Goal: Task Accomplishment & Management: Manage account settings

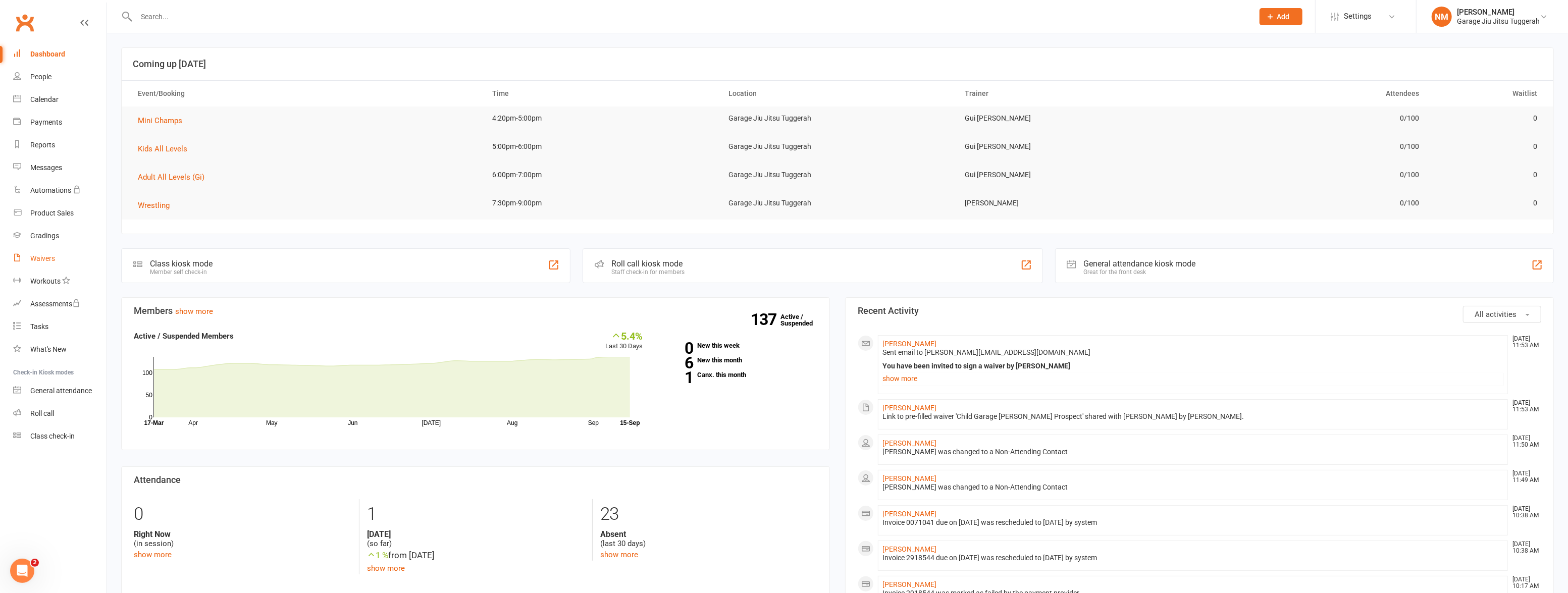
click at [29, 264] on link "Waivers" at bounding box center [60, 259] width 93 height 23
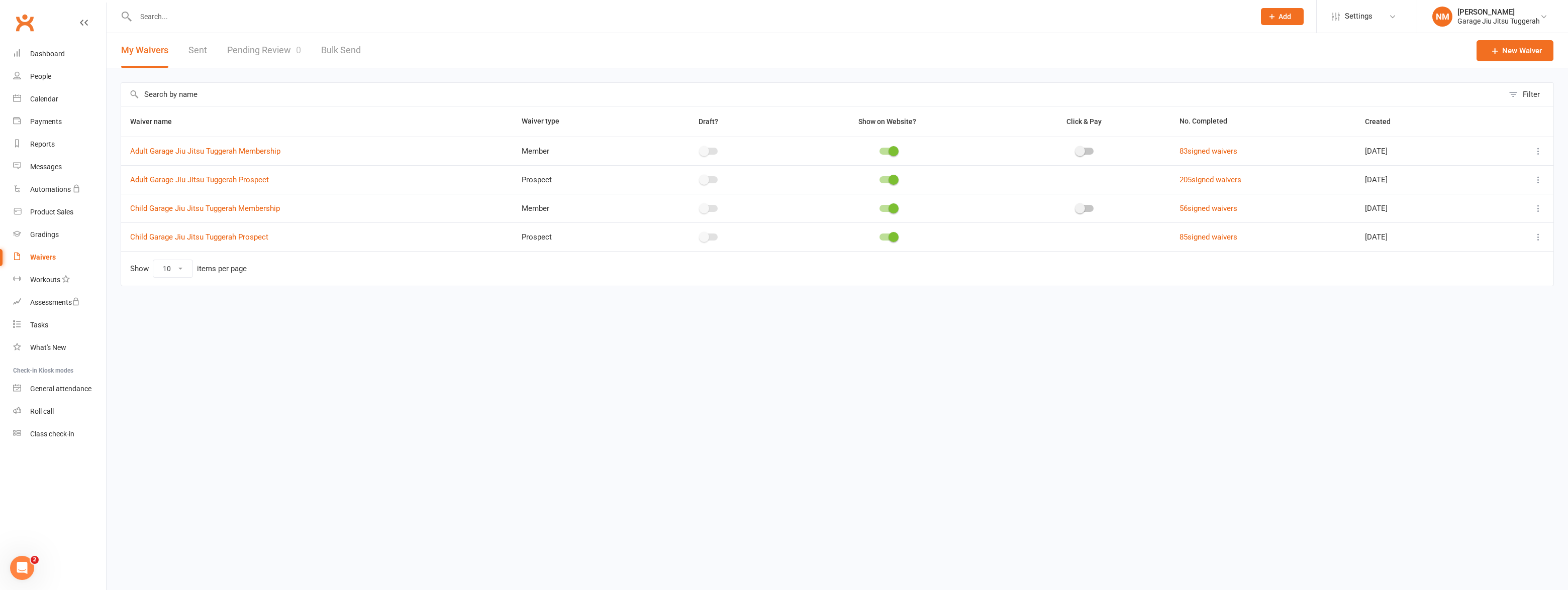
click at [1539, 239] on icon at bounding box center [1537, 236] width 10 height 10
click at [1488, 293] on link "Copy external link to clipboard" at bounding box center [1484, 297] width 118 height 20
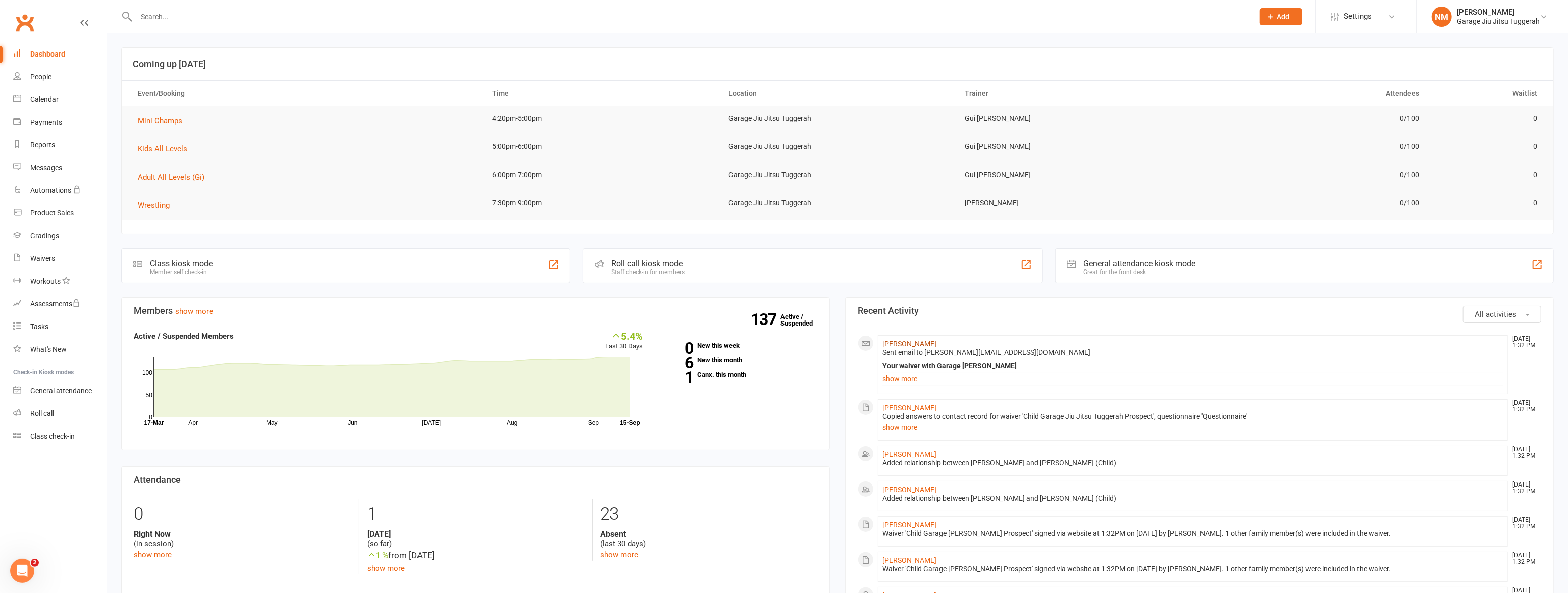
click at [920, 343] on link "Stephanie Papadoniou" at bounding box center [910, 343] width 54 height 8
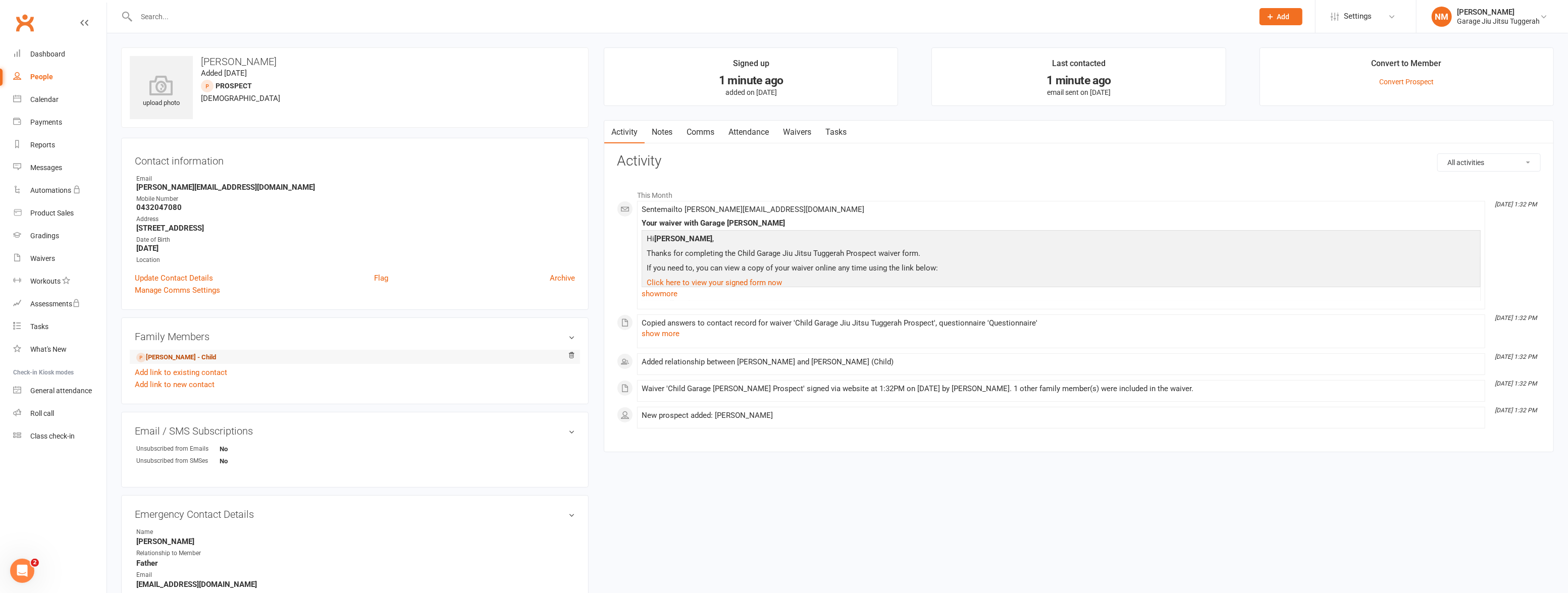
click at [212, 354] on link "Theo Papadoniou - Child" at bounding box center [176, 358] width 80 height 11
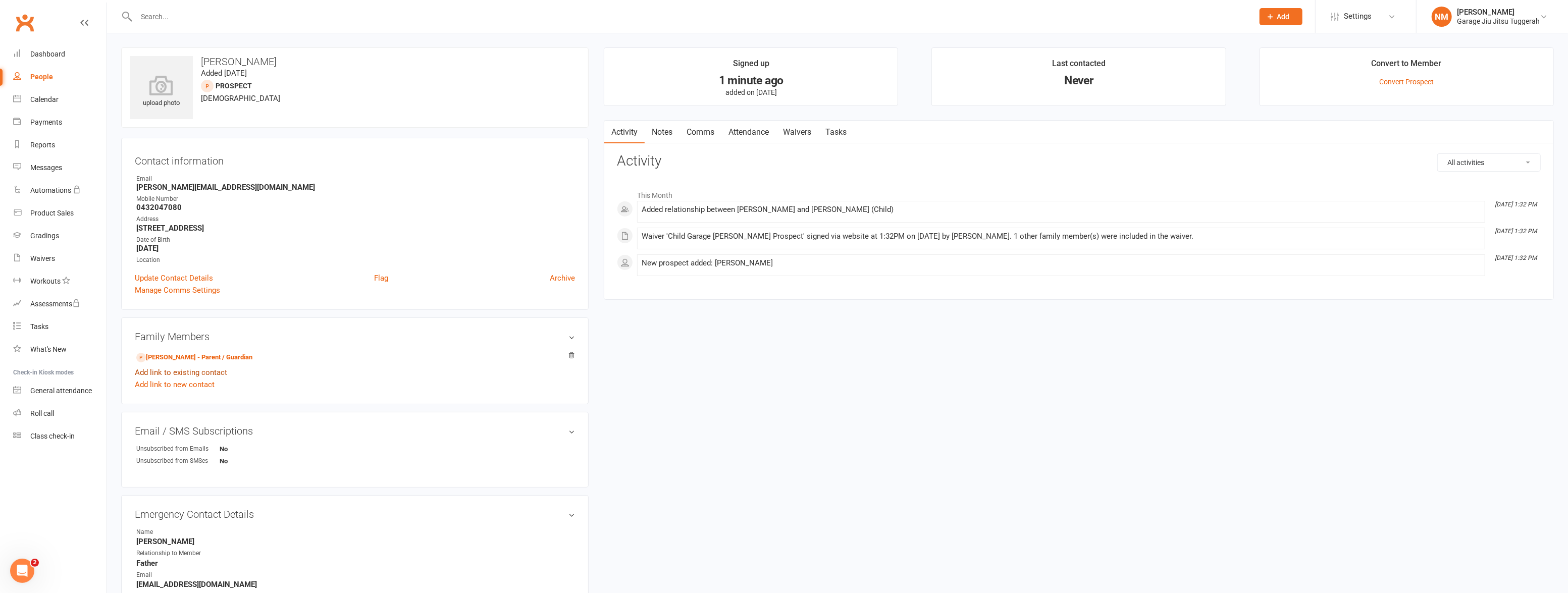
click at [182, 374] on link "Add link to existing contact" at bounding box center [181, 372] width 93 height 12
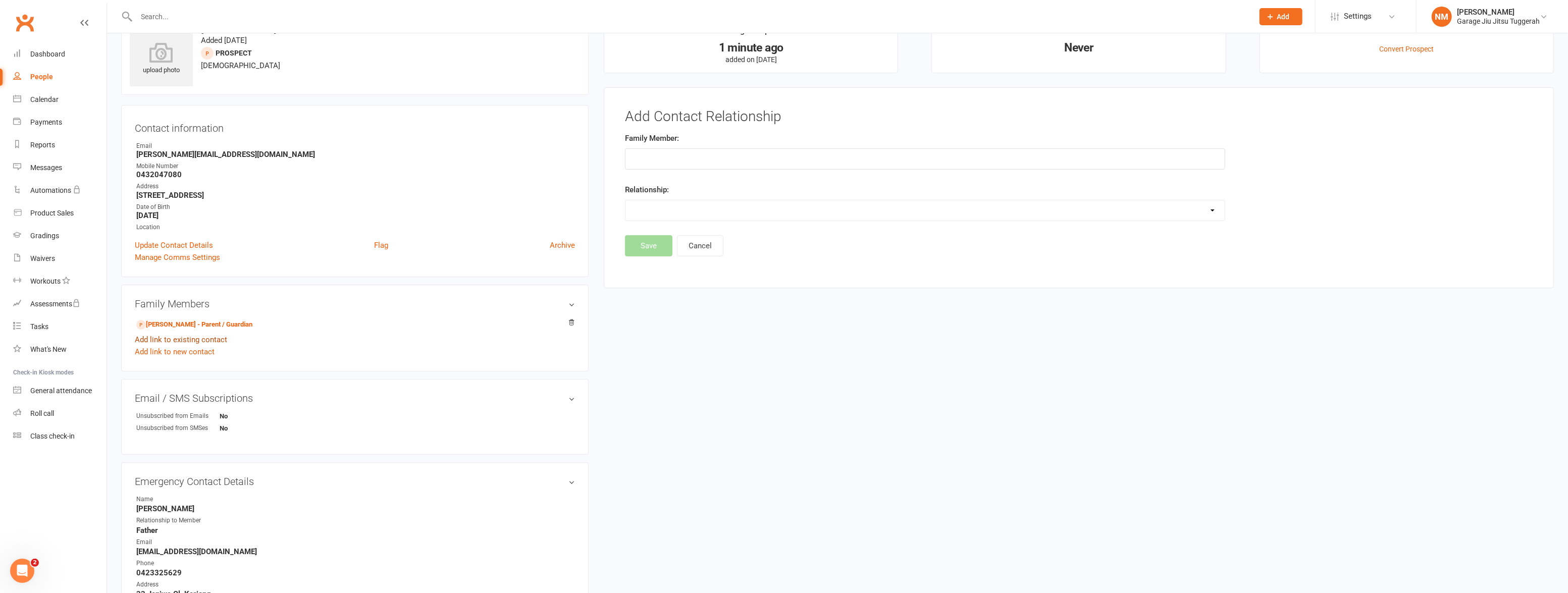
scroll to position [69, 0]
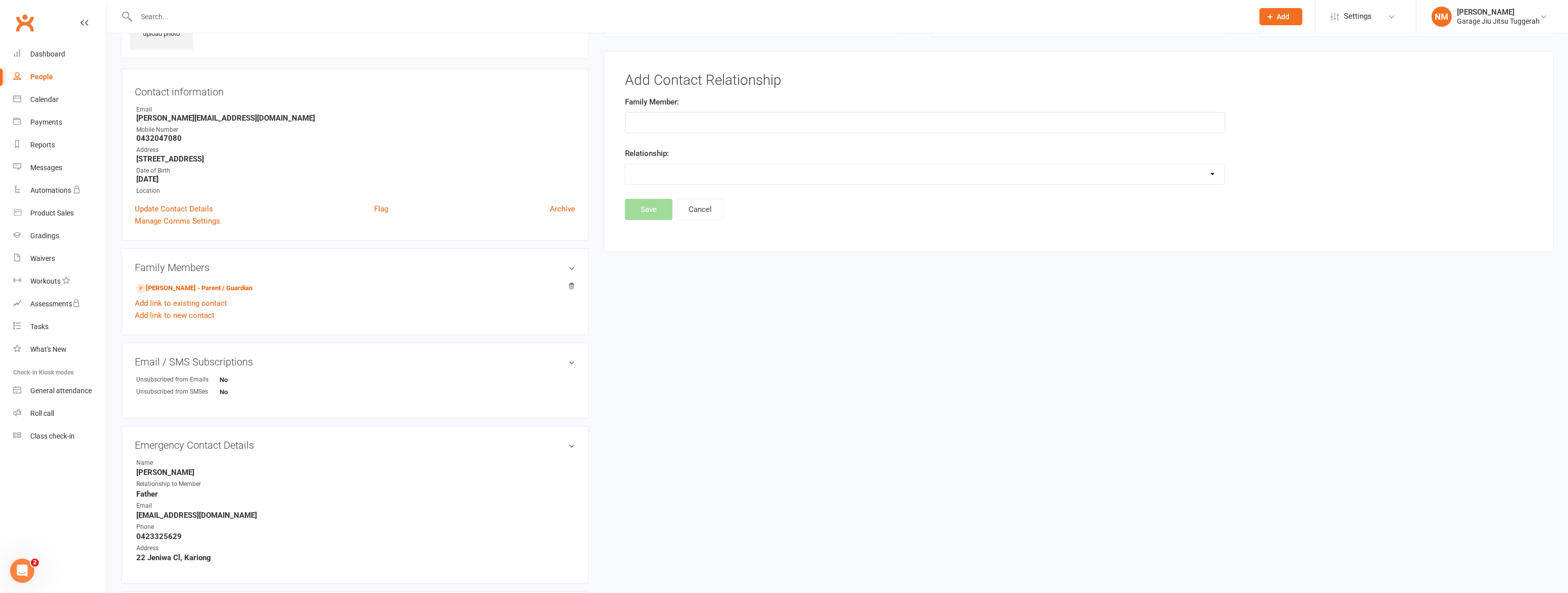
click at [693, 120] on input "text" at bounding box center [925, 123] width 600 height 21
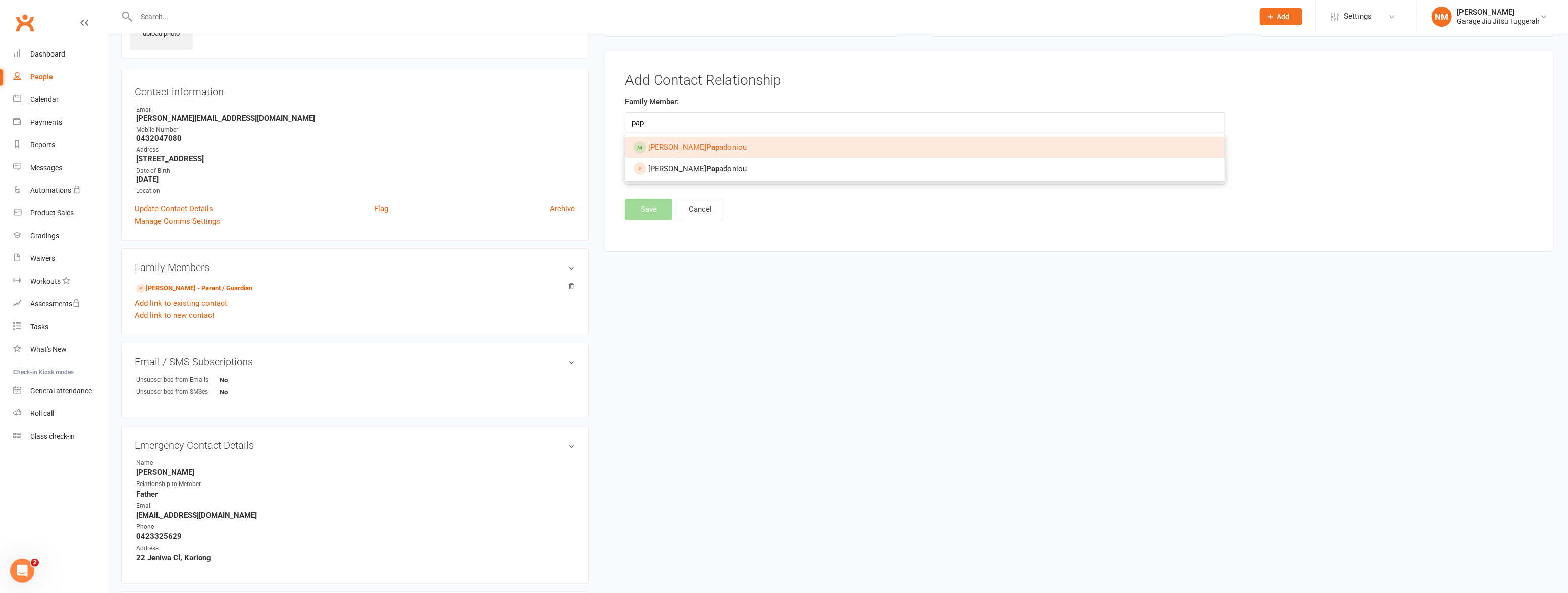
type input "pap"
click at [683, 144] on span "Nick Pap adoniou" at bounding box center [697, 147] width 98 height 9
type input "[PERSON_NAME]"
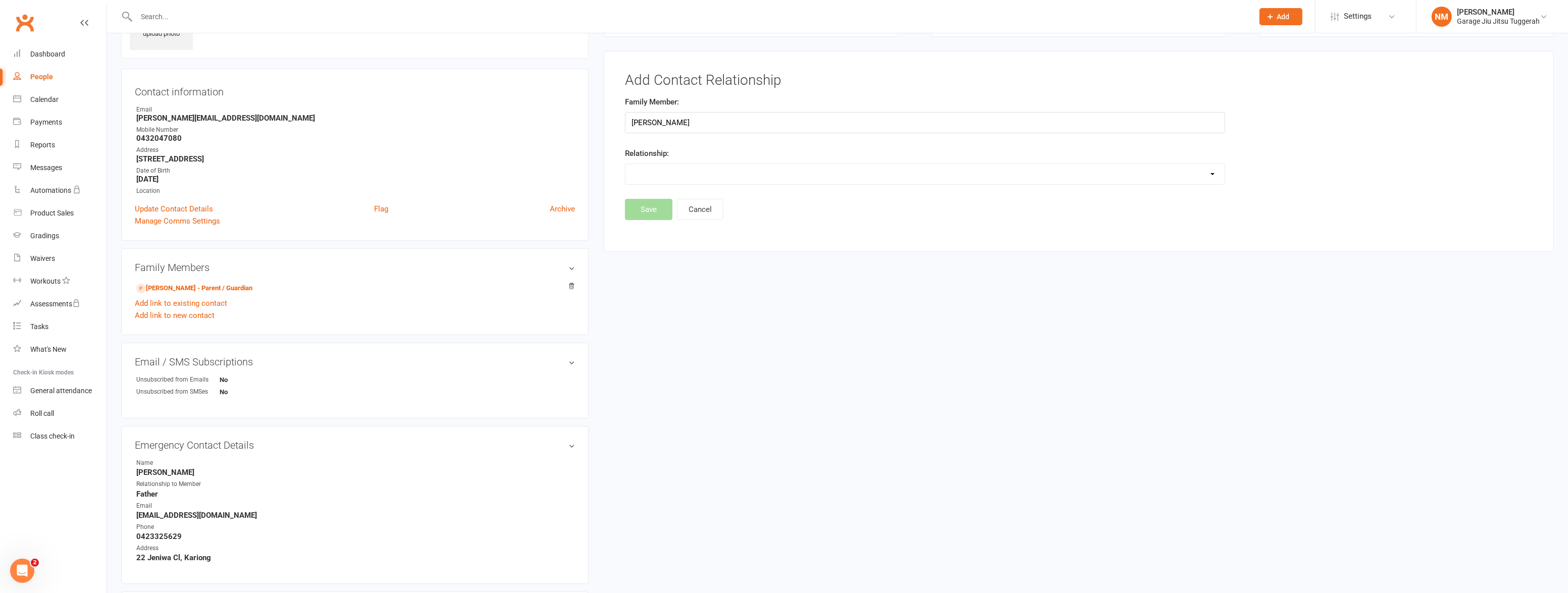
click at [674, 169] on select "Parent / Guardian Child Sibling (parent not in system) Spouse / Partner Cousin …" at bounding box center [925, 174] width 599 height 20
select select "0"
click at [625, 164] on select "Parent / Guardian Child Sibling (parent not in system) Spouse / Partner Cousin …" at bounding box center [925, 174] width 599 height 20
click at [651, 231] on button "Save" at bounding box center [649, 236] width 48 height 21
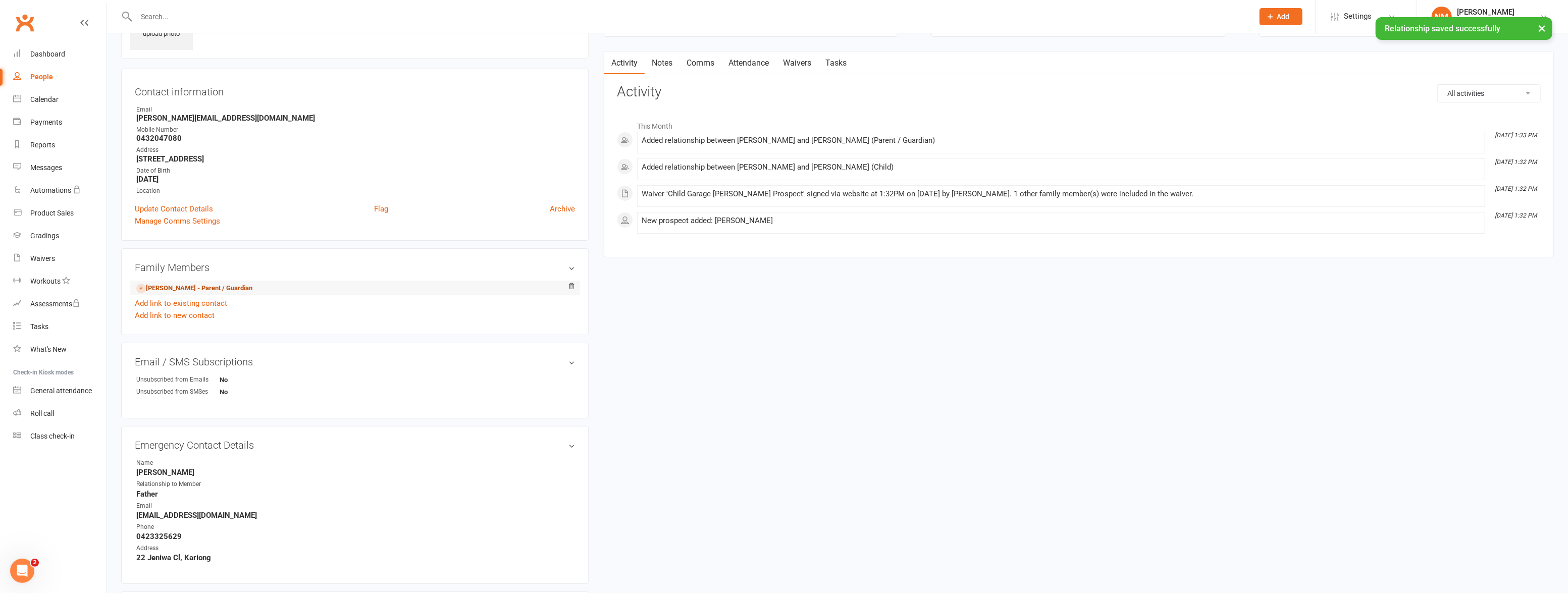
click at [171, 287] on link "Stephanie Papadoniou - Parent / Guardian" at bounding box center [195, 289] width 116 height 11
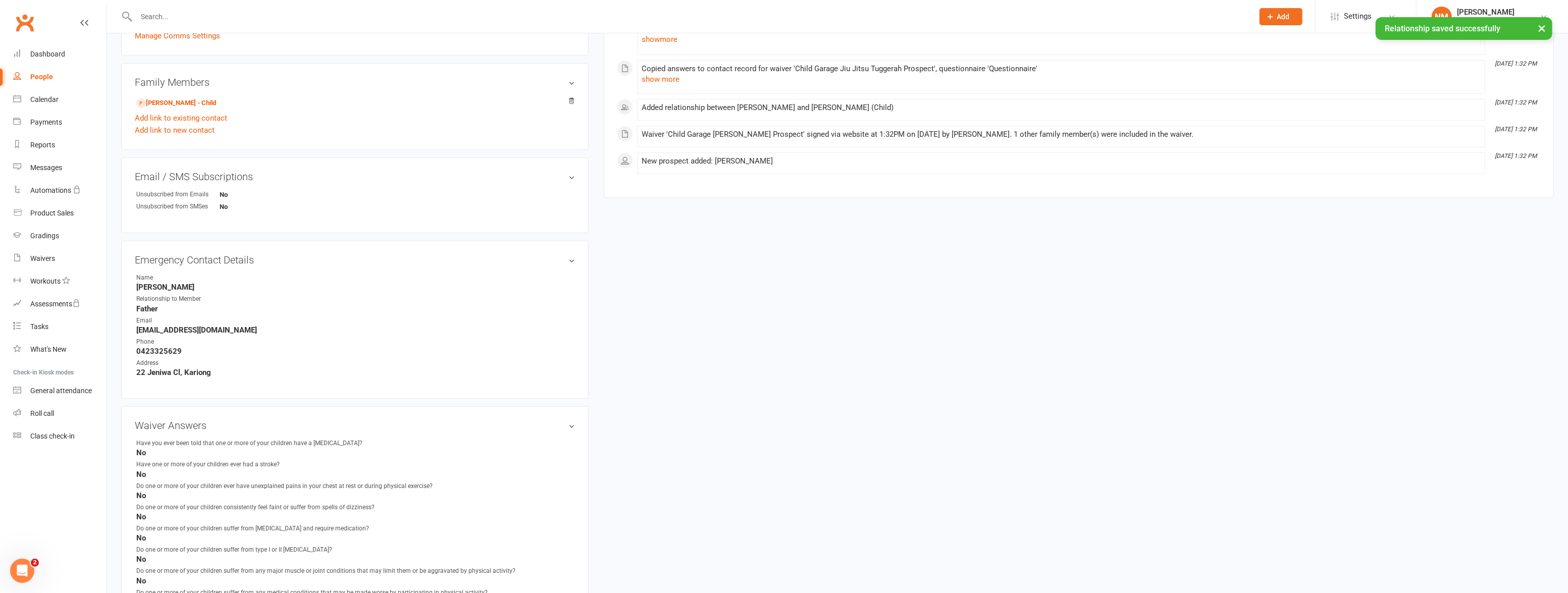
scroll to position [396, 0]
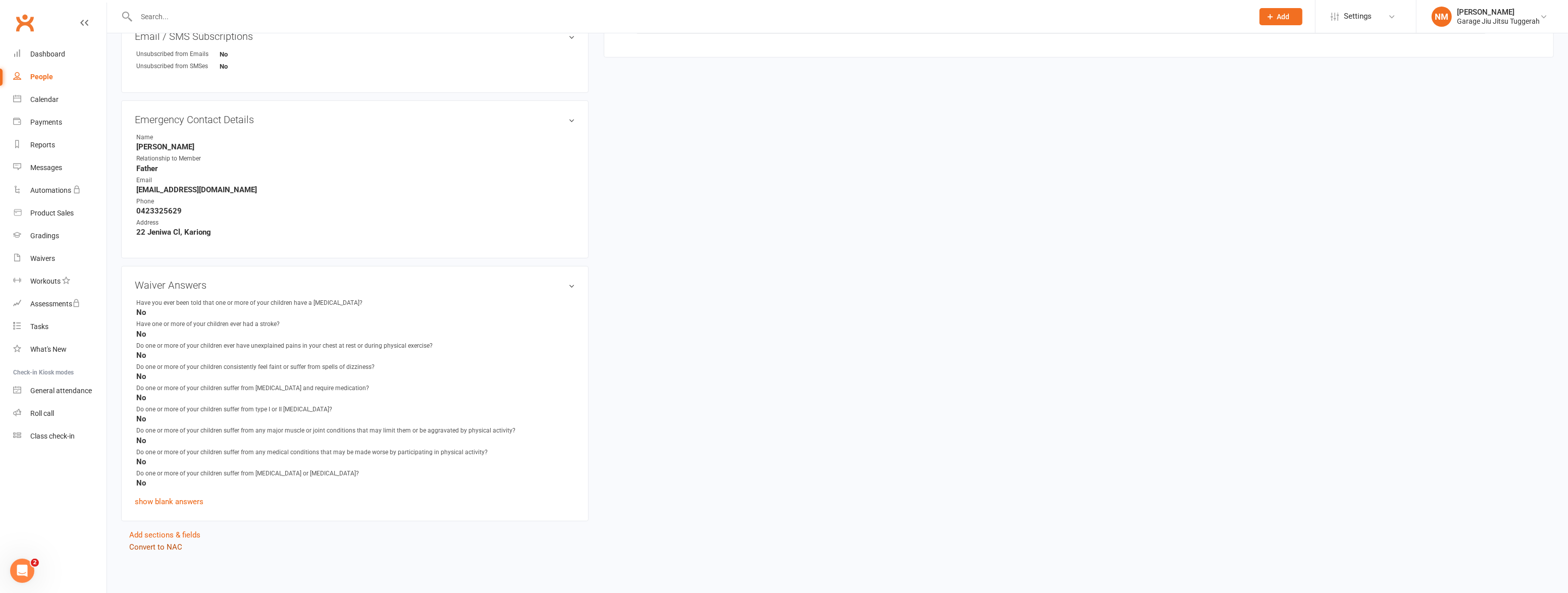
click at [162, 546] on link "Convert to NAC" at bounding box center [156, 547] width 53 height 9
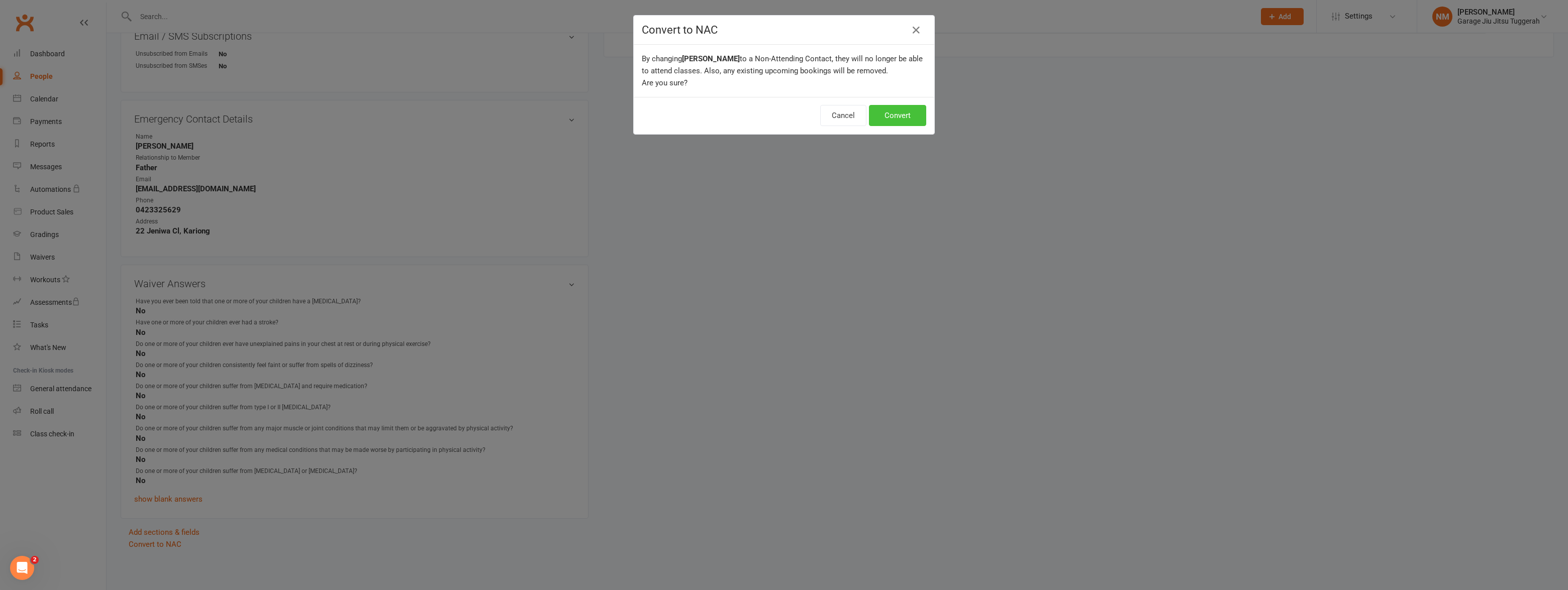
click at [908, 114] on button "Convert" at bounding box center [897, 116] width 57 height 21
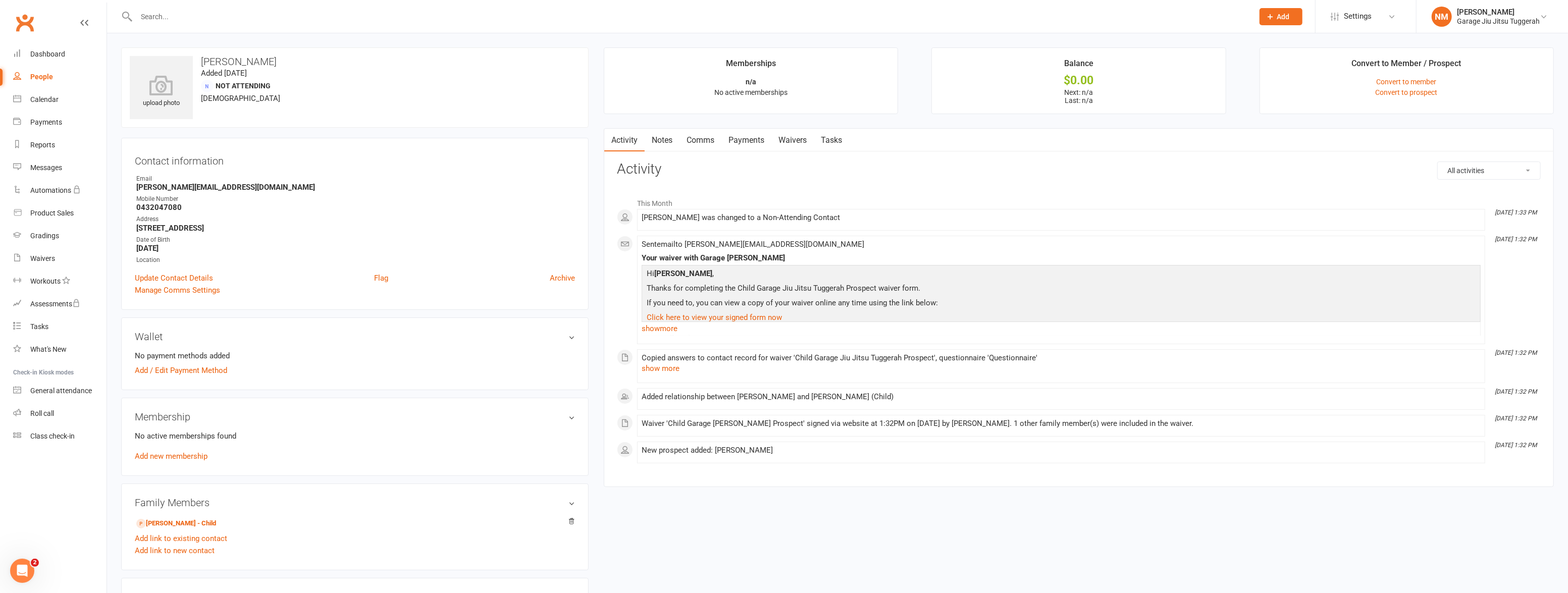
scroll to position [137, 0]
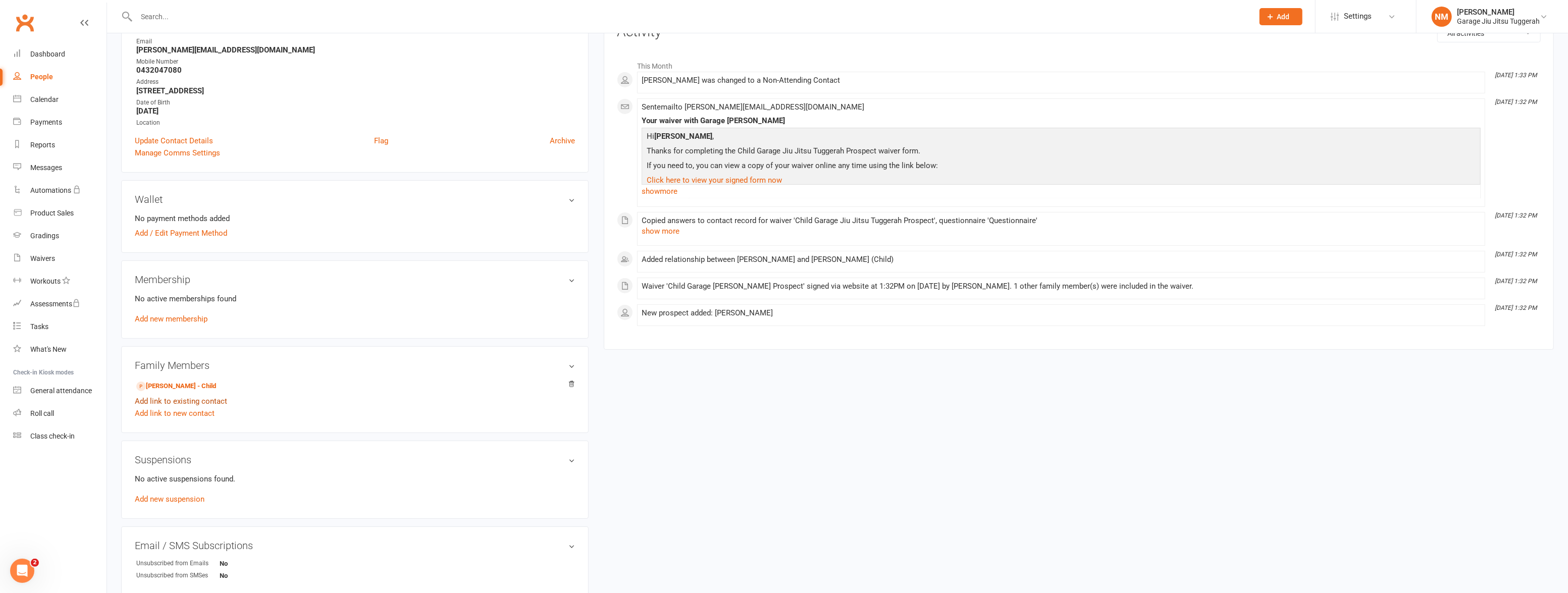
click at [191, 400] on link "Add link to existing contact" at bounding box center [181, 401] width 93 height 12
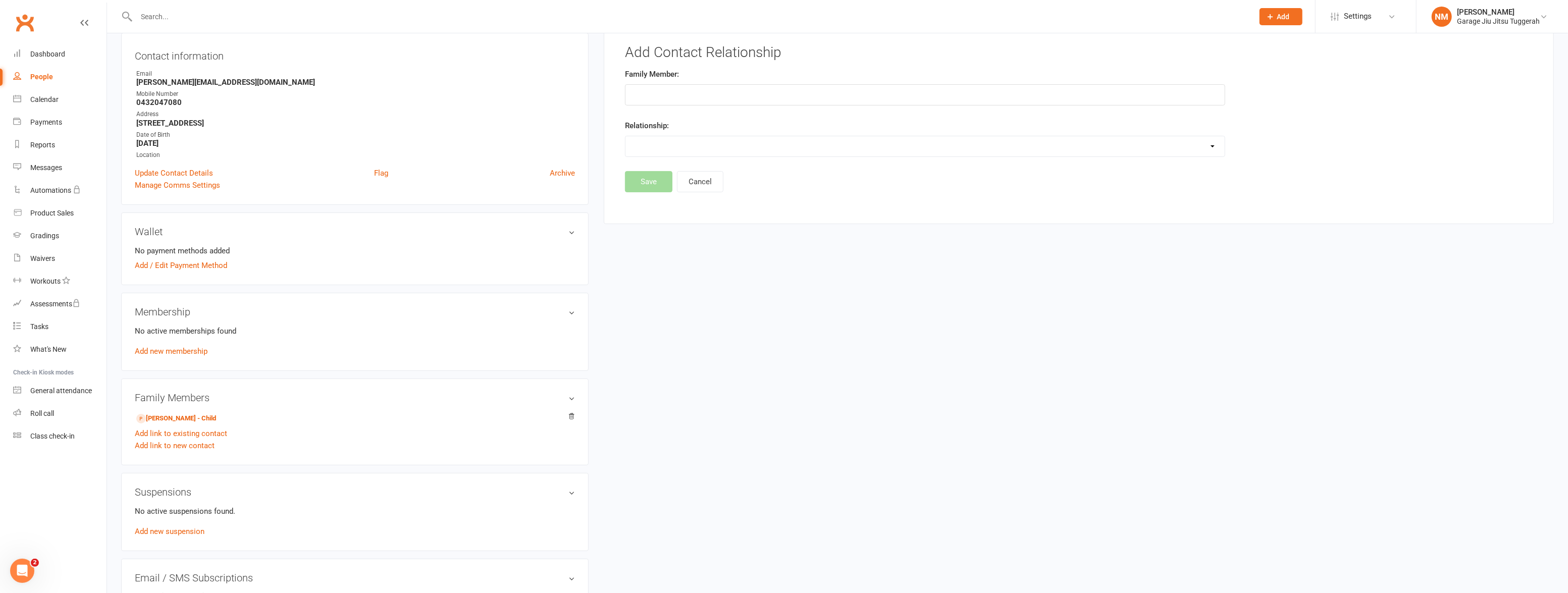
scroll to position [77, 0]
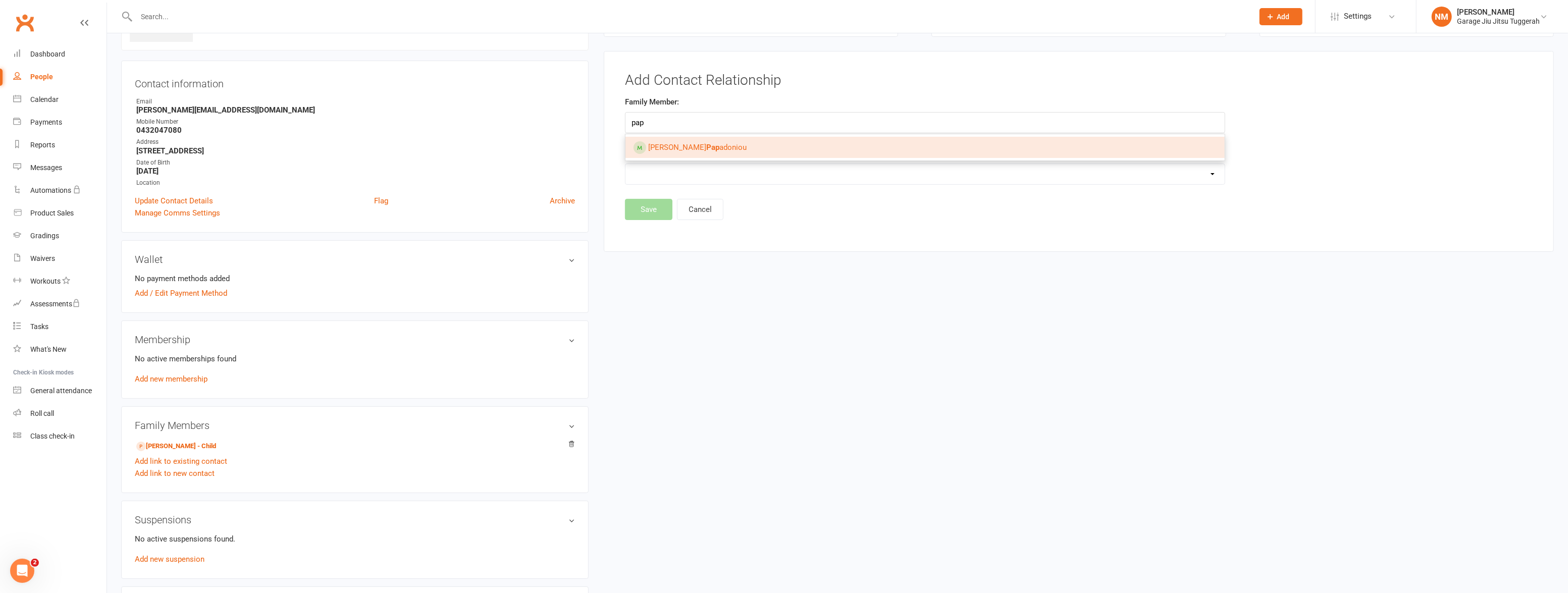
type input "pap"
click at [681, 148] on span "Nick Pap adoniou" at bounding box center [697, 147] width 98 height 9
type input "[PERSON_NAME]"
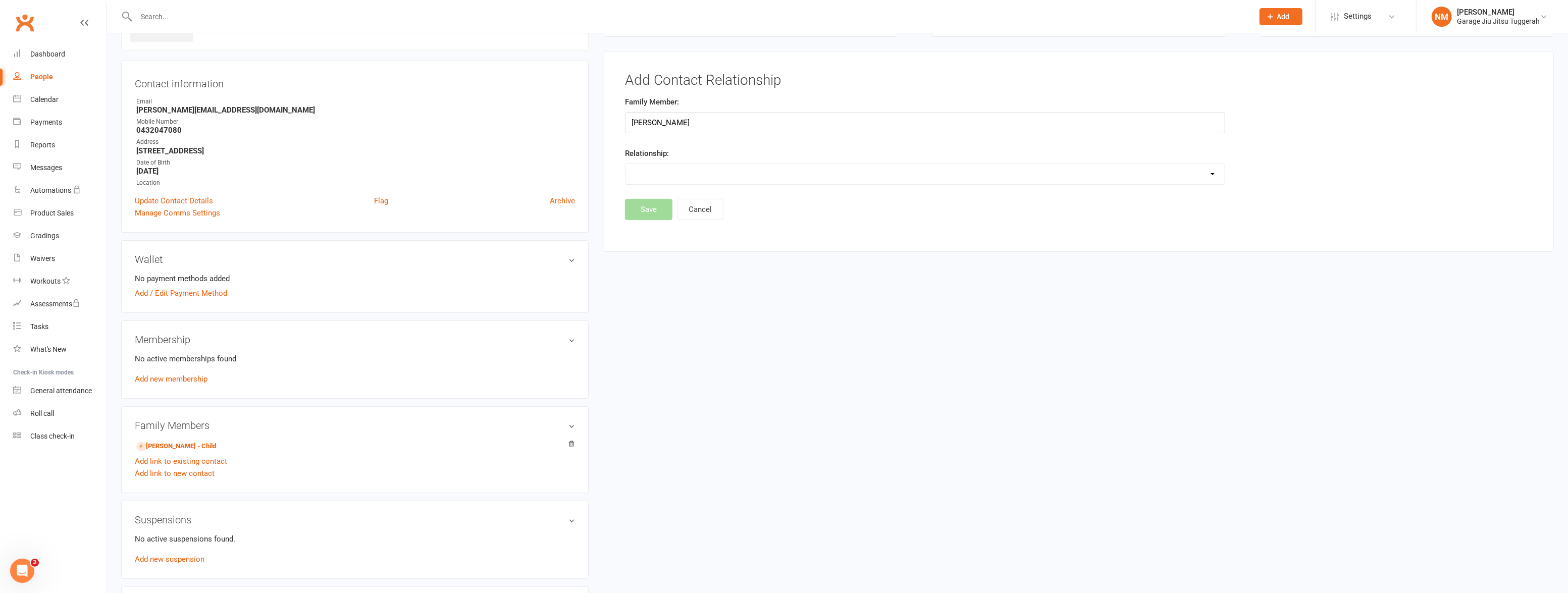
click at [671, 169] on select "Parent / Guardian Child Sibling (parent not in system) Spouse / Partner Cousin …" at bounding box center [925, 174] width 599 height 20
select select "3"
click at [625, 164] on select "Parent / Guardian Child Sibling (parent not in system) Spouse / Partner Cousin …" at bounding box center [925, 174] width 599 height 20
click at [651, 231] on button "Save" at bounding box center [649, 236] width 48 height 21
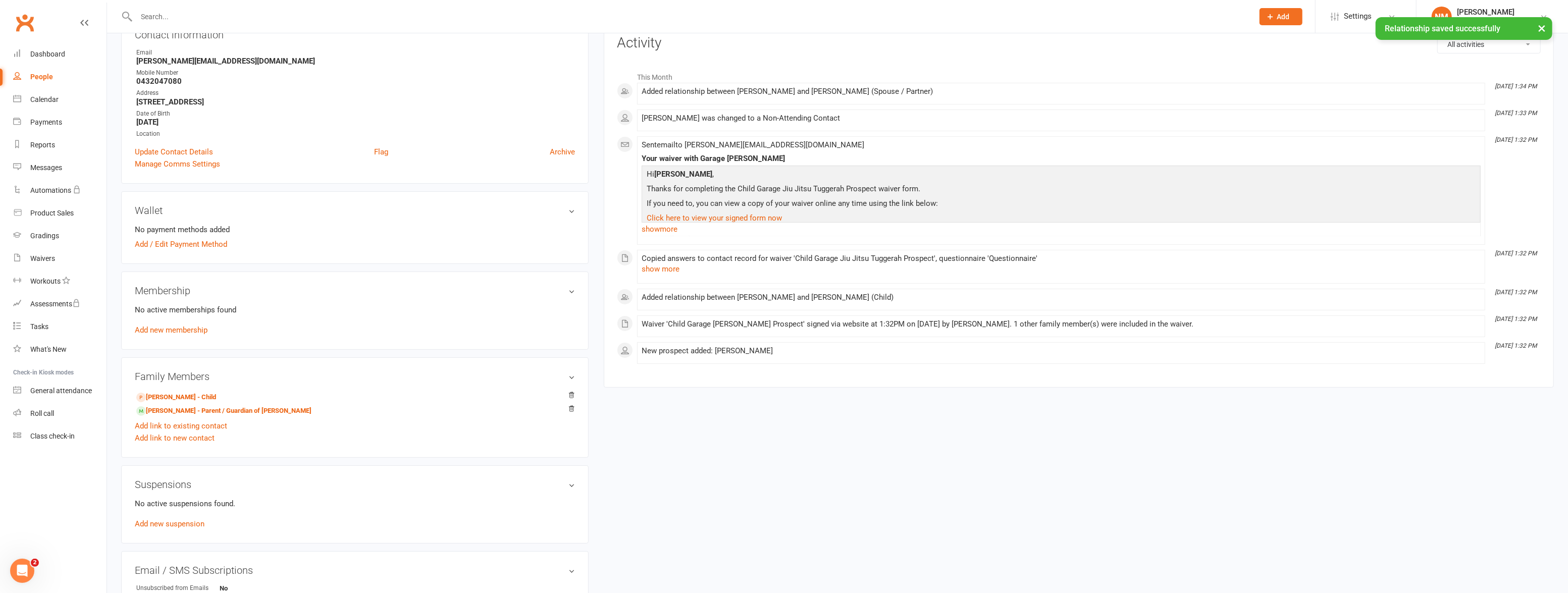
scroll to position [215, 0]
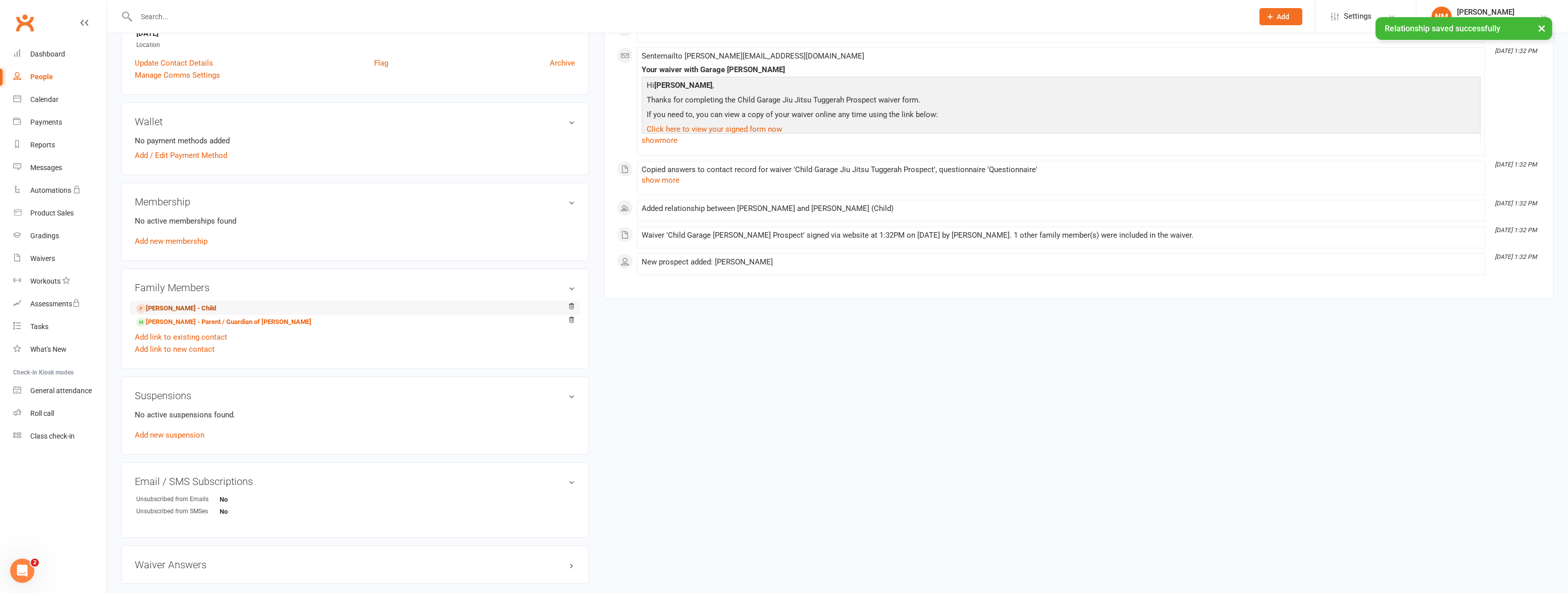
click at [198, 308] on link "Theo Papadoniou - Child" at bounding box center [176, 309] width 80 height 11
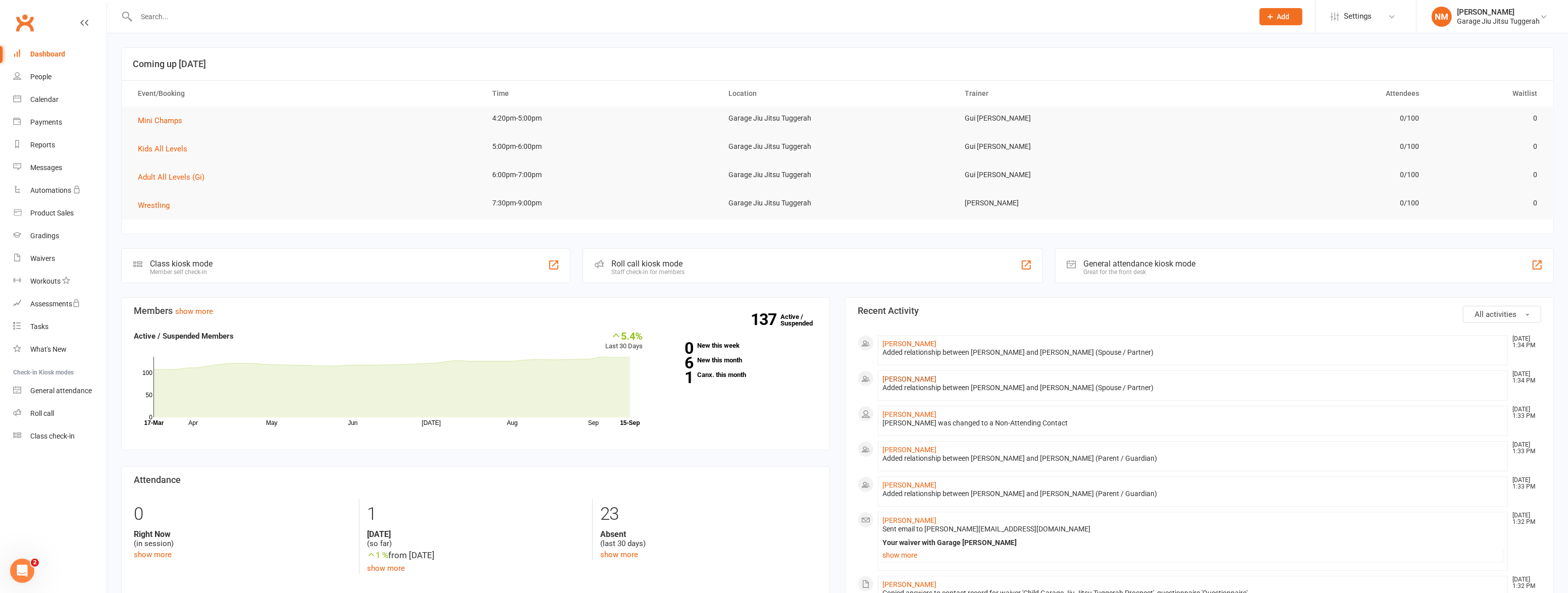
click at [902, 378] on link "Stephanie Papadoniou" at bounding box center [910, 379] width 54 height 8
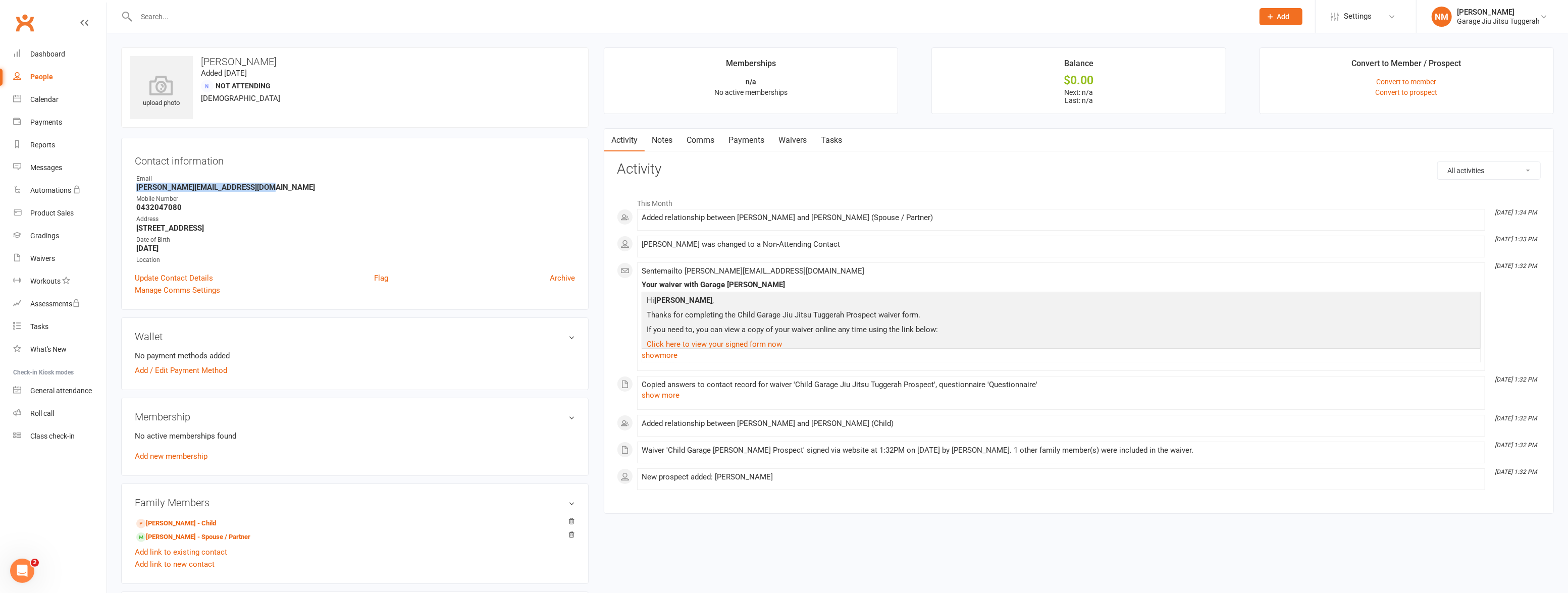
drag, startPoint x: 263, startPoint y: 185, endPoint x: 136, endPoint y: 184, distance: 127.0
click at [136, 184] on strong "stephanie.papadoniou@outlook.com" at bounding box center [356, 188] width 439 height 9
copy strong "stephanie.papadoniou@outlook.com"
click at [167, 208] on strong "0432047080" at bounding box center [356, 208] width 439 height 9
click at [166, 208] on strong "0432047080" at bounding box center [356, 208] width 439 height 9
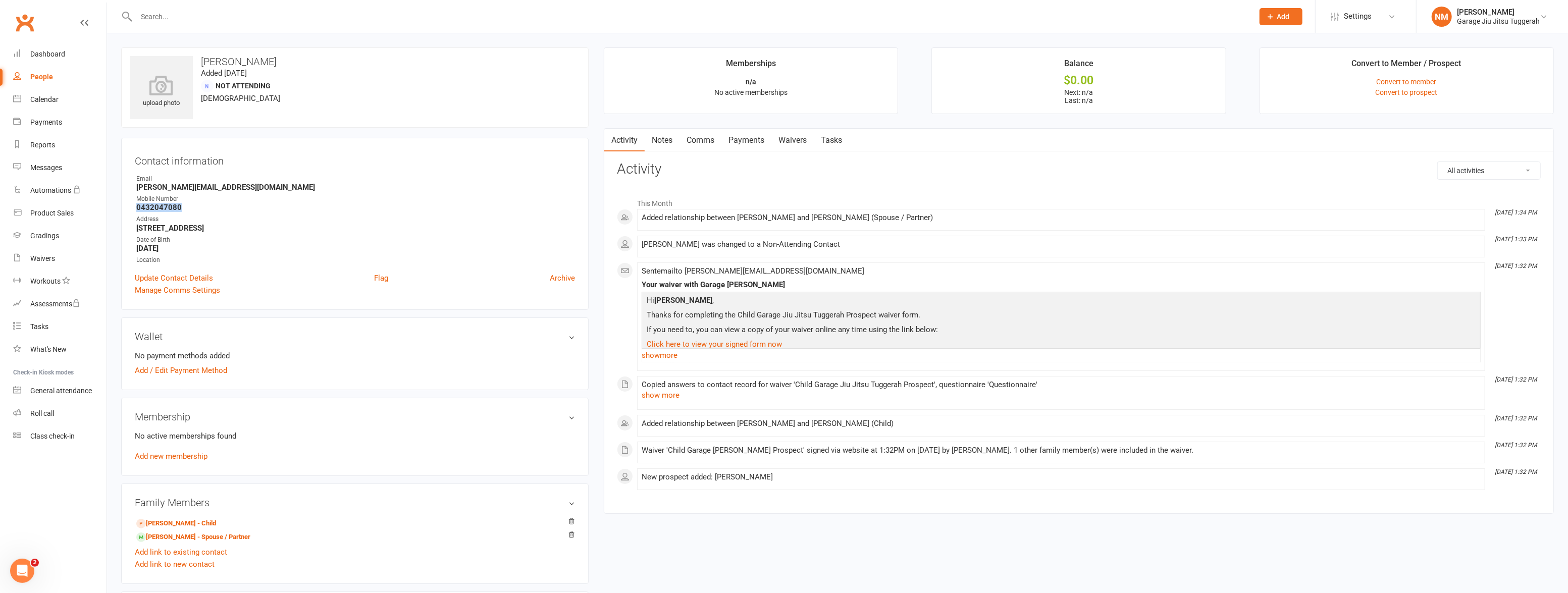
copy strong "0432047080"
click at [60, 57] on div "Dashboard" at bounding box center [48, 54] width 34 height 8
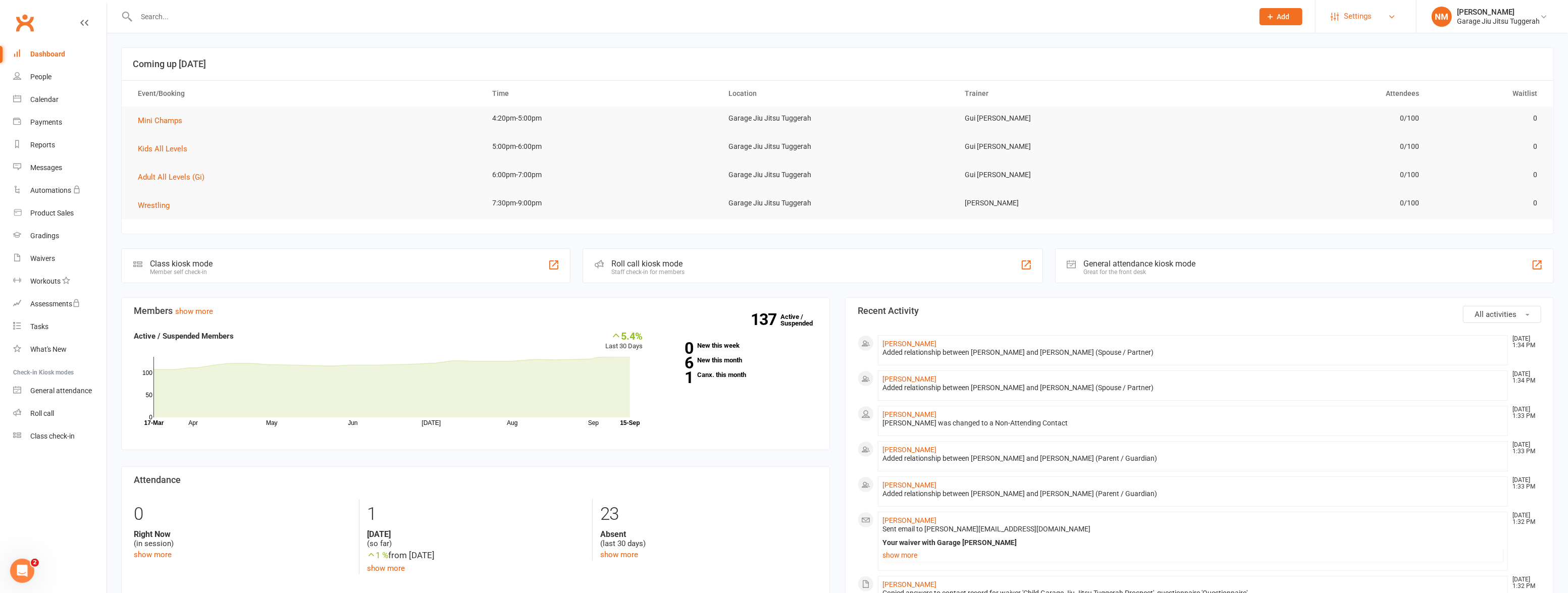
click at [1353, 25] on span "Settings" at bounding box center [1358, 17] width 28 height 23
click at [1366, 90] on link "Appointment Types" at bounding box center [1366, 92] width 100 height 23
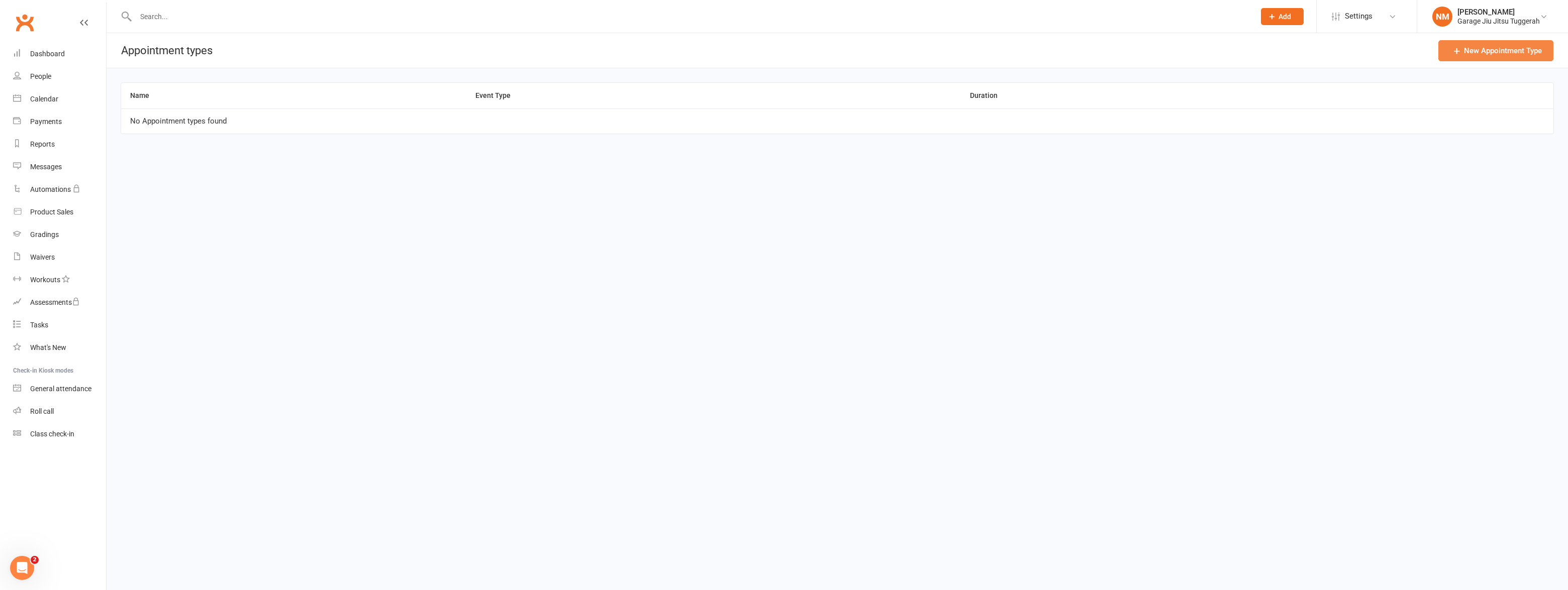
click at [1447, 58] on link "New Appointment Type" at bounding box center [1496, 51] width 115 height 21
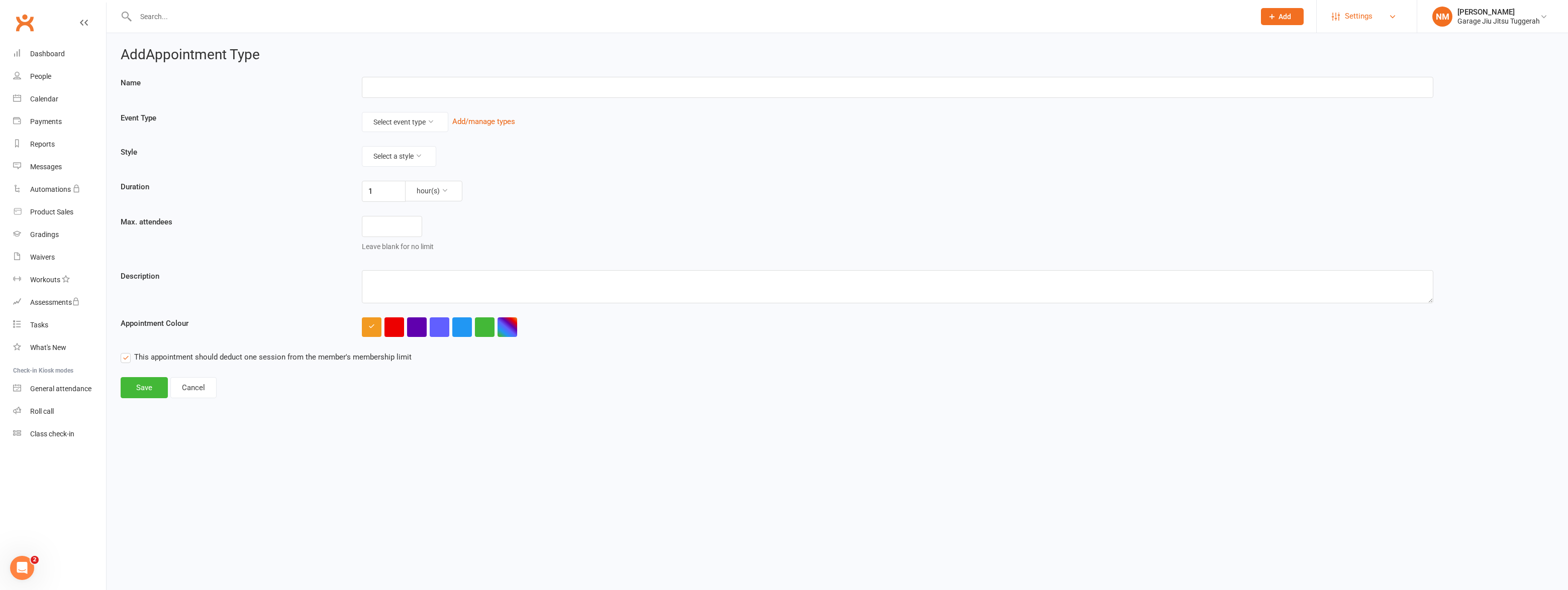
click at [1371, 14] on span "Settings" at bounding box center [1358, 17] width 27 height 23
click at [1344, 208] on link "Users" at bounding box center [1366, 210] width 100 height 23
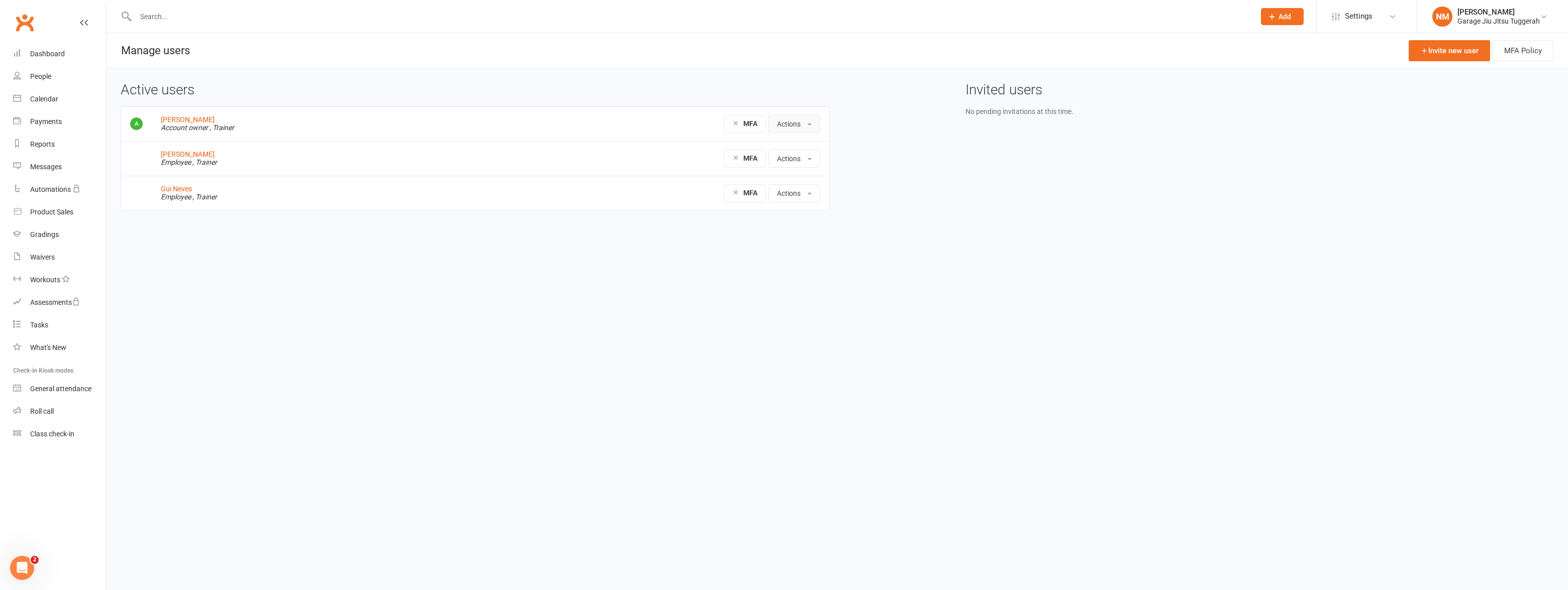
click at [777, 121] on button "Actions" at bounding box center [794, 124] width 52 height 18
click at [776, 121] on button "Actions" at bounding box center [794, 124] width 52 height 18
click at [1422, 53] on icon at bounding box center [1424, 50] width 5 height 5
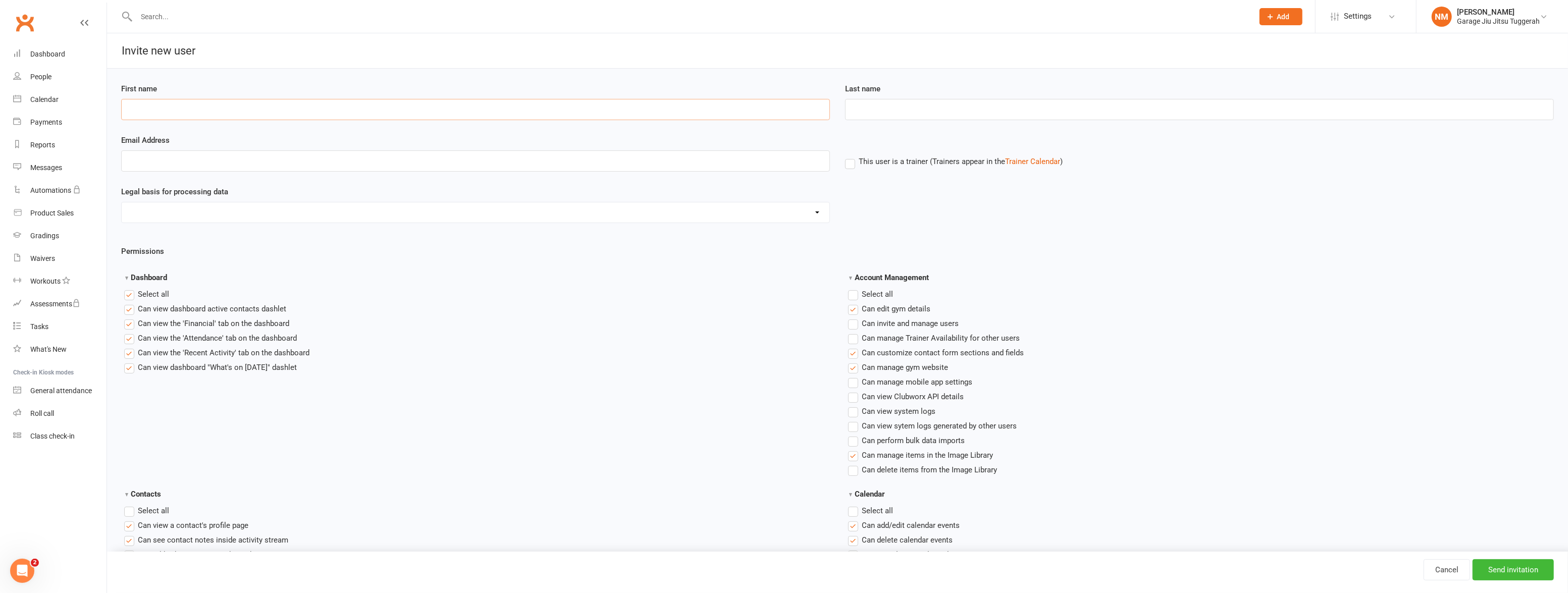
click at [277, 106] on input "First name" at bounding box center [475, 110] width 709 height 21
type input "William"
type input "Allertz"
drag, startPoint x: 172, startPoint y: 158, endPoint x: 182, endPoint y: 168, distance: 14.1
click at [172, 158] on input "Email Address" at bounding box center [475, 161] width 709 height 21
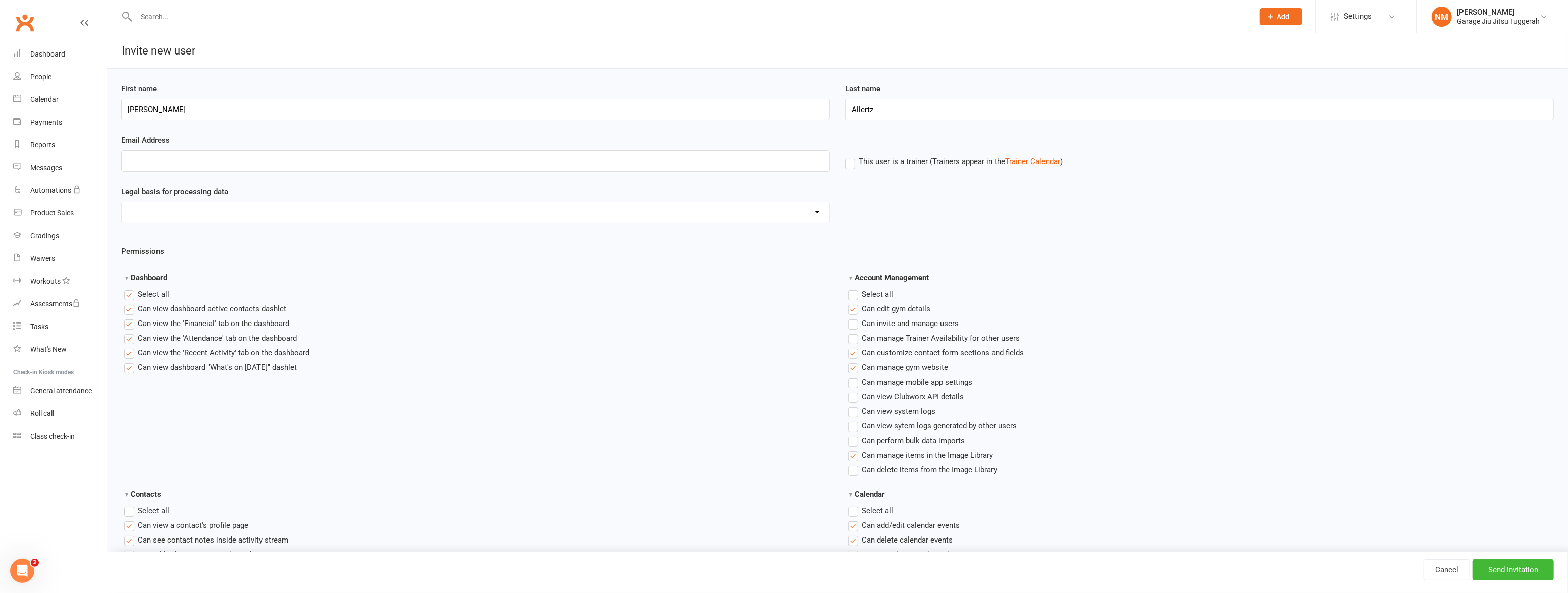
click at [410, 356] on li "Can view the 'Recent Activity' tab on the dashboard" at bounding box center [477, 353] width 706 height 12
click at [243, 164] on input "Email Address" at bounding box center [475, 161] width 709 height 21
paste input "will.allertz@gmail.com"
type input "will.allertz@gmail.com"
click at [264, 205] on select "Consent provided by contact Legitimate Interest - Existing Customer Legitimate …" at bounding box center [476, 212] width 708 height 20
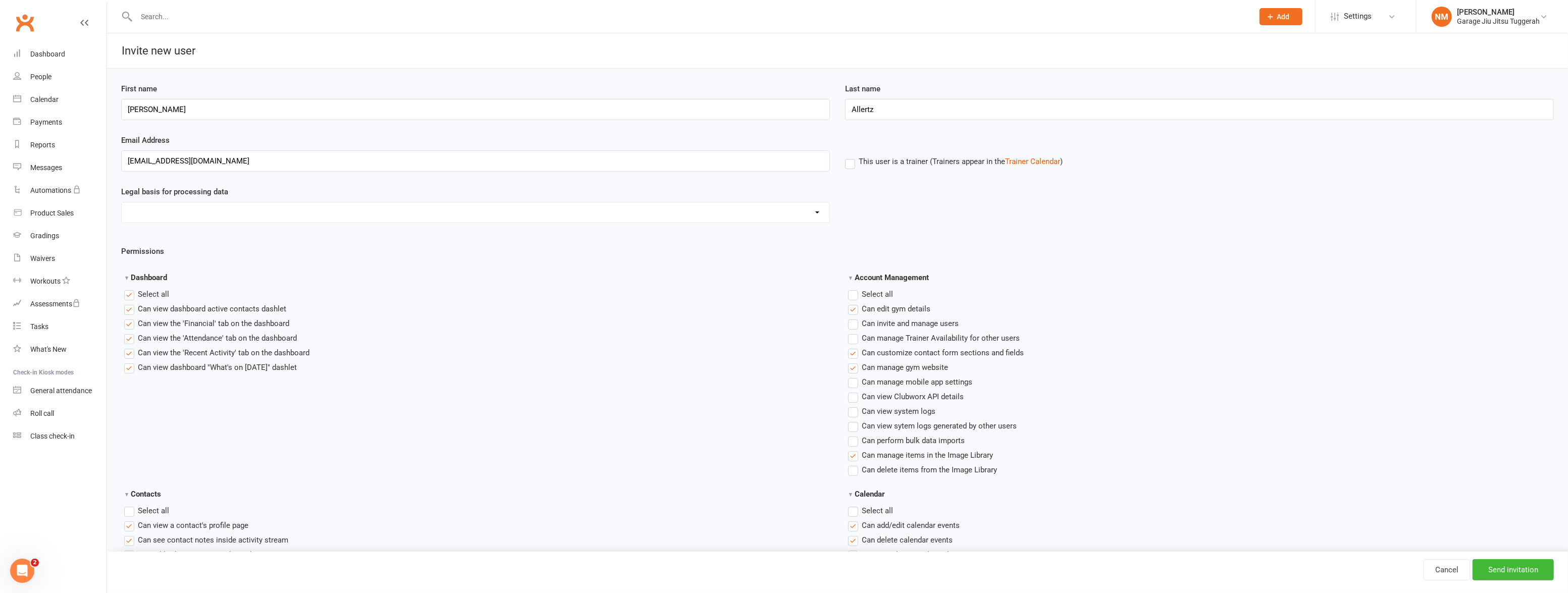
select select "Consent provided by contact"
click at [122, 202] on select "Consent provided by contact Legitimate Interest - Existing Customer Legitimate …" at bounding box center [476, 212] width 708 height 20
click at [195, 307] on span "Can view dashboard active contacts dashlet" at bounding box center [212, 308] width 149 height 11
click at [131, 303] on input "Can view dashboard active contacts dashlet" at bounding box center [127, 303] width 7 height 0
click at [203, 320] on span "Can view the 'Financial' tab on the dashboard" at bounding box center [214, 323] width 152 height 11
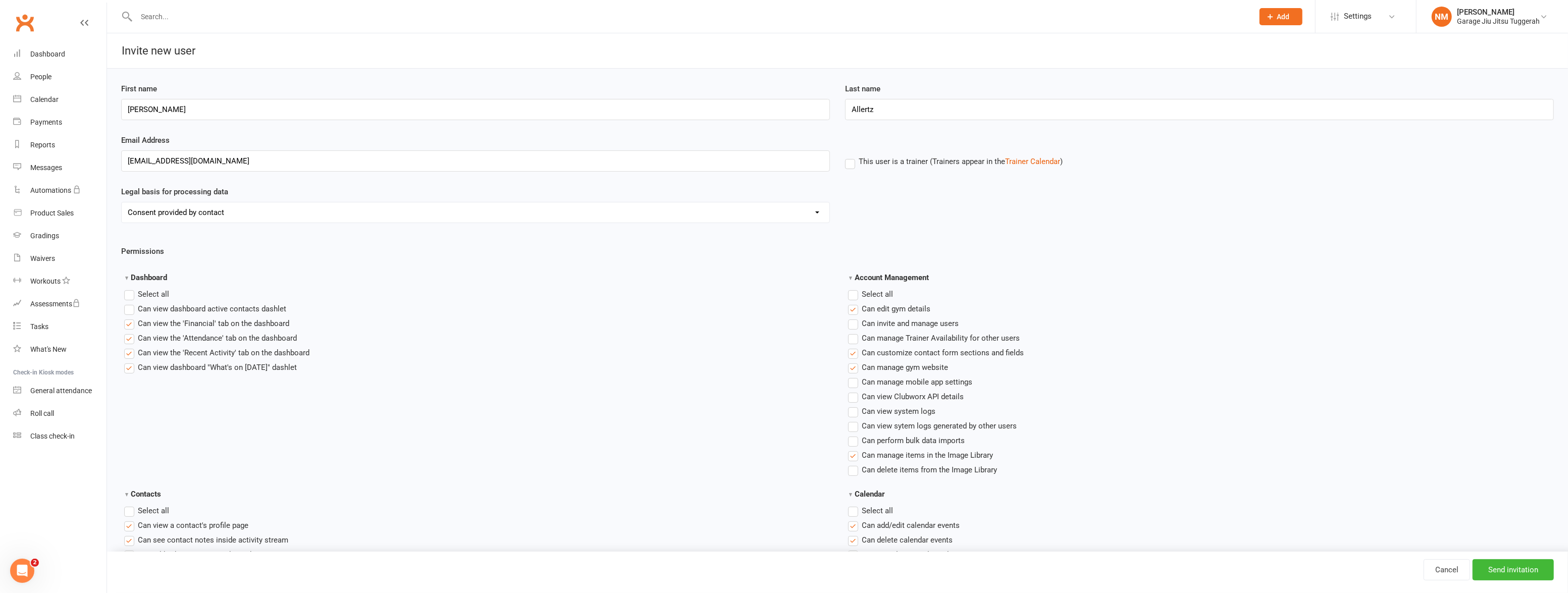
click at [131, 317] on input "Can view the 'Financial' tab on the dashboard" at bounding box center [127, 317] width 7 height 0
click at [205, 338] on span "Can view the 'Attendance' tab on the dashboard" at bounding box center [218, 338] width 159 height 11
click at [131, 333] on input "Can view the 'Attendance' tab on the dashboard" at bounding box center [127, 333] width 7 height 0
click at [202, 352] on span "Can view the 'Recent Activity' tab on the dashboard" at bounding box center [224, 352] width 172 height 11
click at [131, 347] on input "Can view the 'Recent Activity' tab on the dashboard" at bounding box center [127, 347] width 7 height 0
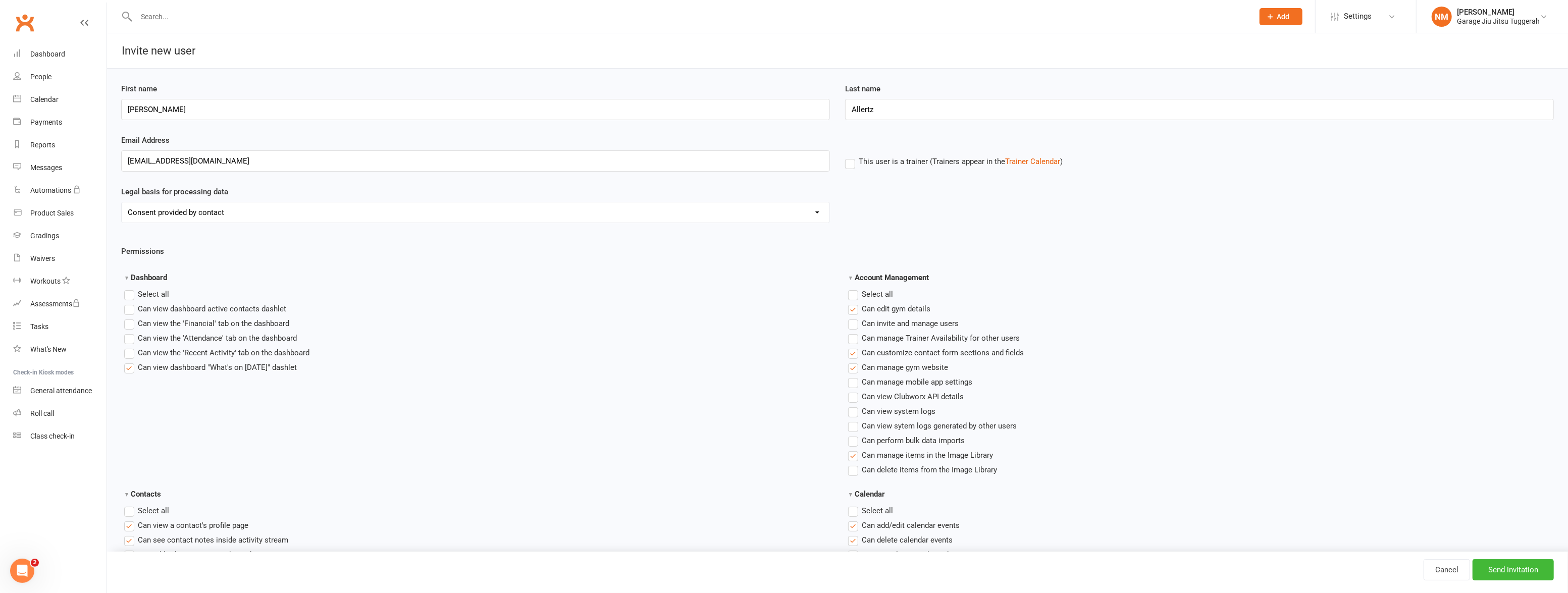
click at [202, 368] on span "Can view dashboard "What's on Today" dashlet" at bounding box center [218, 367] width 159 height 11
click at [131, 362] on input "Can view dashboard "What's on Today" dashlet" at bounding box center [127, 362] width 7 height 0
click at [175, 363] on span "Can view dashboard "What's on Today" dashlet" at bounding box center [218, 367] width 159 height 11
click at [131, 362] on input "Can view dashboard "What's on Today" dashlet" at bounding box center [127, 362] width 7 height 0
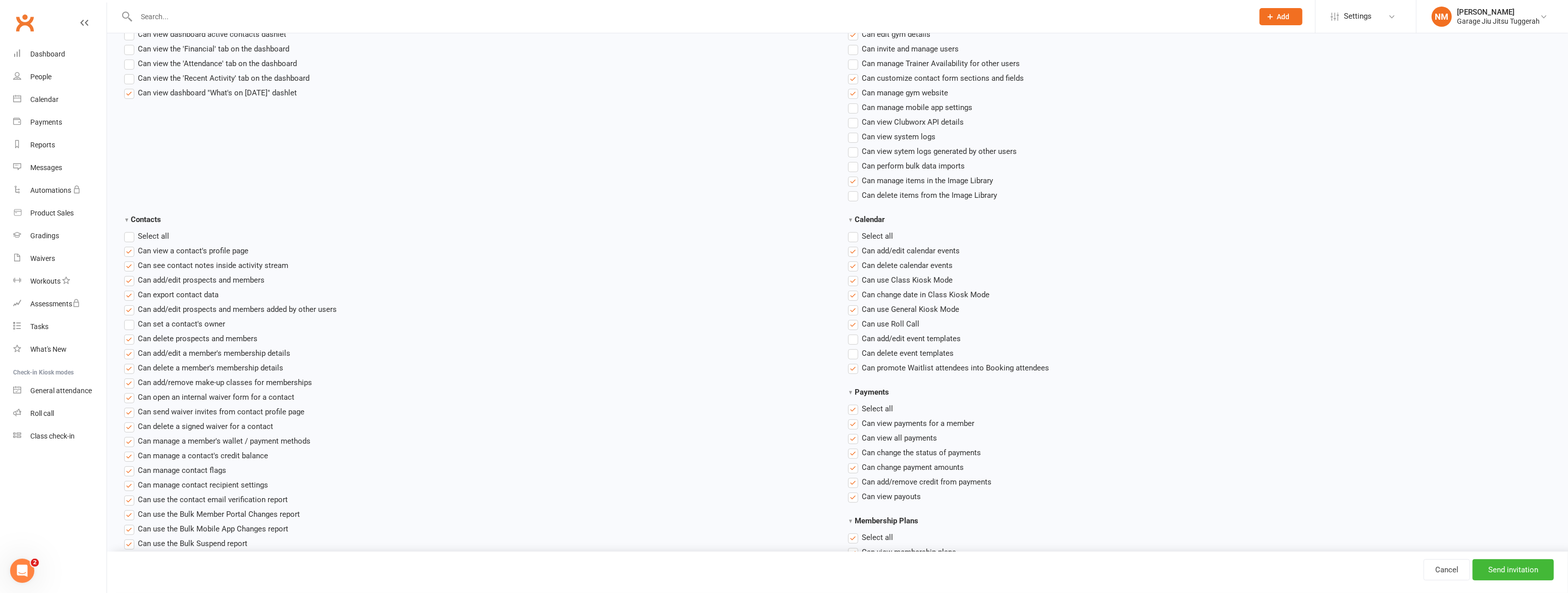
scroll to position [275, 0]
click at [131, 267] on label"] "Can see contact notes inside activity stream" at bounding box center [206, 265] width 164 height 12
click at [131, 259] on input "Can see contact notes inside activity stream" at bounding box center [127, 259] width 7 height 0
click at [126, 251] on label"] "Can view a contact's profile page" at bounding box center [186, 251] width 124 height 12
click at [126, 244] on input "Can view a contact's profile page" at bounding box center [127, 244] width 7 height 0
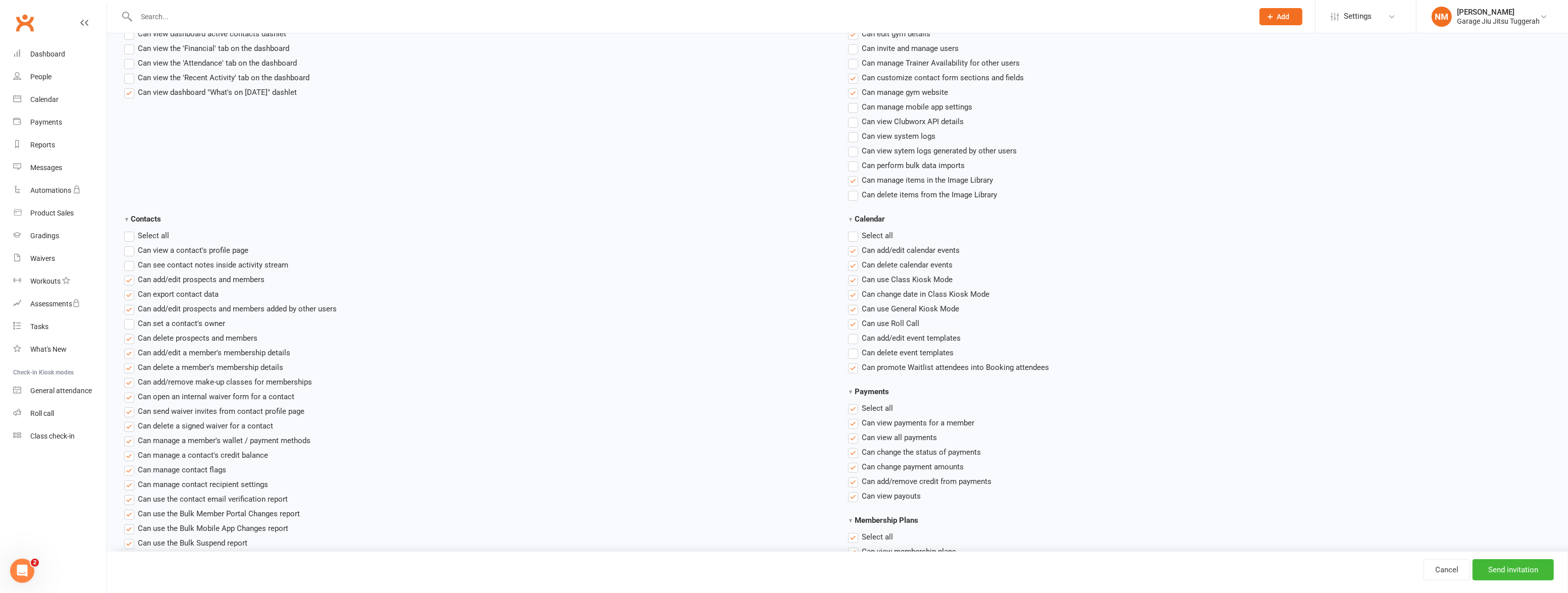
click at [126, 279] on label"] "Can add/edit prospects and members" at bounding box center [194, 280] width 140 height 12
click at [126, 274] on input "Can add/edit prospects and members" at bounding box center [127, 274] width 7 height 0
click at [130, 292] on label"] "Can export contact data" at bounding box center [171, 294] width 94 height 12
click at [130, 288] on input "Can export contact data" at bounding box center [127, 288] width 7 height 0
click at [130, 306] on label"] "Can add/edit prospects and members added by other users" at bounding box center [230, 309] width 212 height 12
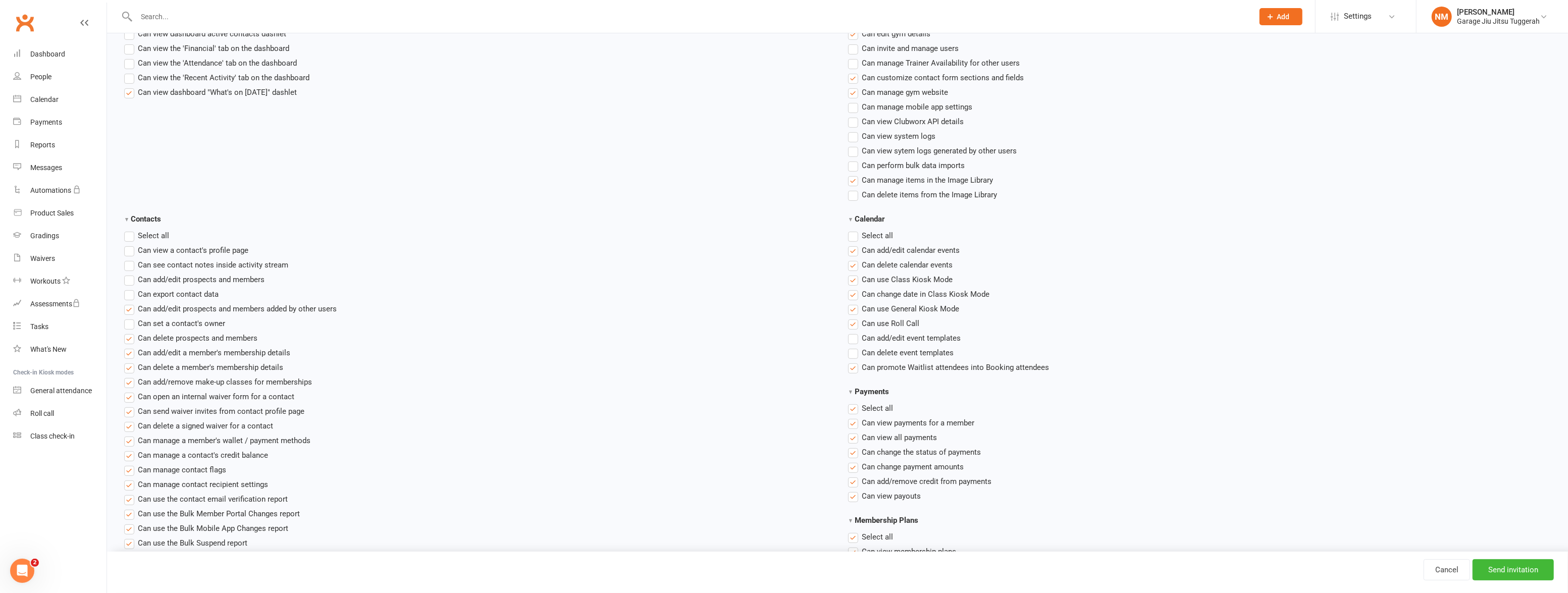
click at [130, 303] on input "Can add/edit prospects and members added by other users" at bounding box center [127, 303] width 7 height 0
click at [130, 335] on label"] "Can delete prospects and members" at bounding box center [191, 339] width 133 height 12
click at [130, 333] on input "Can delete prospects and members" at bounding box center [127, 333] width 7 height 0
click at [130, 348] on label"] "Can add/edit a member's membership details" at bounding box center [207, 353] width 166 height 12
click at [130, 347] on input "Can add/edit a member's membership details" at bounding box center [127, 347] width 7 height 0
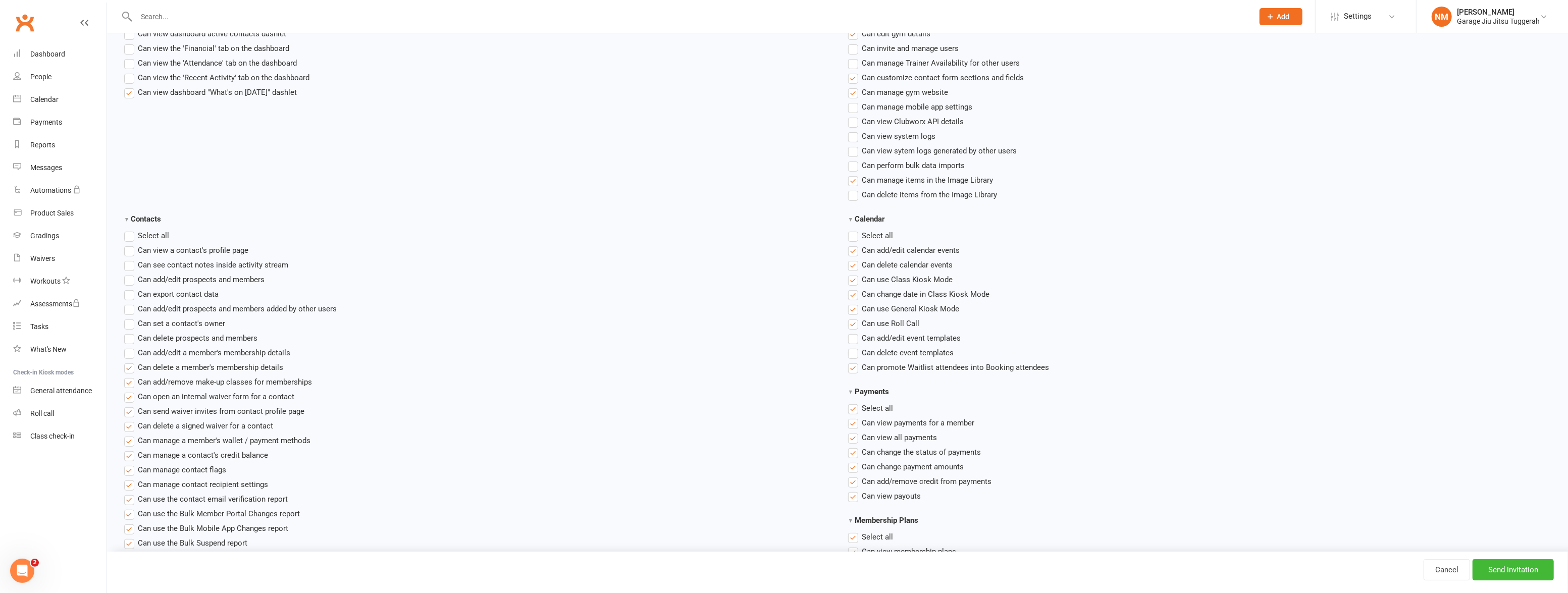
click at [127, 362] on label"] "Can delete a member's membership details" at bounding box center [204, 368] width 159 height 12
click at [127, 362] on input "Can delete a member's membership details" at bounding box center [127, 362] width 7 height 0
click at [129, 379] on label"] "Can add/remove make-up classes for memberships" at bounding box center [218, 382] width 188 height 12
click at [129, 376] on input "Can add/remove make-up classes for memberships" at bounding box center [127, 376] width 7 height 0
click at [130, 396] on label"] "Can open an internal waiver form for a contact" at bounding box center [209, 397] width 170 height 12
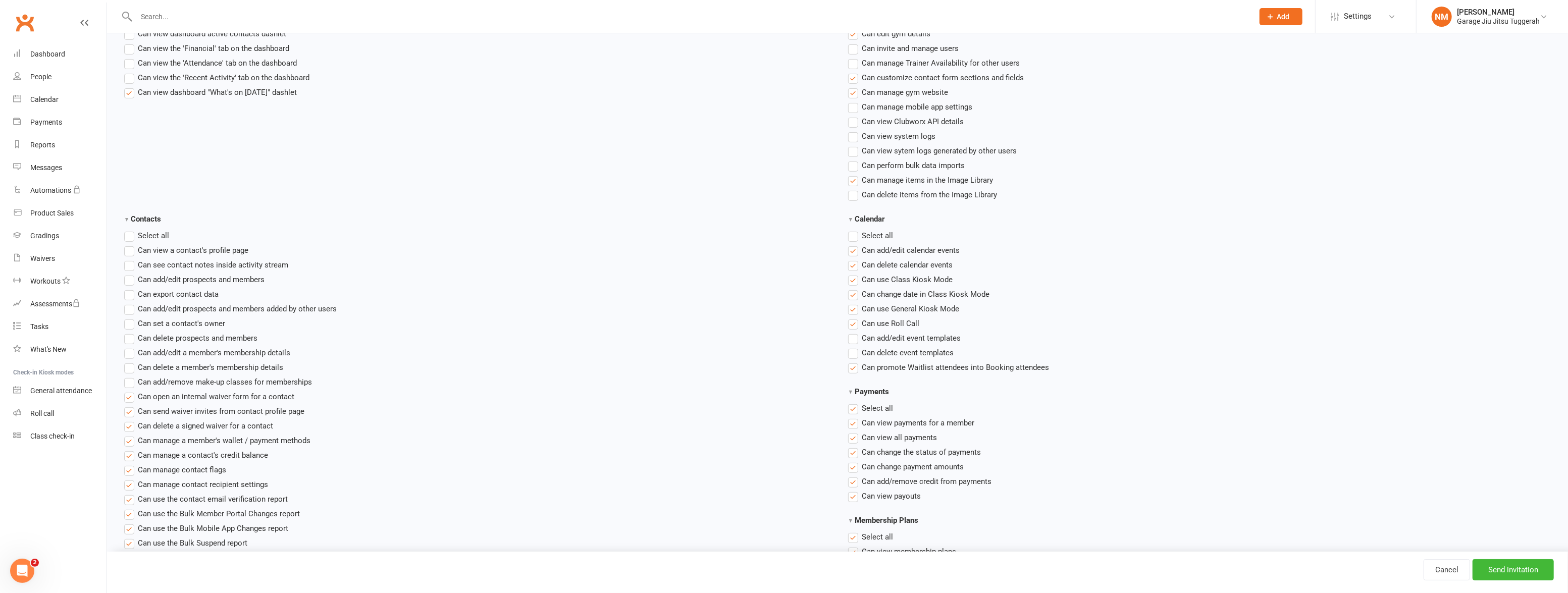
click at [130, 391] on input "Can open an internal waiver form for a contact" at bounding box center [127, 391] width 7 height 0
click at [130, 418] on ul "Select all Can view a contact's profile page Can see contact notes inside activ…" at bounding box center [477, 404] width 706 height 349
click at [130, 430] on label"] "Can delete a signed waiver for a contact" at bounding box center [198, 426] width 149 height 12
click at [130, 420] on input "Can delete a signed waiver for a contact" at bounding box center [127, 420] width 7 height 0
click at [124, 409] on label"] "Can send waiver invites from contact profile page" at bounding box center [214, 411] width 180 height 12
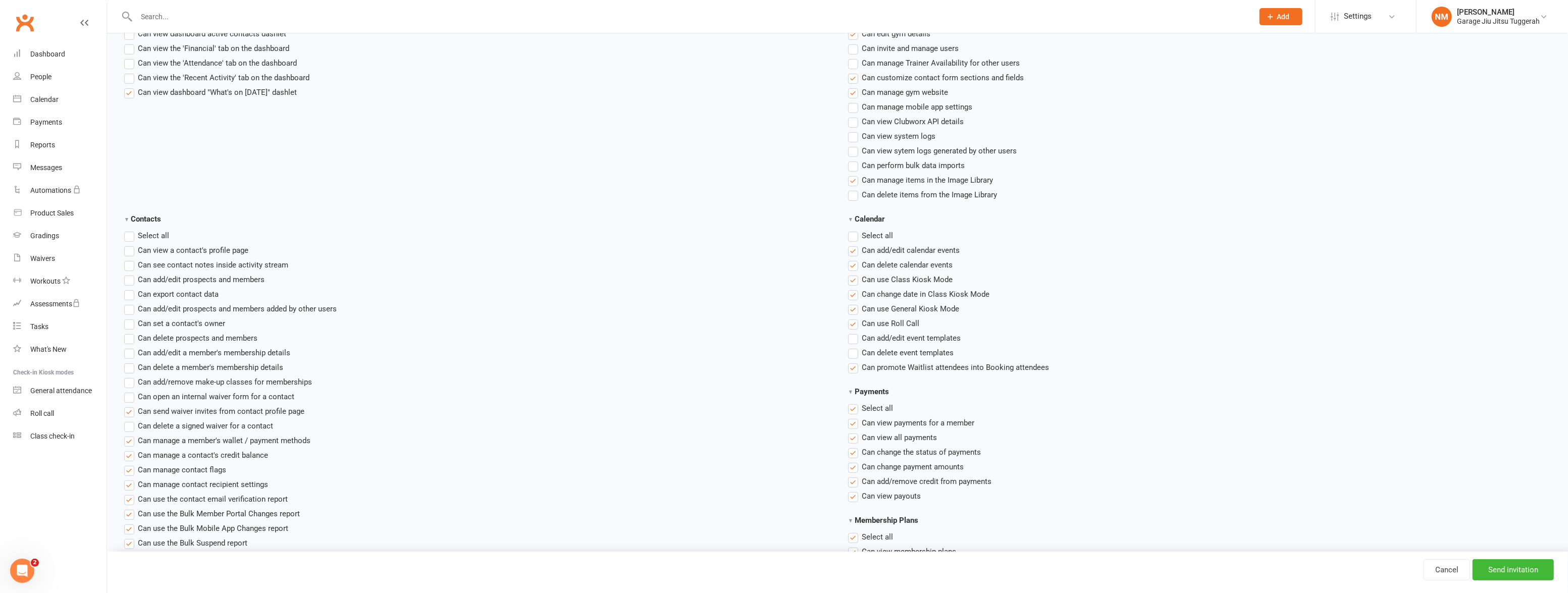
click at [124, 405] on input "Can send waiver invites from contact profile page" at bounding box center [127, 405] width 7 height 0
click at [130, 439] on label"] "Can manage a member's wallet / payment methods" at bounding box center [217, 441] width 186 height 12
click at [130, 434] on input "Can manage a member's wallet / payment methods" at bounding box center [127, 434] width 7 height 0
click at [125, 458] on label"] "Can manage a contact's credit balance" at bounding box center [196, 455] width 144 height 12
click at [125, 449] on input "Can manage a contact's credit balance" at bounding box center [127, 449] width 7 height 0
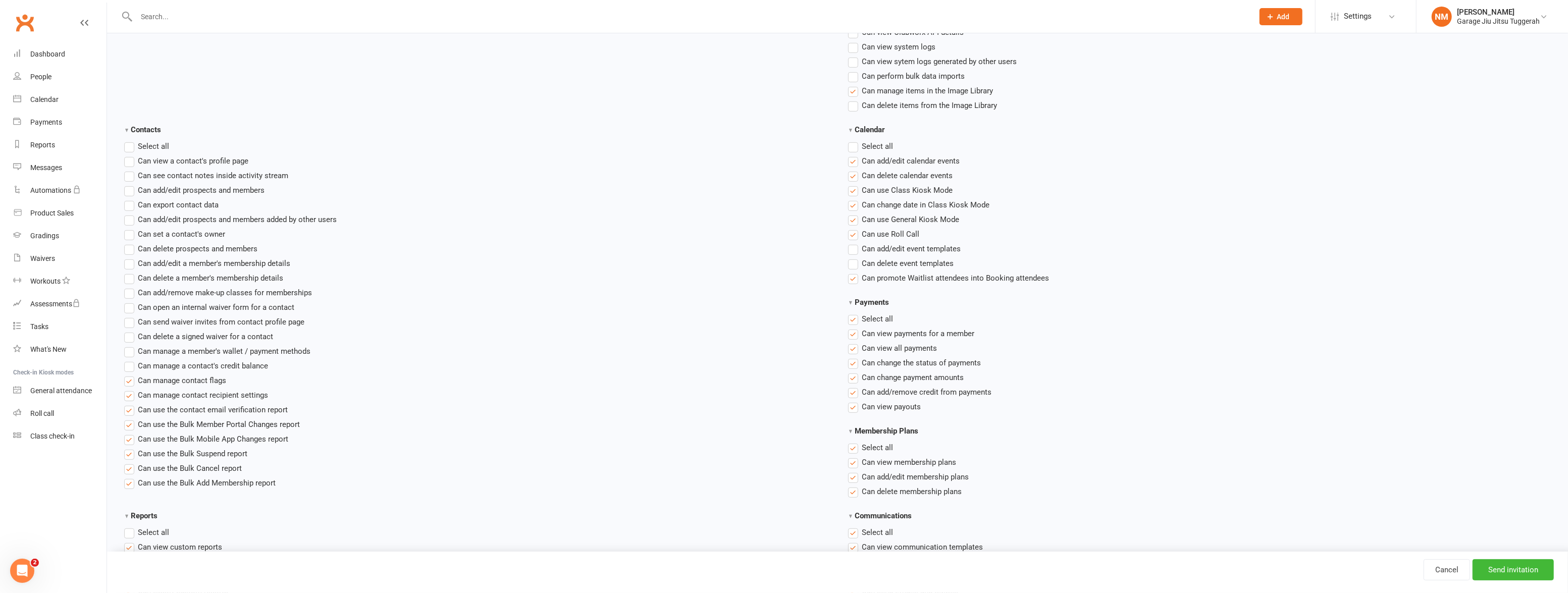
scroll to position [413, 0]
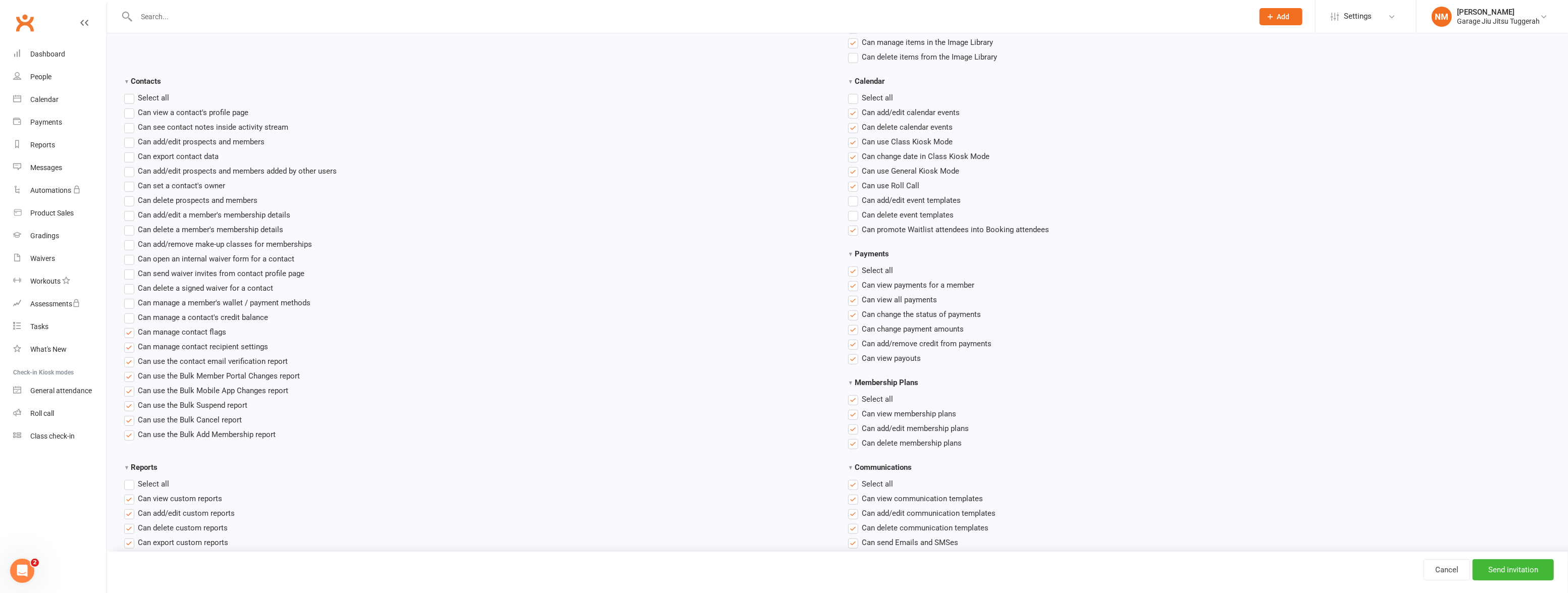
click at [130, 336] on label"] "Can manage contact flags" at bounding box center [175, 333] width 102 height 12
click at [130, 326] on input "Can manage contact flags" at bounding box center [127, 326] width 7 height 0
click at [126, 348] on label"] "Can manage contact recipient settings" at bounding box center [196, 347] width 144 height 12
click at [126, 341] on input "Can manage contact recipient settings" at bounding box center [127, 341] width 7 height 0
click at [129, 367] on ul "Select all Can view a contact's profile page Can see contact notes inside activ…" at bounding box center [477, 266] width 706 height 349
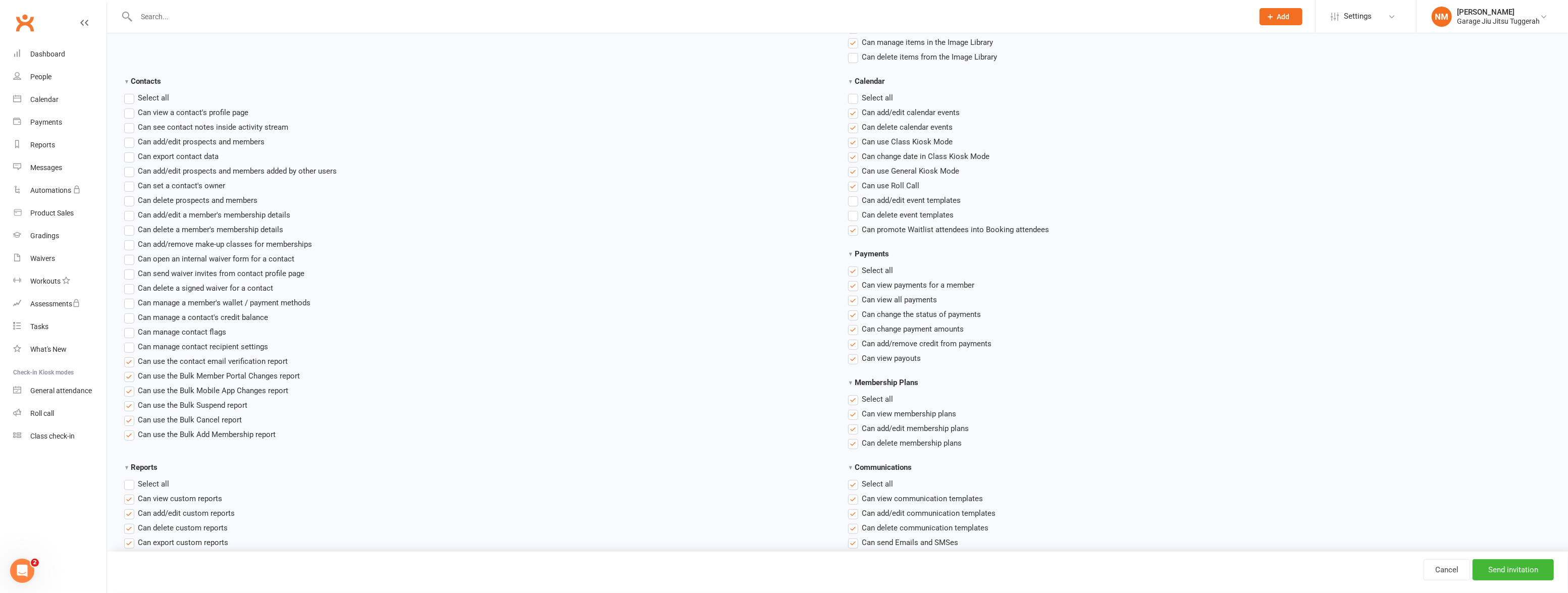
click at [128, 360] on label"] "Can use the contact email verification report" at bounding box center [205, 362] width 163 height 12
click at [128, 355] on input "Can use the contact email verification report" at bounding box center [127, 355] width 7 height 0
click at [125, 372] on label"] "Can use the Bulk Member Portal Changes report" at bounding box center [212, 376] width 175 height 12
click at [125, 370] on input "Can use the Bulk Member Portal Changes report" at bounding box center [127, 370] width 7 height 0
click at [130, 388] on label"] "Can use the Bulk Mobile App Changes report" at bounding box center [206, 391] width 164 height 12
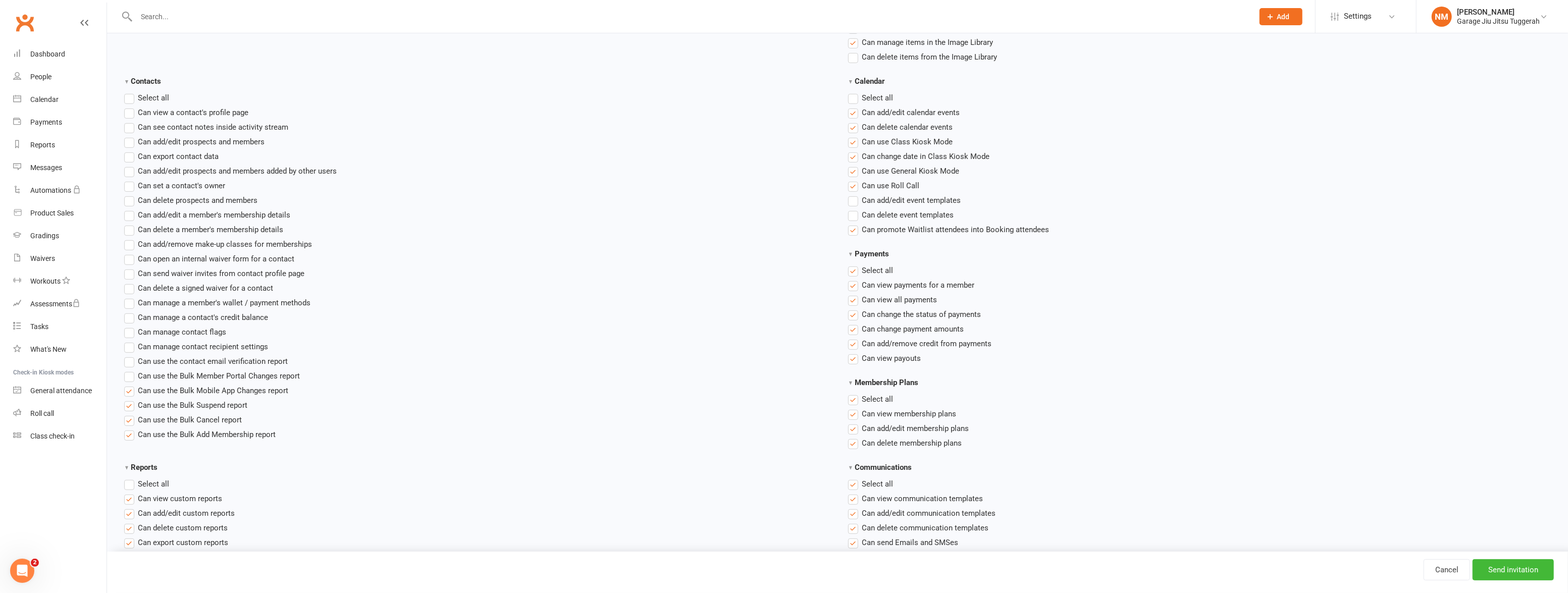
click at [130, 385] on input "Can use the Bulk Mobile App Changes report" at bounding box center [127, 385] width 7 height 0
click at [130, 405] on label"] "Can use the Bulk Suspend report" at bounding box center [185, 405] width 123 height 12
click at [130, 399] on input "Can use the Bulk Suspend report" at bounding box center [127, 399] width 7 height 0
click at [126, 421] on label"] "Can use the Bulk Cancel report" at bounding box center [183, 420] width 118 height 12
click at [126, 414] on input "Can use the Bulk Cancel report" at bounding box center [127, 414] width 7 height 0
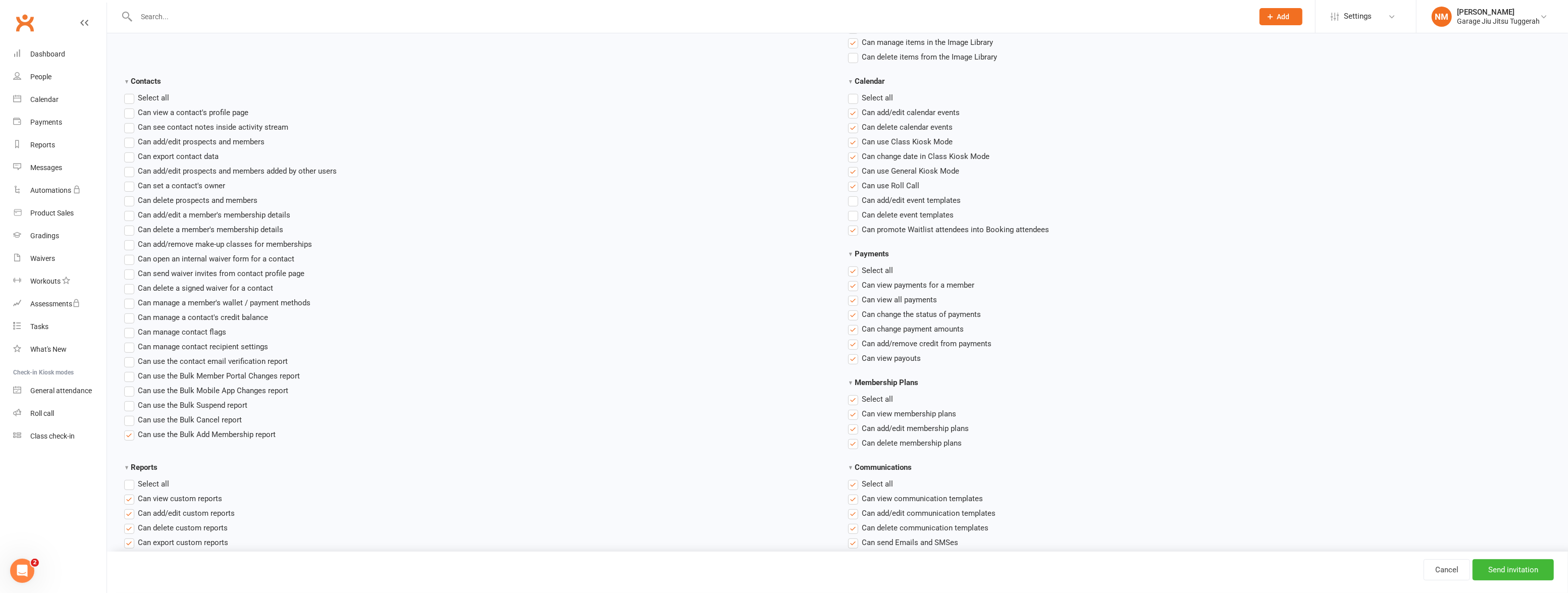
click at [126, 437] on label"] "Can use the Bulk Add Membership report" at bounding box center [200, 434] width 152 height 12
click at [126, 428] on input "Can use the Bulk Add Membership report" at bounding box center [127, 428] width 7 height 0
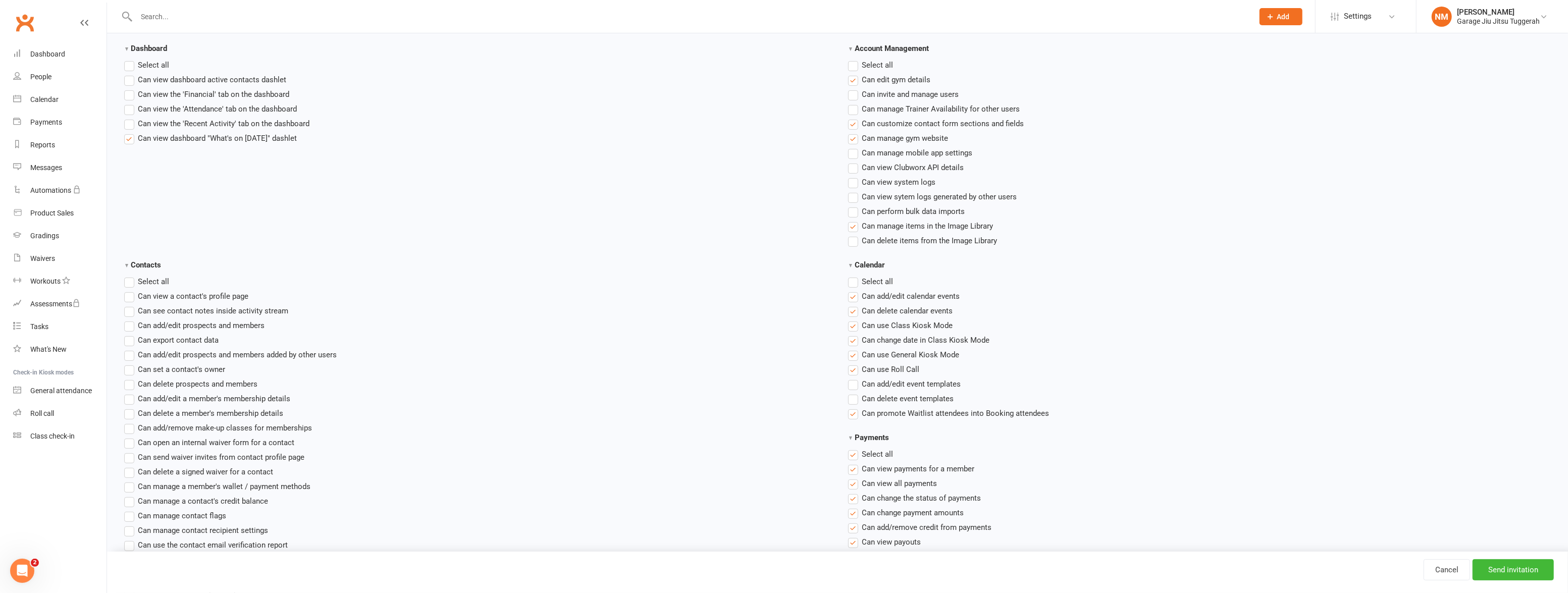
scroll to position [0, 0]
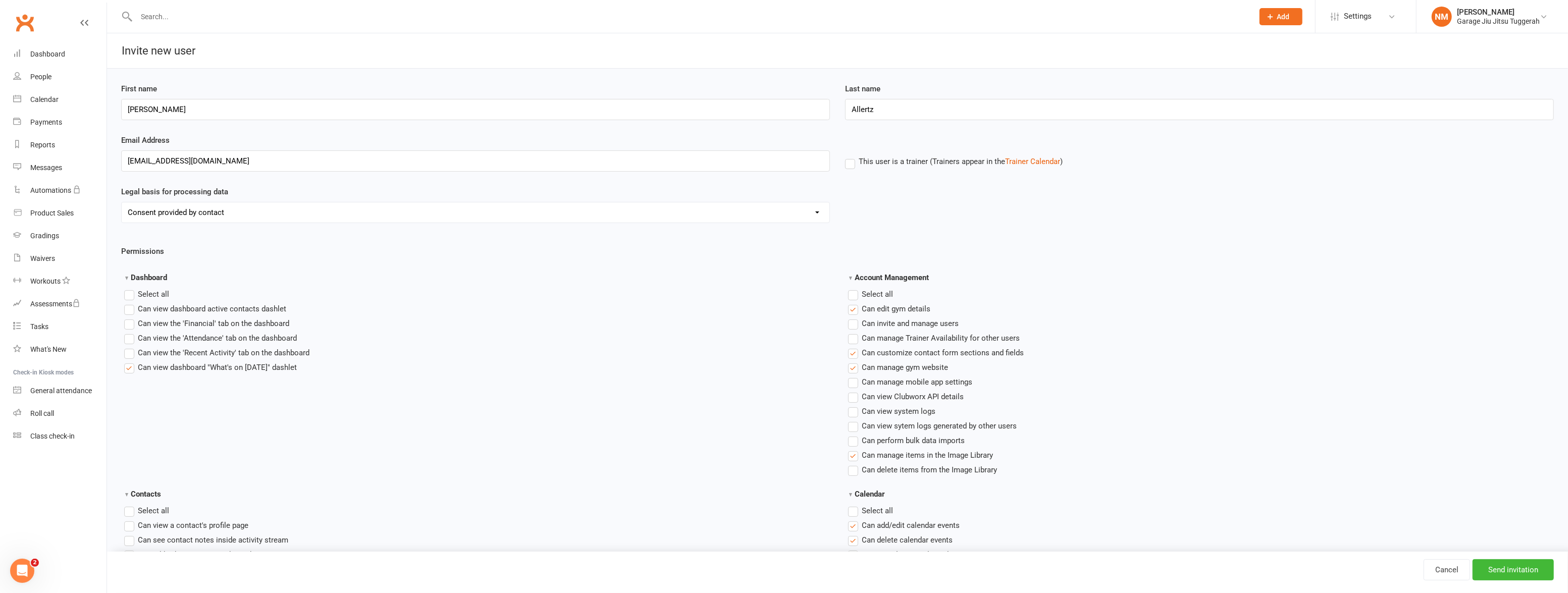
click at [849, 308] on label"] "Can edit gym details" at bounding box center [889, 309] width 82 height 12
click at [849, 303] on input "Can edit gym details" at bounding box center [851, 303] width 7 height 0
click at [848, 351] on label"] "Can customize contact form sections and fields" at bounding box center [936, 353] width 175 height 12
click at [848, 347] on input "Can customize contact form sections and fields" at bounding box center [851, 347] width 7 height 0
click at [855, 365] on label"] "Can manage gym website" at bounding box center [898, 368] width 100 height 12
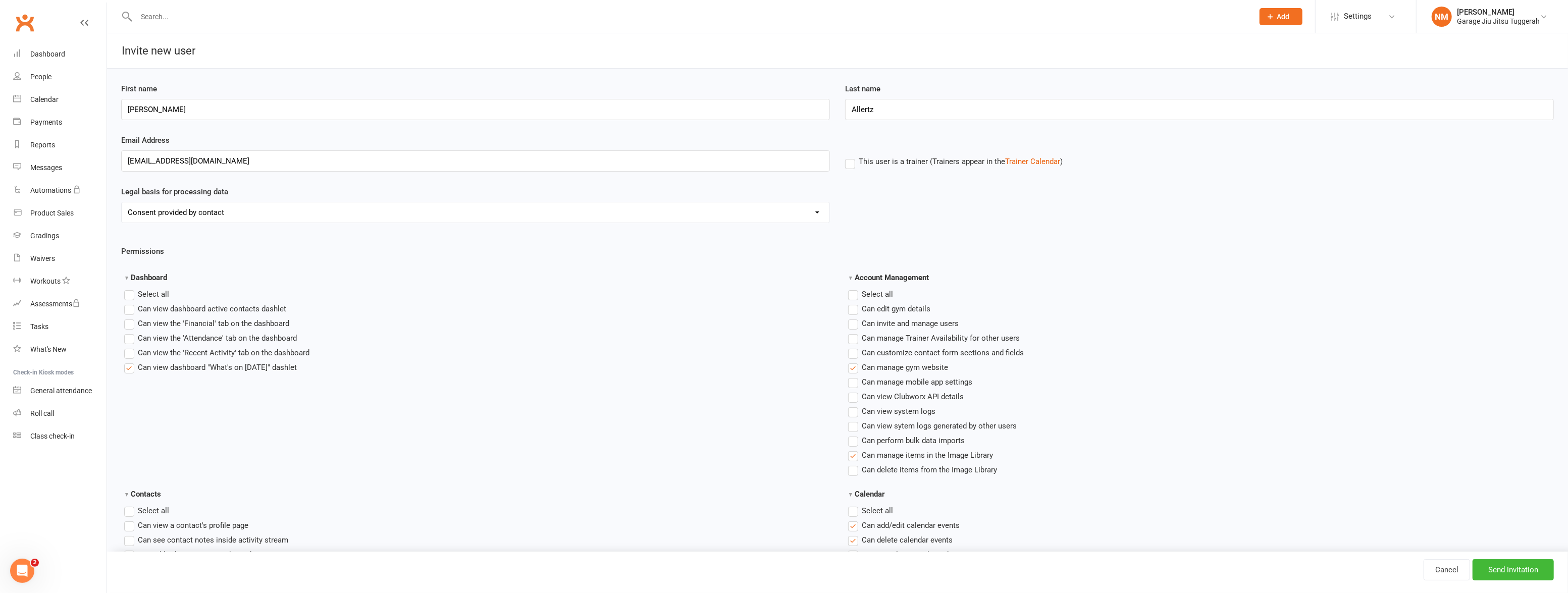
click at [855, 362] on input "Can manage gym website" at bounding box center [851, 362] width 7 height 0
click at [853, 456] on label"] "Can manage items in the Image Library" at bounding box center [920, 455] width 145 height 12
click at [853, 449] on input "Can manage items in the Image Library" at bounding box center [851, 449] width 7 height 0
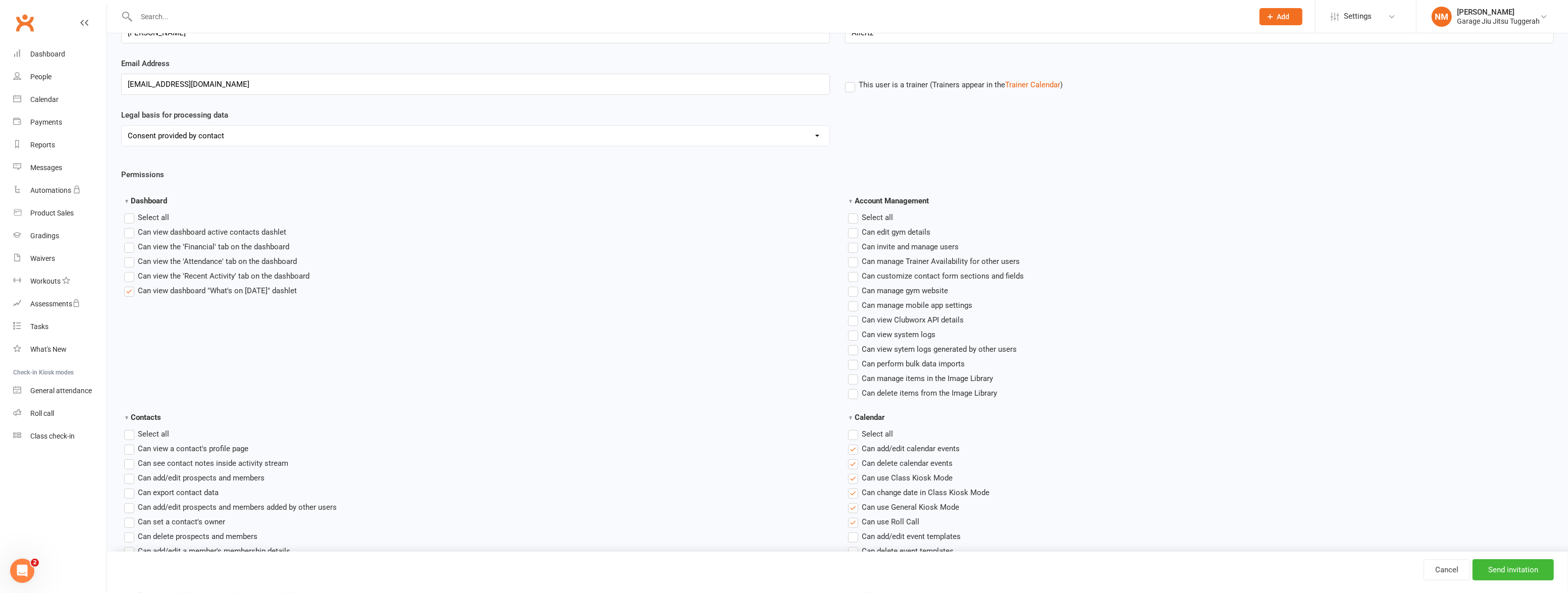
scroll to position [183, 0]
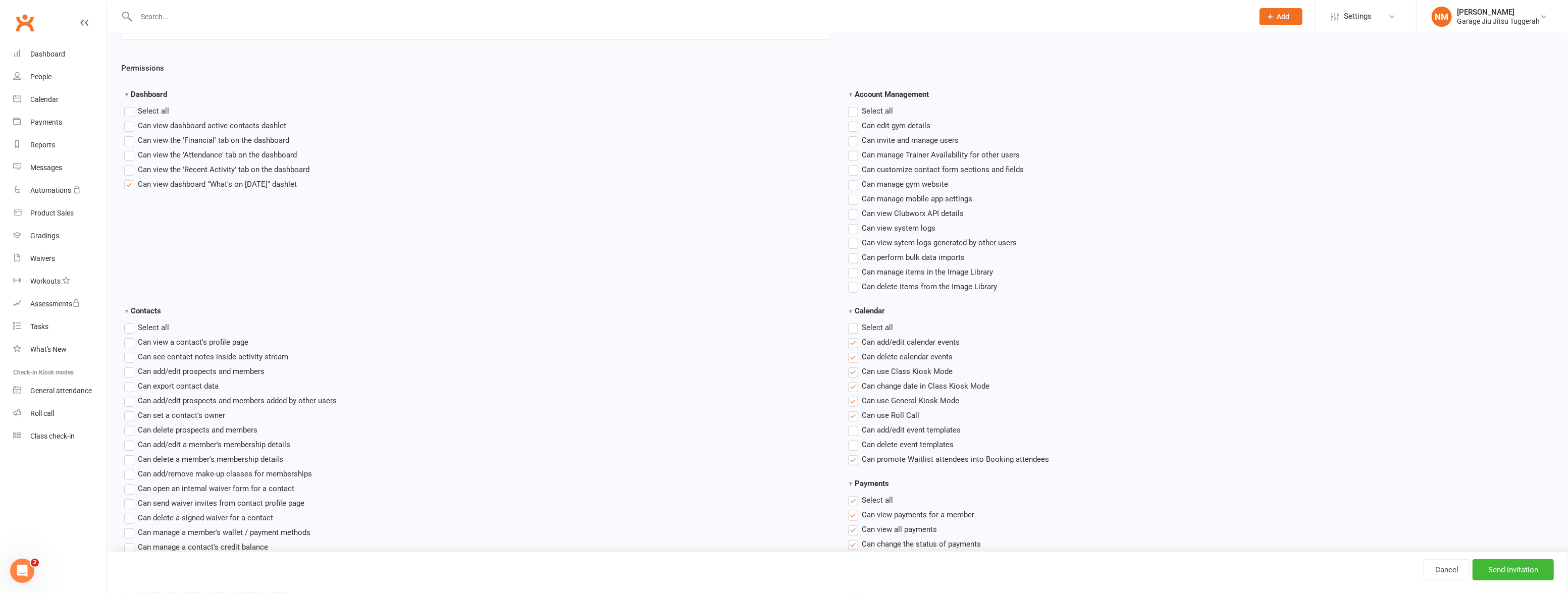
click at [856, 341] on label"] "Can add/edit calendar events" at bounding box center [904, 342] width 112 height 12
click at [855, 336] on input "Can add/edit calendar events" at bounding box center [851, 336] width 7 height 0
click at [851, 333] on ul "Select all Can add/edit calendar events Can delete calendar events Can use Clas…" at bounding box center [1201, 394] width 706 height 144
click at [848, 331] on label "Select all" at bounding box center [871, 328] width 45 height 12
click at [848, 322] on input "Calendar" at bounding box center [851, 322] width 7 height 0
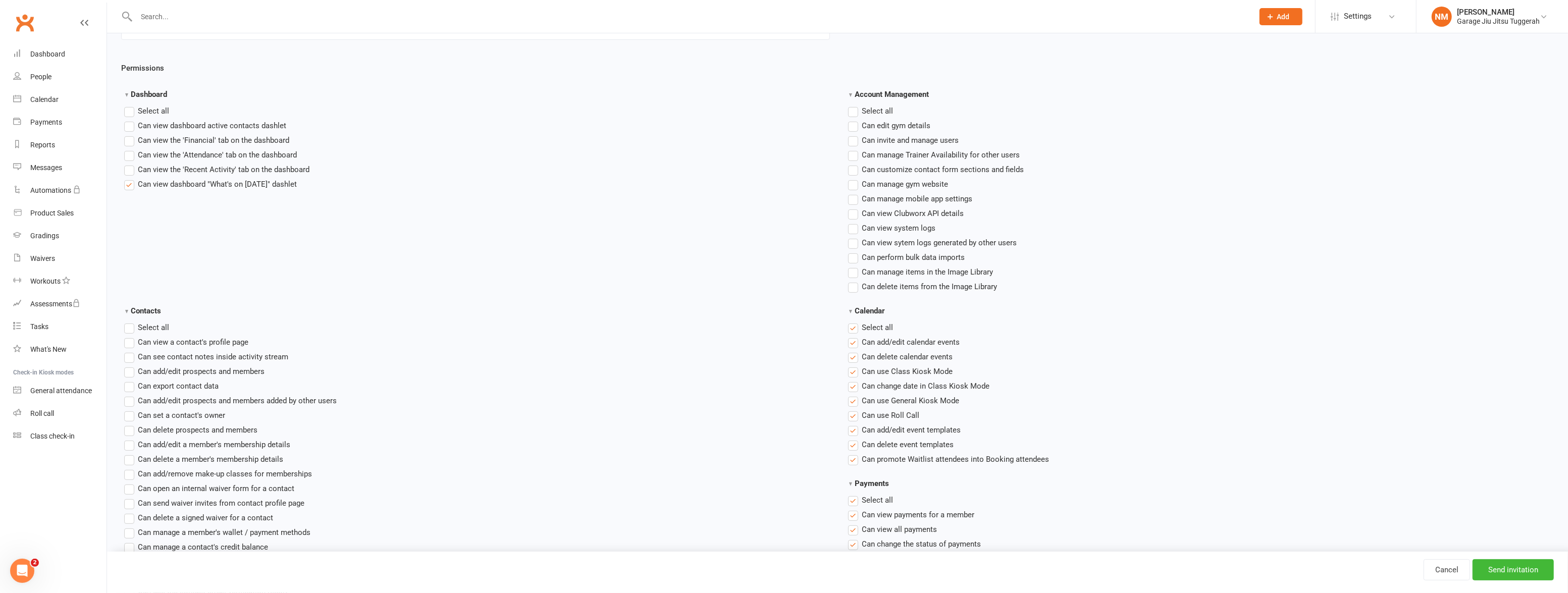
click at [849, 330] on label "Select all" at bounding box center [871, 328] width 45 height 12
click at [849, 322] on input "Calendar" at bounding box center [851, 322] width 7 height 0
click at [856, 399] on label"] "Can use General Kiosk Mode" at bounding box center [904, 401] width 111 height 12
click at [855, 395] on input "Can use General Kiosk Mode" at bounding box center [851, 395] width 7 height 0
click at [855, 416] on label"] "Can use Roll Call" at bounding box center [884, 415] width 71 height 12
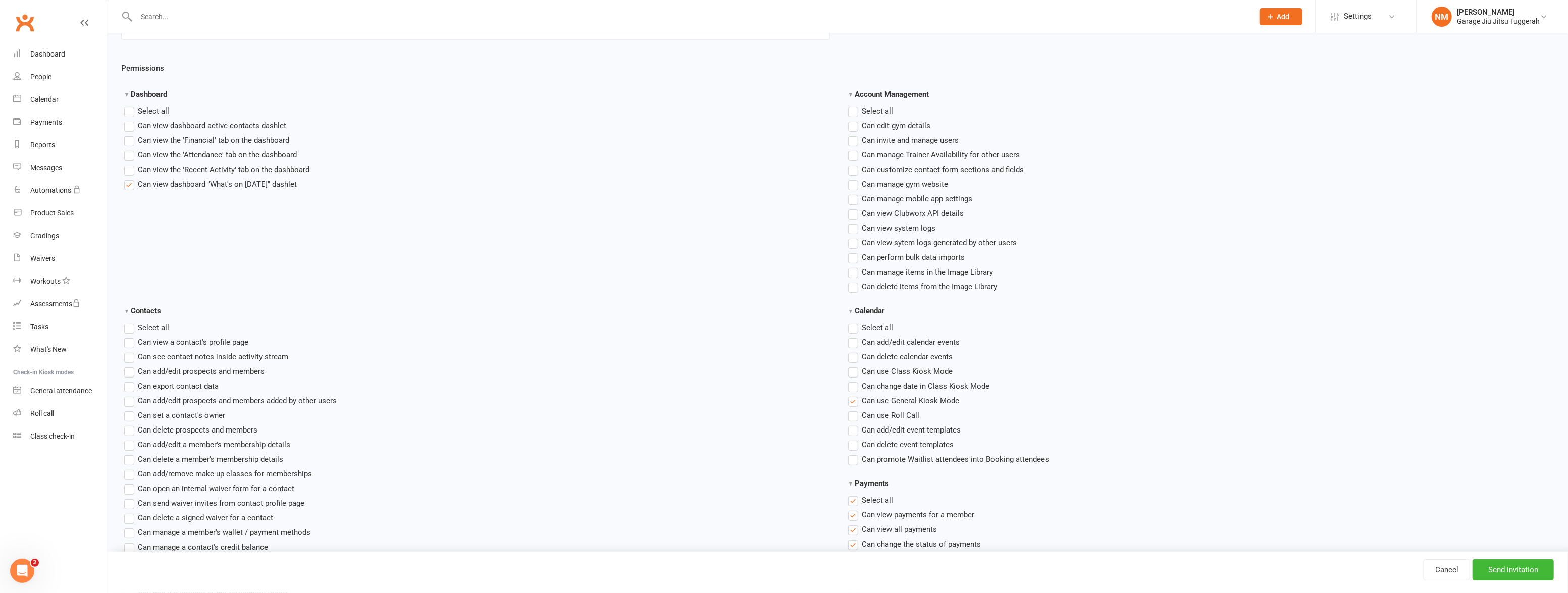
click at [855, 409] on input "Can use Roll Call" at bounding box center [851, 409] width 7 height 0
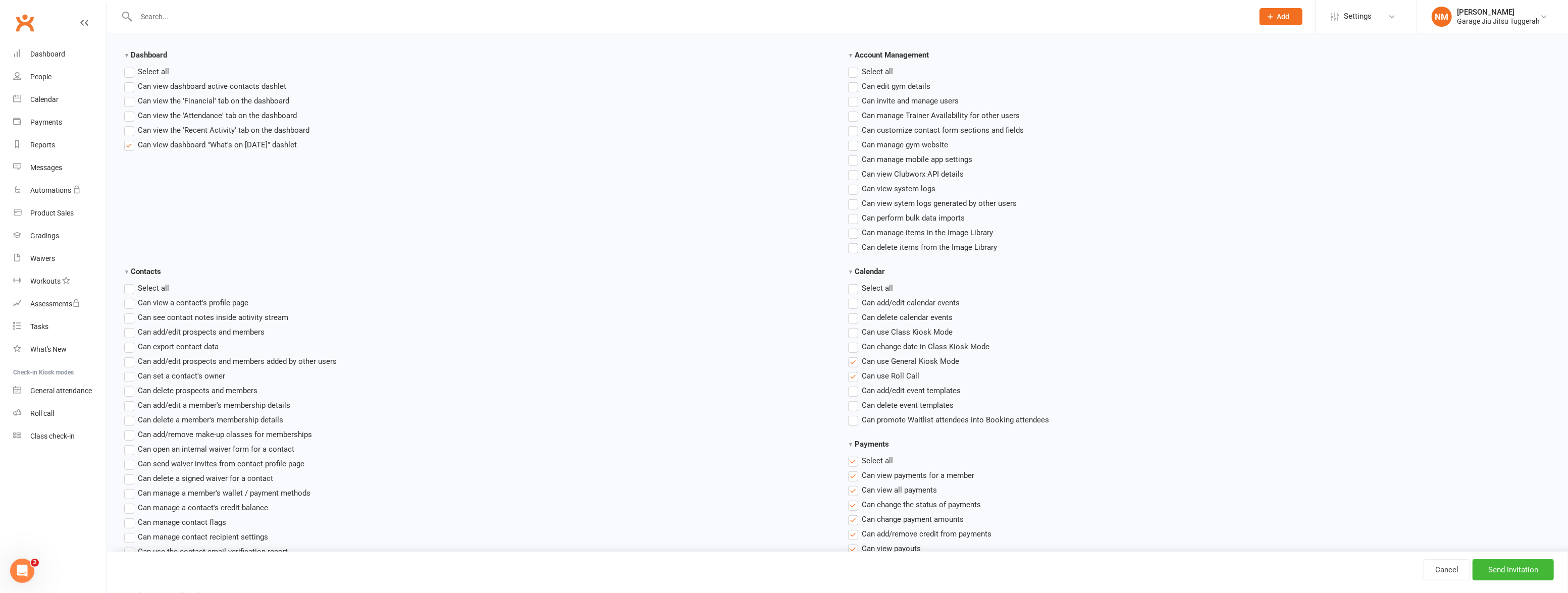
scroll to position [275, 0]
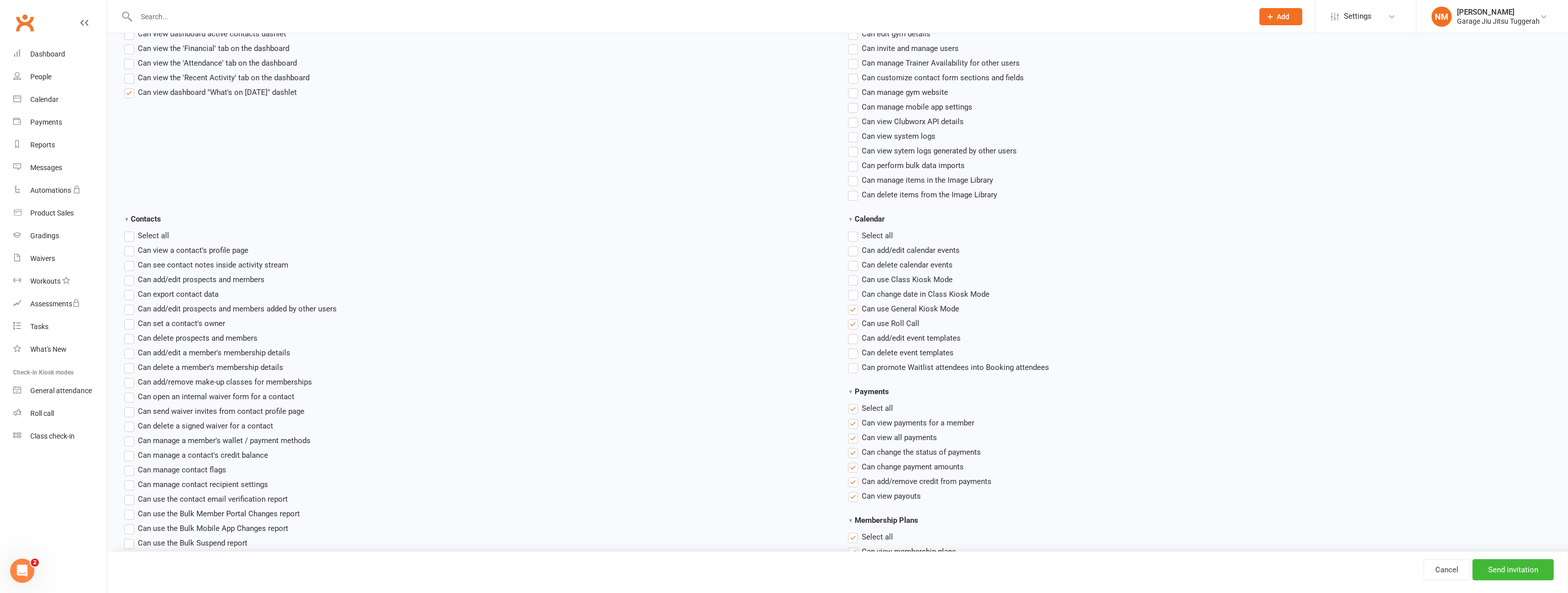
click at [855, 407] on label "Select all" at bounding box center [871, 408] width 45 height 12
click at [855, 402] on input "Payments" at bounding box center [851, 402] width 7 height 0
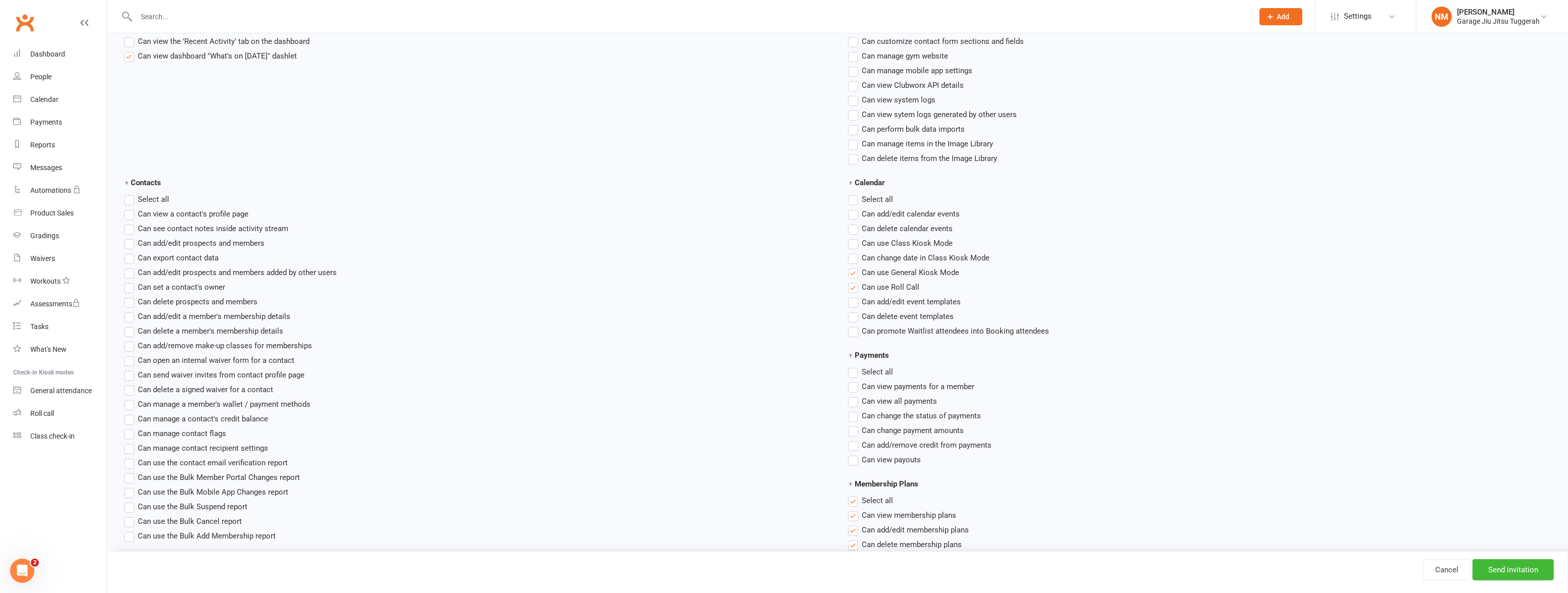
scroll to position [413, 0]
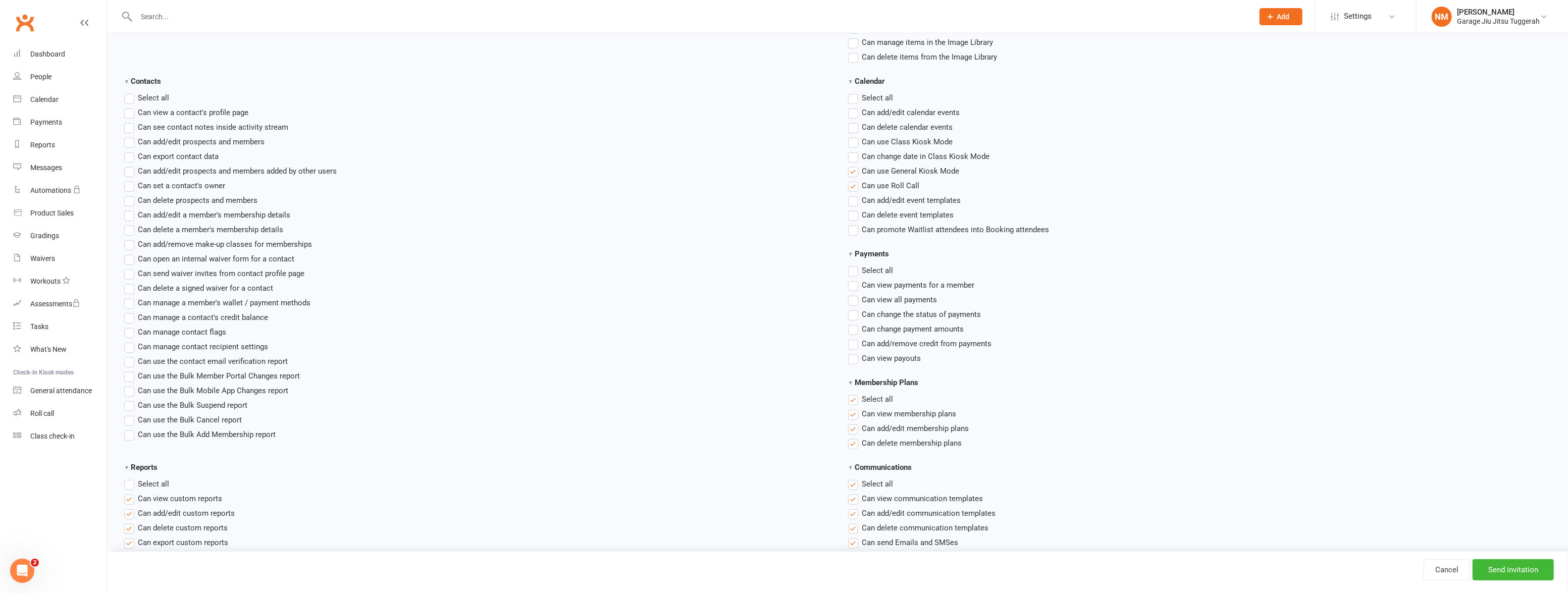
click at [850, 398] on label "Select all" at bounding box center [871, 399] width 45 height 12
click at [850, 393] on input "Membership Plans" at bounding box center [851, 393] width 7 height 0
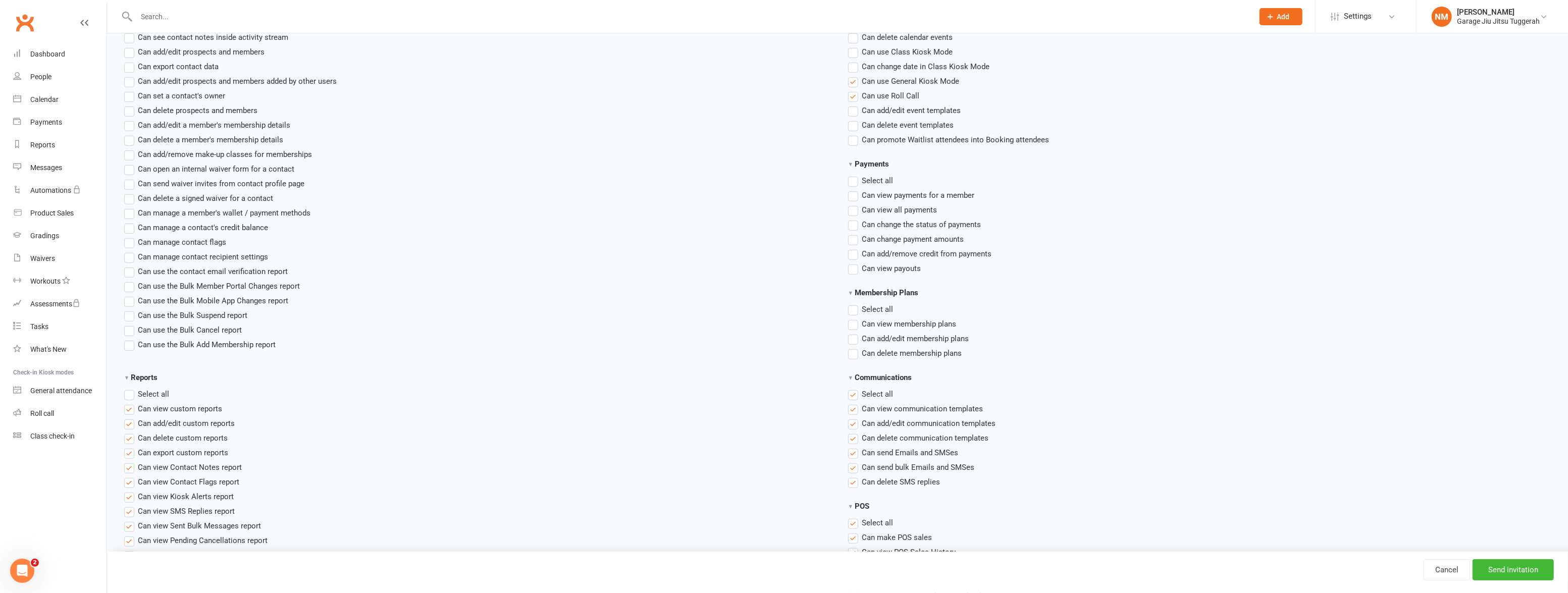
scroll to position [505, 0]
click at [855, 394] on label "Select all" at bounding box center [871, 392] width 45 height 12
click at [855, 386] on input "Communications" at bounding box center [851, 386] width 7 height 0
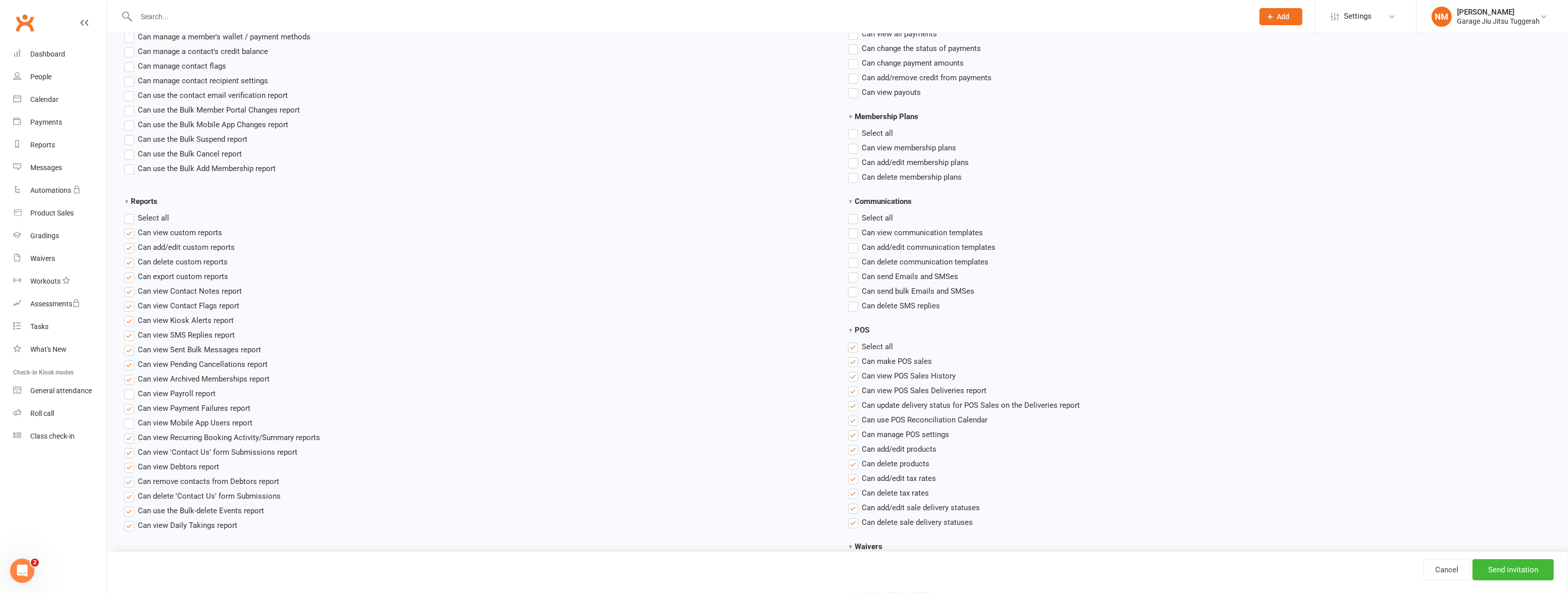
scroll to position [734, 0]
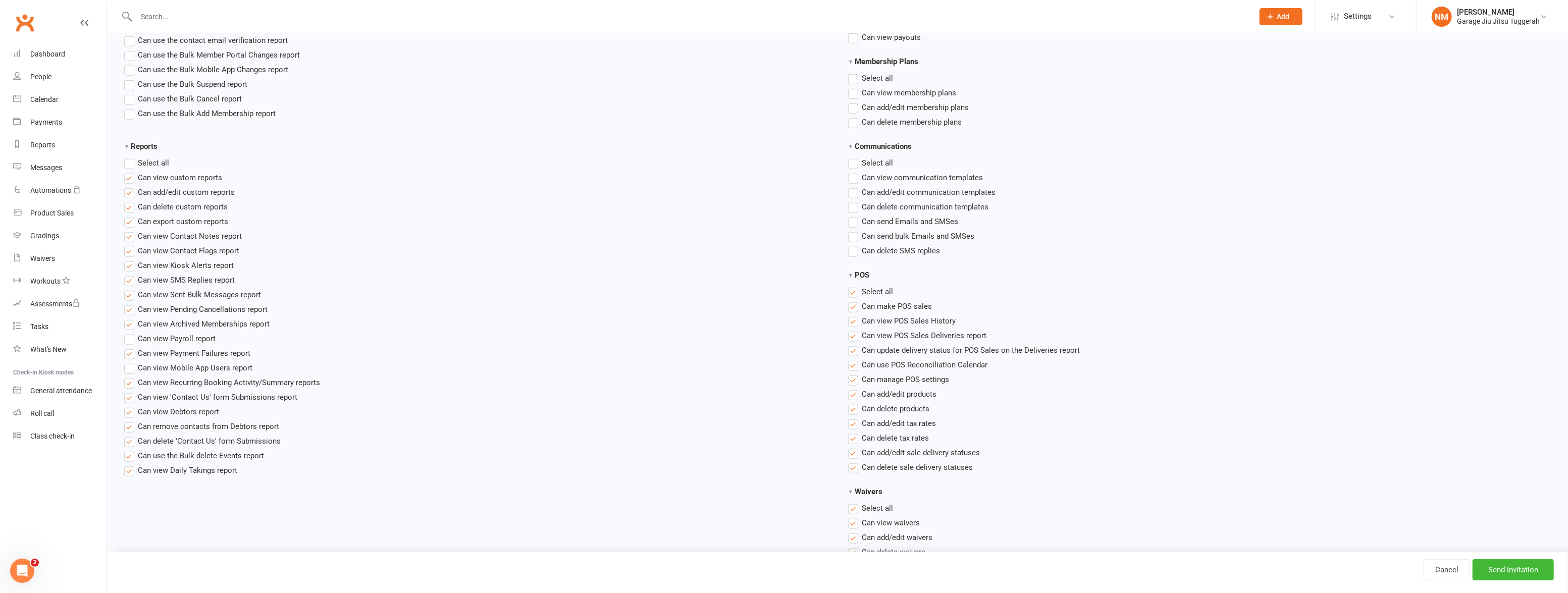
click at [853, 293] on label "Select all" at bounding box center [871, 292] width 45 height 12
click at [853, 286] on input "POS" at bounding box center [851, 286] width 7 height 0
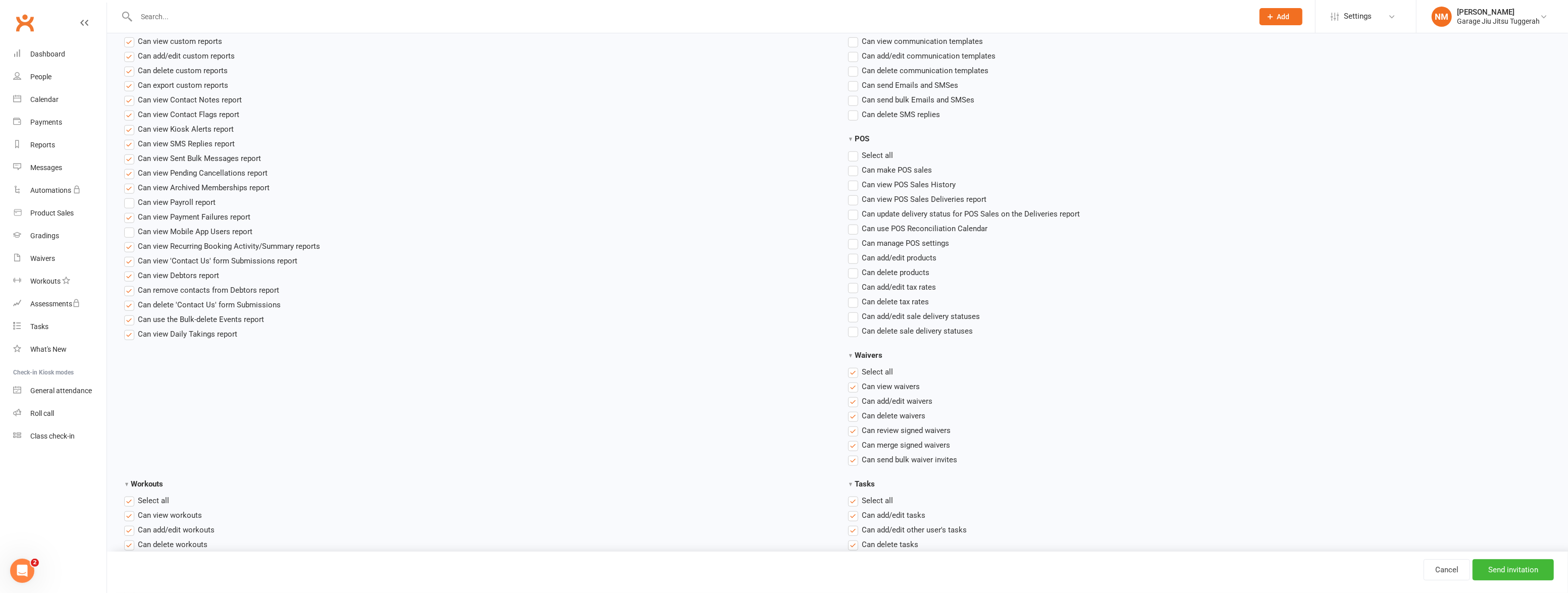
scroll to position [872, 0]
click at [850, 371] on label "Select all" at bounding box center [871, 371] width 45 height 12
click at [850, 365] on input "Waivers" at bounding box center [851, 365] width 7 height 0
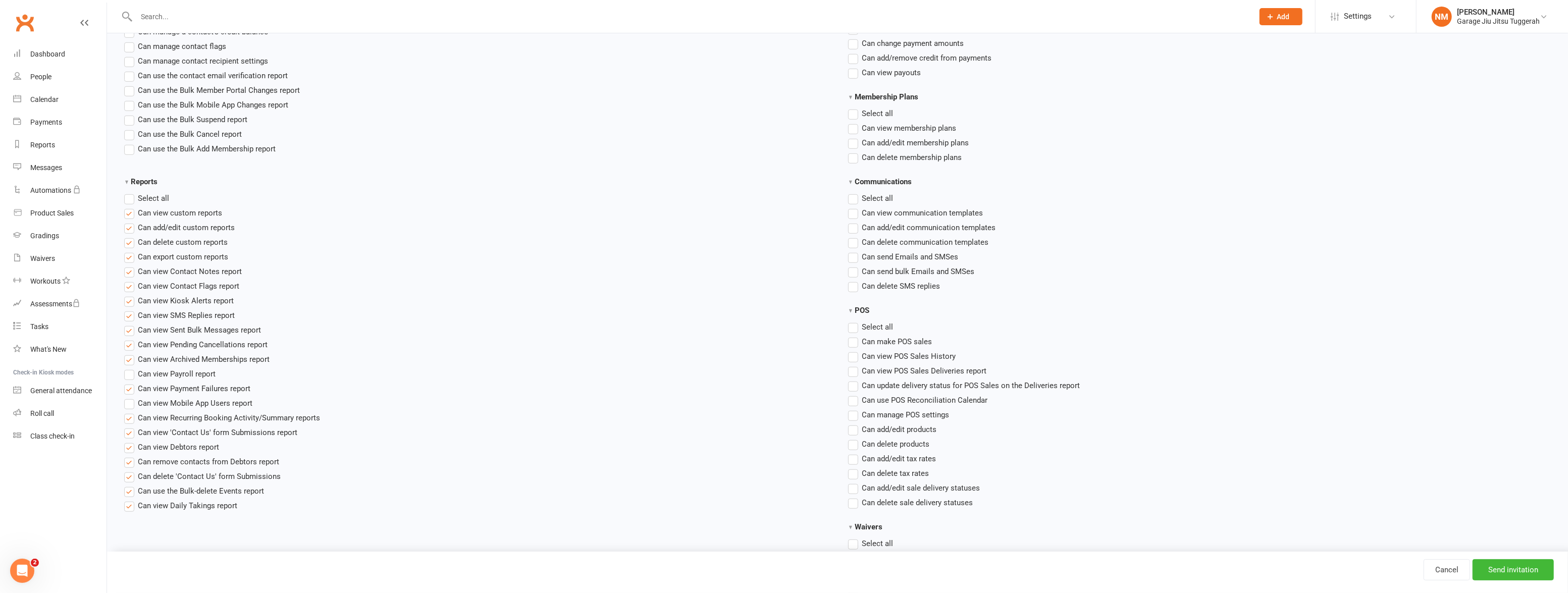
scroll to position [688, 0]
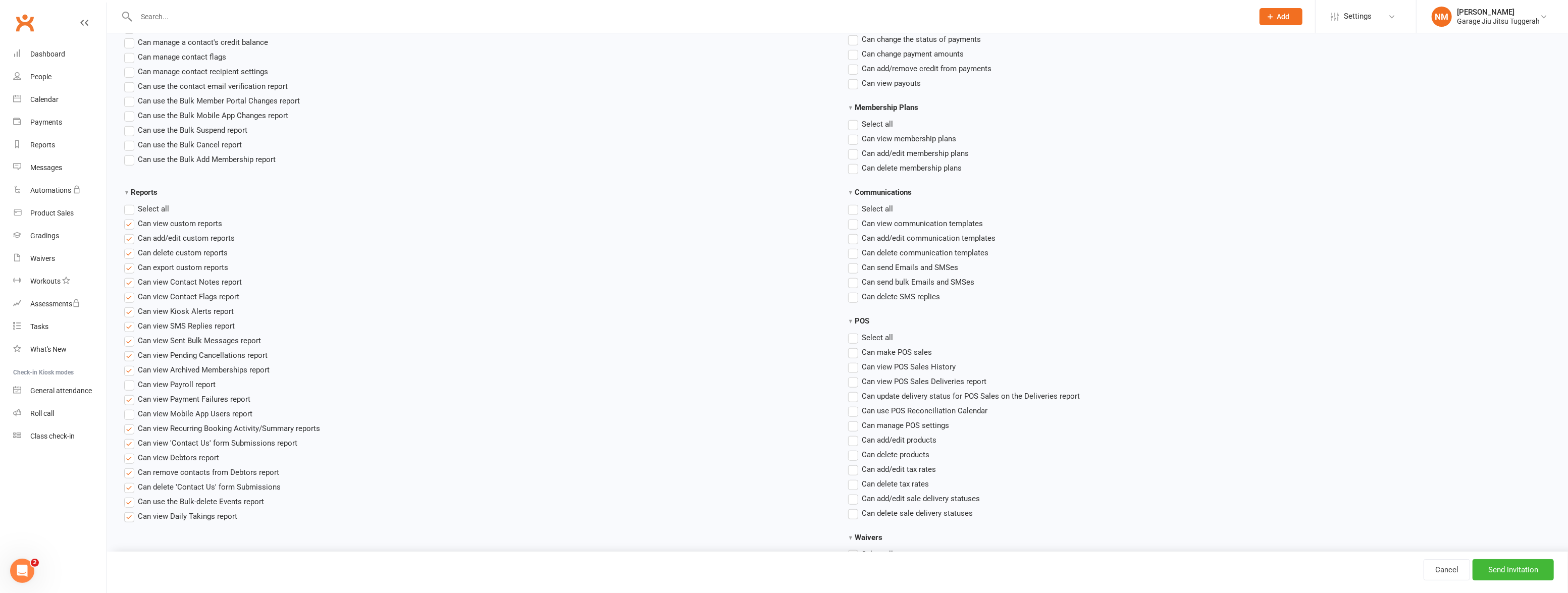
click at [131, 207] on label "Select all" at bounding box center [146, 209] width 45 height 12
click at [131, 203] on input "Reports" at bounding box center [127, 203] width 7 height 0
click at [127, 206] on label "Select all" at bounding box center [146, 209] width 45 height 12
click at [127, 203] on input "Reports" at bounding box center [127, 203] width 7 height 0
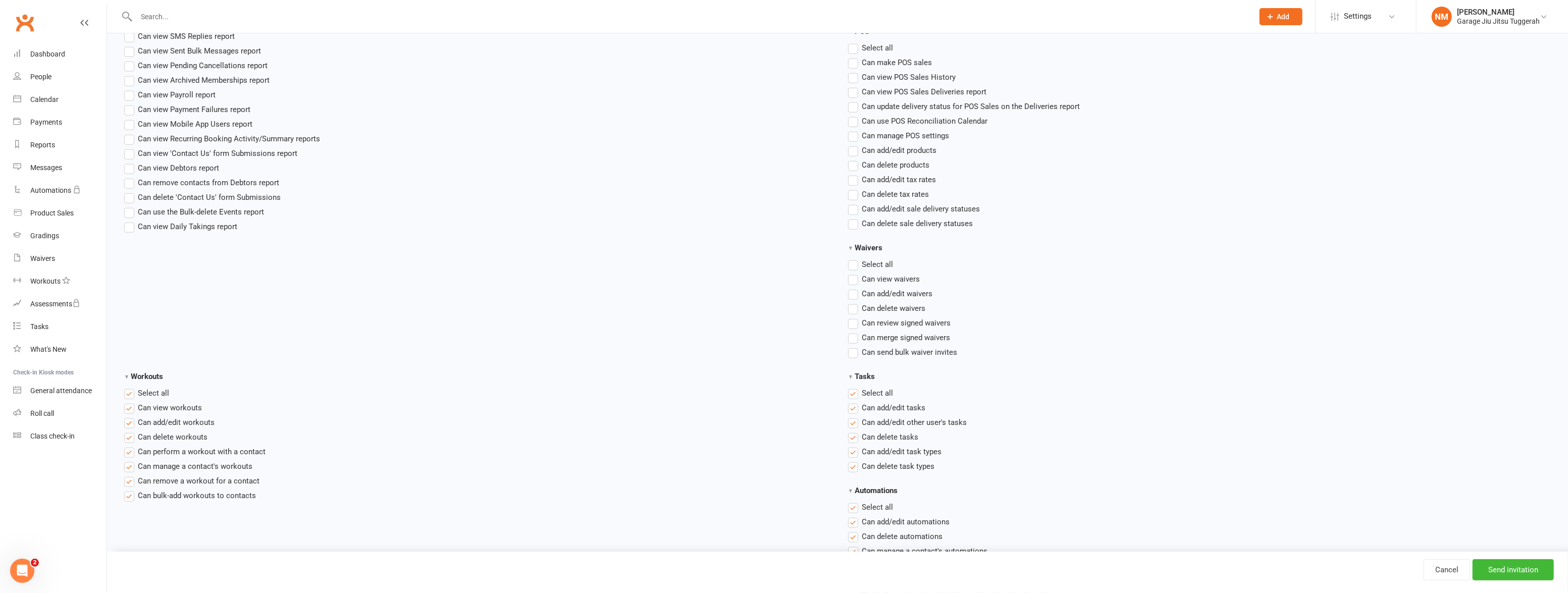
scroll to position [1010, 0]
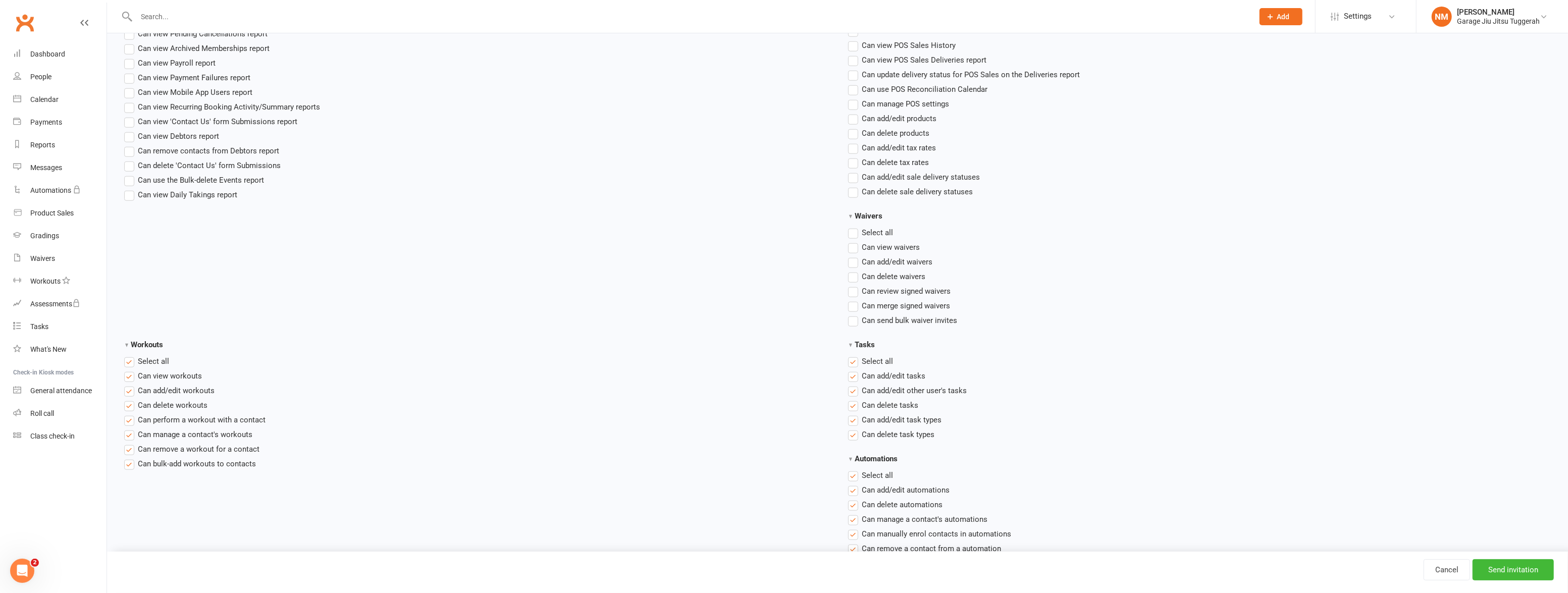
click at [855, 234] on label "Select all" at bounding box center [871, 233] width 45 height 12
click at [855, 227] on input "Waivers" at bounding box center [851, 227] width 7 height 0
click at [853, 234] on label "Select all" at bounding box center [871, 233] width 45 height 12
click at [853, 227] on input "Waivers" at bounding box center [851, 227] width 7 height 0
click at [849, 360] on label "Select all" at bounding box center [871, 362] width 45 height 12
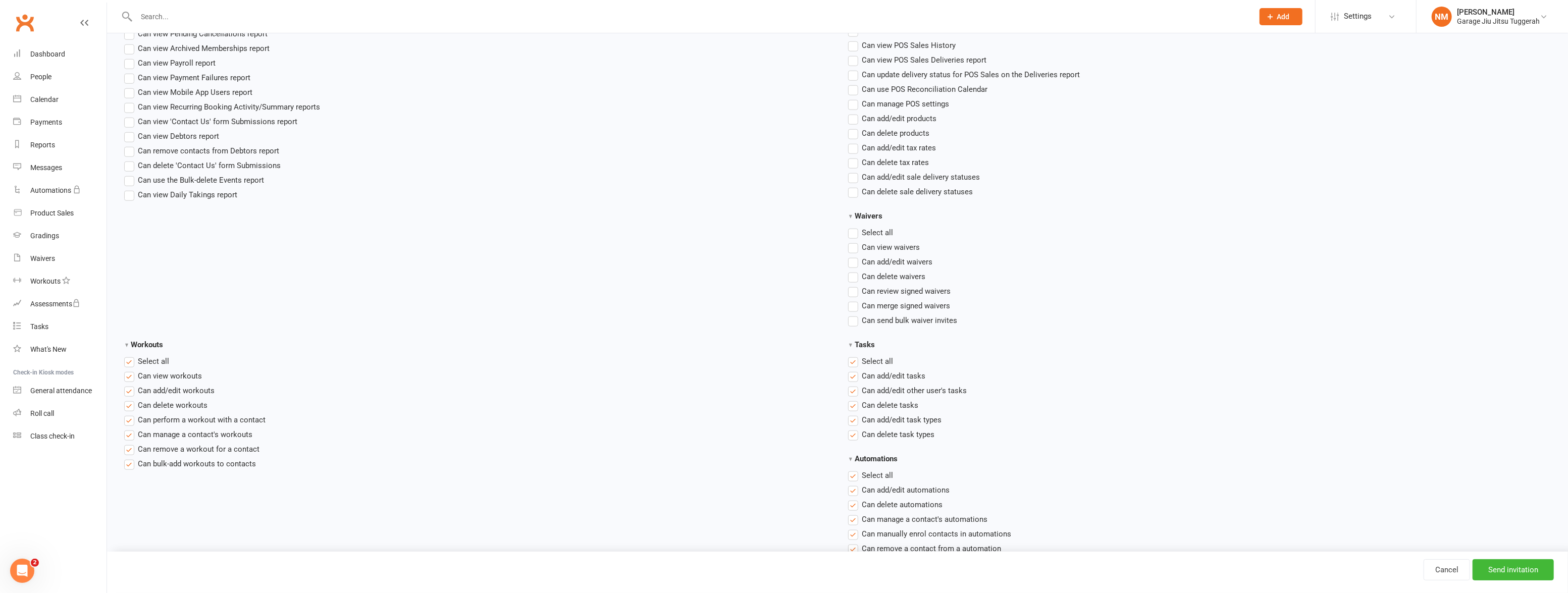
click at [849, 355] on input "Tasks" at bounding box center [851, 355] width 7 height 0
click at [131, 358] on label "Select all" at bounding box center [146, 362] width 45 height 12
click at [131, 355] on input "Workouts" at bounding box center [127, 355] width 7 height 0
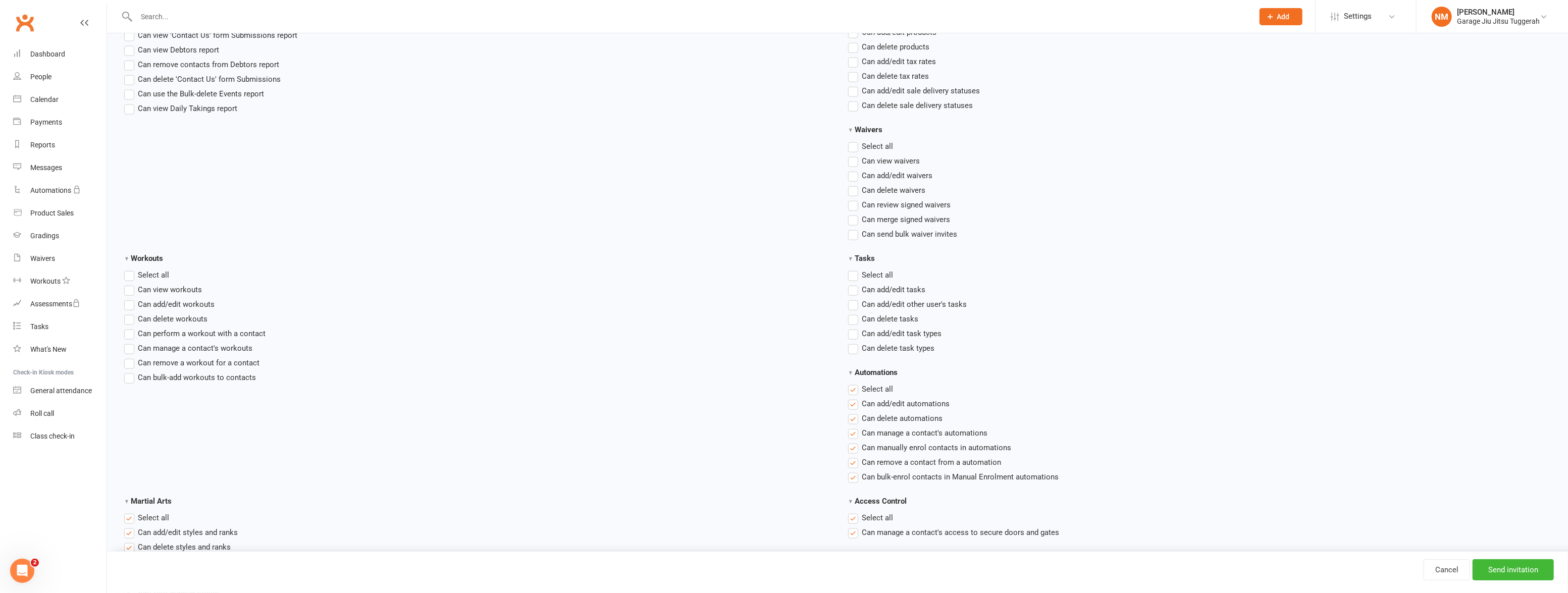
scroll to position [1101, 0]
click at [850, 384] on label "Select all" at bounding box center [871, 384] width 45 height 12
click at [850, 378] on input "Automations" at bounding box center [851, 378] width 7 height 0
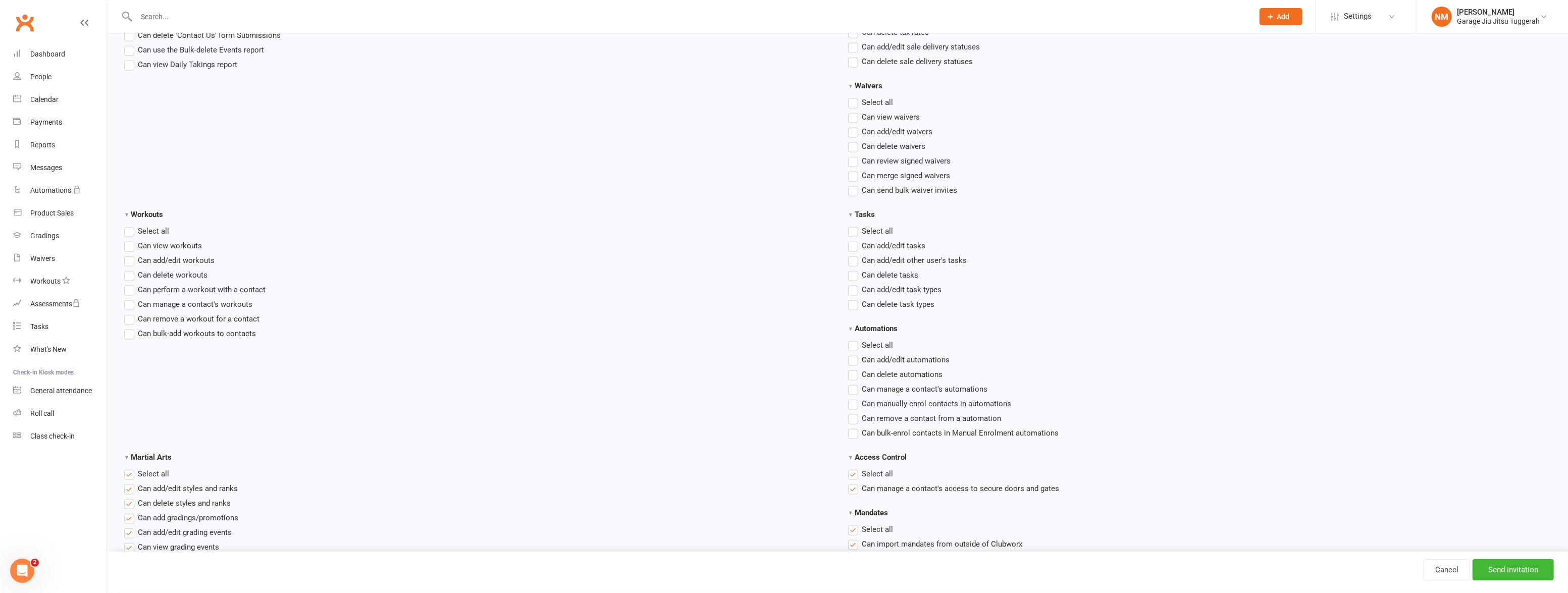
scroll to position [1285, 0]
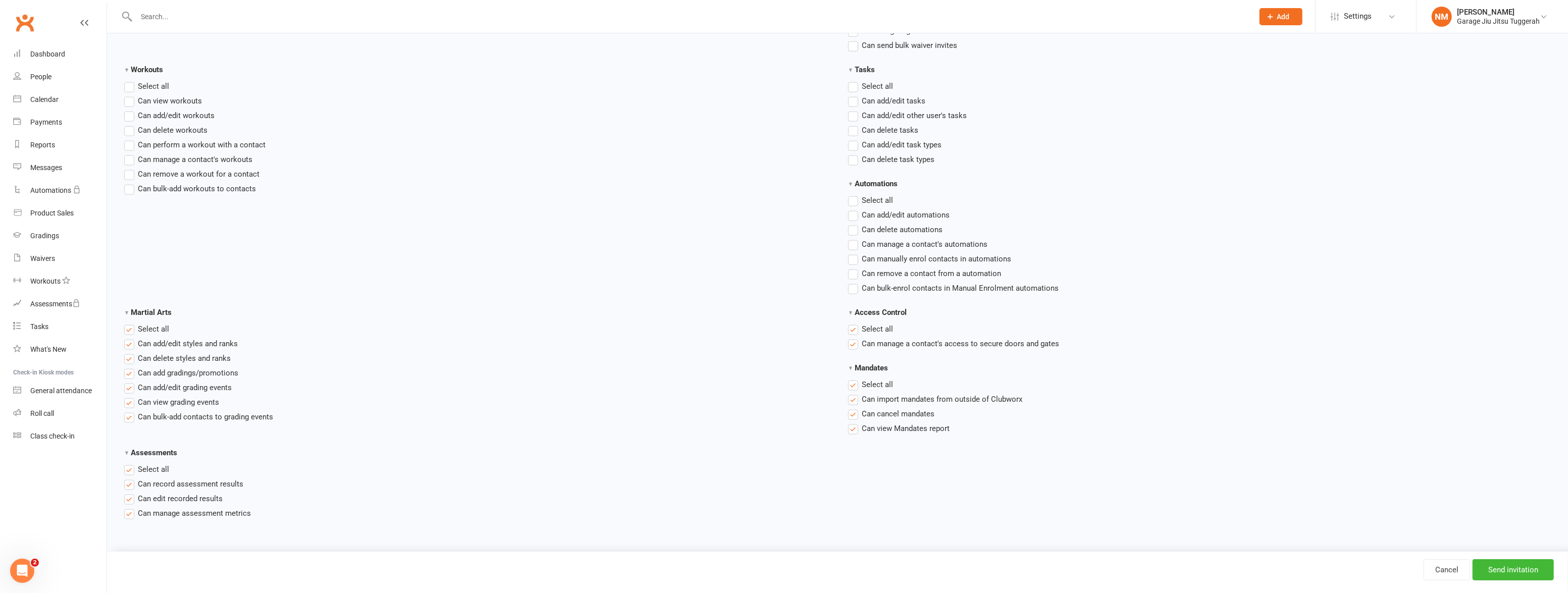
click at [848, 331] on label "Select all" at bounding box center [871, 329] width 45 height 12
click at [848, 323] on input "Access Control" at bounding box center [851, 323] width 7 height 0
click at [851, 381] on label "Select all" at bounding box center [871, 385] width 45 height 12
click at [851, 378] on input "Mandates" at bounding box center [851, 378] width 7 height 0
click at [126, 329] on label "Select all" at bounding box center [146, 329] width 45 height 12
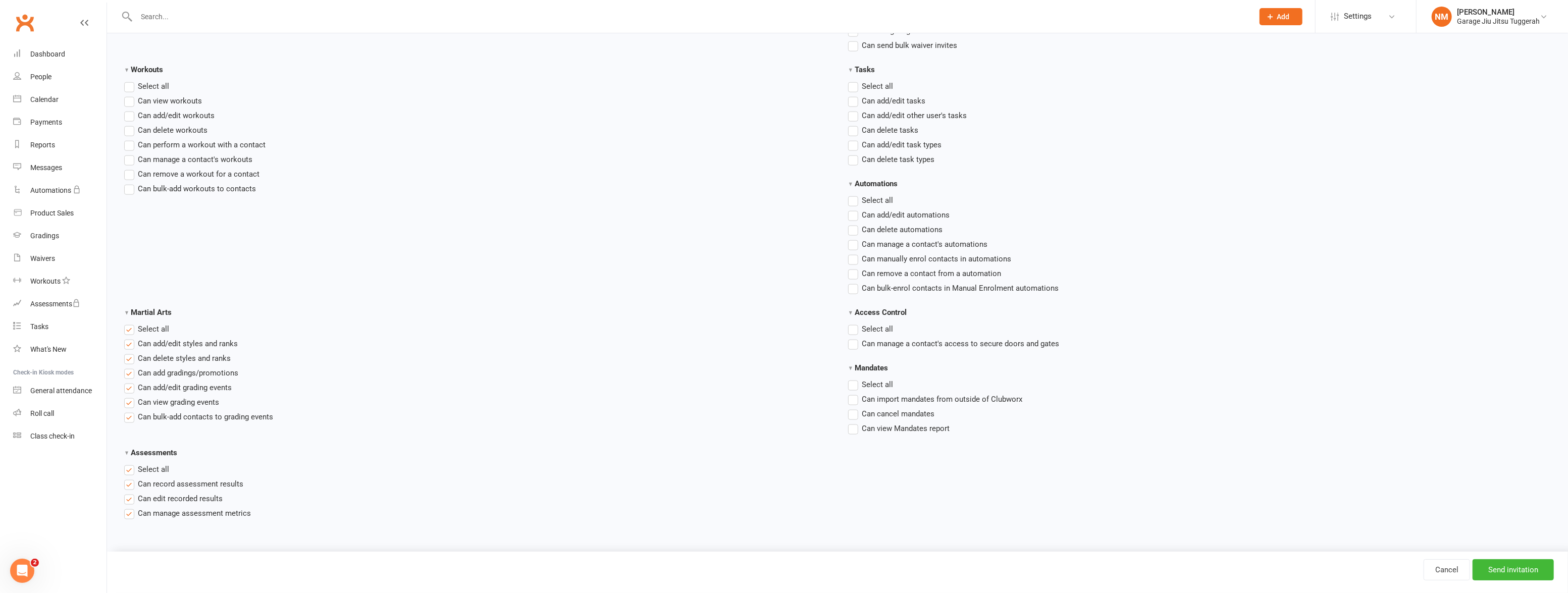
click at [126, 323] on input "Martial Arts" at bounding box center [127, 323] width 7 height 0
click at [133, 465] on label "Select all" at bounding box center [146, 470] width 45 height 12
click at [131, 464] on input "Assessments" at bounding box center [127, 464] width 7 height 0
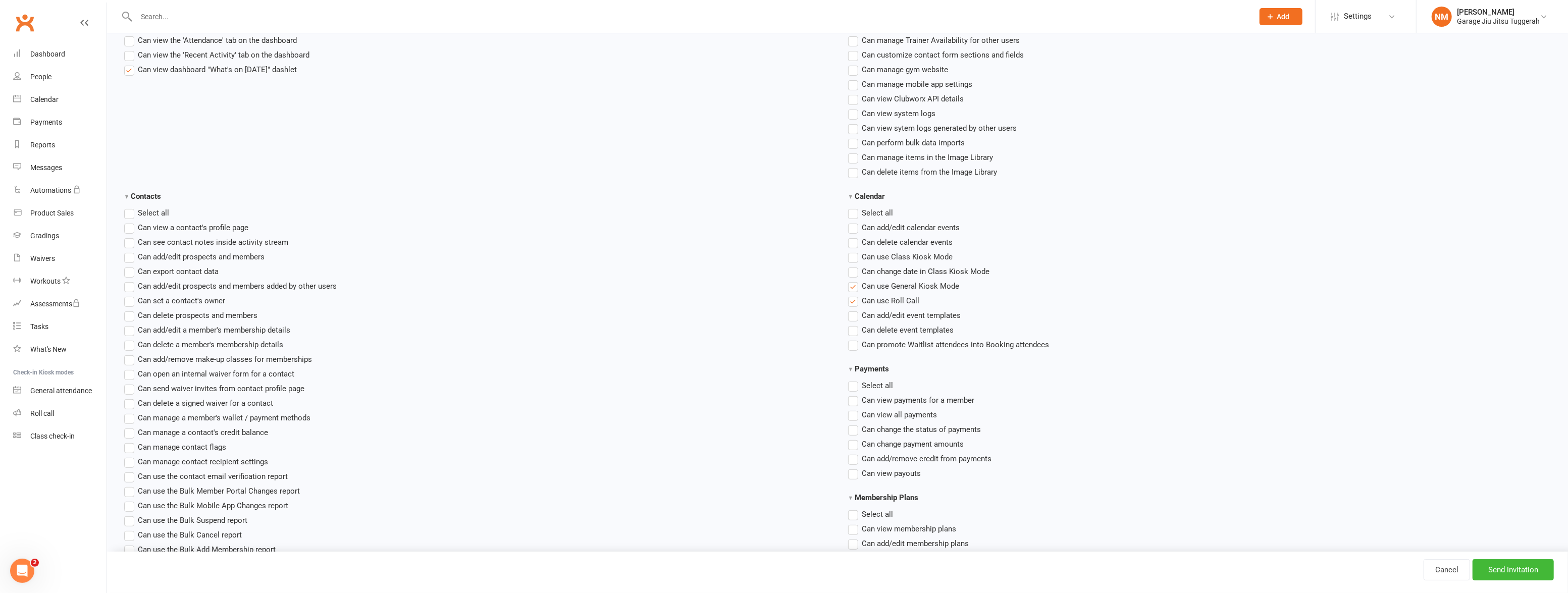
scroll to position [296, 0]
click at [852, 290] on label"] "Can use General Kiosk Mode" at bounding box center [904, 288] width 111 height 12
click at [852, 282] on input "Can use General Kiosk Mode" at bounding box center [851, 282] width 7 height 0
click at [854, 273] on label"] "Can change date in Class Kiosk Mode" at bounding box center [919, 274] width 141 height 12
click at [854, 267] on input "Can change date in Class Kiosk Mode" at bounding box center [851, 267] width 7 height 0
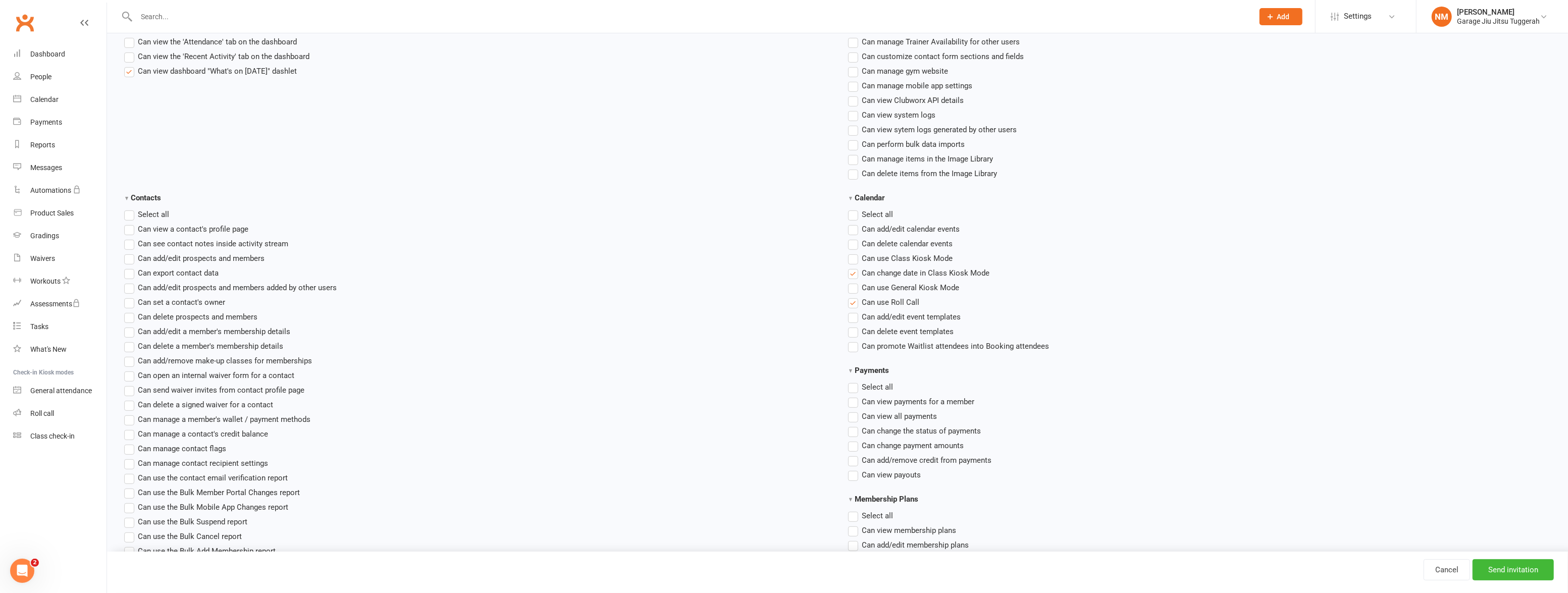
click at [855, 257] on label"] "Can use Class Kiosk Mode" at bounding box center [900, 258] width 104 height 12
click at [855, 252] on input "Can use Class Kiosk Mode" at bounding box center [851, 252] width 7 height 0
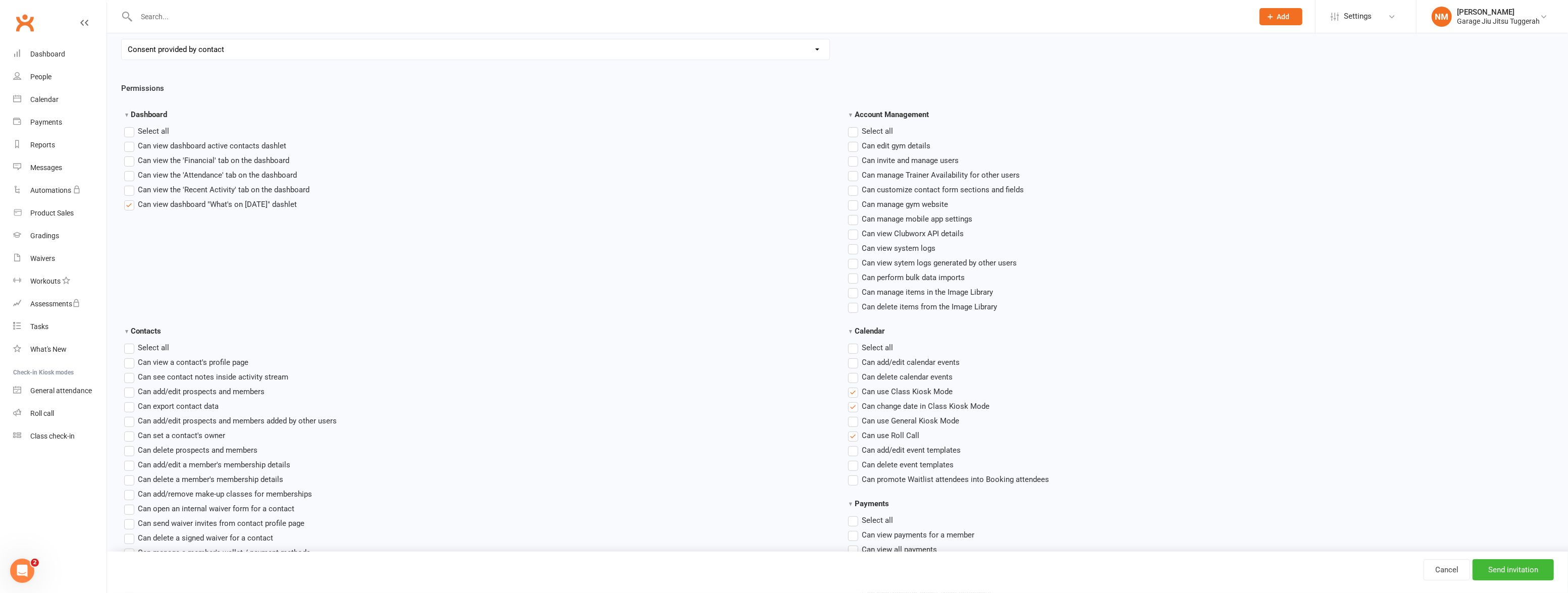
scroll to position [21, 0]
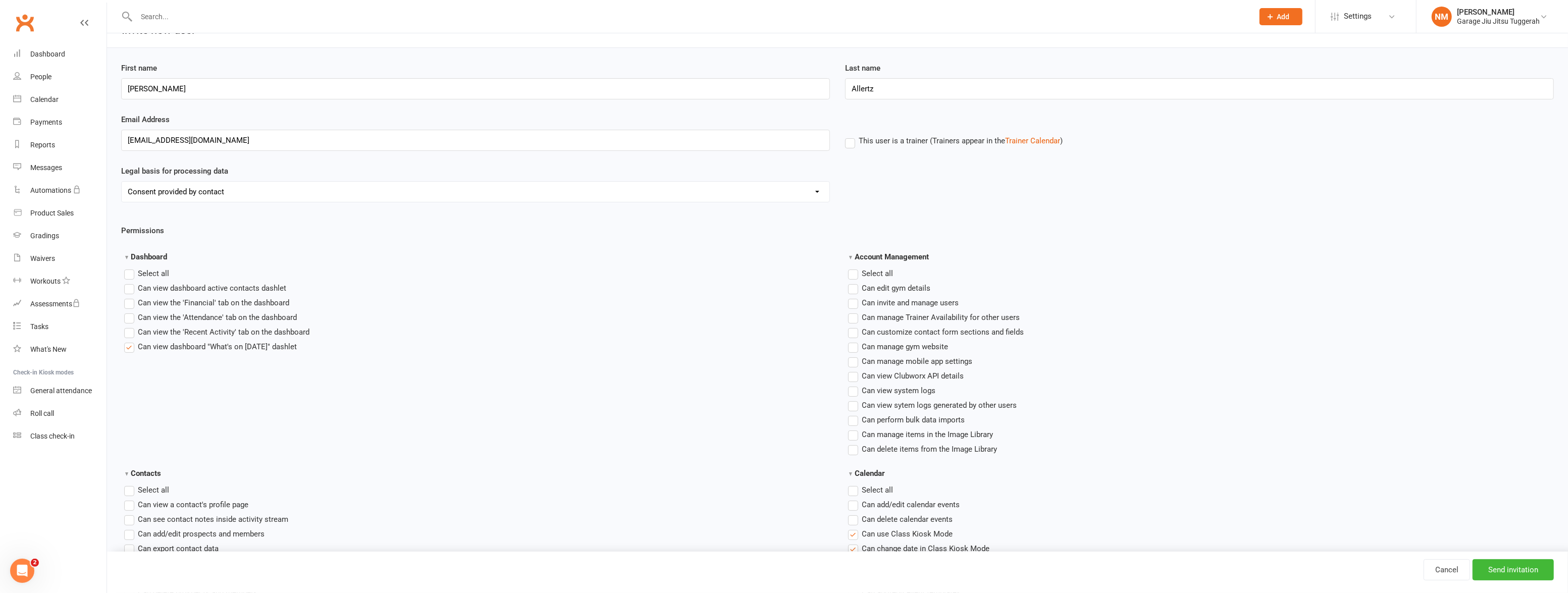
click at [853, 146] on label "This user is a trainer (Trainers appear in the Trainer Calendar )" at bounding box center [954, 141] width 218 height 9
click at [851, 135] on input "This user is a trainer (Trainers appear in the Trainer Calendar )" at bounding box center [848, 135] width 7 height 0
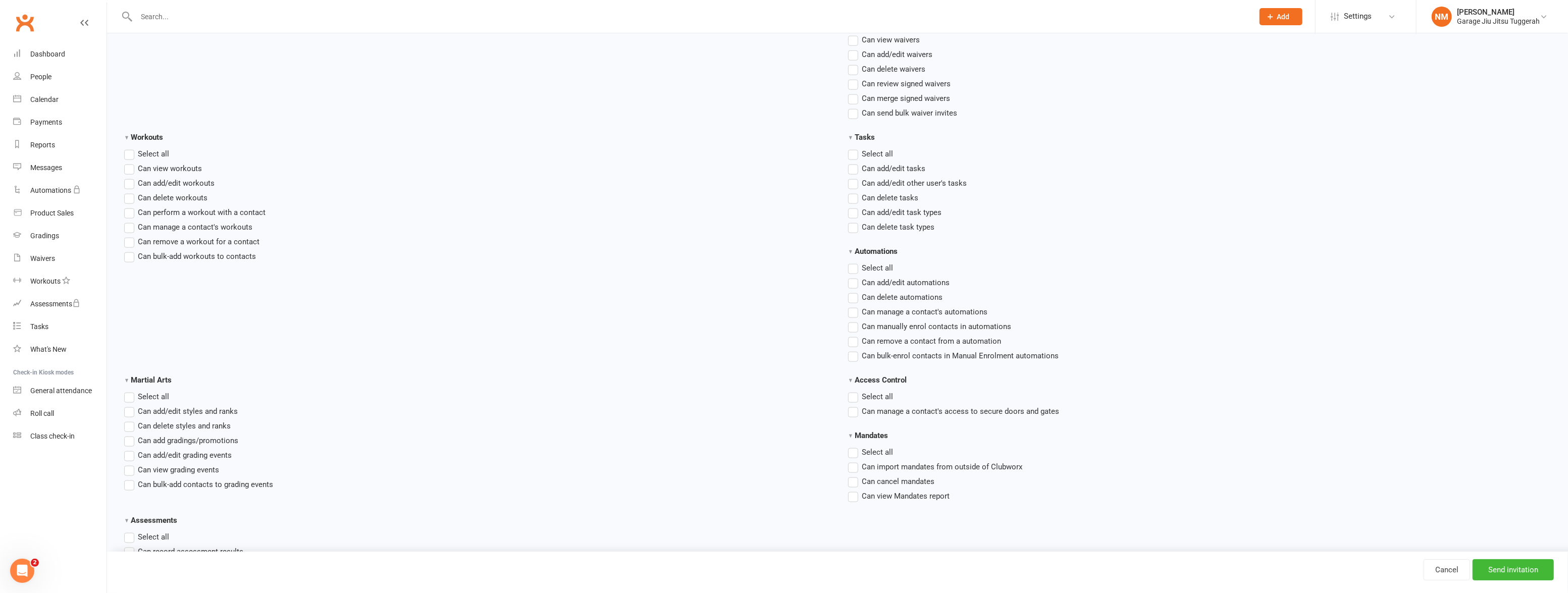
scroll to position [1306, 0]
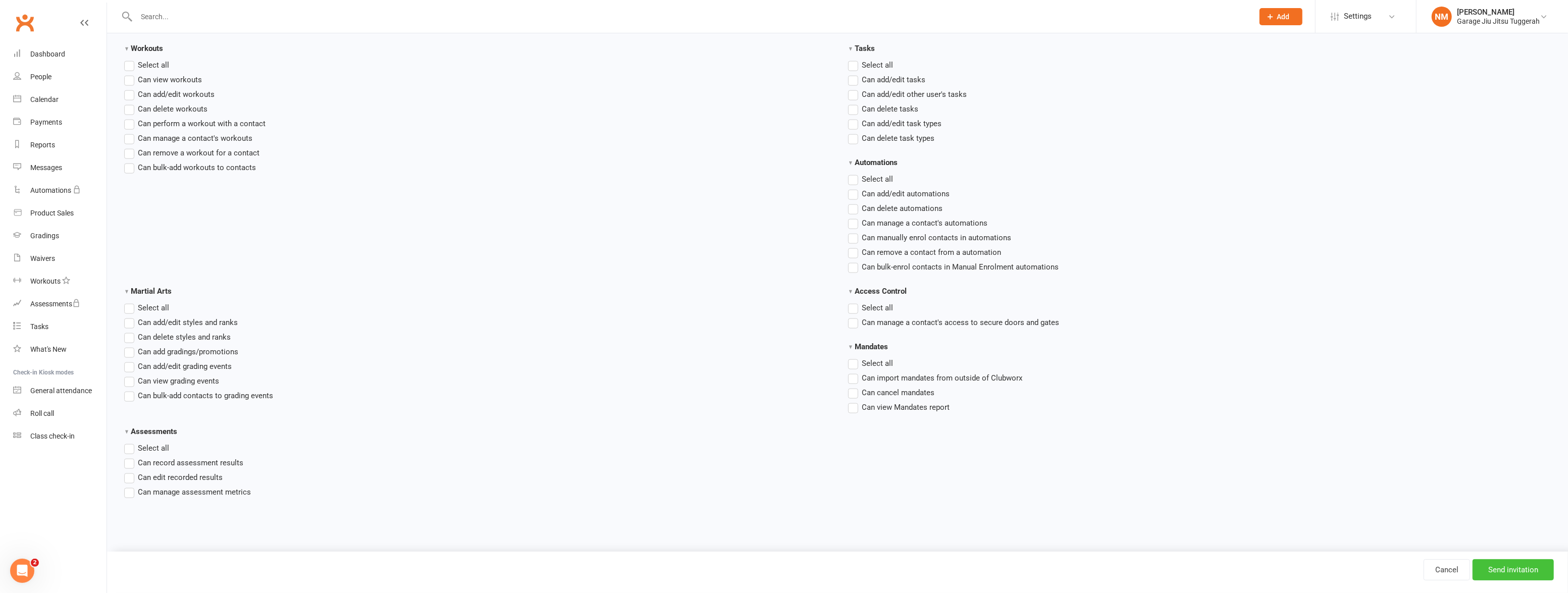
click at [1511, 572] on input "Send invitation" at bounding box center [1514, 570] width 81 height 21
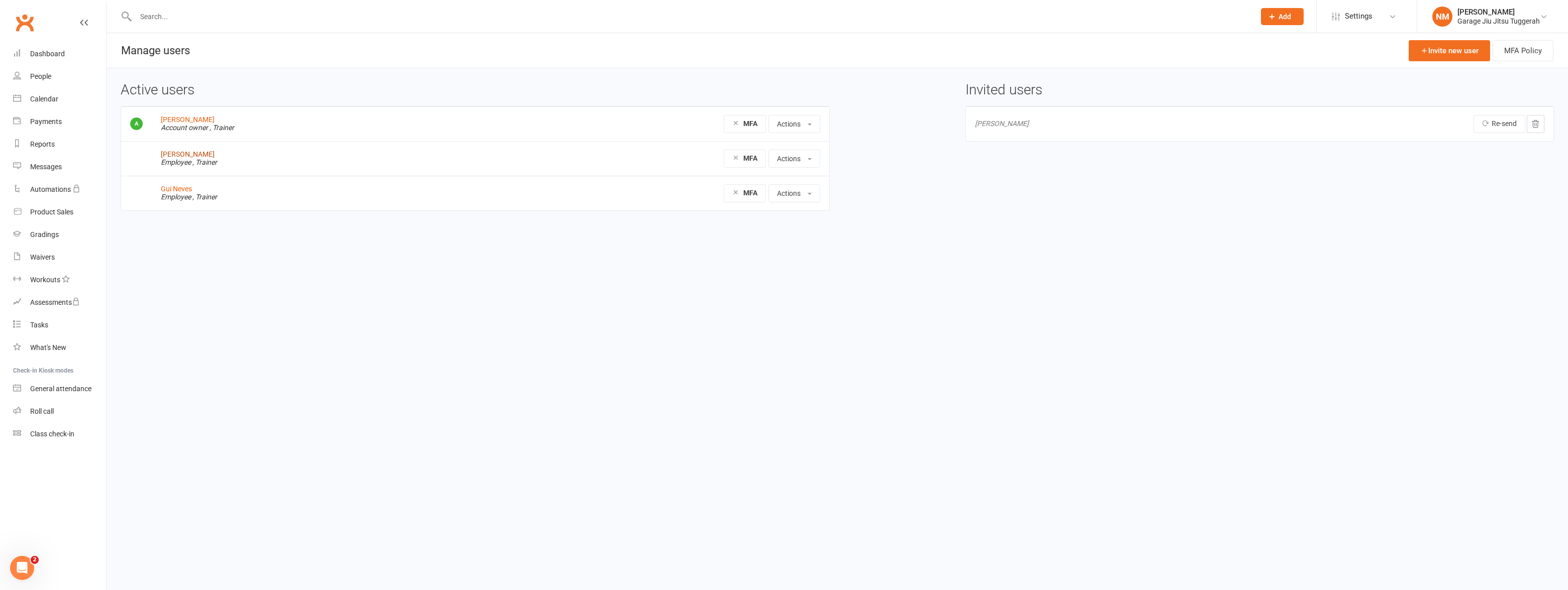
click at [165, 151] on link "[PERSON_NAME]" at bounding box center [188, 154] width 53 height 8
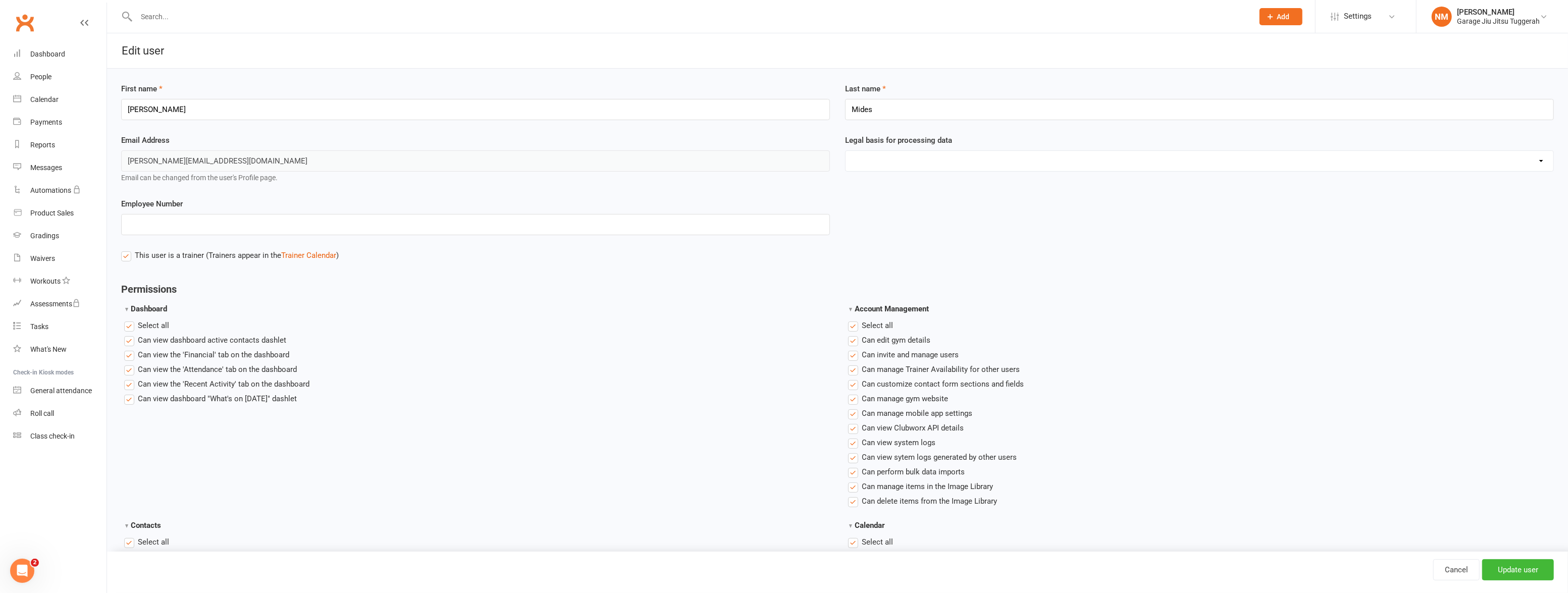
click at [933, 156] on select "Consent provided by contact Legitimate Interest - Existing Customer Legitimate …" at bounding box center [1200, 161] width 708 height 20
select select "Consent provided by contact"
click at [846, 151] on select "Consent provided by contact Legitimate Interest - Existing Customer Legitimate …" at bounding box center [1200, 161] width 708 height 20
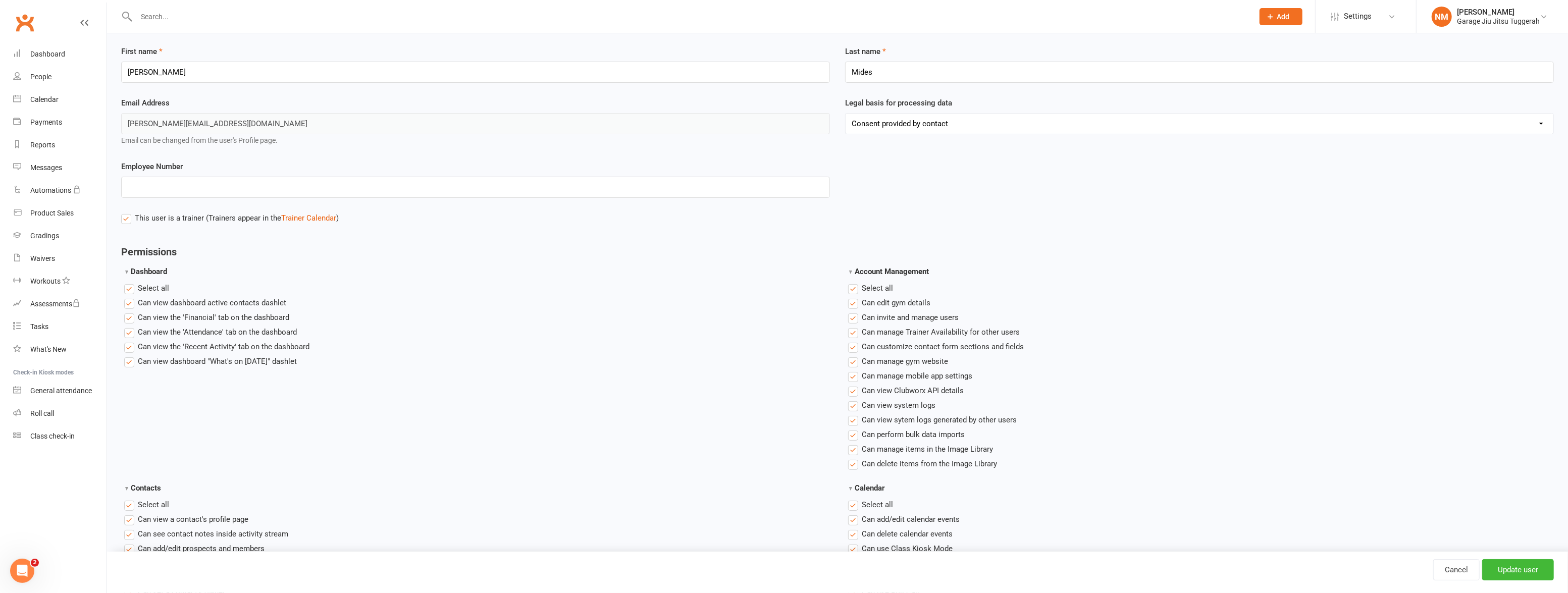
scroll to position [91, 0]
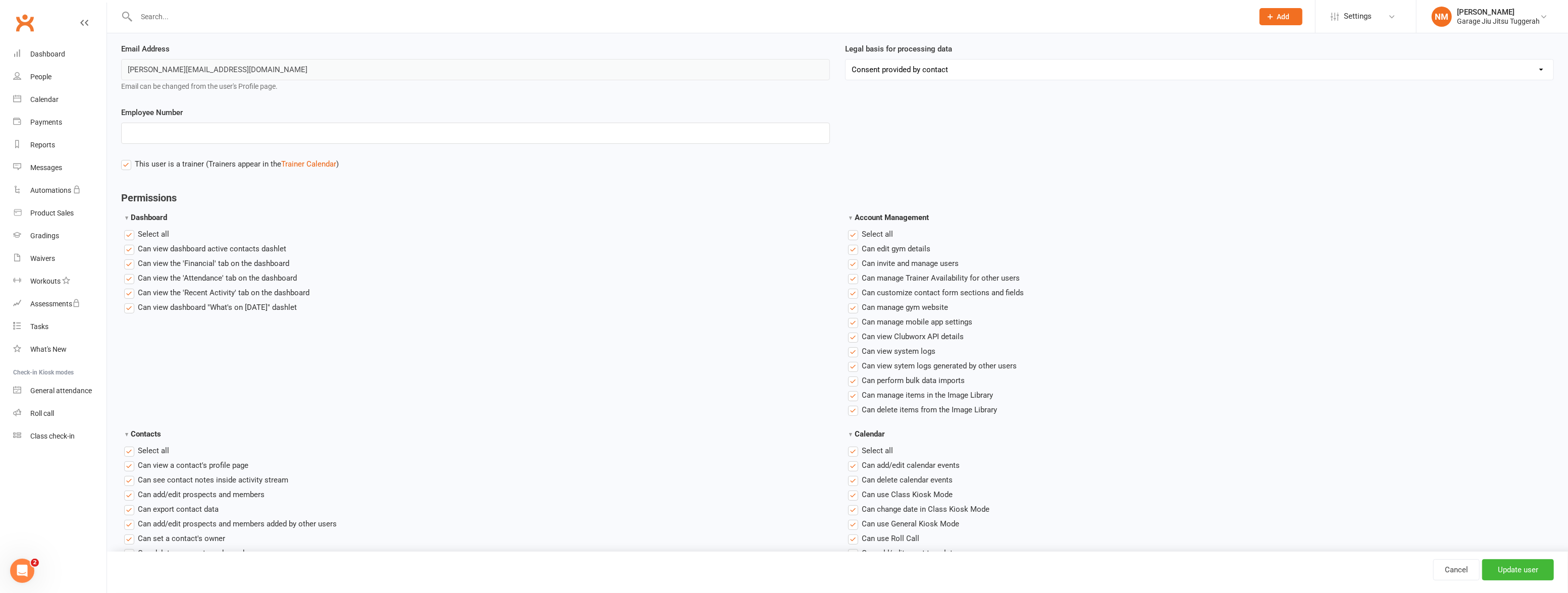
click at [126, 233] on label "Select all" at bounding box center [146, 234] width 45 height 12
click at [126, 228] on input "Dashboard" at bounding box center [127, 228] width 7 height 0
click at [849, 231] on label "Select all" at bounding box center [871, 234] width 45 height 12
click at [849, 228] on input "Account Management" at bounding box center [851, 228] width 7 height 0
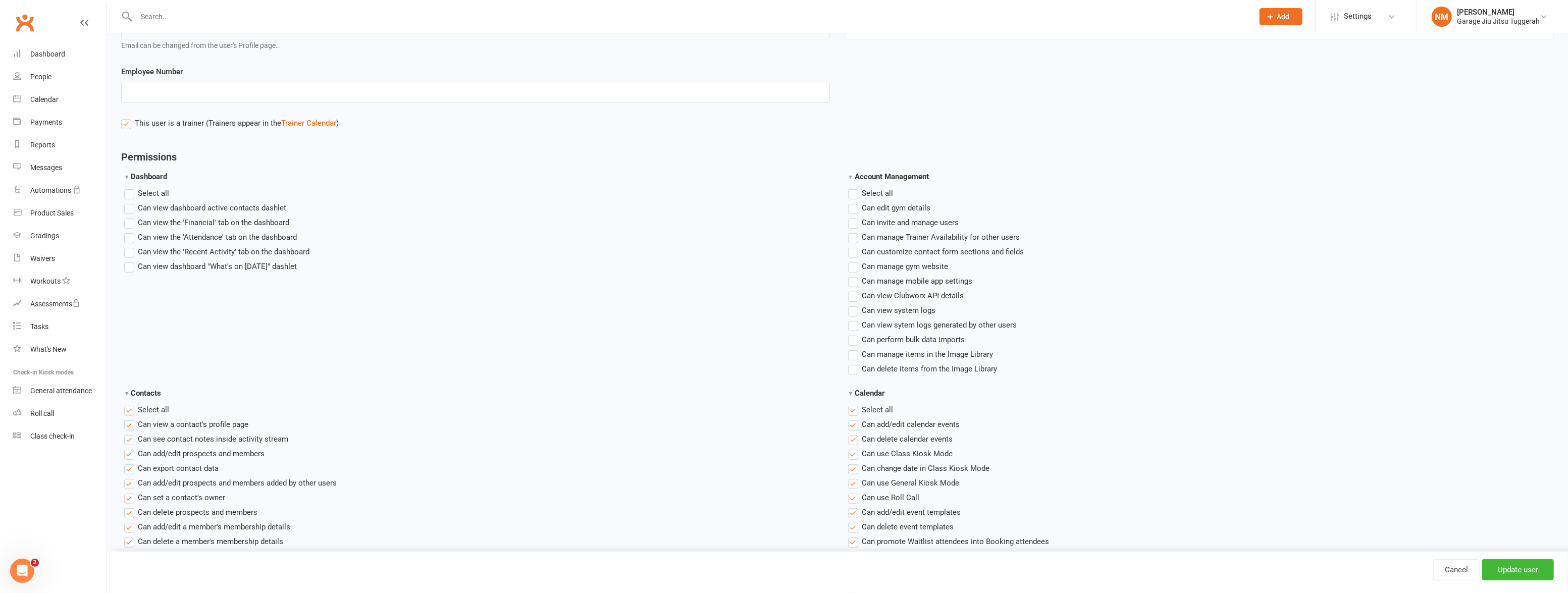
scroll to position [183, 0]
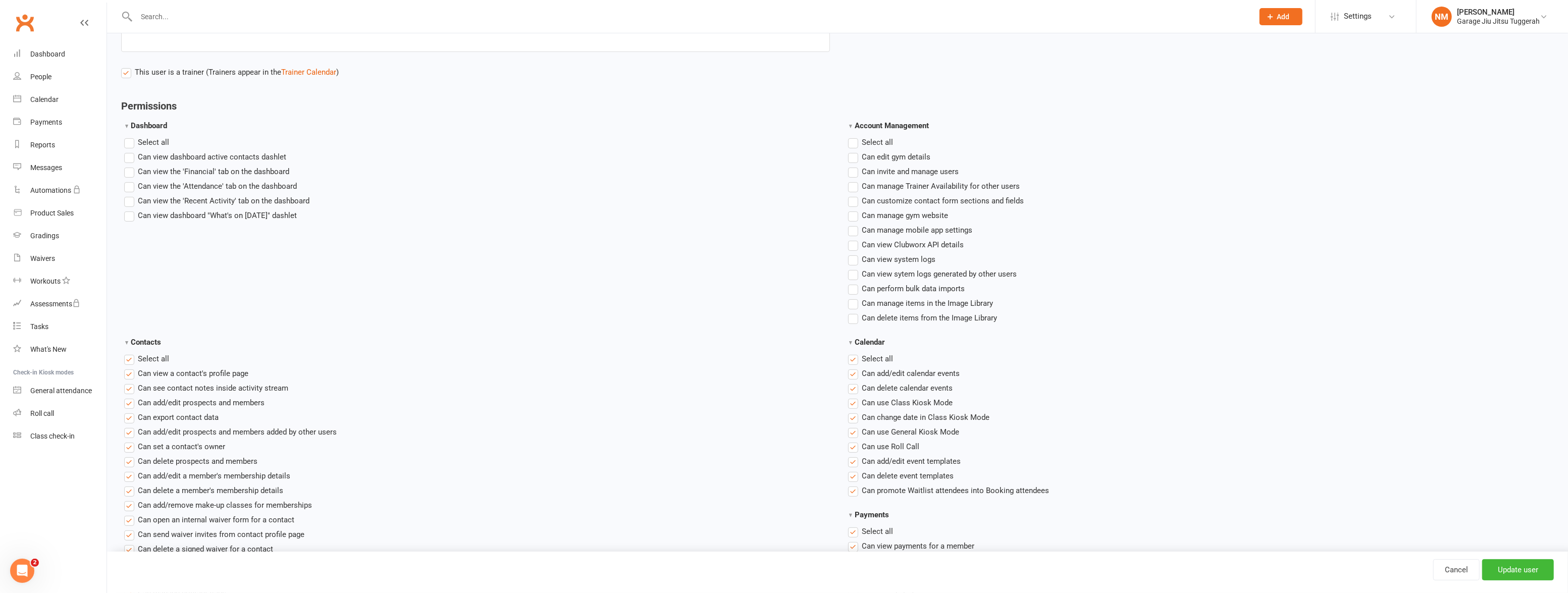
click at [853, 359] on label "Select all" at bounding box center [871, 359] width 45 height 12
click at [853, 353] on input "Calendar" at bounding box center [851, 353] width 7 height 0
click at [852, 403] on label"] "Can use Class Kiosk Mode" at bounding box center [900, 403] width 104 height 12
click at [852, 397] on input "Can use Class Kiosk Mode" at bounding box center [851, 397] width 7 height 0
click at [850, 417] on label"] "Can change date in Class Kiosk Mode" at bounding box center [919, 418] width 141 height 12
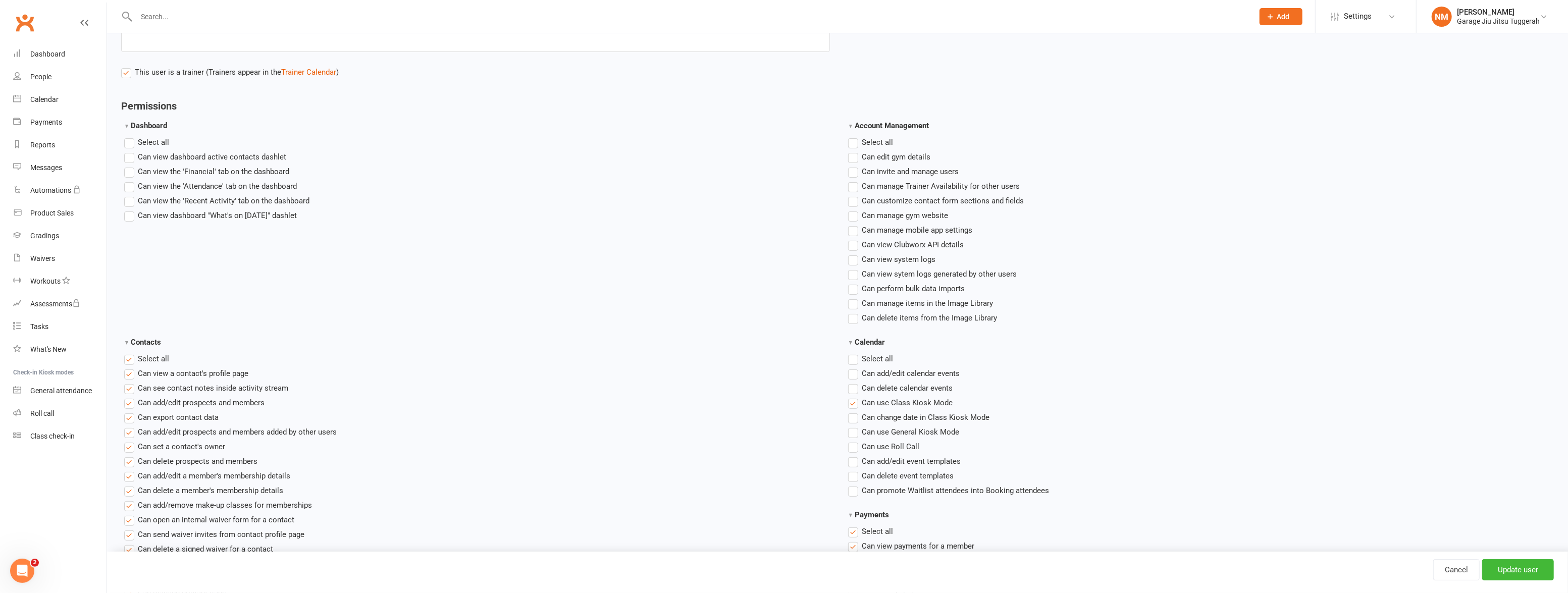
click at [850, 411] on input "Can change date in Class Kiosk Mode" at bounding box center [851, 411] width 7 height 0
click at [851, 444] on label"] "Can use Roll Call" at bounding box center [884, 447] width 71 height 12
click at [851, 441] on input "Can use Roll Call" at bounding box center [851, 441] width 7 height 0
click at [132, 216] on label"] "Can view dashboard "What's on Today" dashlet" at bounding box center [210, 215] width 172 height 12
click at [131, 209] on input "Can view dashboard "What's on Today" dashlet" at bounding box center [127, 209] width 7 height 0
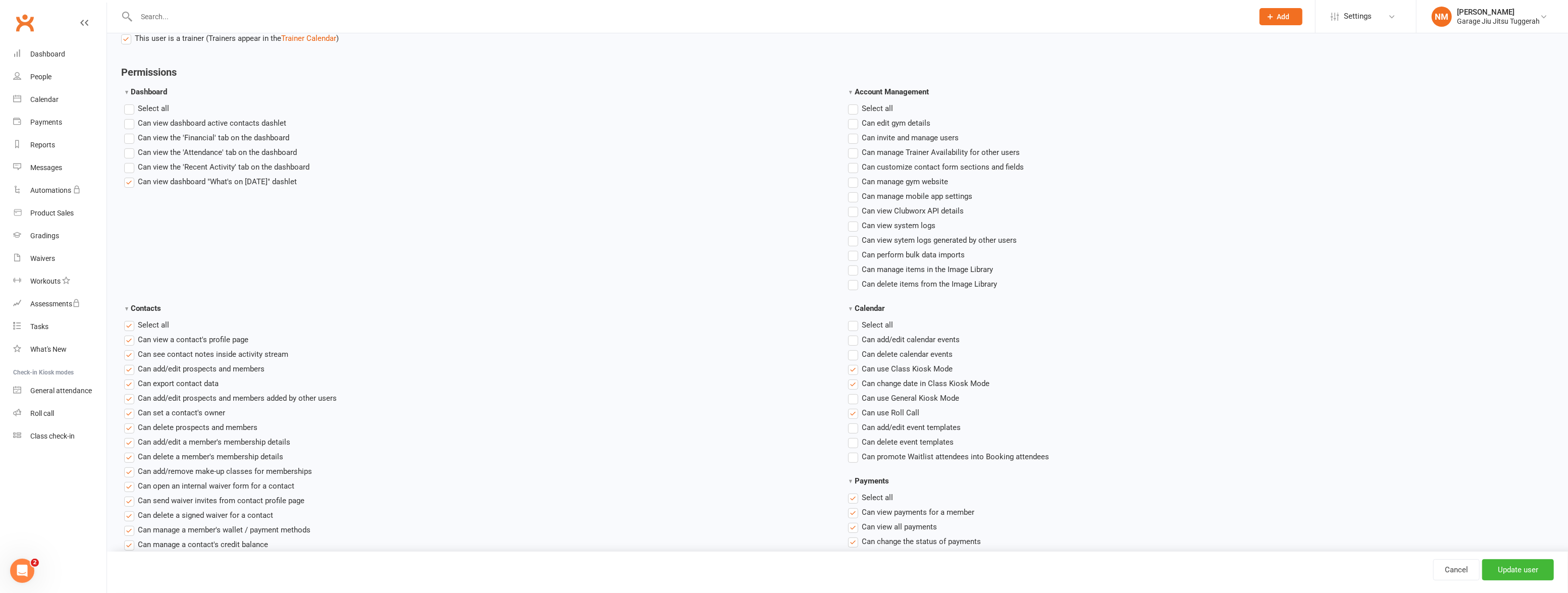
scroll to position [229, 0]
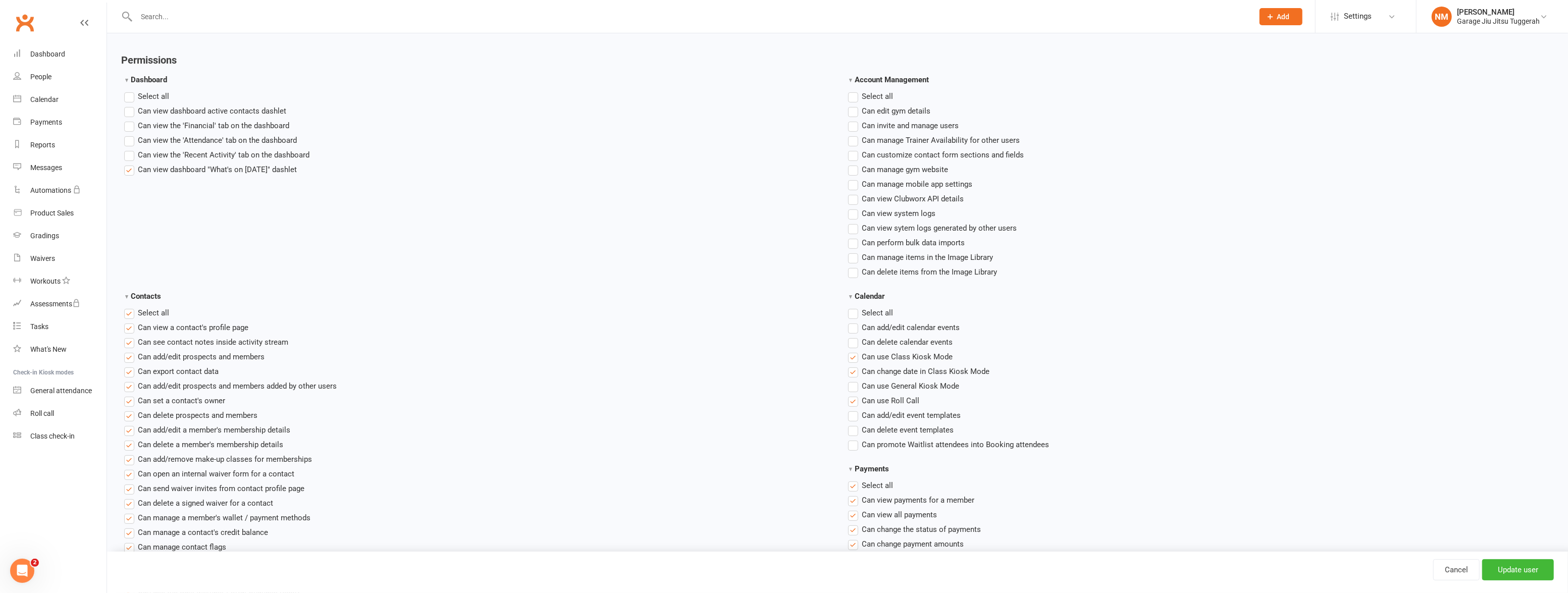
click at [131, 310] on label "Select all" at bounding box center [146, 313] width 45 height 12
click at [131, 307] on input "Contacts" at bounding box center [127, 307] width 7 height 0
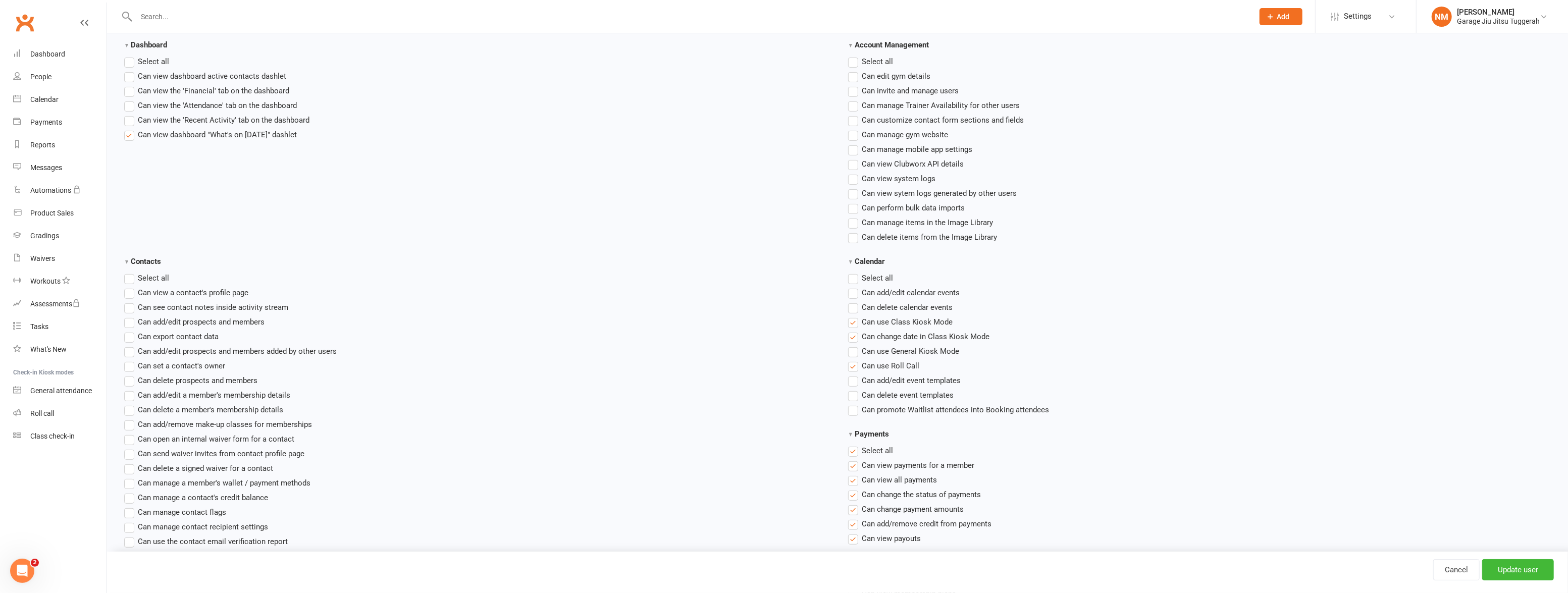
scroll to position [413, 0]
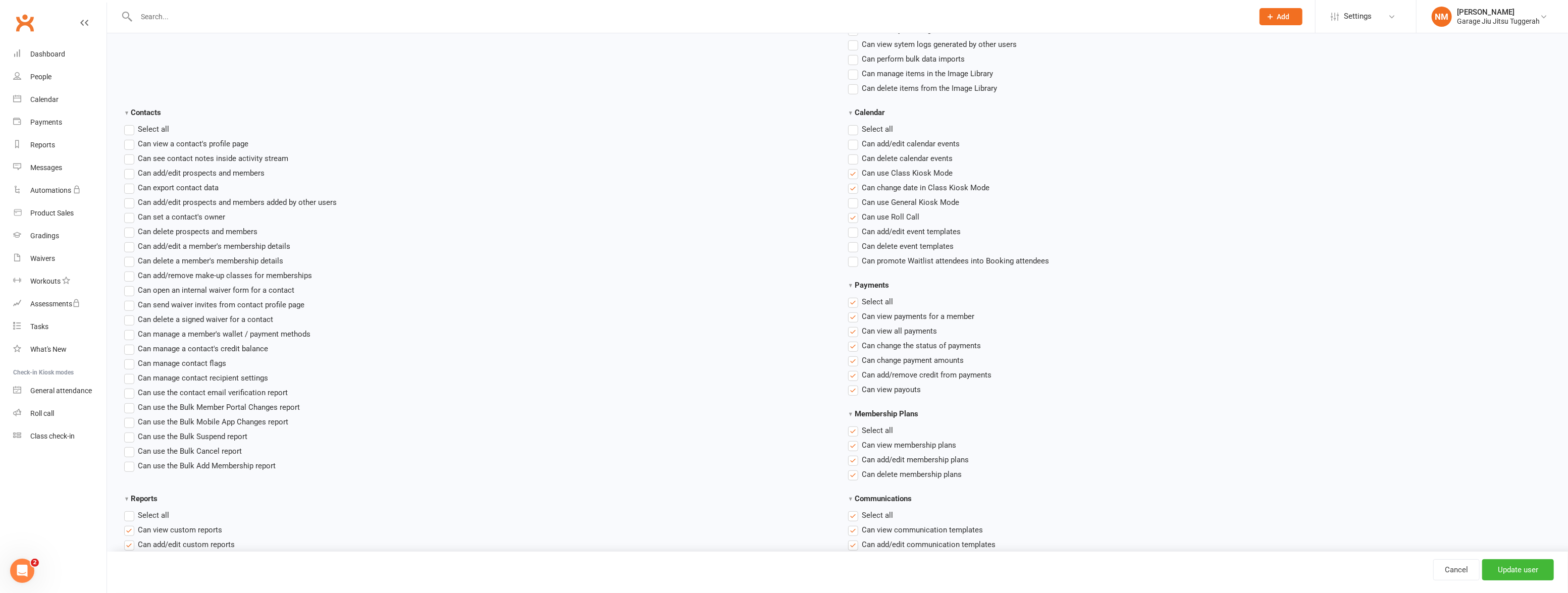
click at [856, 300] on label "Select all" at bounding box center [871, 302] width 45 height 12
click at [855, 296] on input "Payments" at bounding box center [851, 296] width 7 height 0
click at [853, 434] on label "Select all" at bounding box center [871, 431] width 45 height 12
click at [853, 424] on input "Membership Plans" at bounding box center [851, 424] width 7 height 0
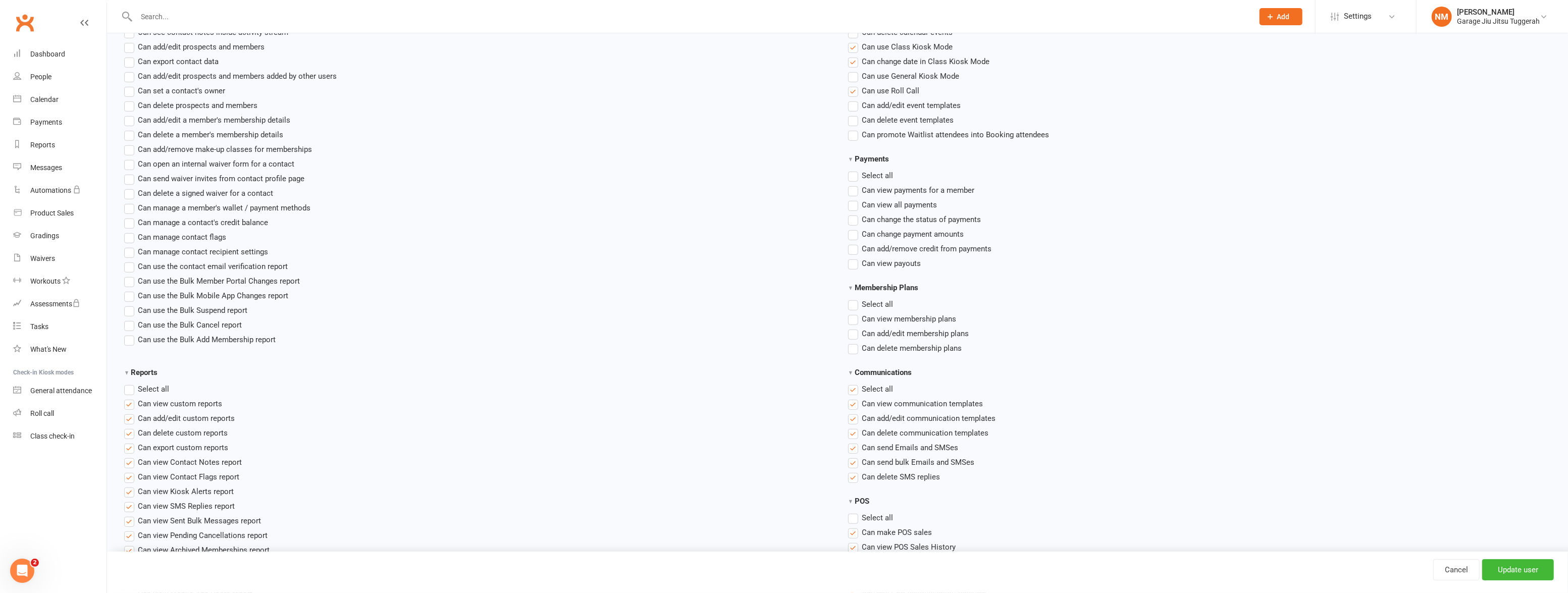
scroll to position [550, 0]
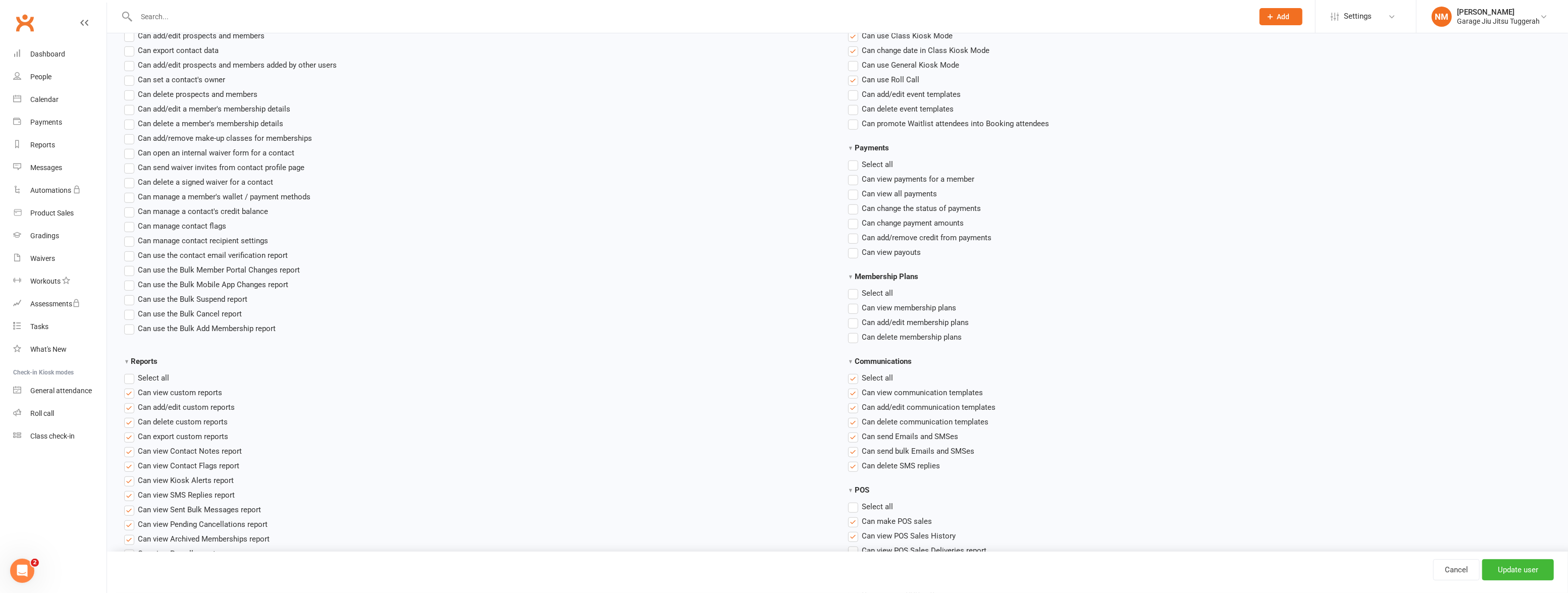
click at [855, 375] on label "Select all" at bounding box center [871, 378] width 45 height 12
click at [855, 372] on input "Communications" at bounding box center [851, 372] width 7 height 0
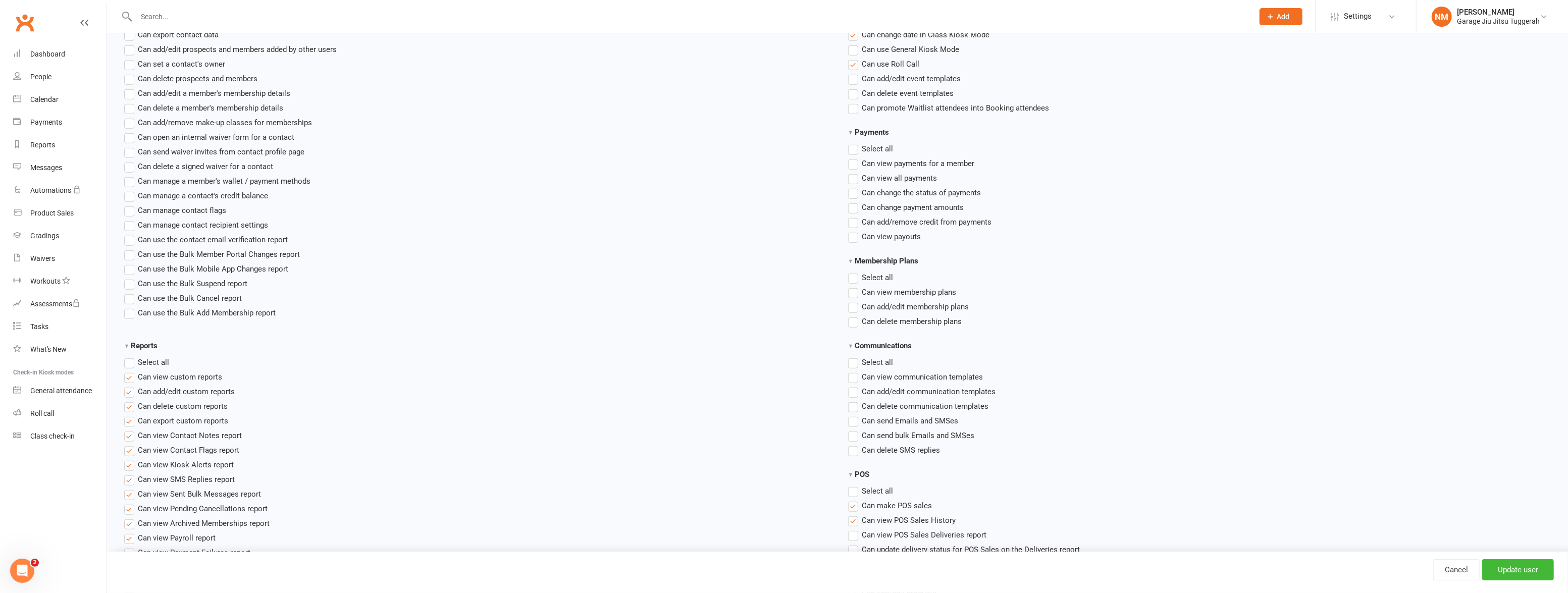
scroll to position [596, 0]
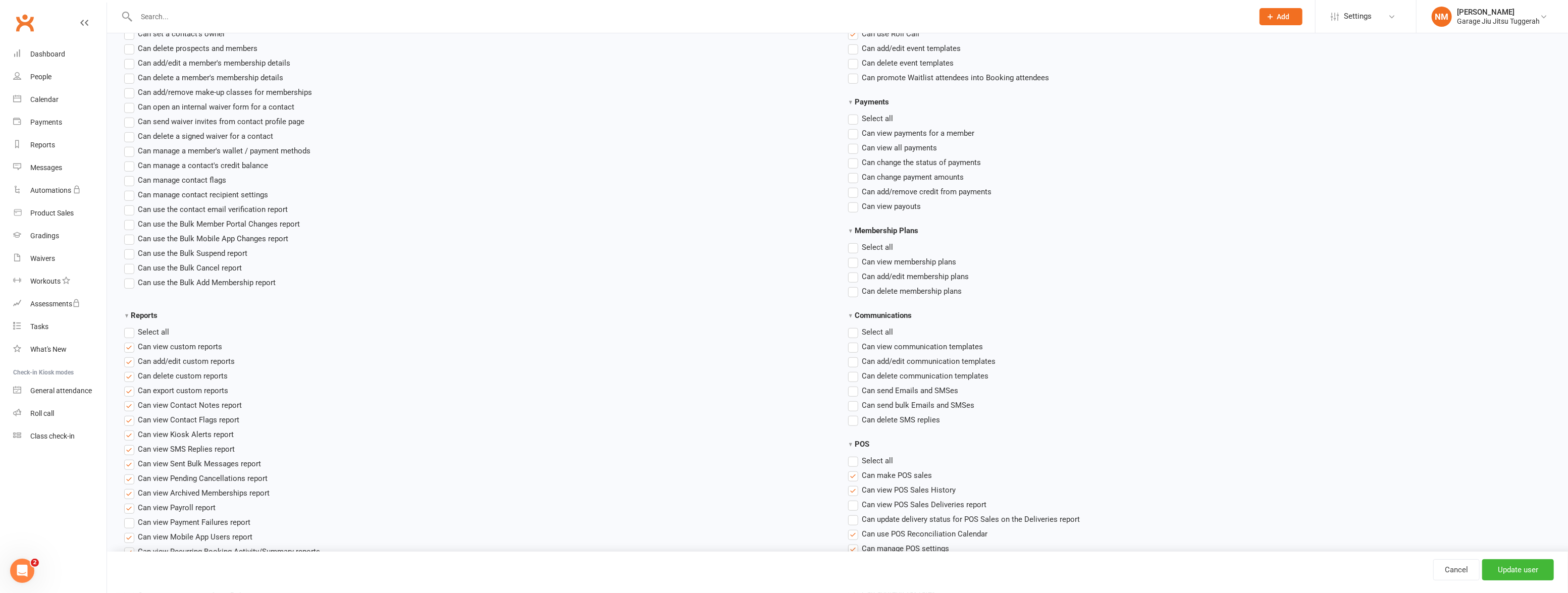
click at [129, 335] on label "Select all" at bounding box center [146, 333] width 45 height 12
click at [129, 326] on input "Reports" at bounding box center [127, 326] width 7 height 0
click at [130, 334] on label "Select all" at bounding box center [146, 333] width 45 height 12
click at [130, 326] on input "Reports" at bounding box center [127, 326] width 7 height 0
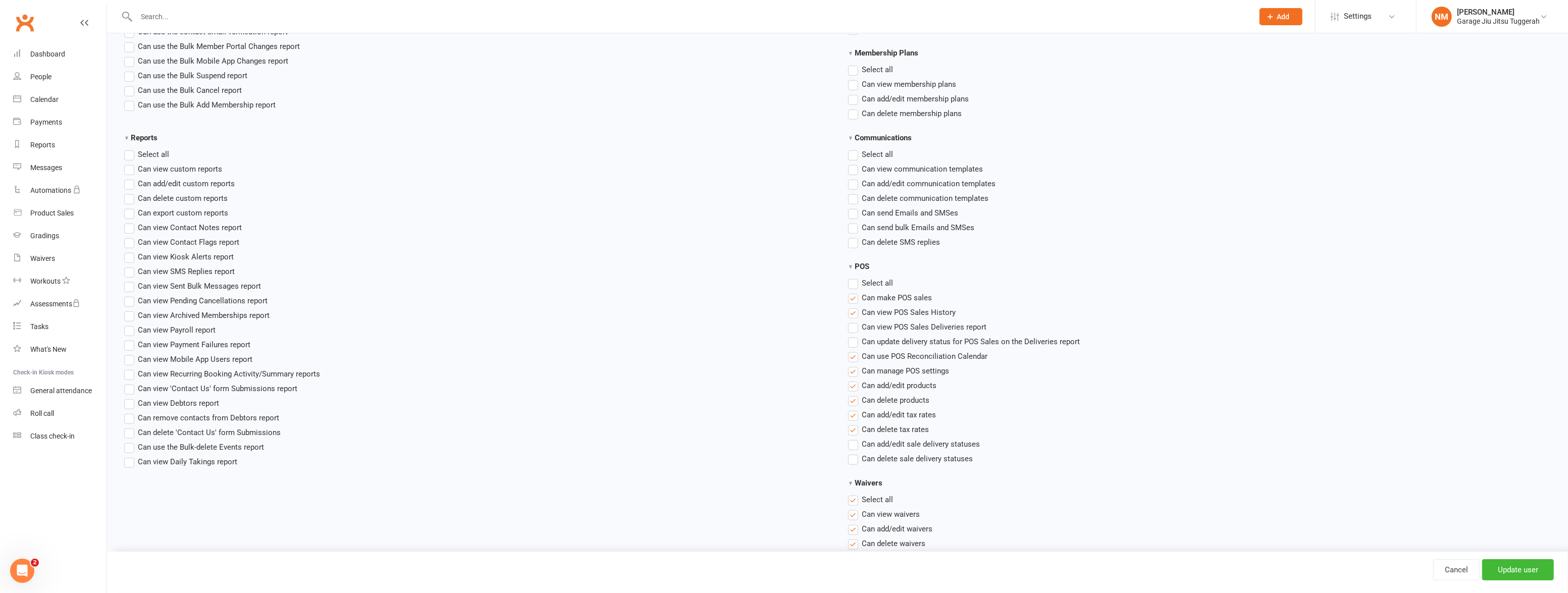
scroll to position [780, 0]
click at [855, 281] on label "Select all" at bounding box center [871, 277] width 45 height 12
click at [855, 271] on input "POS" at bounding box center [851, 271] width 7 height 0
click at [853, 280] on label "Select all" at bounding box center [871, 277] width 45 height 12
click at [853, 271] on input "POS" at bounding box center [851, 271] width 7 height 0
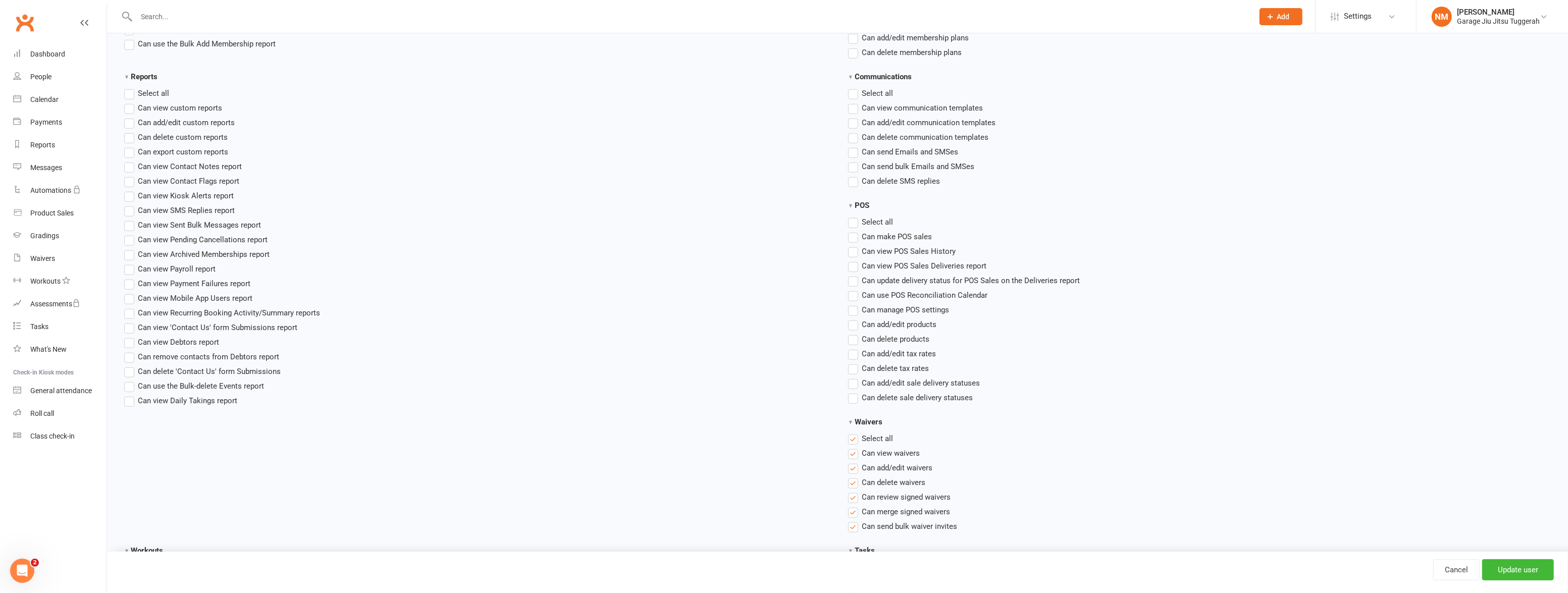
scroll to position [964, 0]
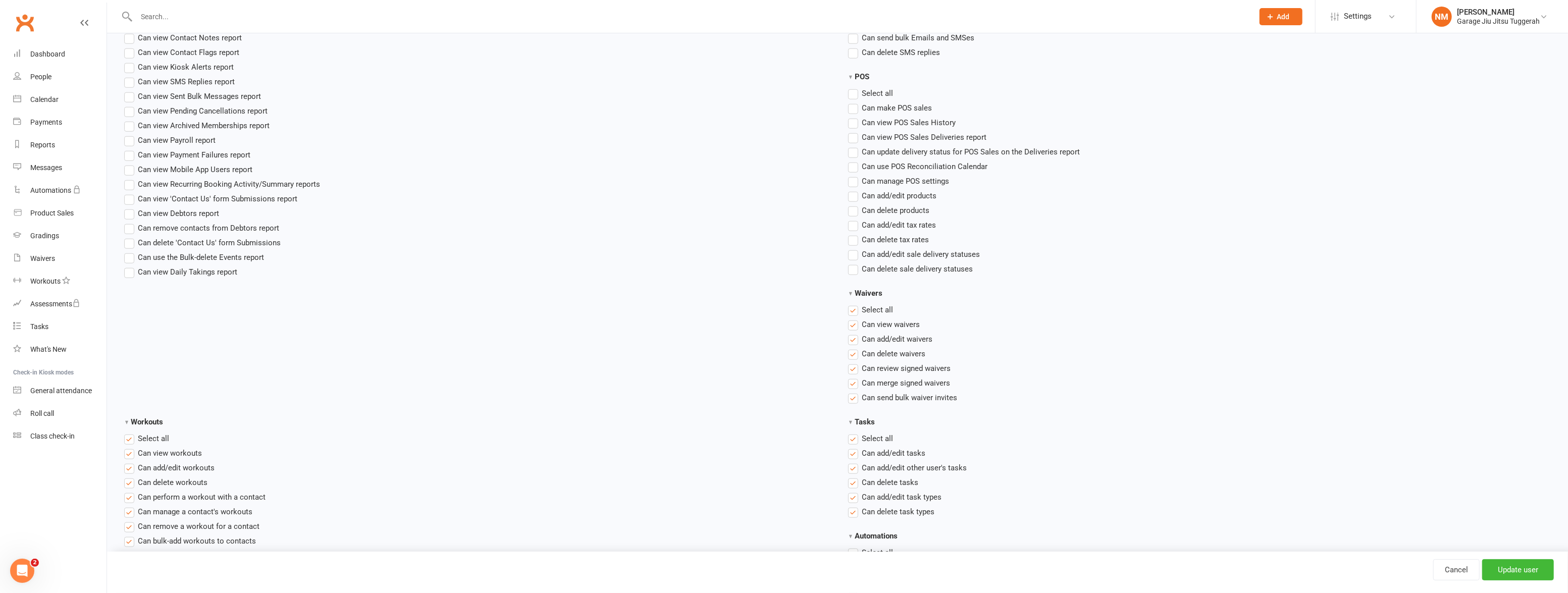
click at [855, 309] on label "Select all" at bounding box center [871, 310] width 45 height 12
click at [855, 304] on input "Waivers" at bounding box center [851, 304] width 7 height 0
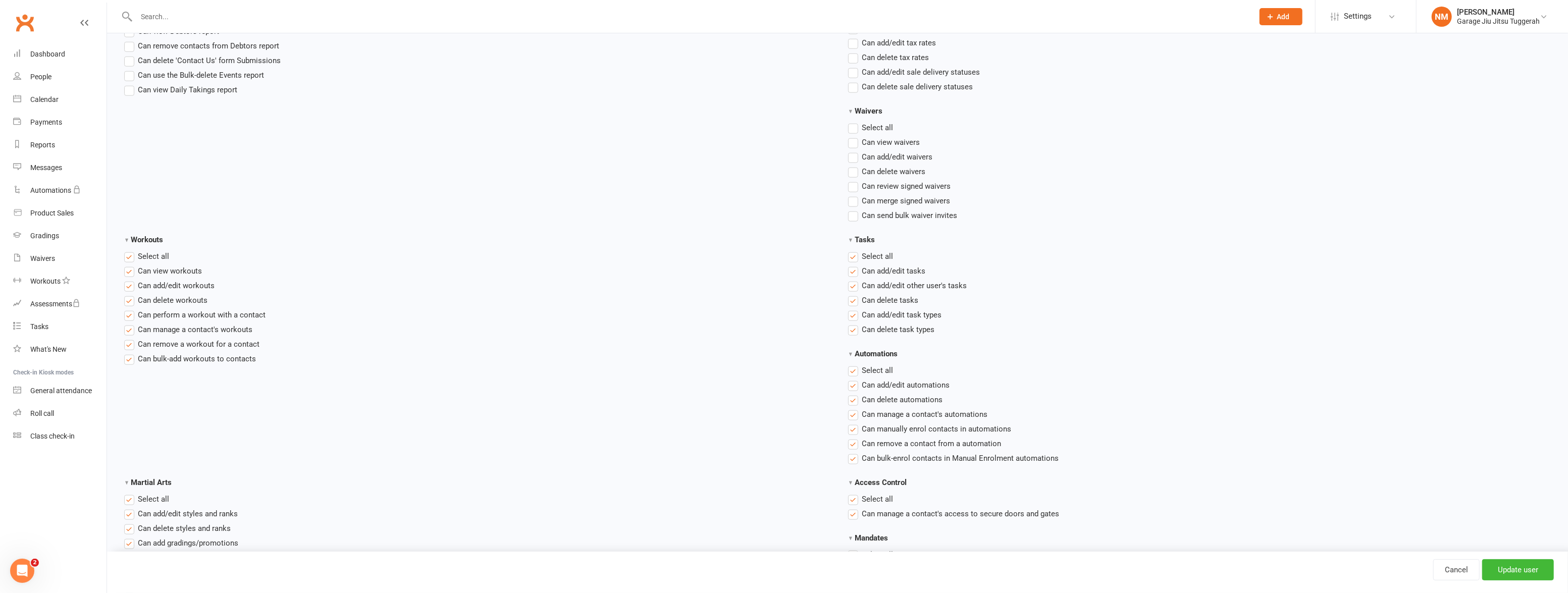
scroll to position [1147, 0]
click at [853, 255] on label "Select all" at bounding box center [871, 255] width 45 height 12
click at [853, 249] on input "Tasks" at bounding box center [851, 249] width 7 height 0
click at [126, 251] on label "Select all" at bounding box center [146, 255] width 45 height 12
click at [126, 249] on input "Workouts" at bounding box center [127, 249] width 7 height 0
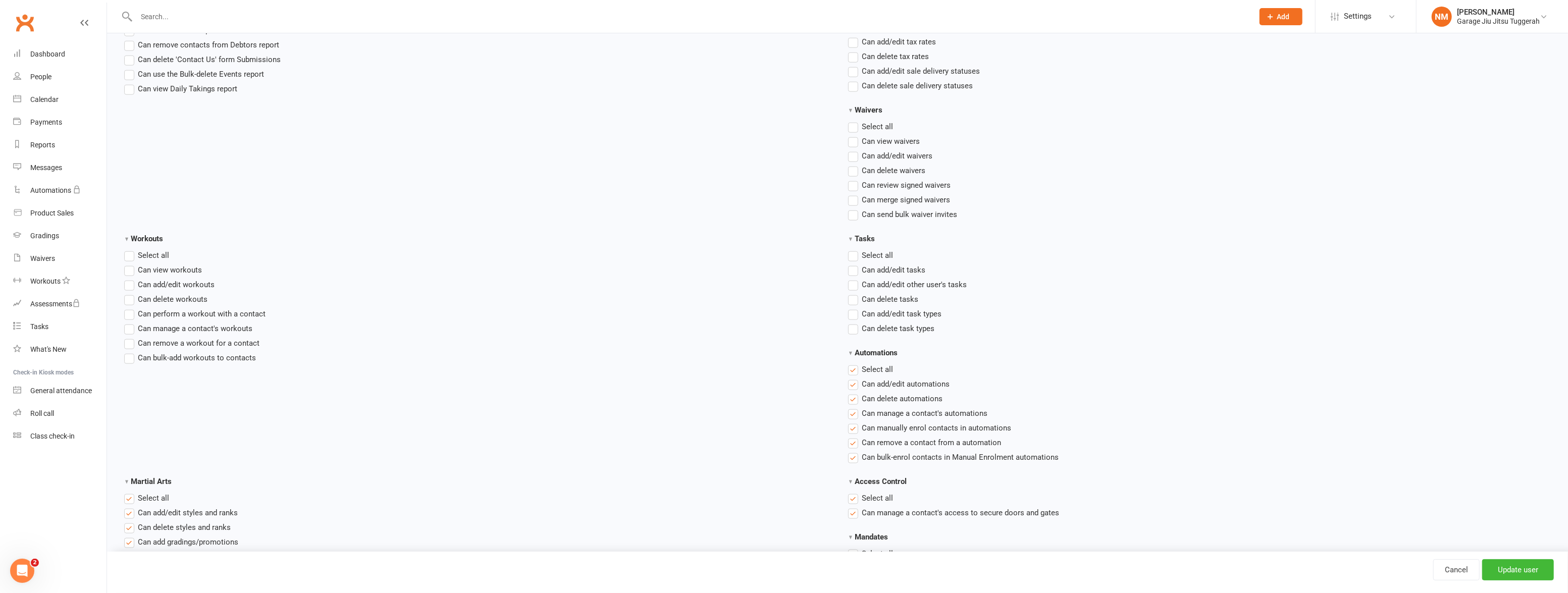
click at [137, 493] on label "Select all" at bounding box center [146, 498] width 45 height 12
click at [131, 492] on input "Martial Arts" at bounding box center [127, 492] width 7 height 0
click at [855, 372] on label "Select all" at bounding box center [871, 369] width 45 height 12
click at [855, 363] on input "Automations" at bounding box center [851, 363] width 7 height 0
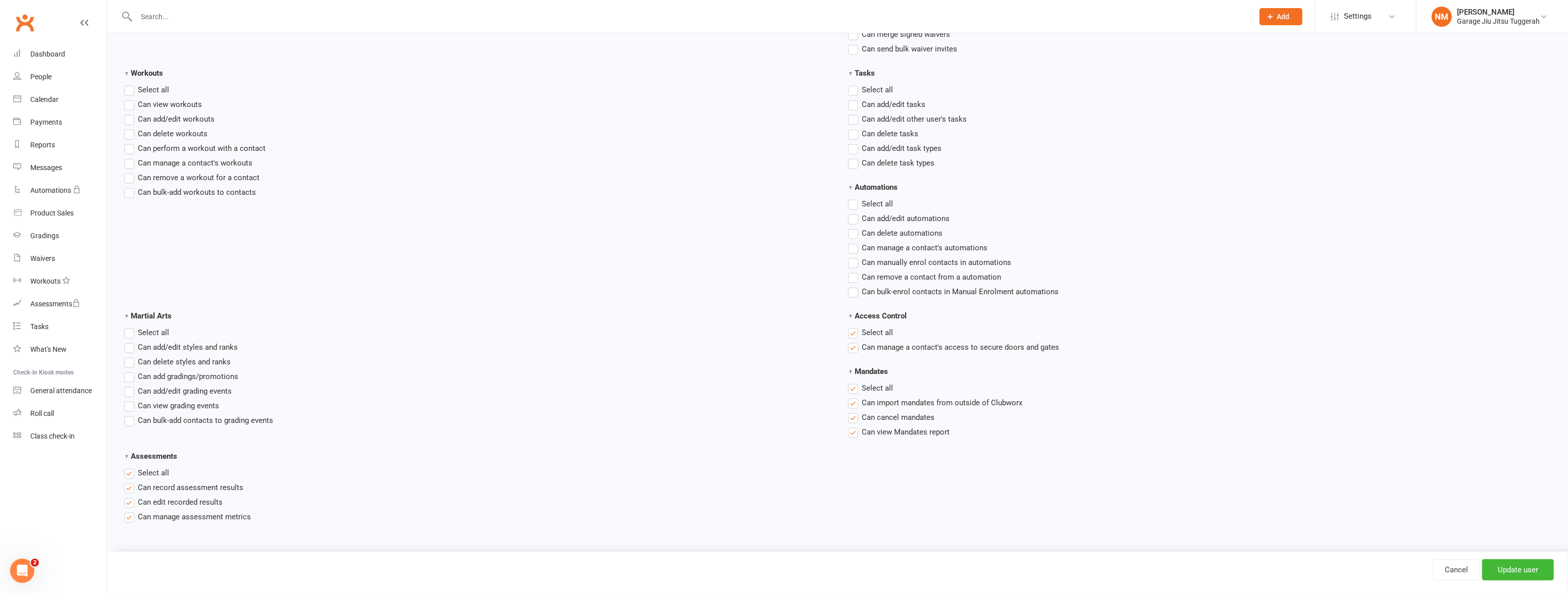
scroll to position [1331, 0]
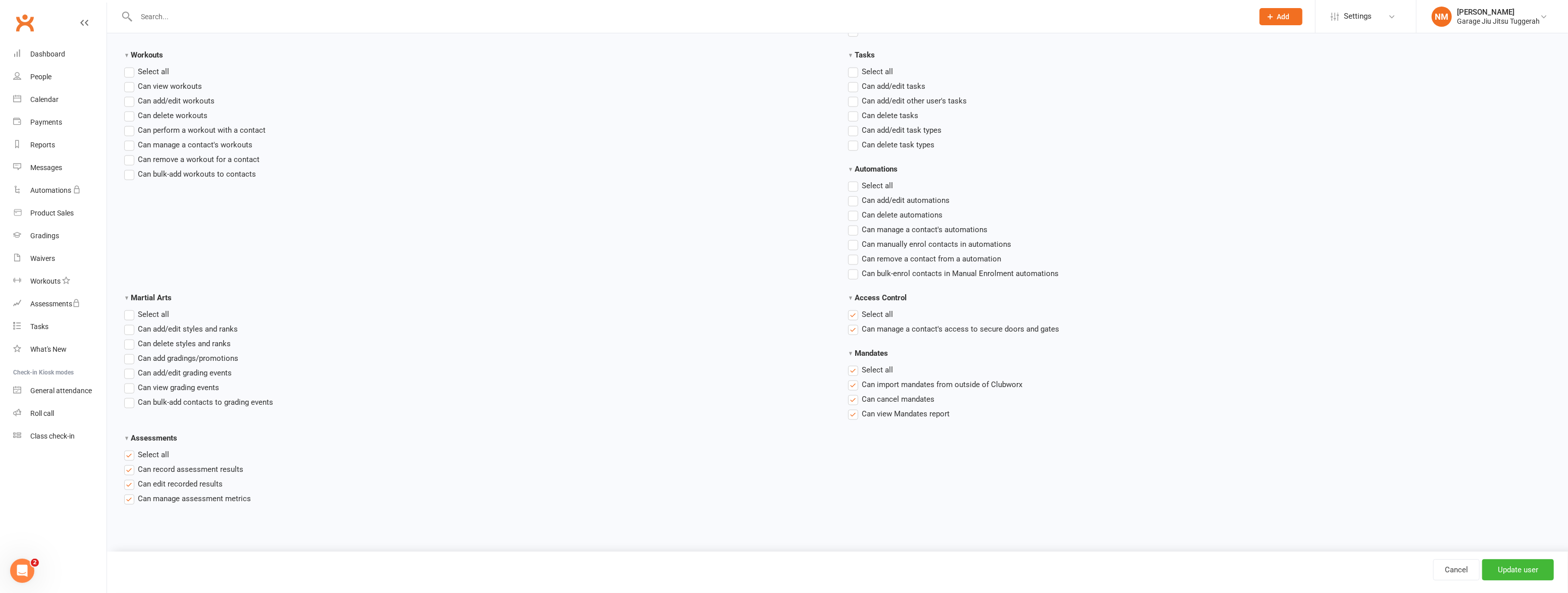
click at [857, 313] on label "Select all" at bounding box center [871, 315] width 45 height 12
click at [855, 309] on input "Access Control" at bounding box center [851, 309] width 7 height 0
click at [853, 369] on label "Select all" at bounding box center [871, 370] width 45 height 12
click at [853, 364] on input "Mandates" at bounding box center [851, 364] width 7 height 0
click at [126, 456] on label "Select all" at bounding box center [146, 455] width 45 height 12
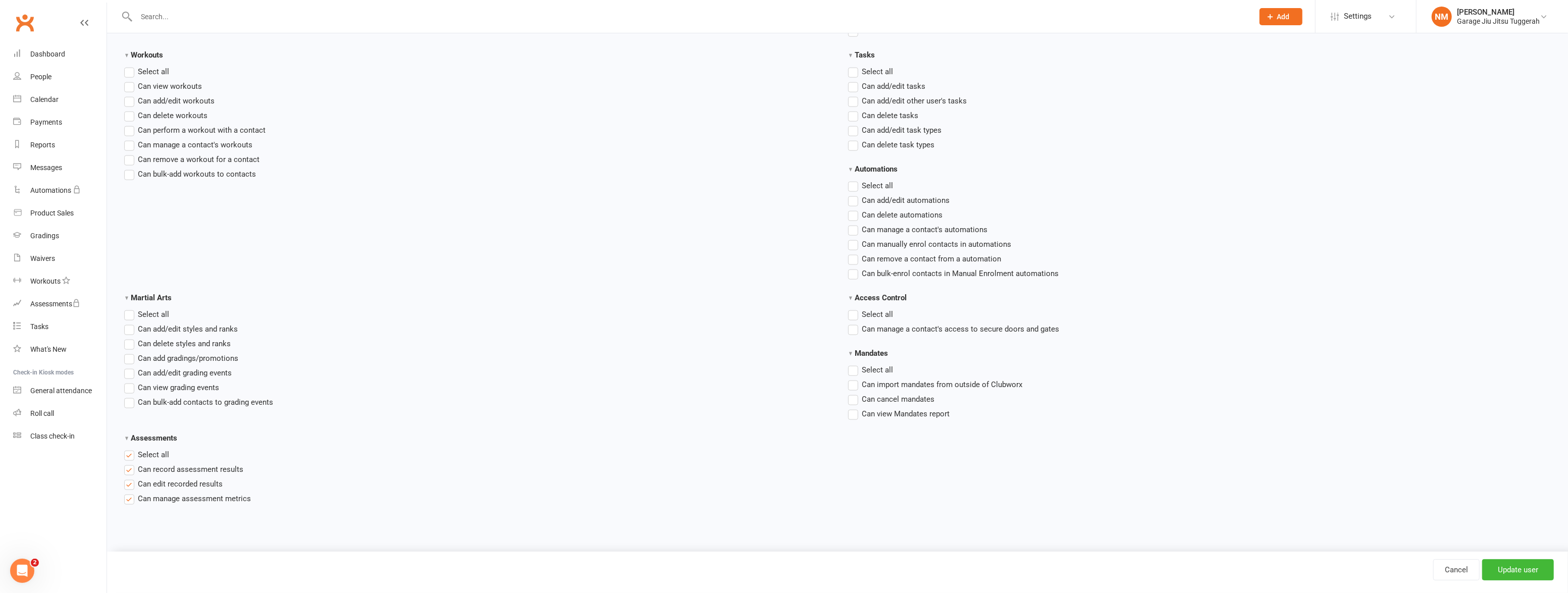
click at [126, 449] on input "Assessments" at bounding box center [127, 449] width 7 height 0
drag, startPoint x: 1525, startPoint y: 557, endPoint x: 1524, endPoint y: 565, distance: 8.1
click at [1525, 557] on div "Cancel Update user" at bounding box center [838, 572] width 1461 height 41
click at [1523, 568] on input "Update user" at bounding box center [1518, 570] width 72 height 21
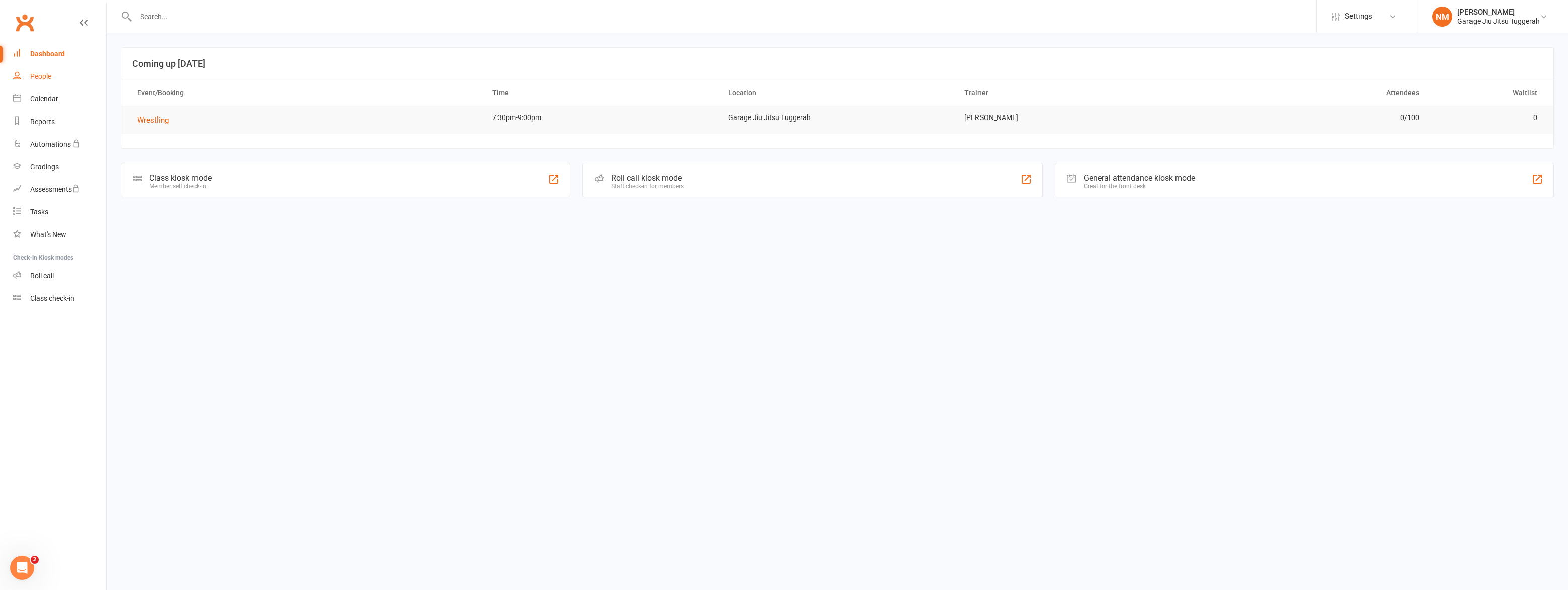
click at [40, 84] on link "People" at bounding box center [59, 77] width 93 height 23
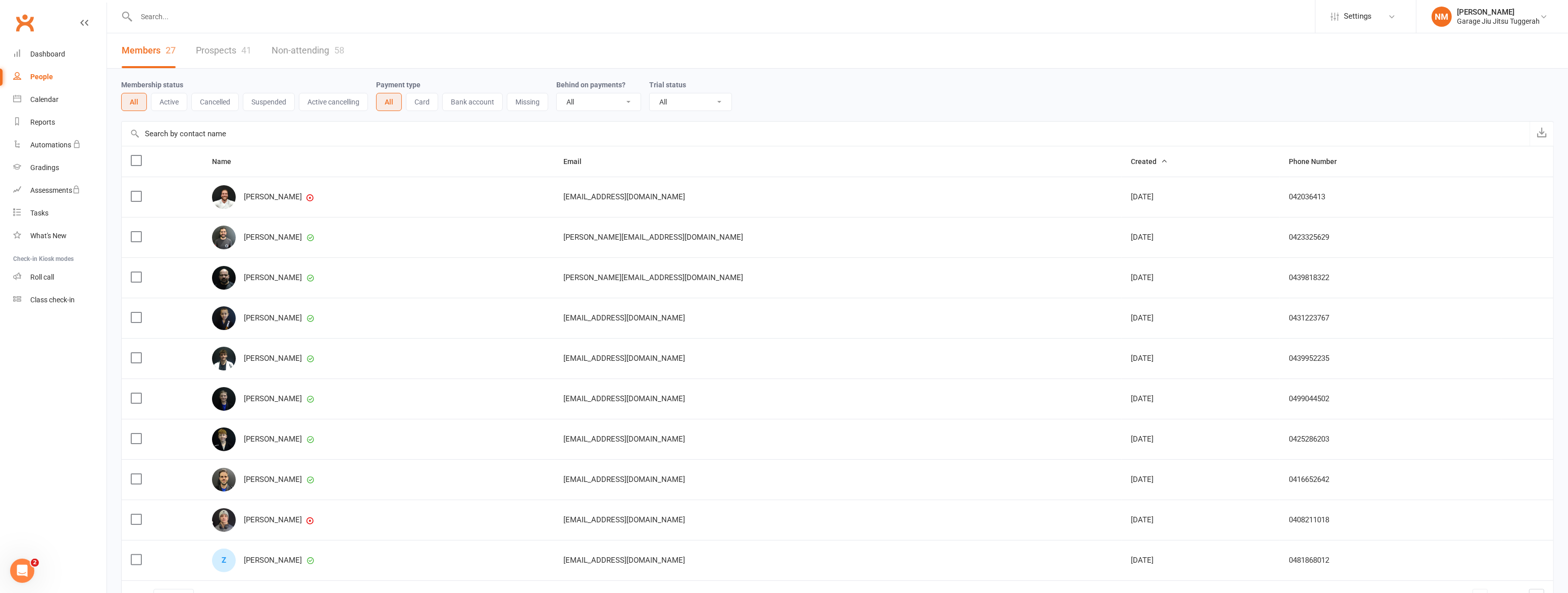
click at [215, 50] on link "Prospects 41" at bounding box center [224, 50] width 55 height 34
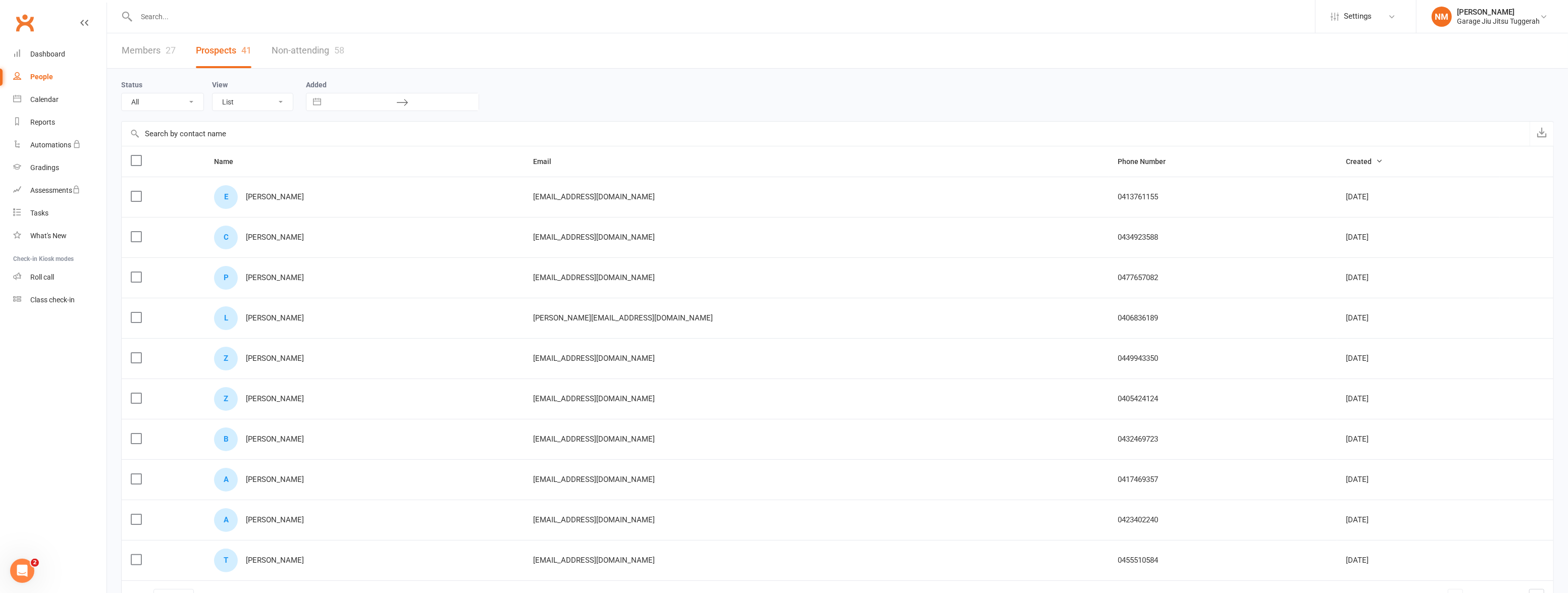
click at [136, 48] on link "Members 27" at bounding box center [149, 50] width 54 height 34
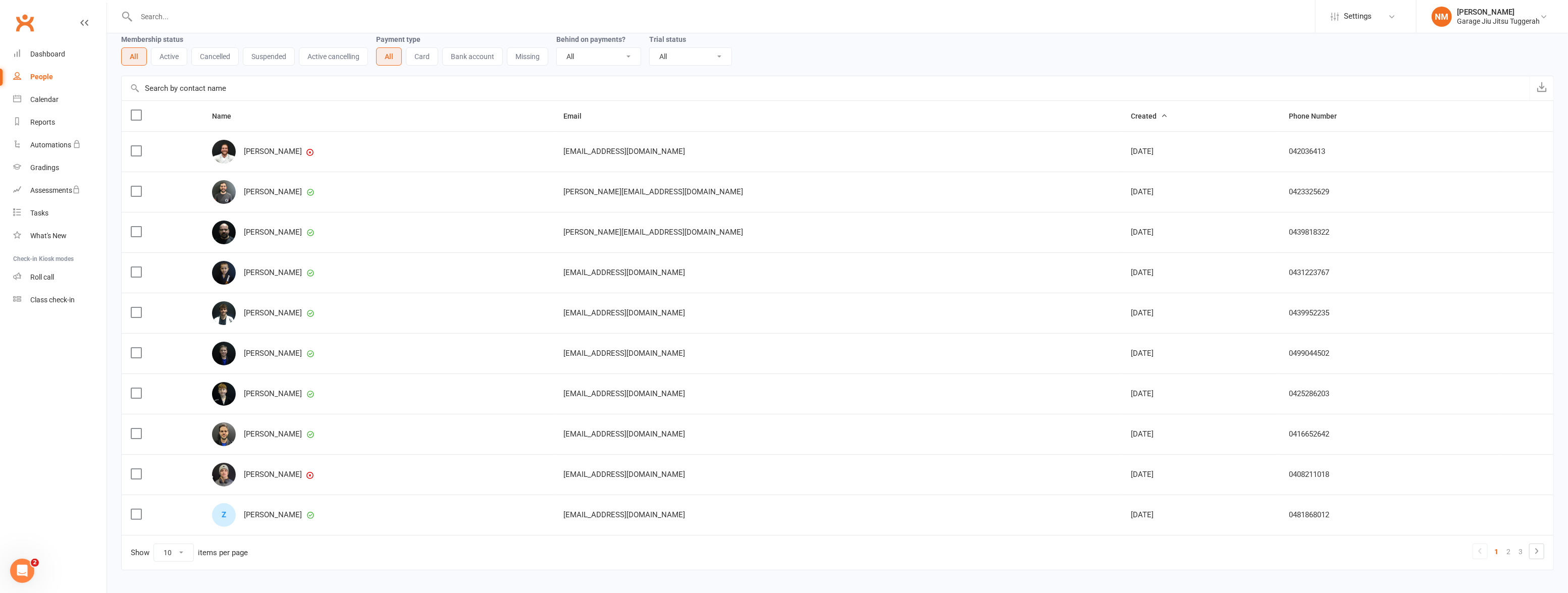
scroll to position [76, 0]
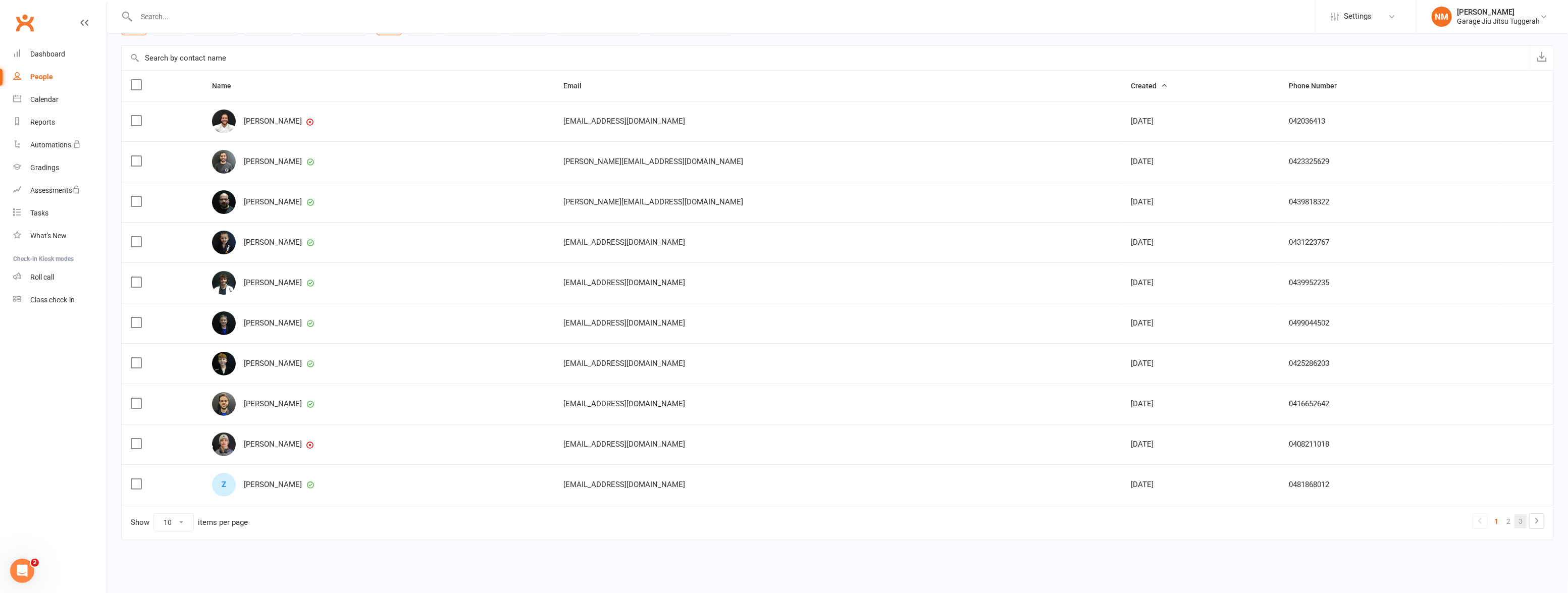
click at [1524, 522] on link "3" at bounding box center [1521, 521] width 12 height 14
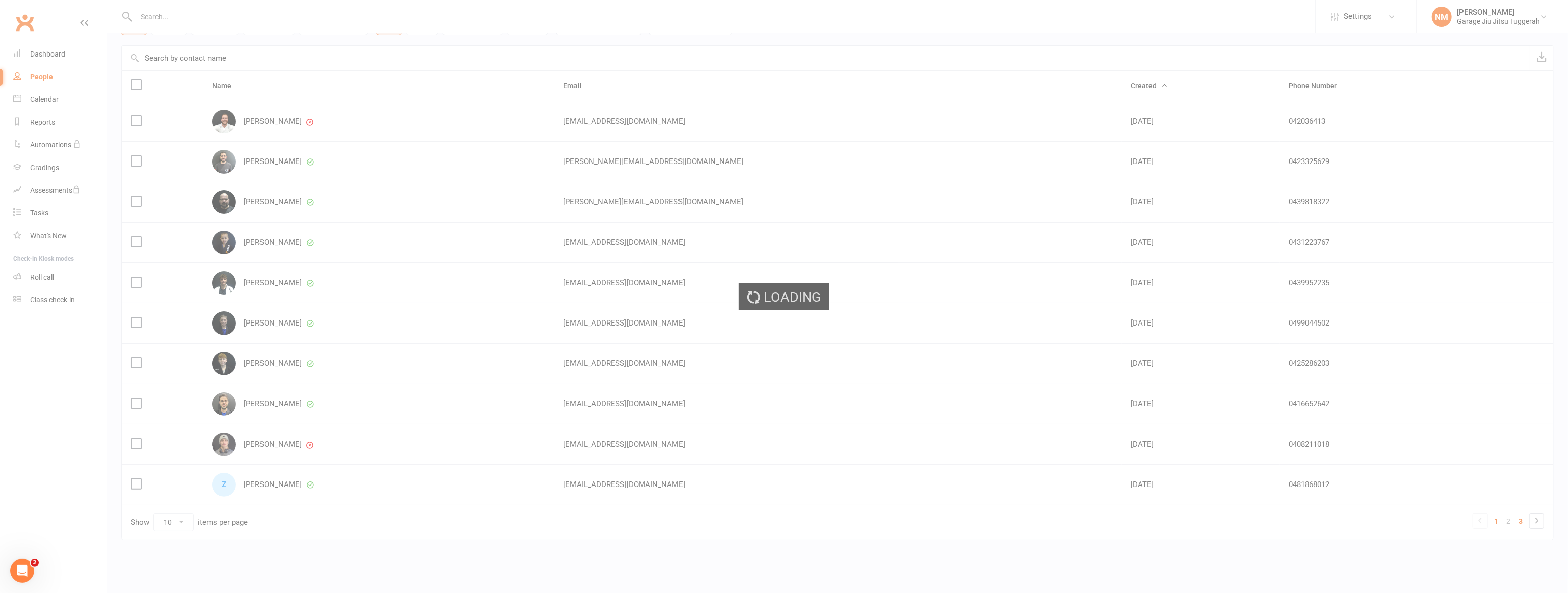
scroll to position [0, 0]
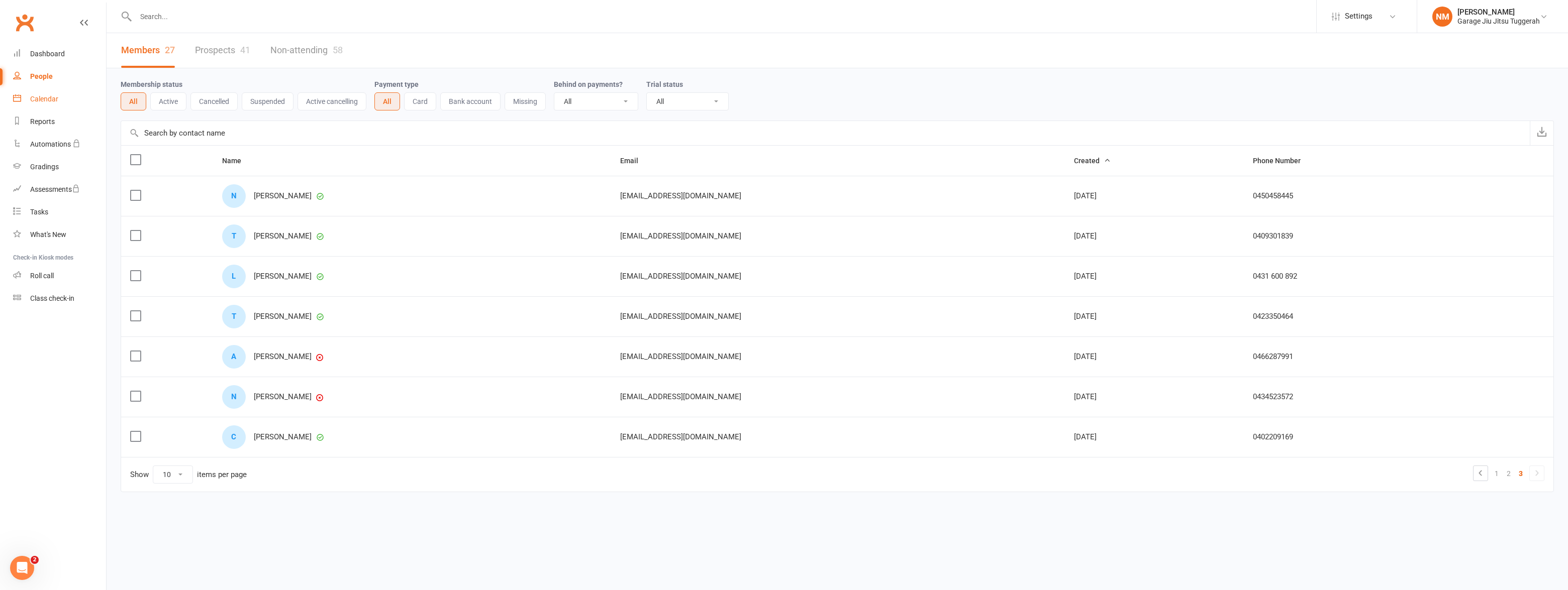
click at [28, 101] on link "Calendar" at bounding box center [59, 99] width 93 height 23
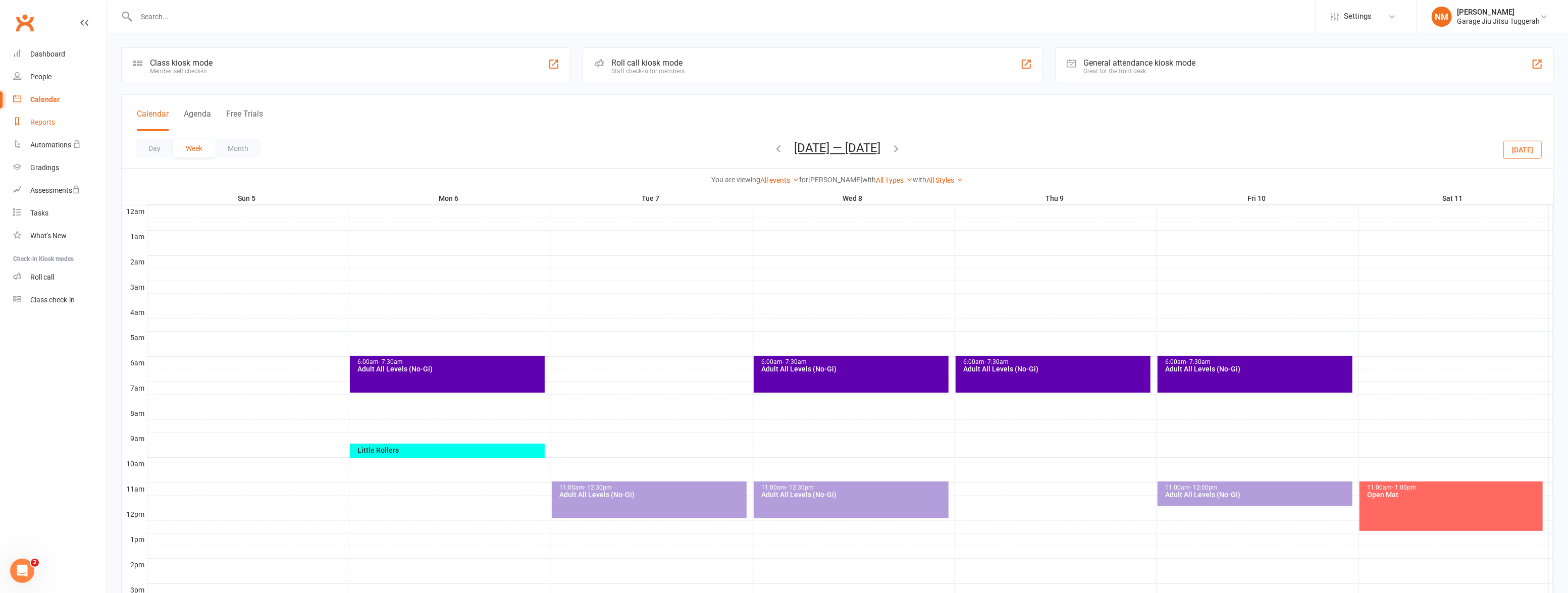
click at [27, 125] on link "Reports" at bounding box center [60, 123] width 93 height 23
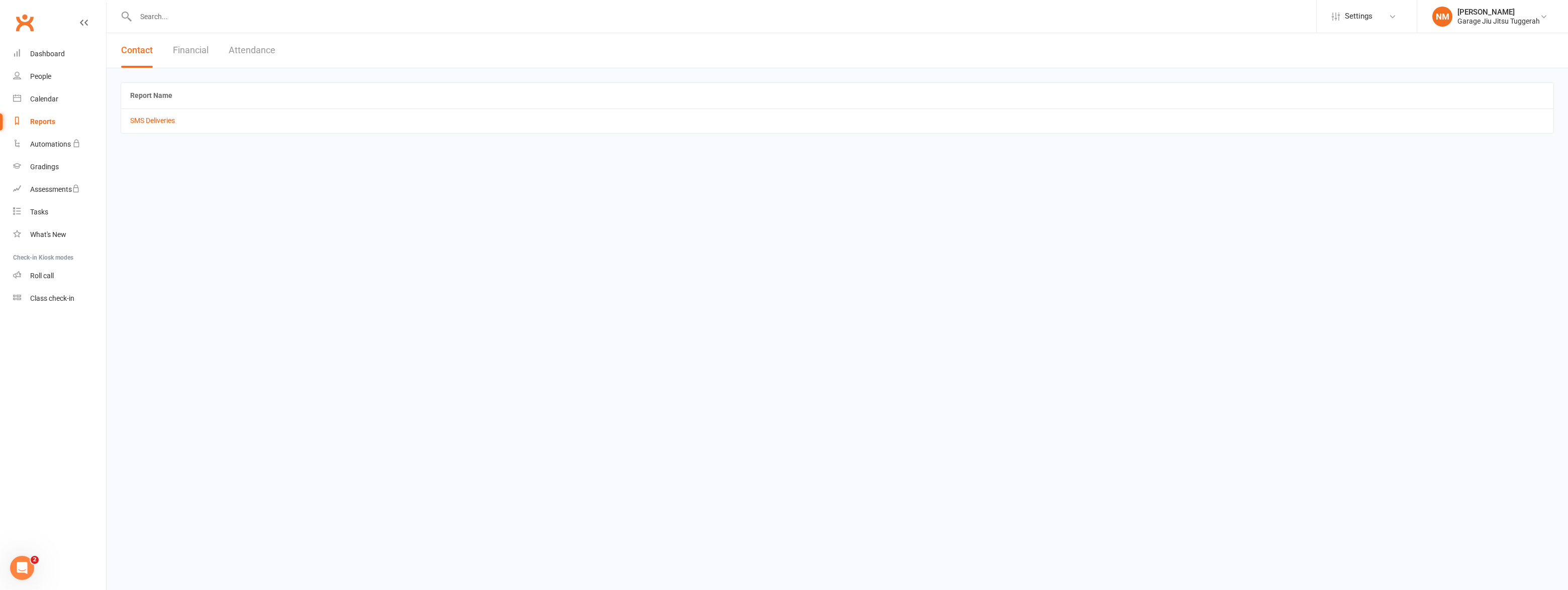
click at [186, 55] on button "Financial" at bounding box center [191, 50] width 36 height 34
click at [255, 51] on button "Attendance" at bounding box center [253, 50] width 47 height 34
click at [47, 146] on div "Automations" at bounding box center [50, 144] width 40 height 8
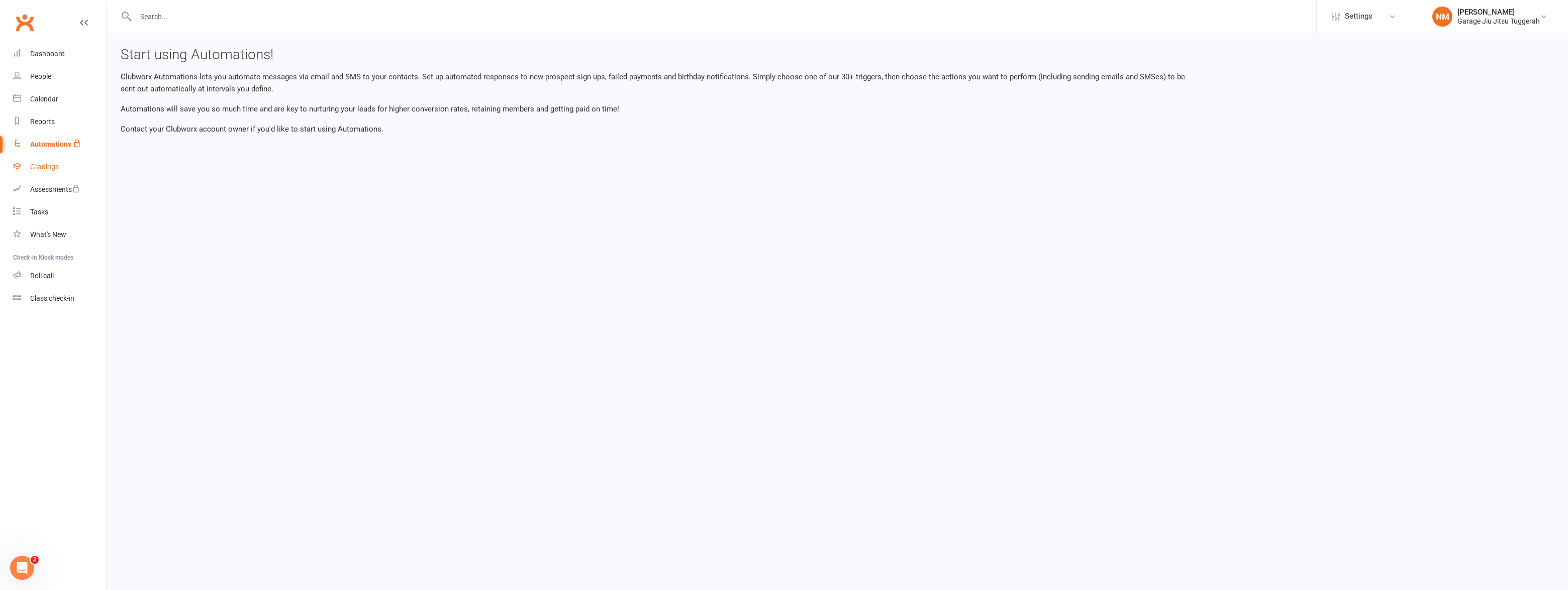
click at [42, 165] on div "Gradings" at bounding box center [45, 166] width 29 height 8
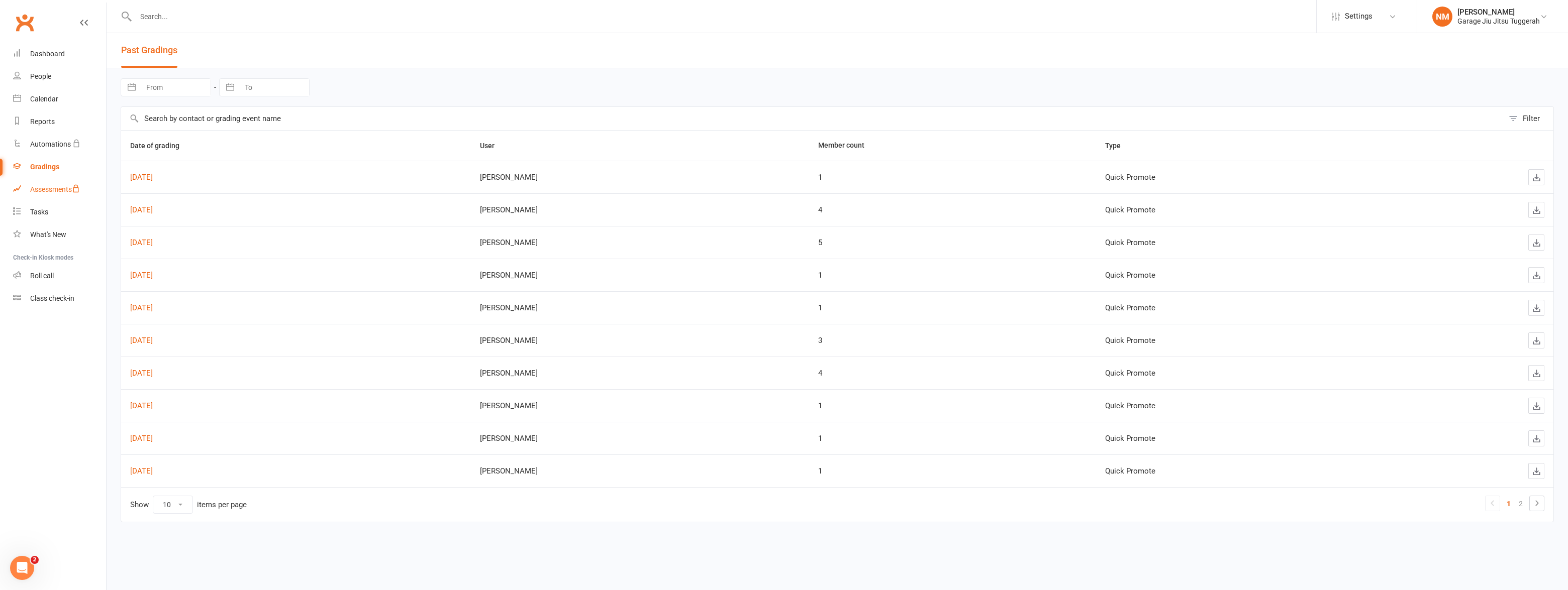
click at [45, 191] on div "Assessments" at bounding box center [55, 189] width 50 height 8
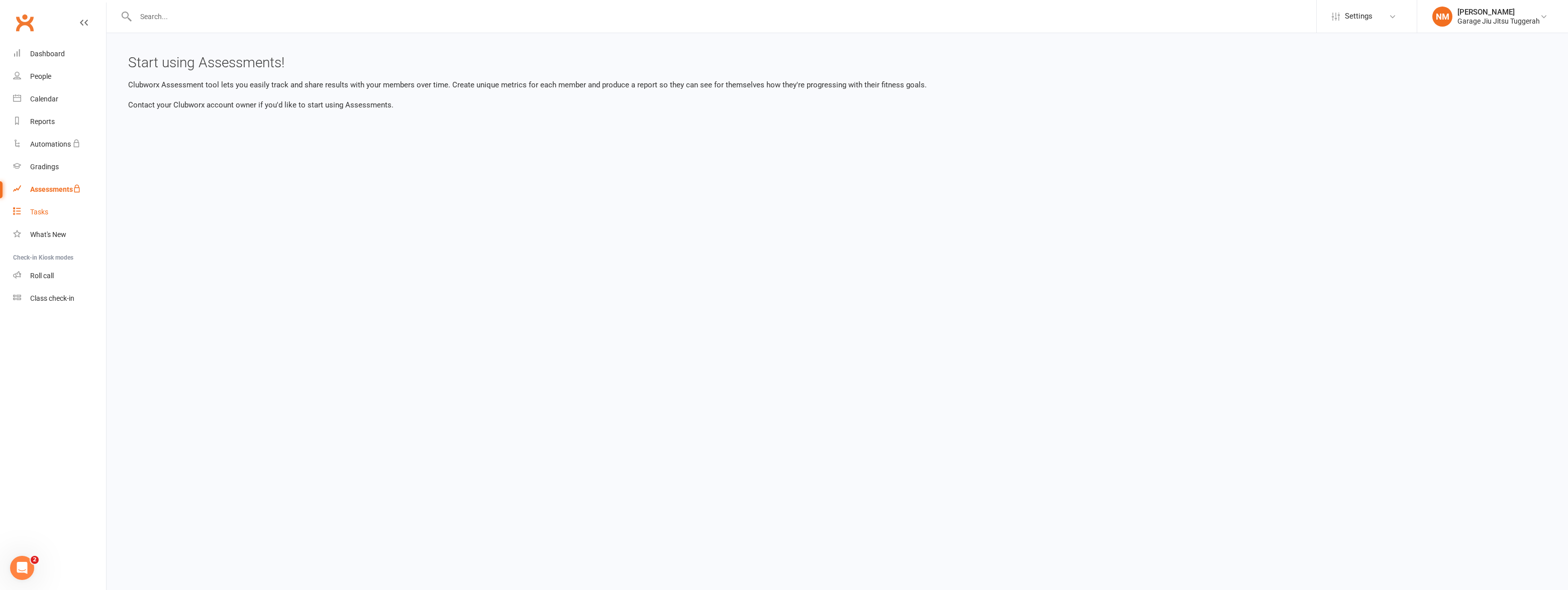
click at [31, 204] on link "Tasks" at bounding box center [59, 213] width 93 height 23
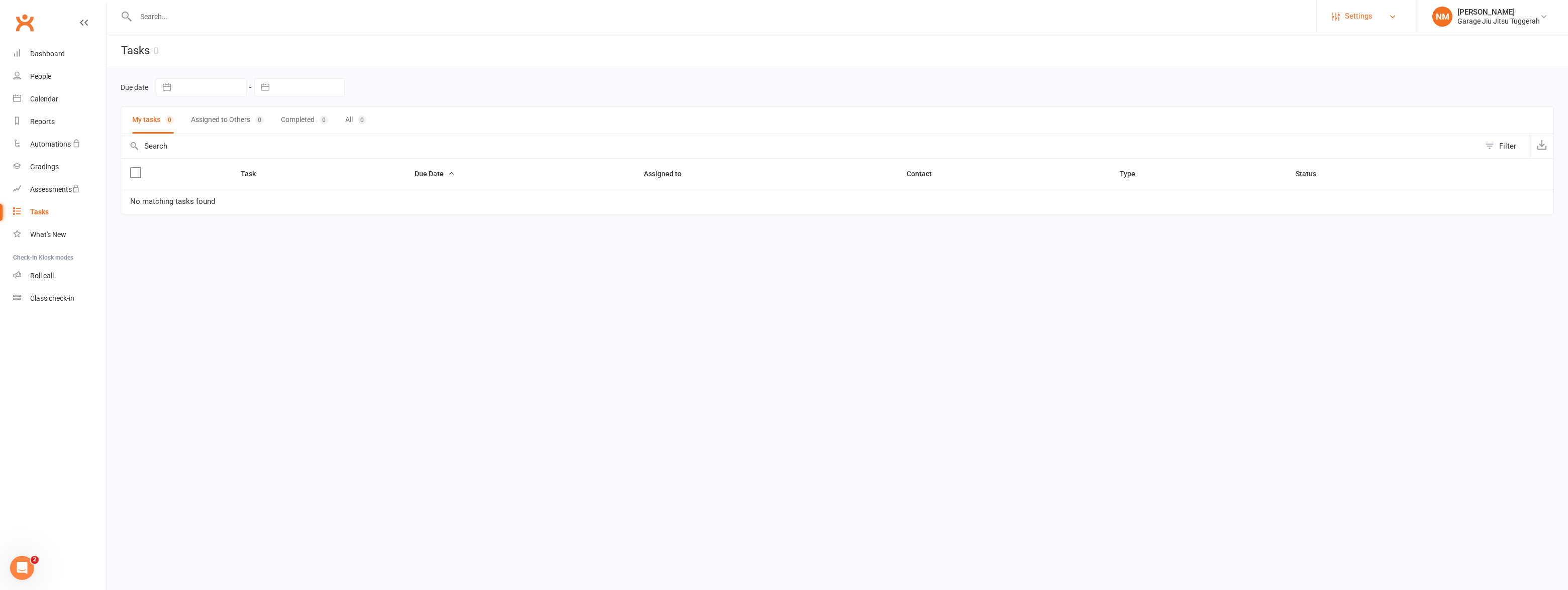
click at [1380, 26] on link "Settings" at bounding box center [1367, 17] width 70 height 23
click at [1356, 23] on span "Settings" at bounding box center [1358, 17] width 27 height 23
click at [1476, 19] on div "Garage Jiu Jitsu Tuggerah" at bounding box center [1499, 21] width 82 height 9
click at [1370, 17] on span "Settings" at bounding box center [1358, 17] width 27 height 23
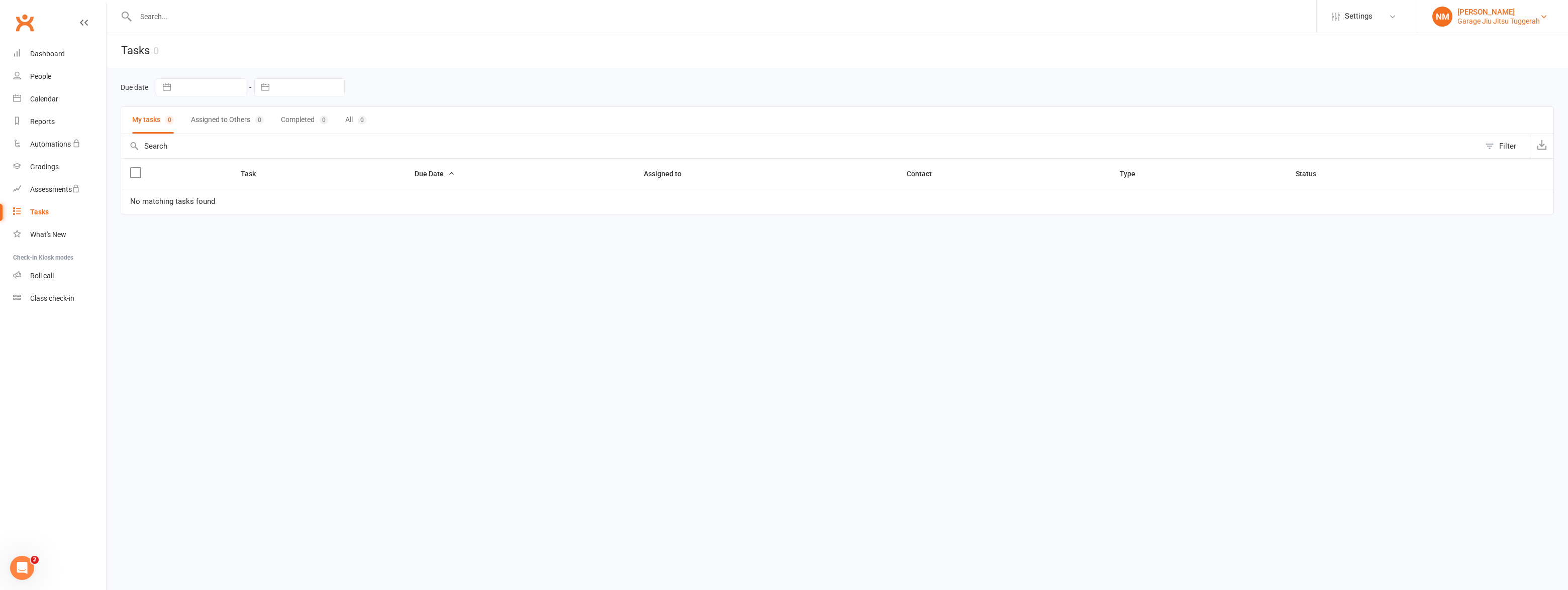
click at [1467, 15] on div "[PERSON_NAME]" at bounding box center [1499, 12] width 82 height 9
click at [1440, 131] on link "Sign out" at bounding box center [1492, 139] width 151 height 23
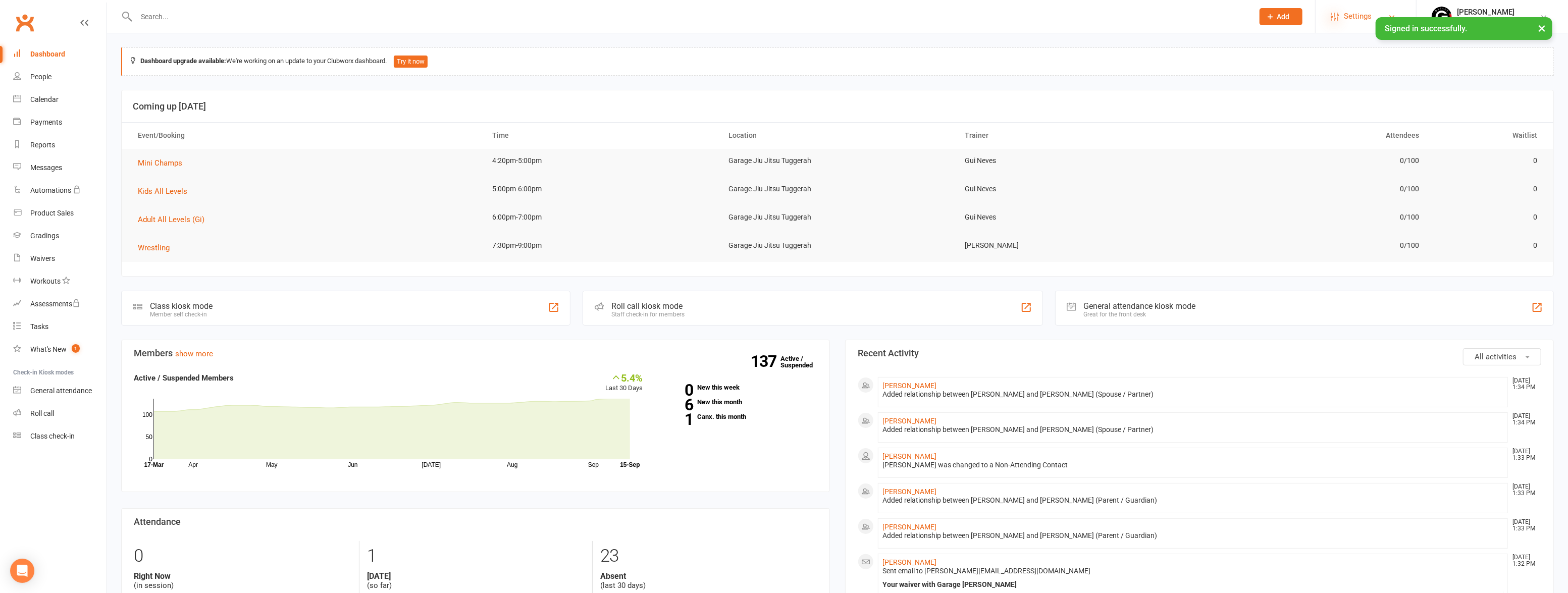
click at [1334, 16] on icon at bounding box center [1335, 16] width 8 height 8
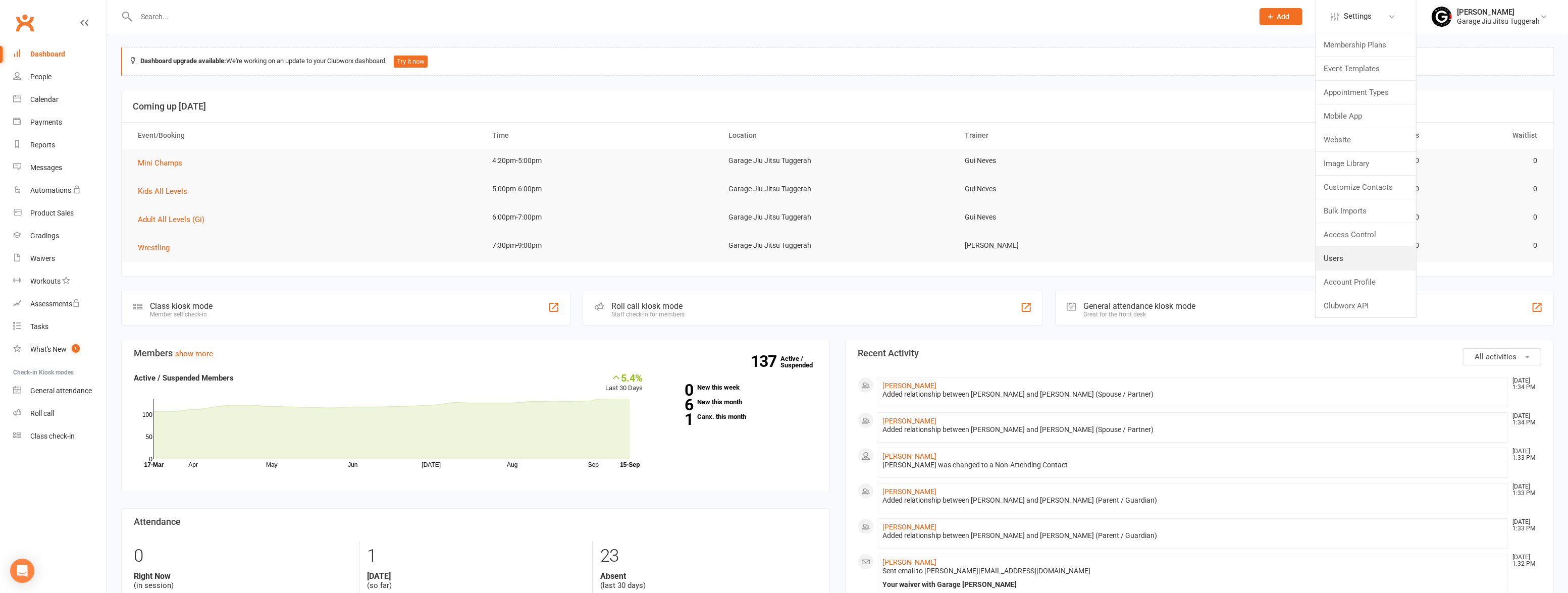
click at [1353, 252] on link "Users" at bounding box center [1366, 258] width 100 height 23
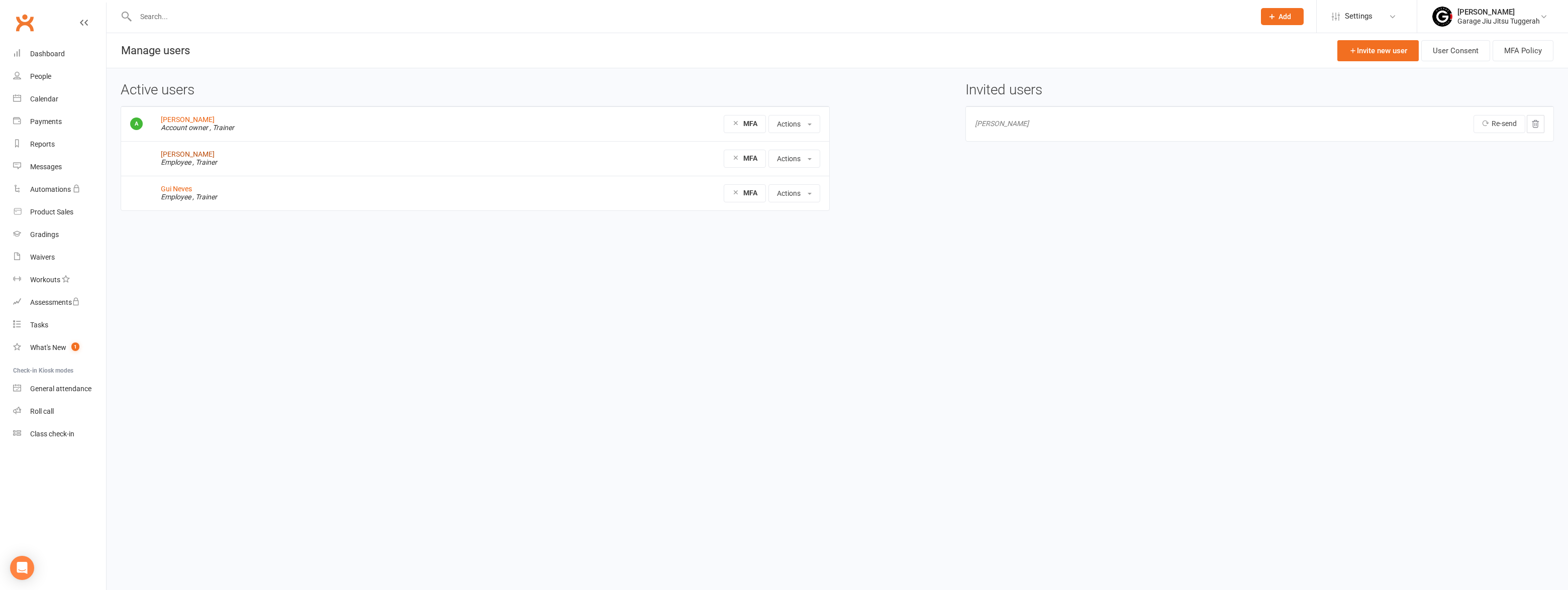
click at [181, 152] on link "[PERSON_NAME]" at bounding box center [188, 154] width 53 height 8
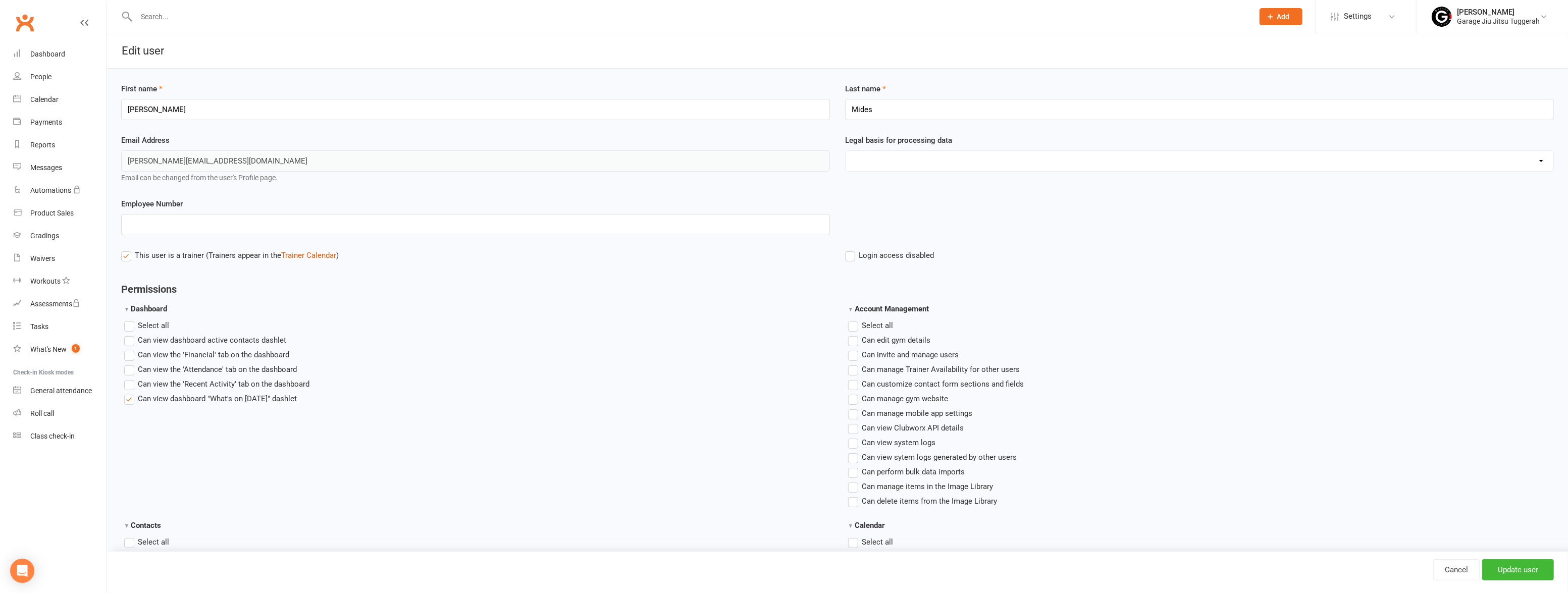
click at [134, 325] on label "Select all" at bounding box center [146, 326] width 45 height 12
click at [131, 319] on input "Dashboard" at bounding box center [127, 319] width 7 height 0
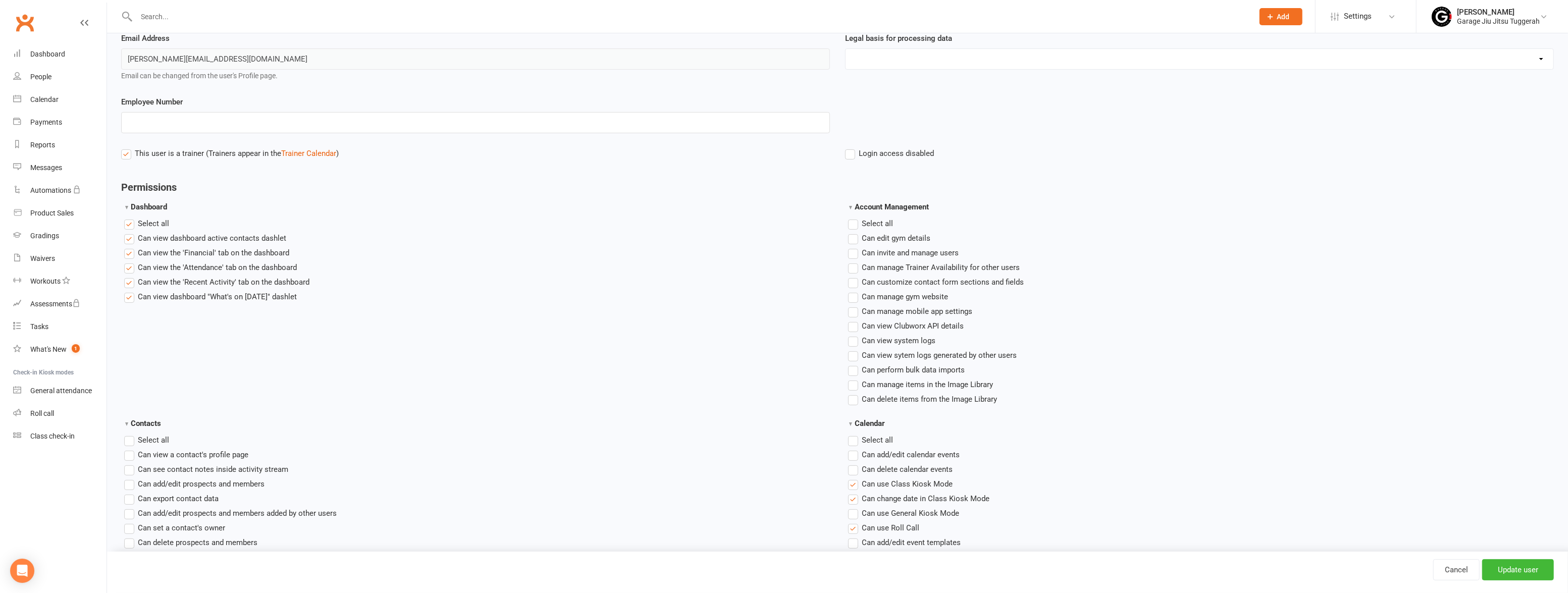
scroll to position [91, 0]
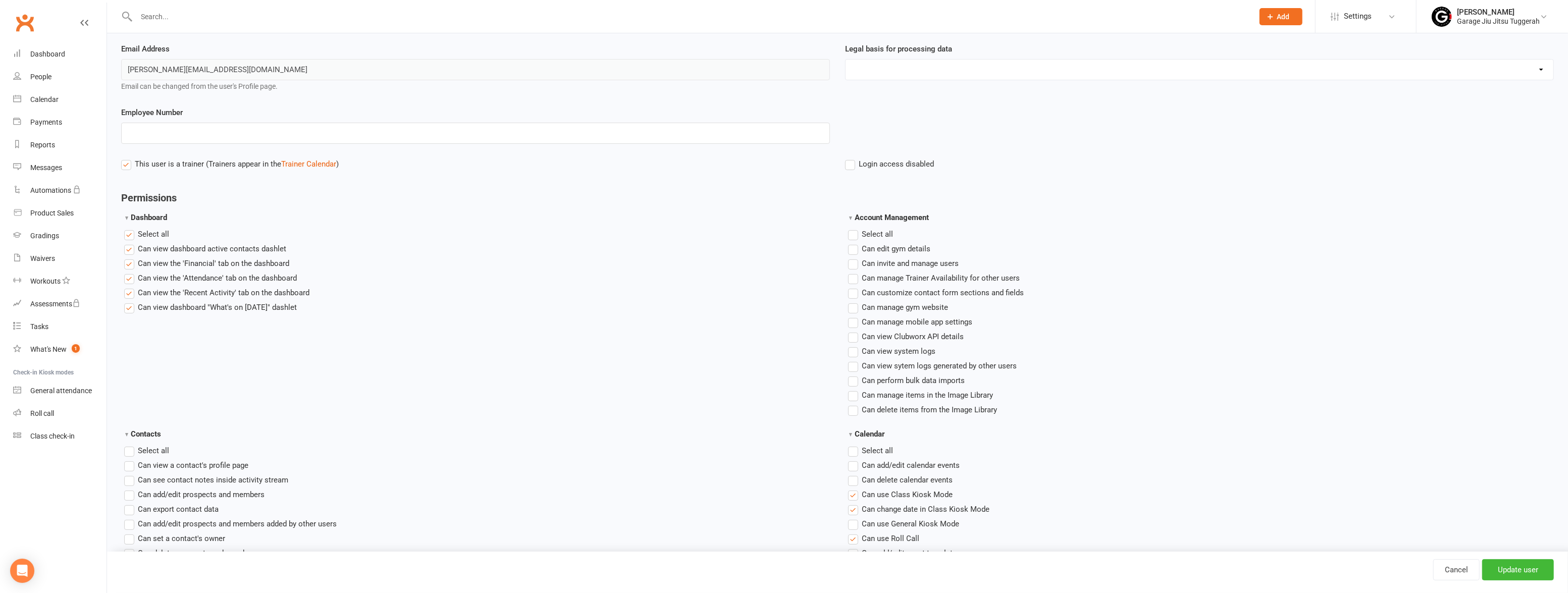
click at [853, 230] on label "Select all" at bounding box center [871, 234] width 45 height 12
click at [853, 228] on input "Account Management" at bounding box center [851, 228] width 7 height 0
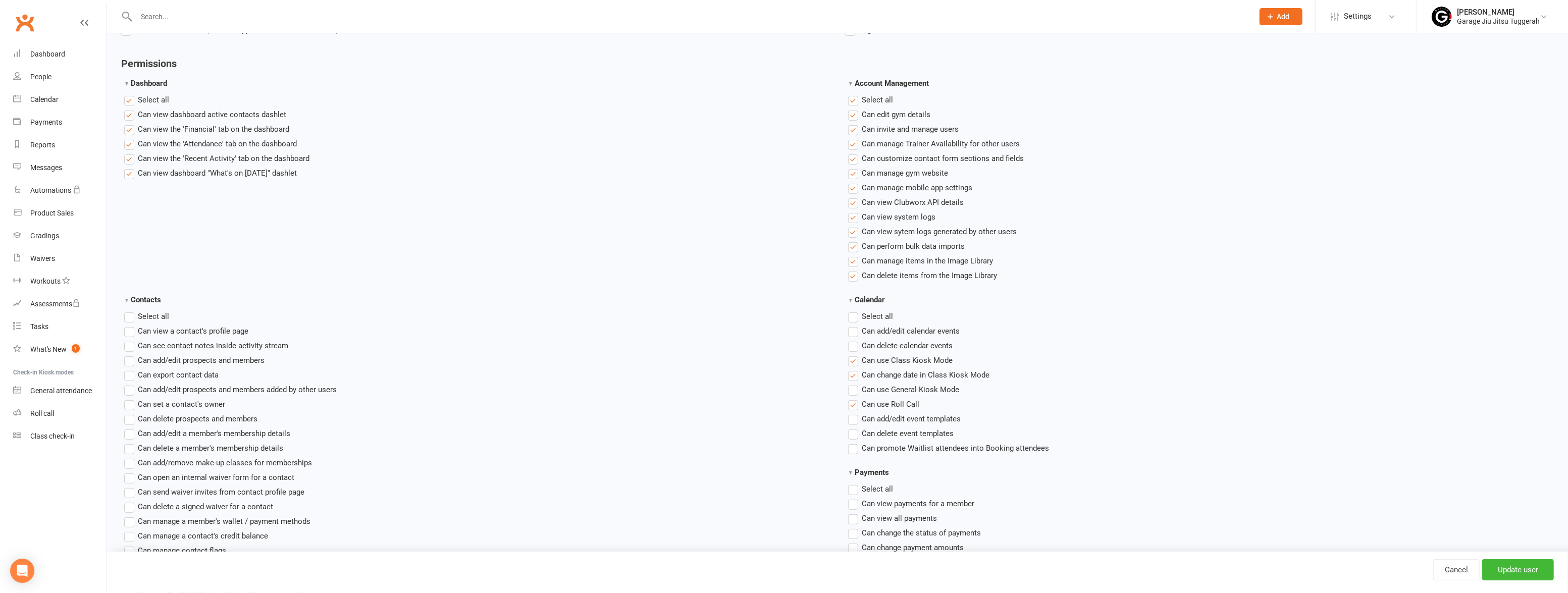
scroll to position [229, 0]
click at [853, 311] on label "Select all" at bounding box center [871, 313] width 45 height 12
click at [853, 307] on input "Calendar" at bounding box center [851, 307] width 7 height 0
click at [120, 316] on div "Contacts Select all Can view a contact's profile page Can see contact notes ins…" at bounding box center [475, 479] width 724 height 378
click at [125, 316] on label "Select all" at bounding box center [146, 313] width 45 height 12
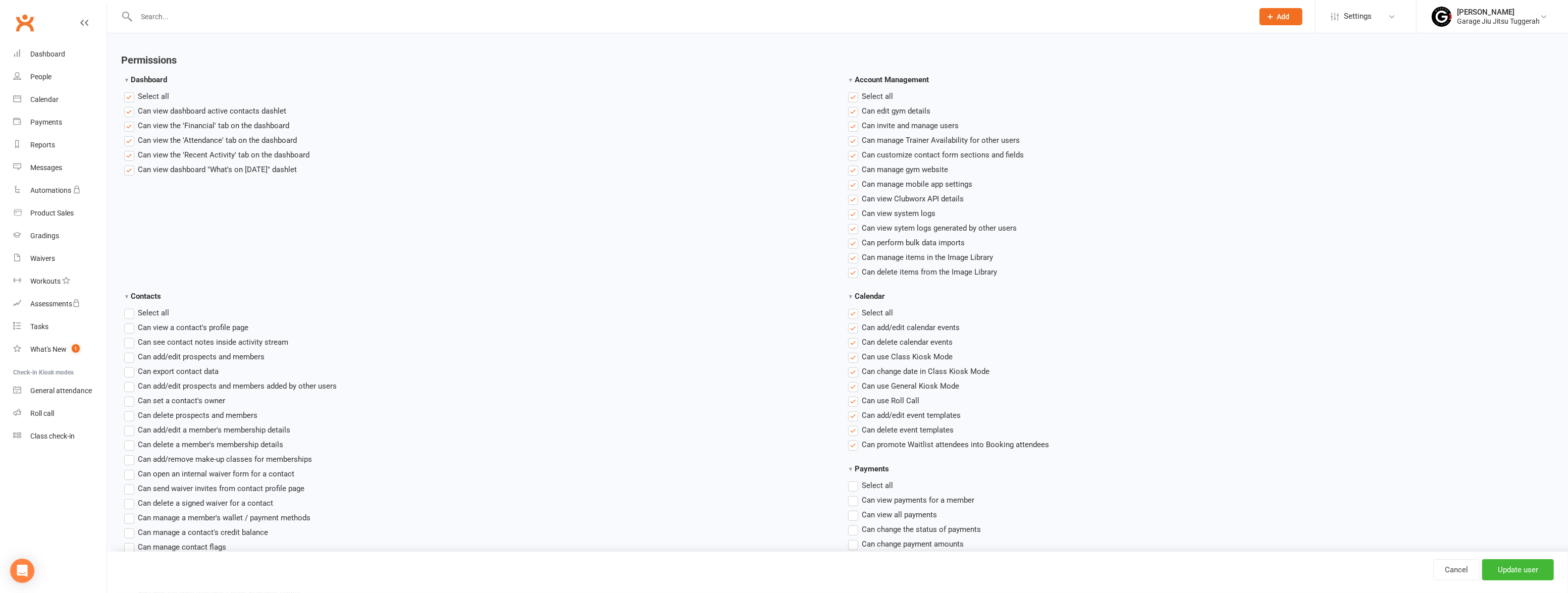
click at [125, 307] on input "Contacts" at bounding box center [127, 307] width 7 height 0
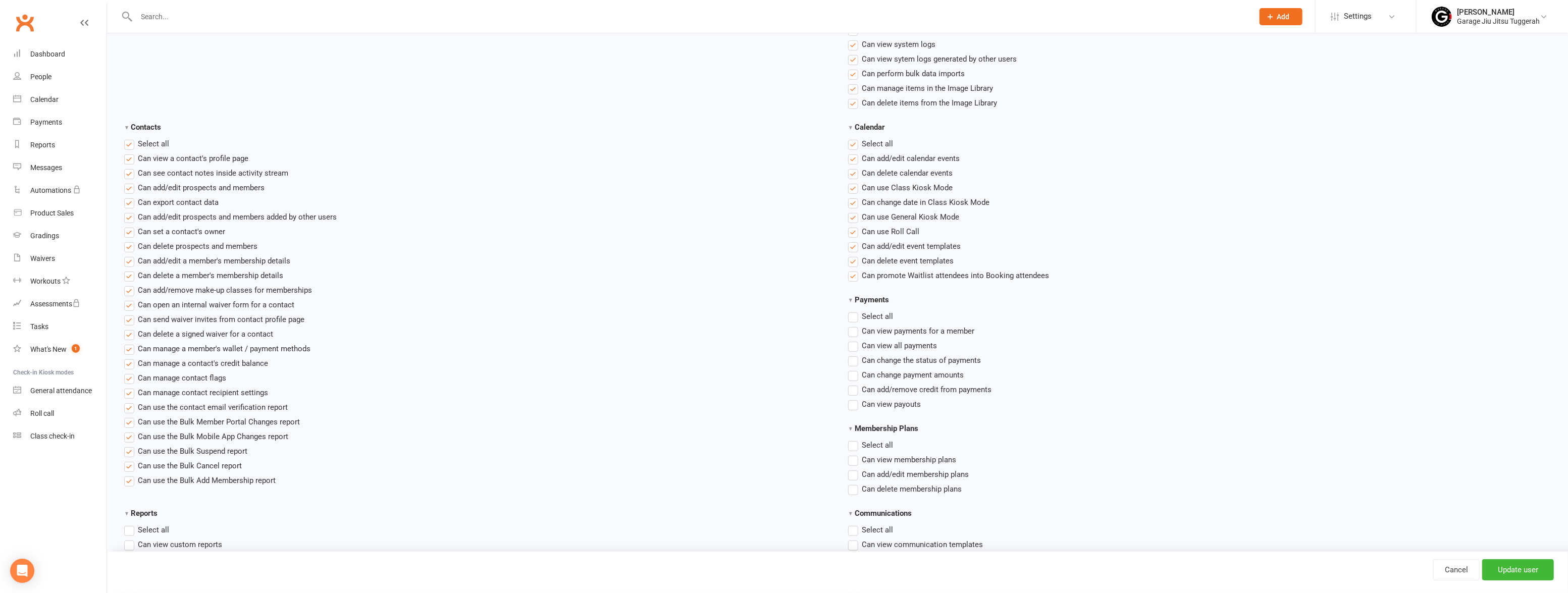
scroll to position [413, 0]
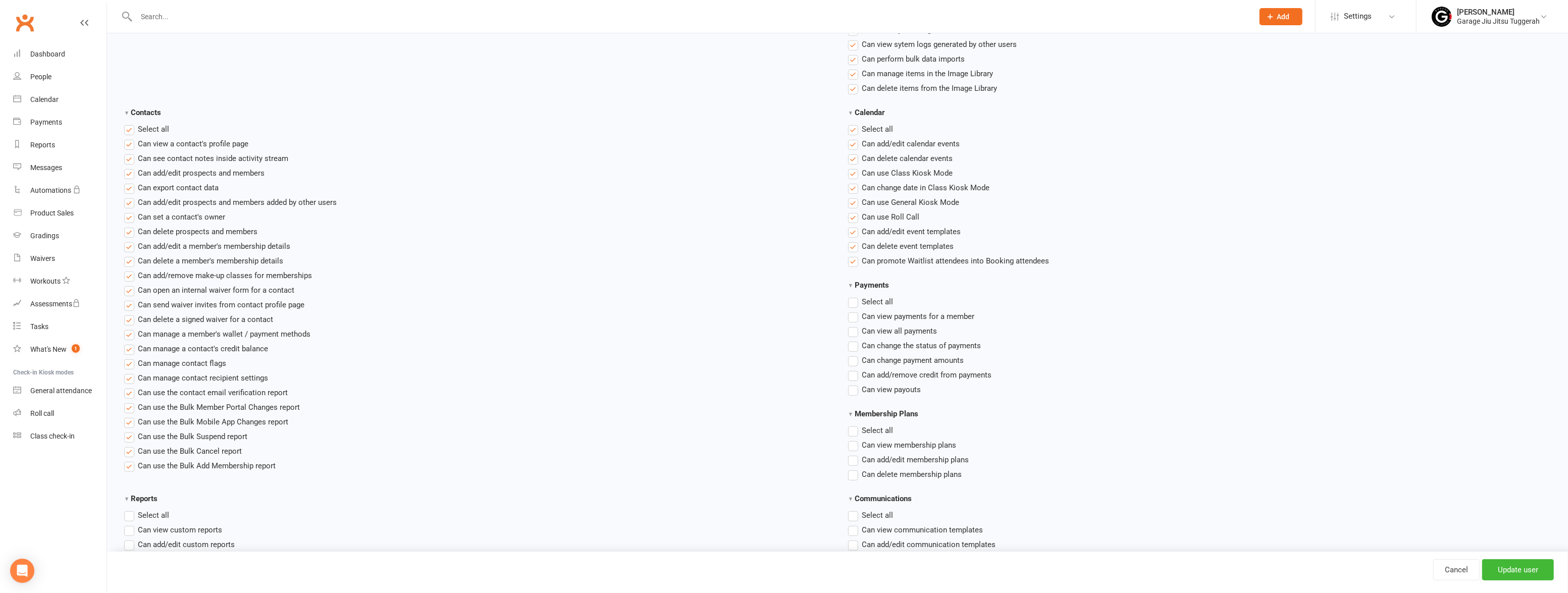
click at [875, 301] on span "Select all" at bounding box center [877, 301] width 31 height 11
click at [855, 296] on input "Payments" at bounding box center [851, 296] width 7 height 0
click at [858, 429] on label "Select all" at bounding box center [871, 431] width 45 height 12
click at [855, 424] on input "Membership Plans" at bounding box center [851, 424] width 7 height 0
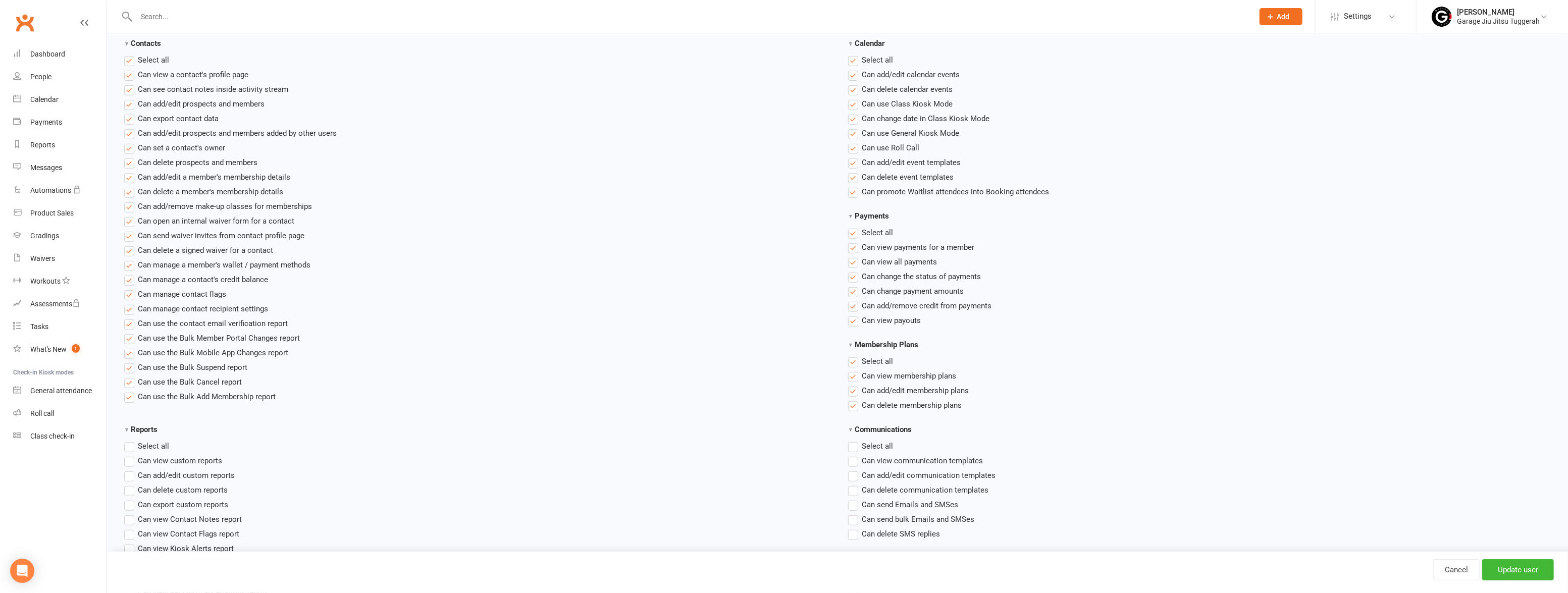
scroll to position [642, 0]
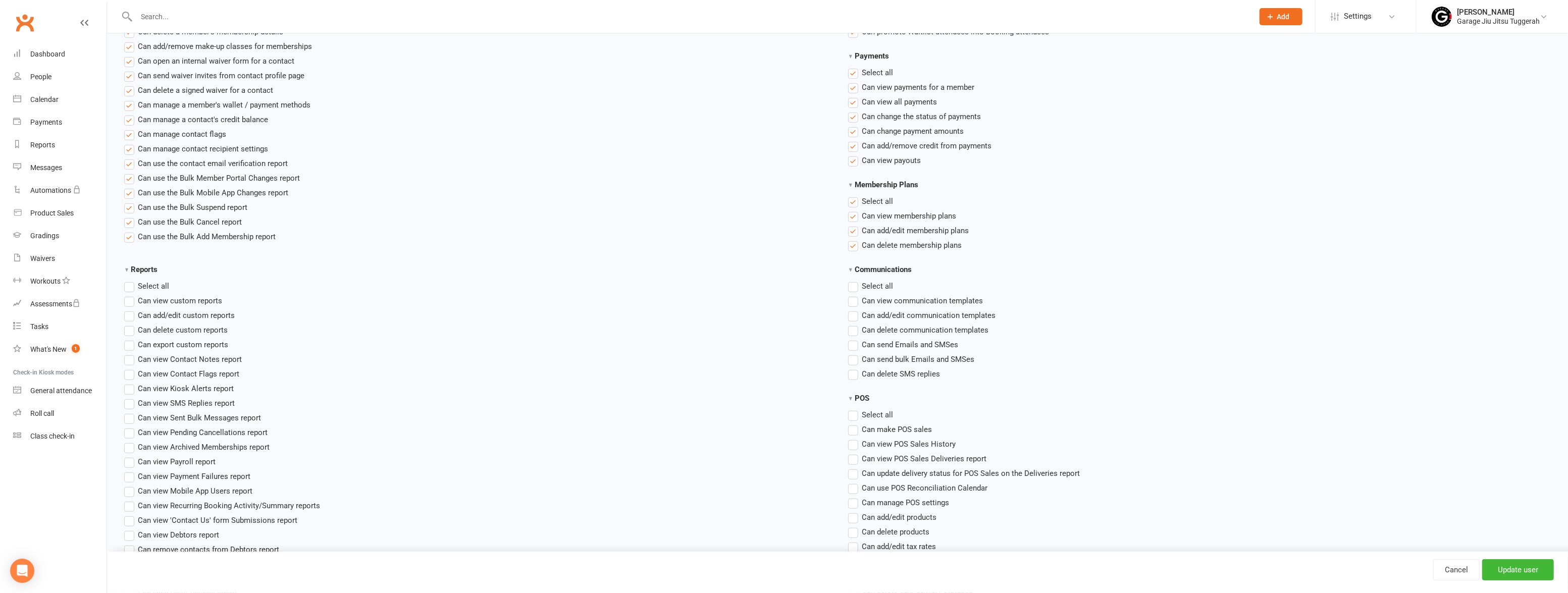
click at [130, 289] on label "Select all" at bounding box center [146, 287] width 45 height 12
click at [130, 280] on input "Reports" at bounding box center [127, 280] width 7 height 0
click at [858, 283] on label "Select all" at bounding box center [871, 287] width 45 height 12
click at [855, 280] on input "Communications" at bounding box center [851, 280] width 7 height 0
drag, startPoint x: 858, startPoint y: 412, endPoint x: 848, endPoint y: 409, distance: 10.4
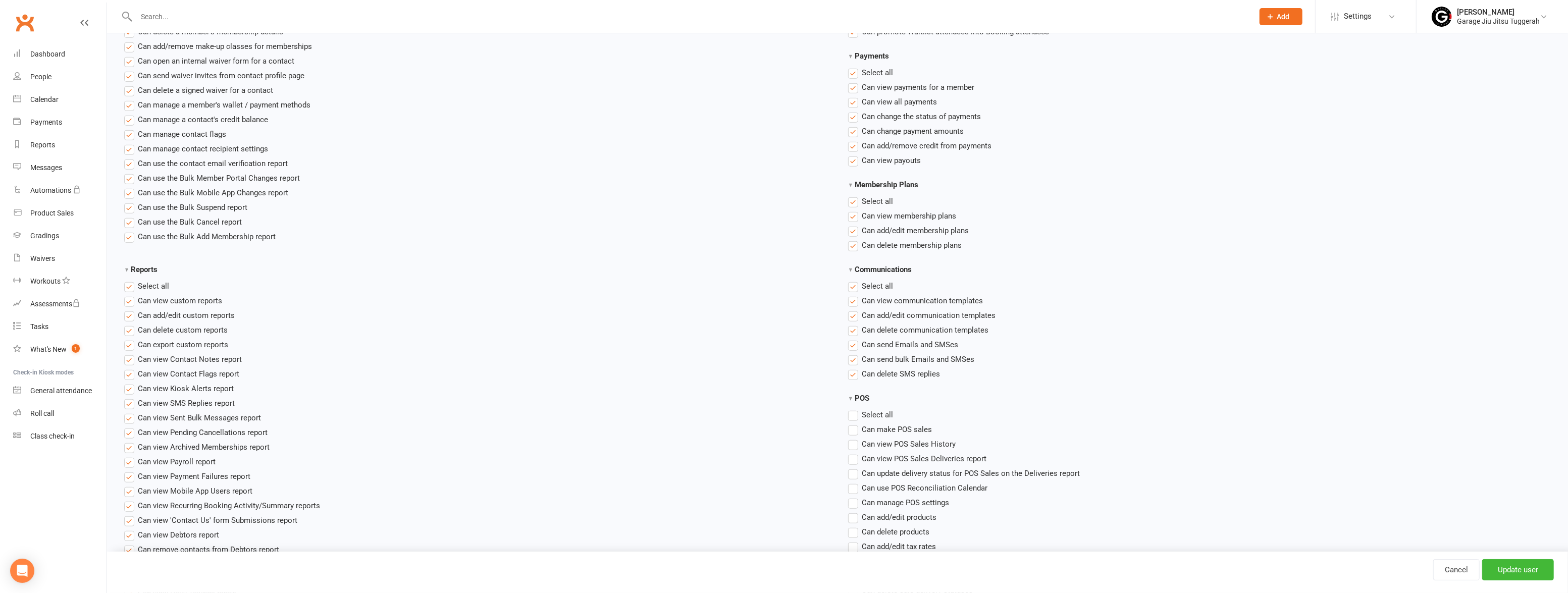
click at [858, 412] on label "Select all" at bounding box center [871, 415] width 45 height 12
click at [855, 409] on input "POS" at bounding box center [851, 409] width 7 height 0
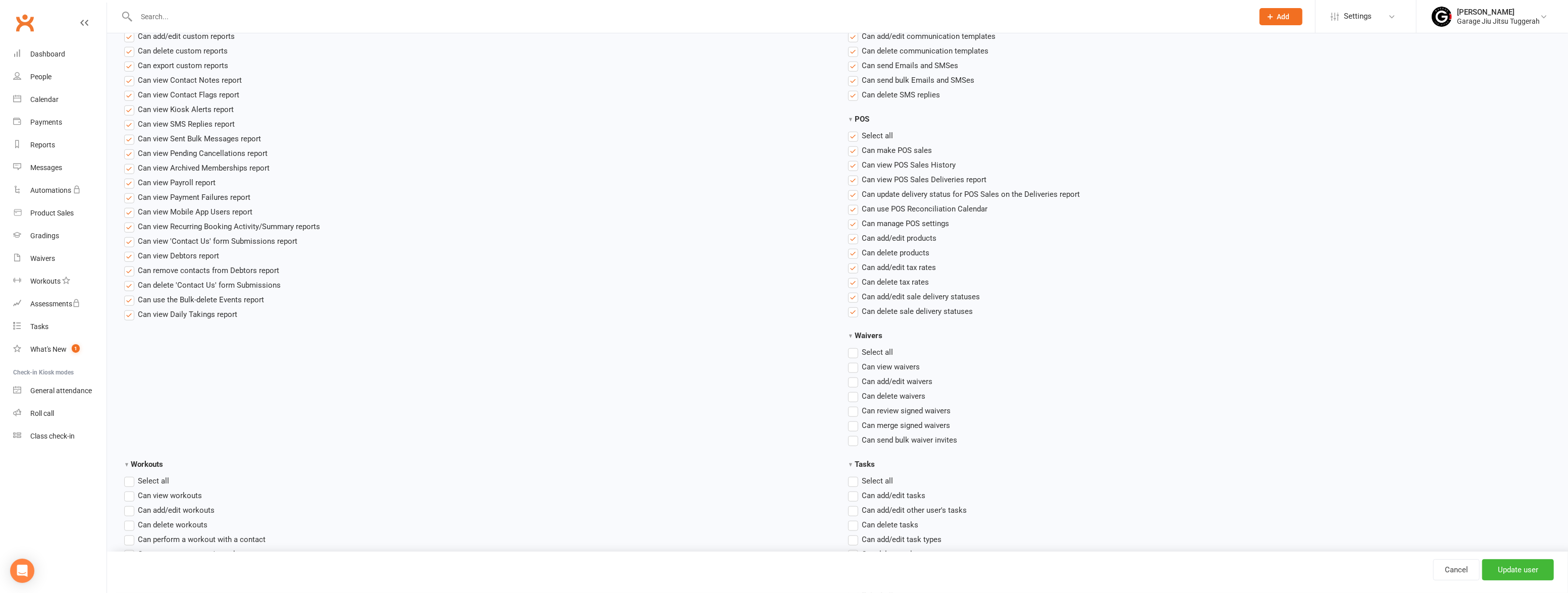
scroll to position [1010, 0]
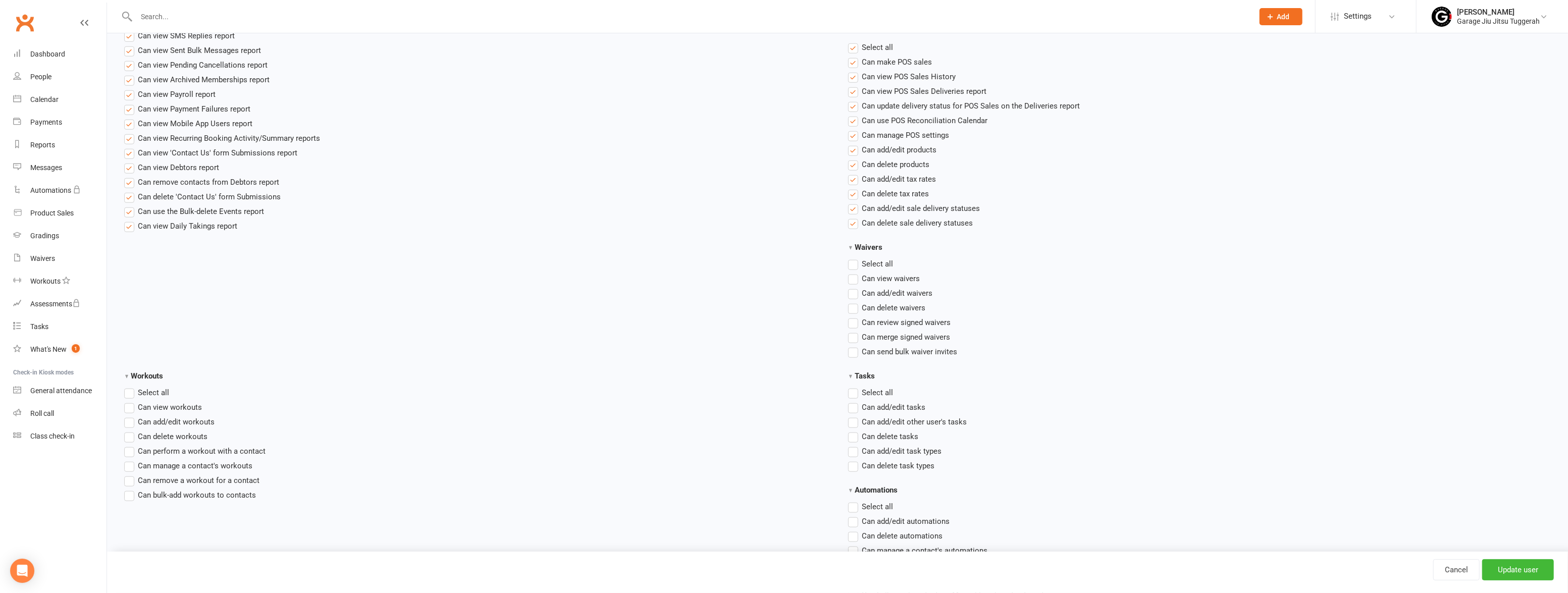
click at [868, 262] on span "Select all" at bounding box center [877, 264] width 31 height 11
click at [855, 258] on input "Waivers" at bounding box center [851, 258] width 7 height 0
click at [862, 391] on span "Select all" at bounding box center [877, 392] width 31 height 11
click at [855, 387] on input "Tasks" at bounding box center [851, 387] width 7 height 0
click at [154, 393] on span "Select all" at bounding box center [153, 392] width 31 height 11
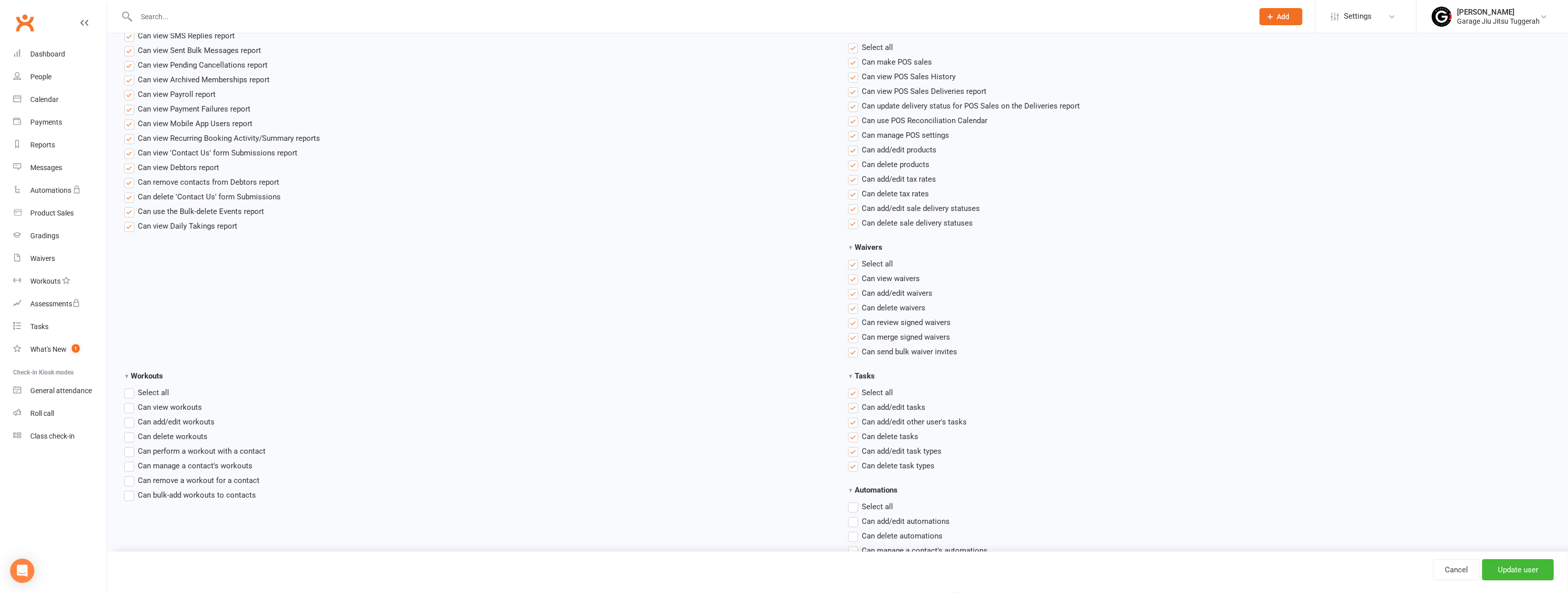
click at [131, 387] on input "Workouts" at bounding box center [127, 387] width 7 height 0
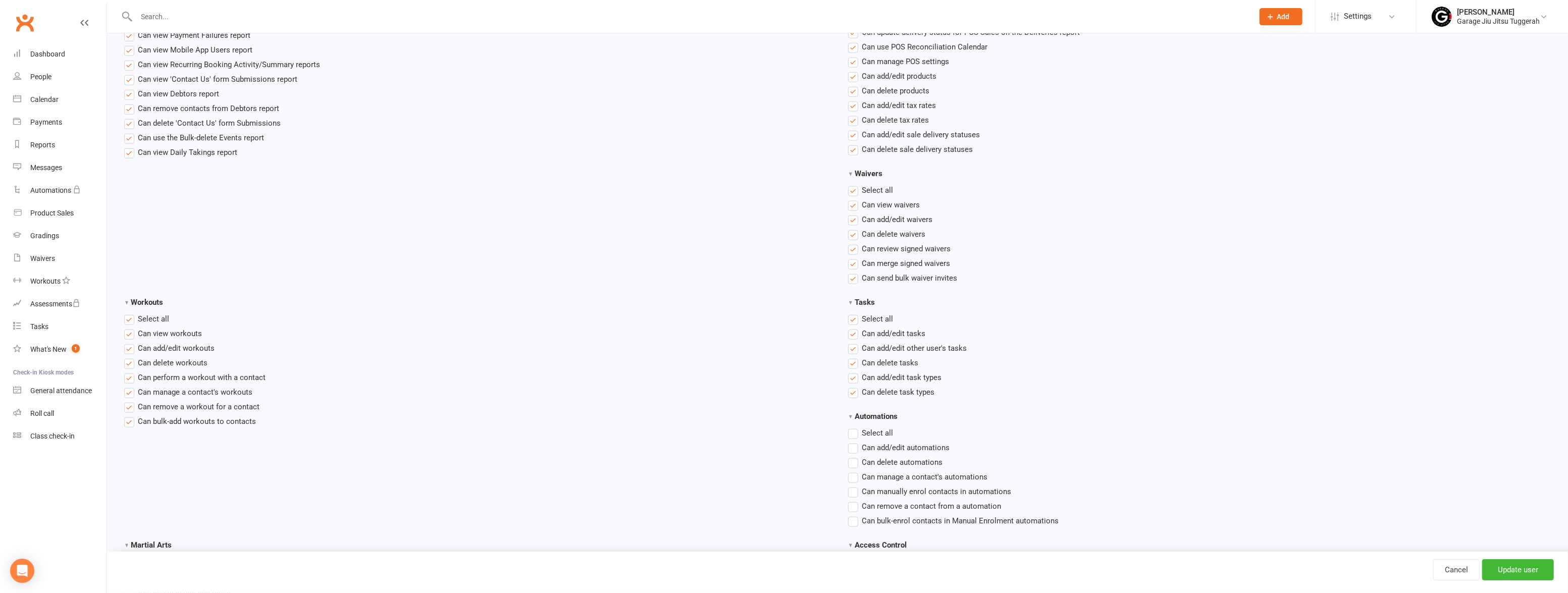
scroll to position [1239, 0]
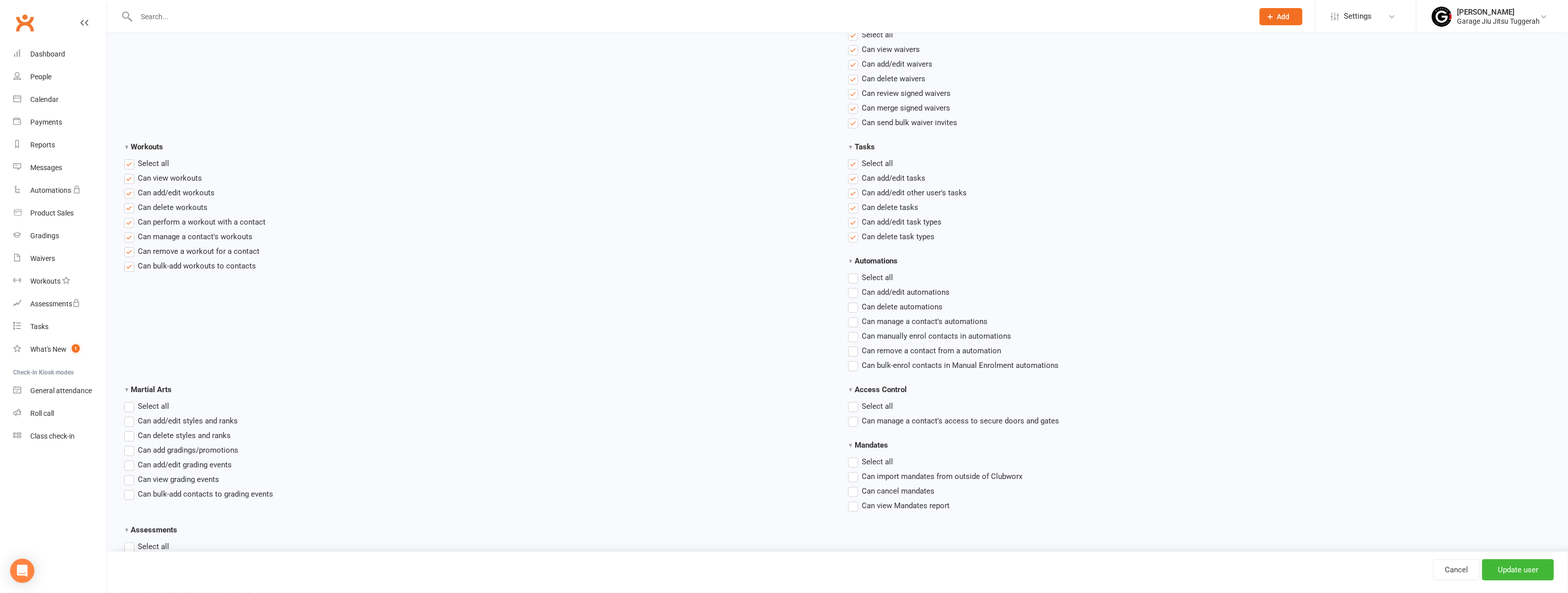
click at [874, 273] on span "Select all" at bounding box center [877, 277] width 31 height 11
click at [855, 271] on input "Automations" at bounding box center [851, 271] width 7 height 0
drag, startPoint x: 853, startPoint y: 406, endPoint x: 835, endPoint y: 406, distance: 18.0
click at [853, 406] on label "Select all" at bounding box center [871, 406] width 45 height 12
click at [853, 400] on input "Access Control" at bounding box center [851, 400] width 7 height 0
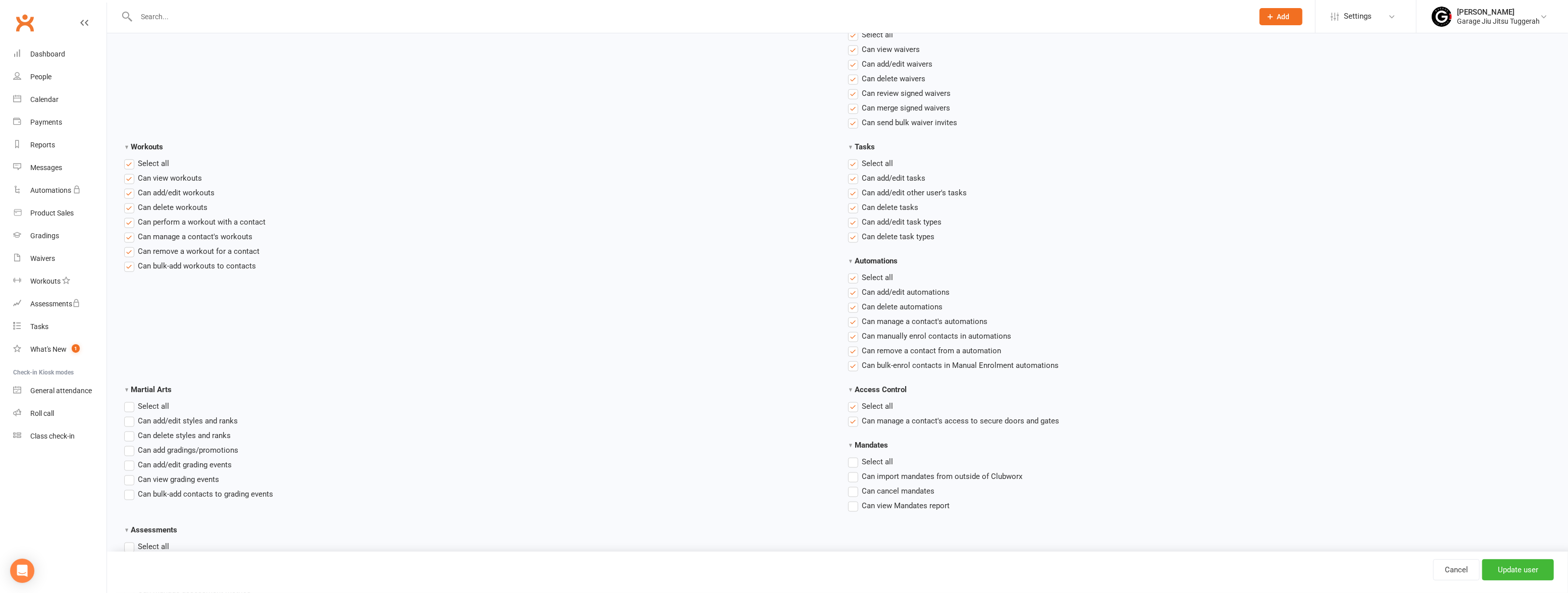
click at [131, 404] on label "Select all" at bounding box center [146, 406] width 45 height 12
click at [131, 400] on input "Martial Arts" at bounding box center [127, 400] width 7 height 0
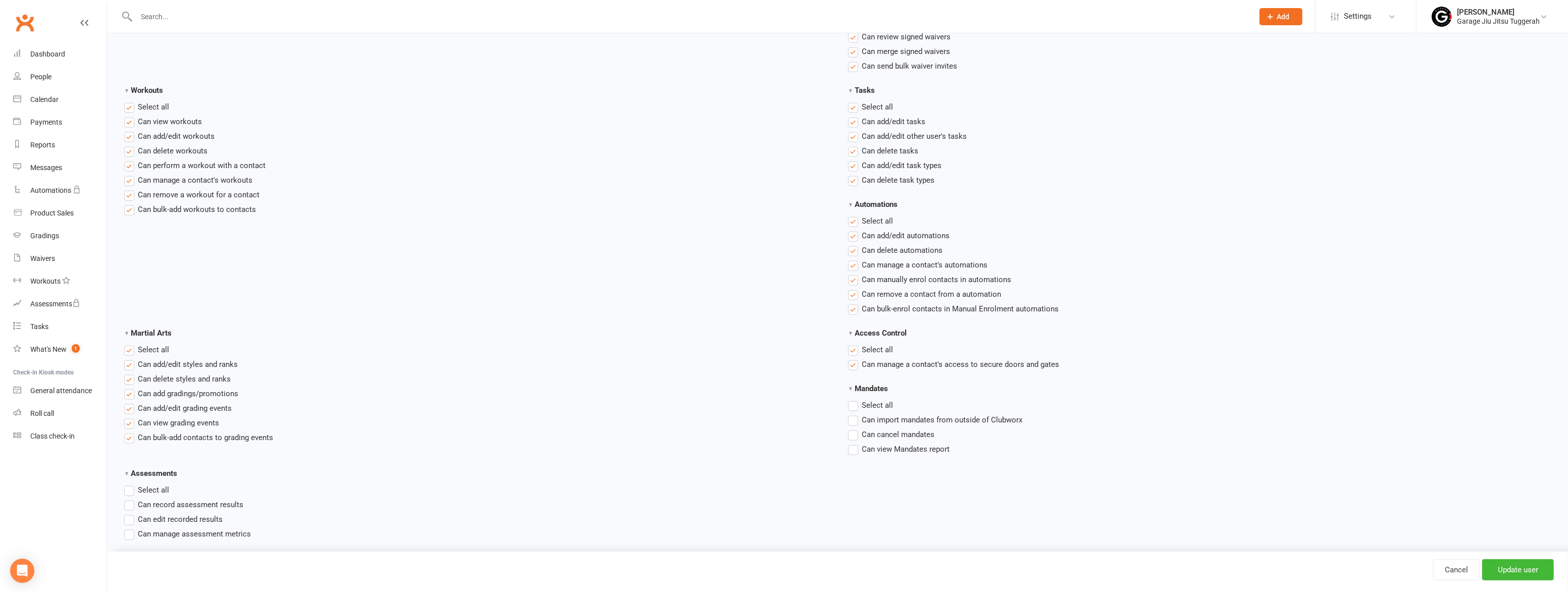
scroll to position [1337, 0]
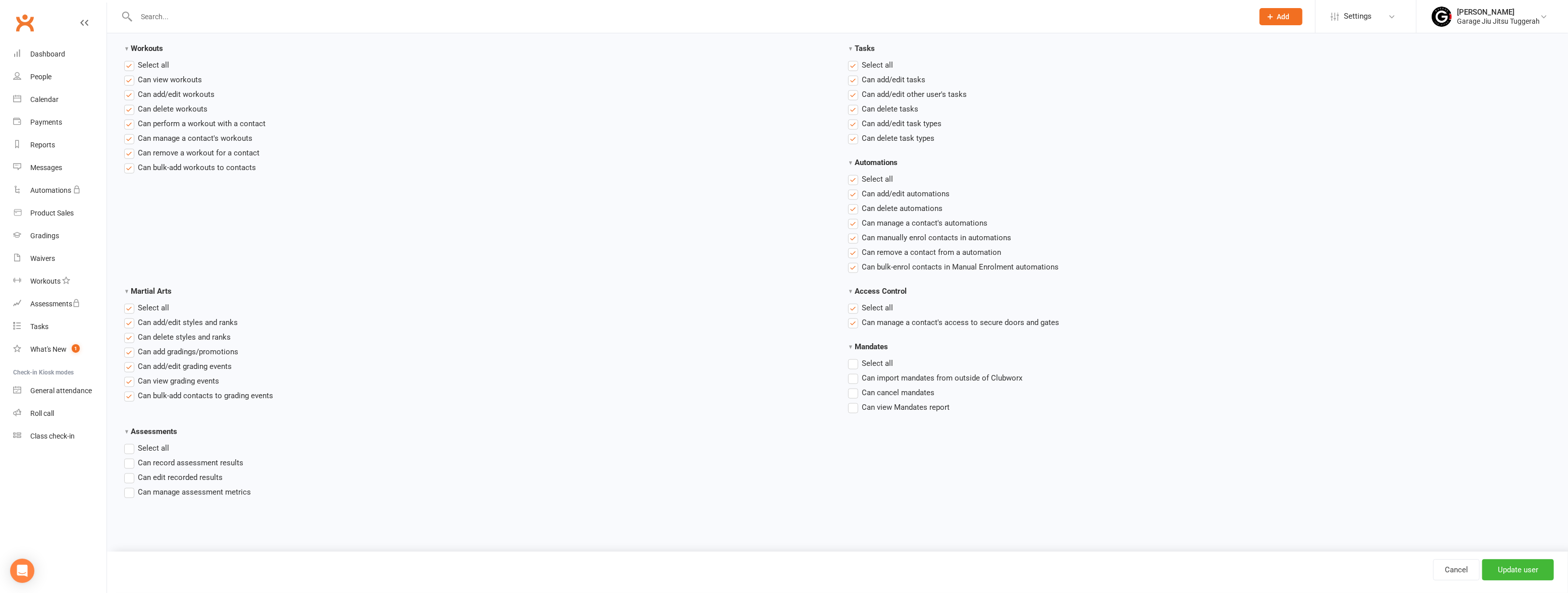
click at [146, 447] on span "Select all" at bounding box center [153, 447] width 31 height 11
click at [131, 442] on input "Assessments" at bounding box center [127, 442] width 7 height 0
click at [872, 362] on span "Select all" at bounding box center [877, 362] width 31 height 11
click at [855, 357] on input "Mandates" at bounding box center [851, 357] width 7 height 0
click at [1538, 570] on input "Update user" at bounding box center [1518, 570] width 72 height 21
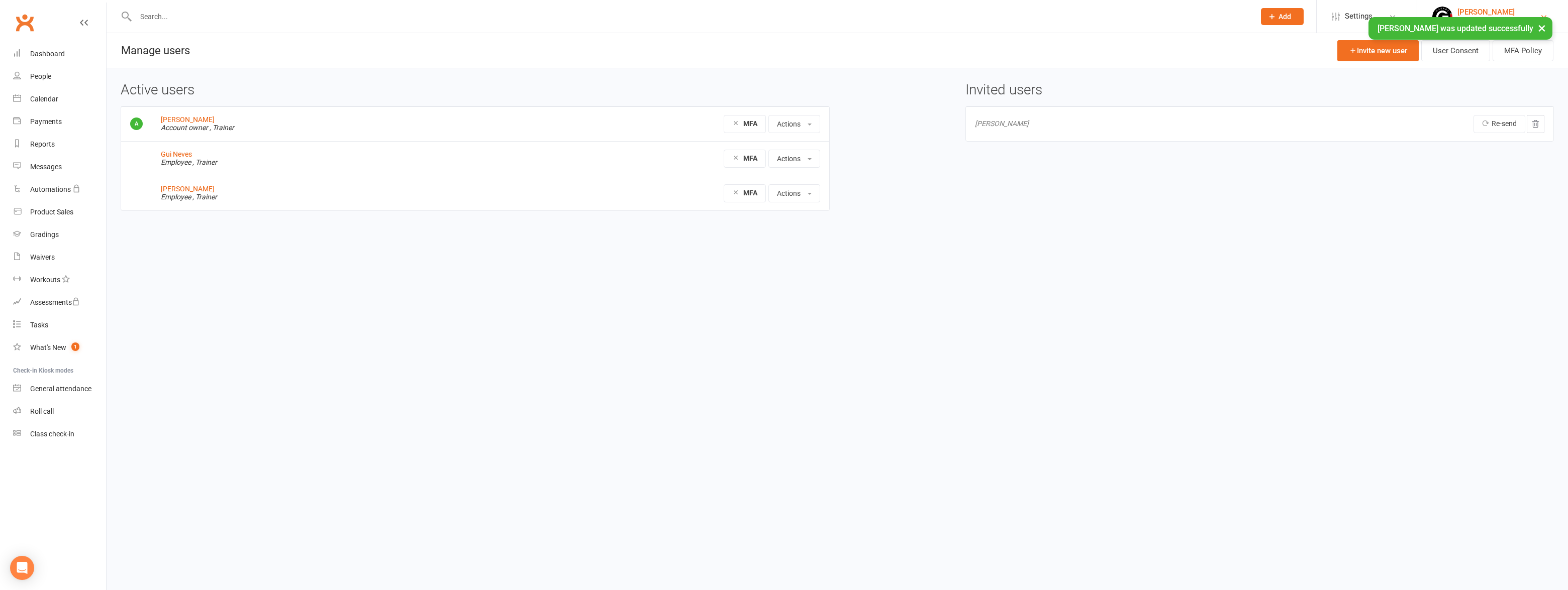
click at [1477, 9] on div "[PERSON_NAME]" at bounding box center [1499, 12] width 82 height 9
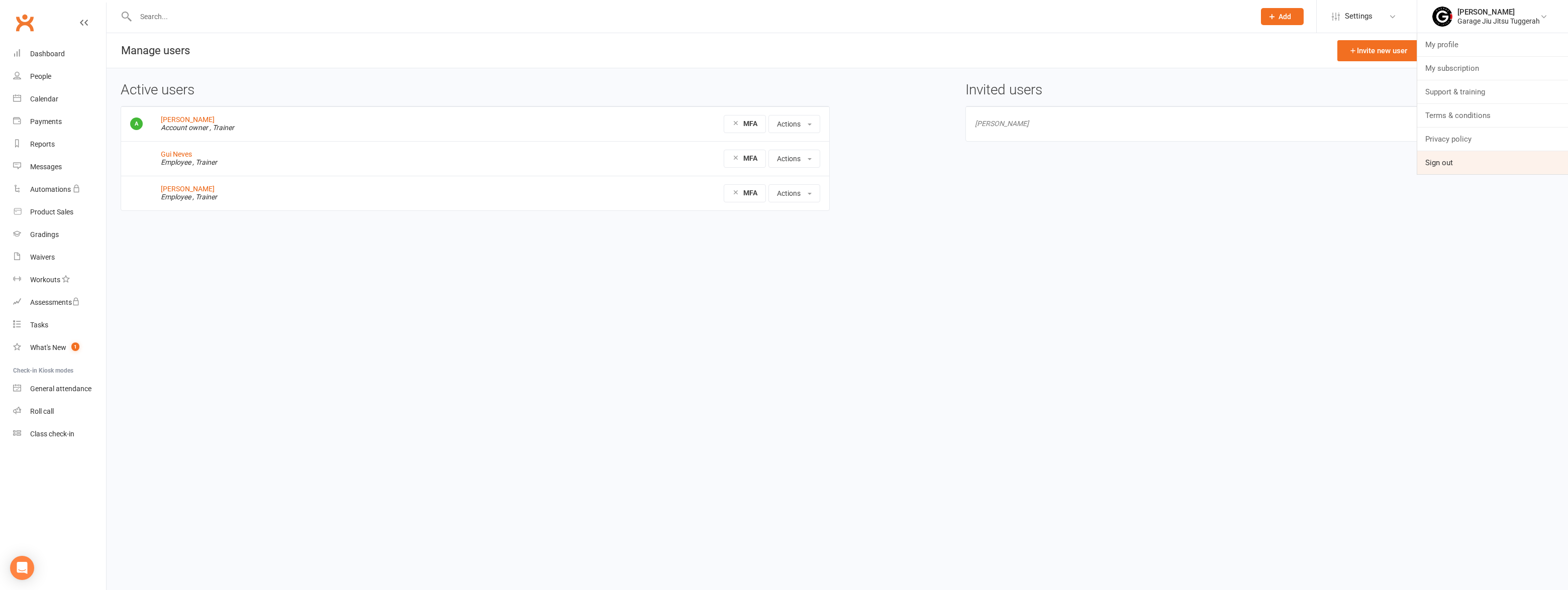
click at [1451, 162] on link "Sign out" at bounding box center [1492, 162] width 151 height 23
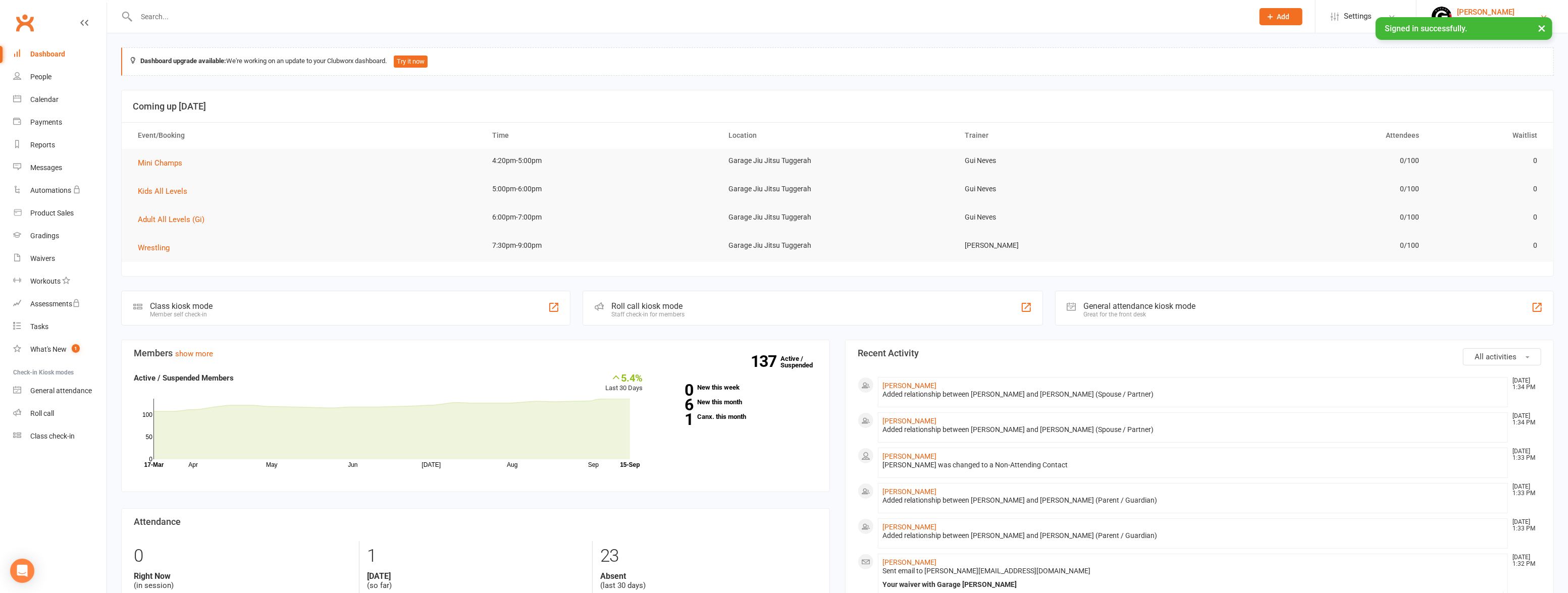
click at [1501, 13] on div "[PERSON_NAME]" at bounding box center [1498, 12] width 83 height 9
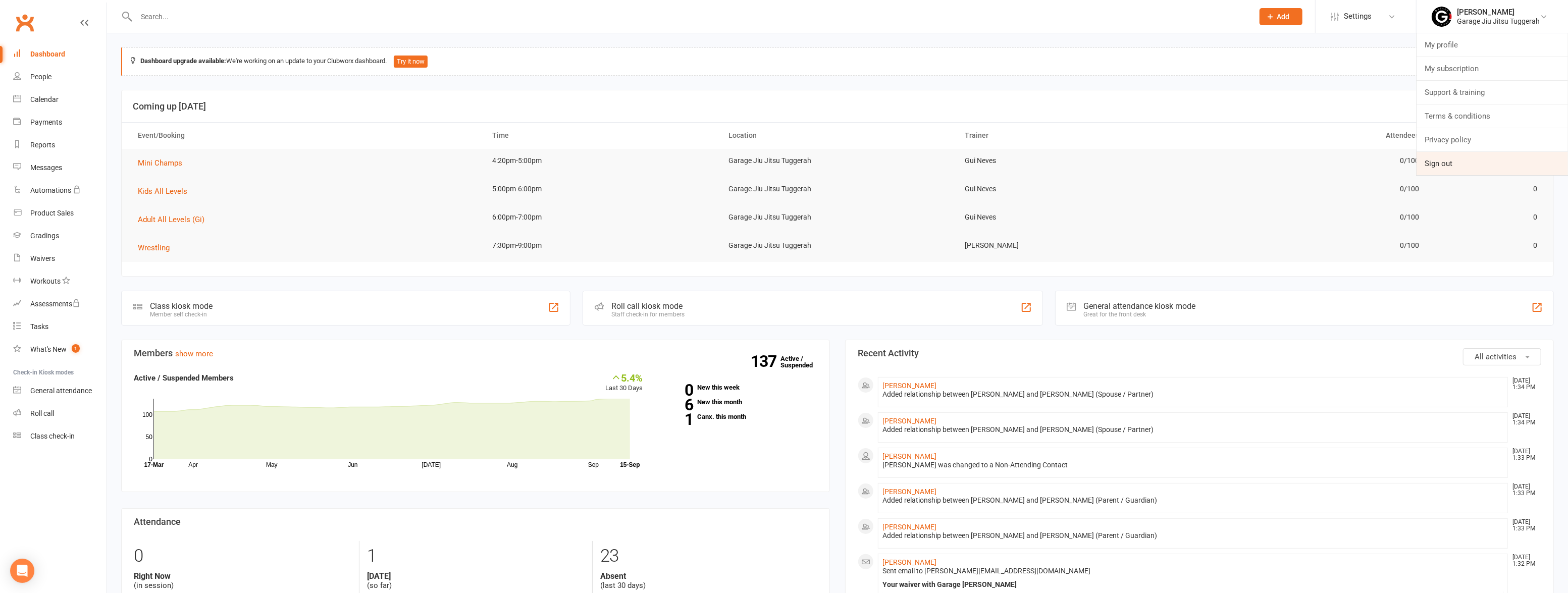
click at [1452, 156] on link "Sign out" at bounding box center [1493, 163] width 152 height 23
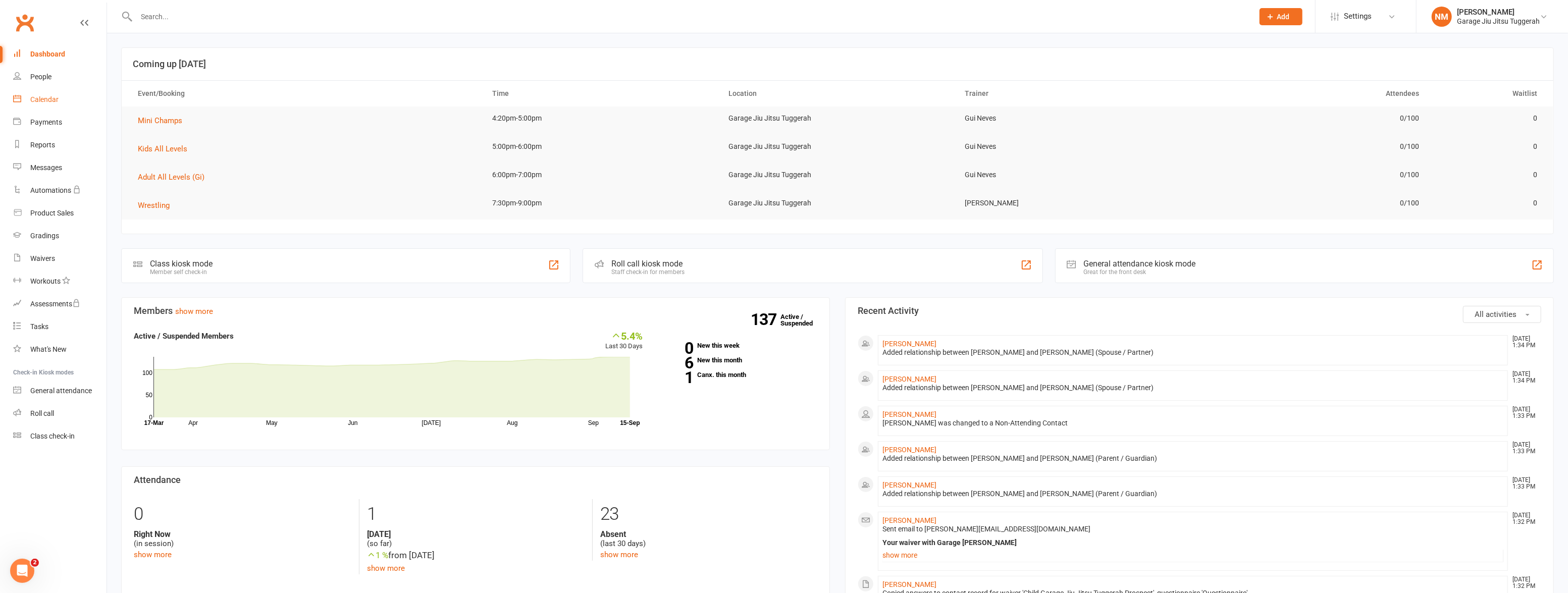
click at [48, 103] on div "Calendar" at bounding box center [44, 100] width 28 height 8
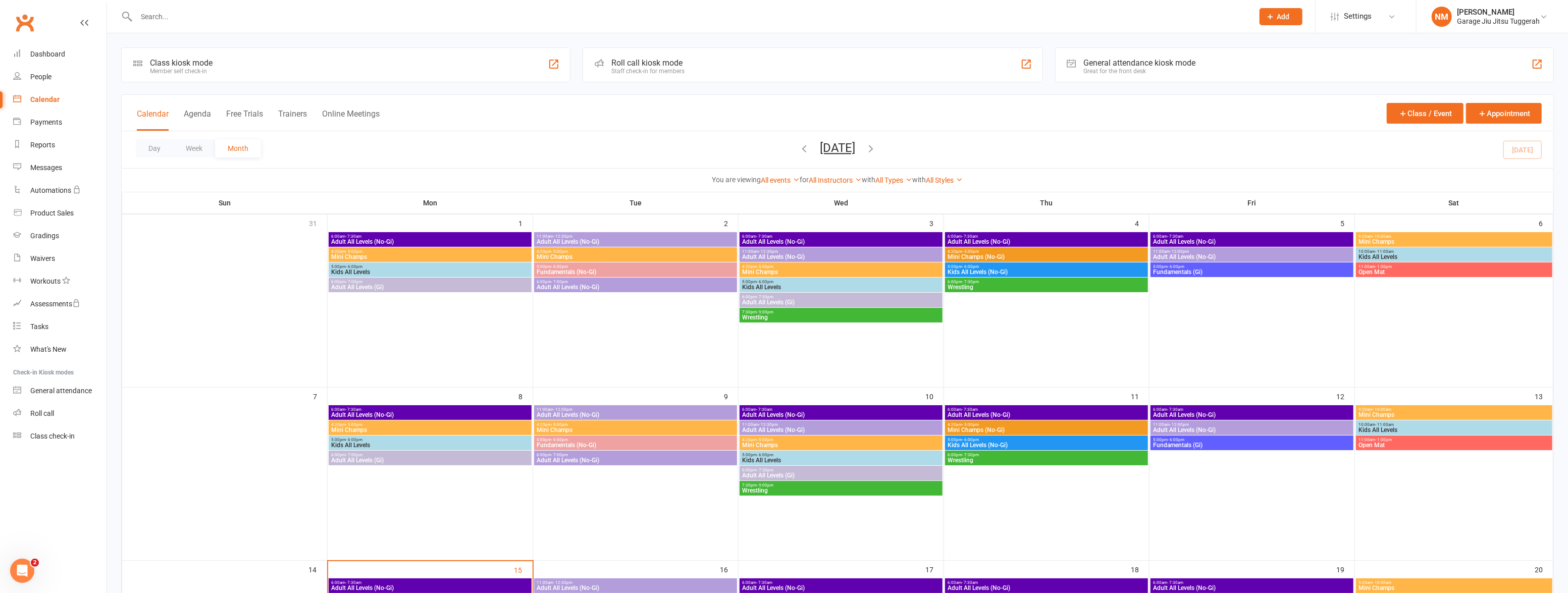
click at [444, 257] on span "Mini Champs" at bounding box center [431, 257] width 199 height 6
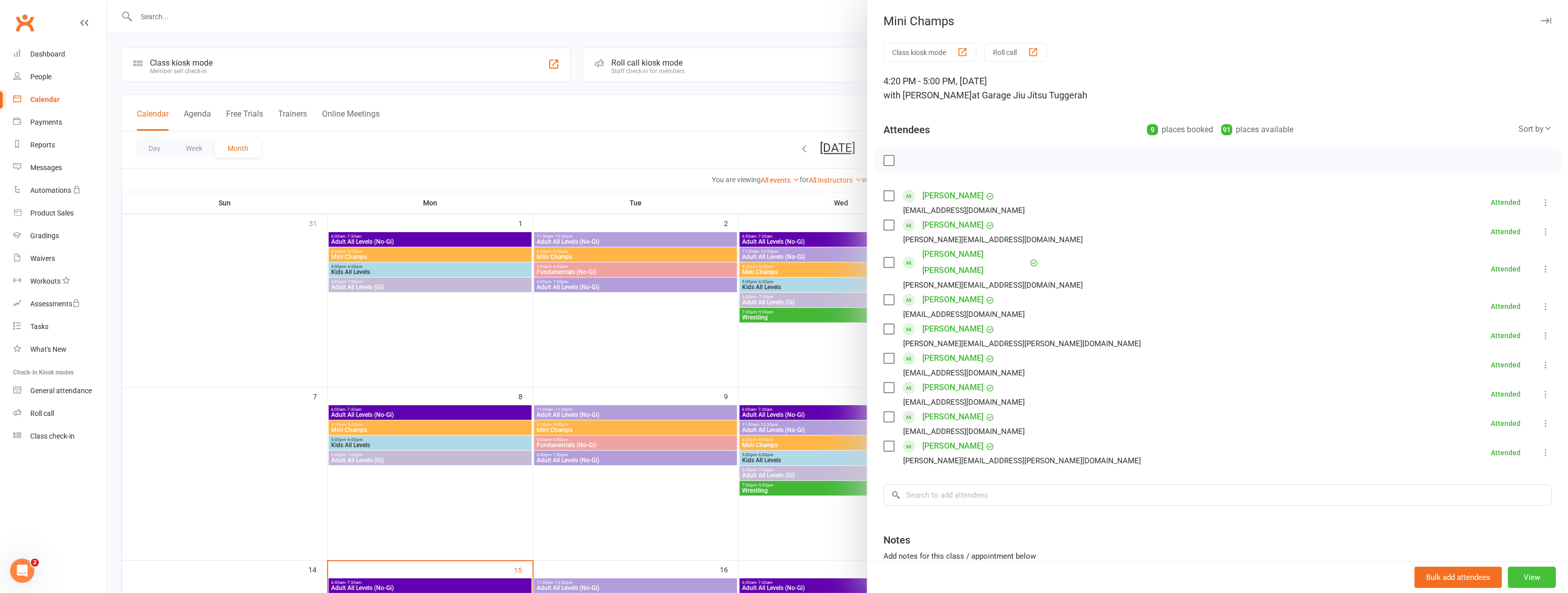
click at [1517, 582] on button "View" at bounding box center [1532, 578] width 48 height 21
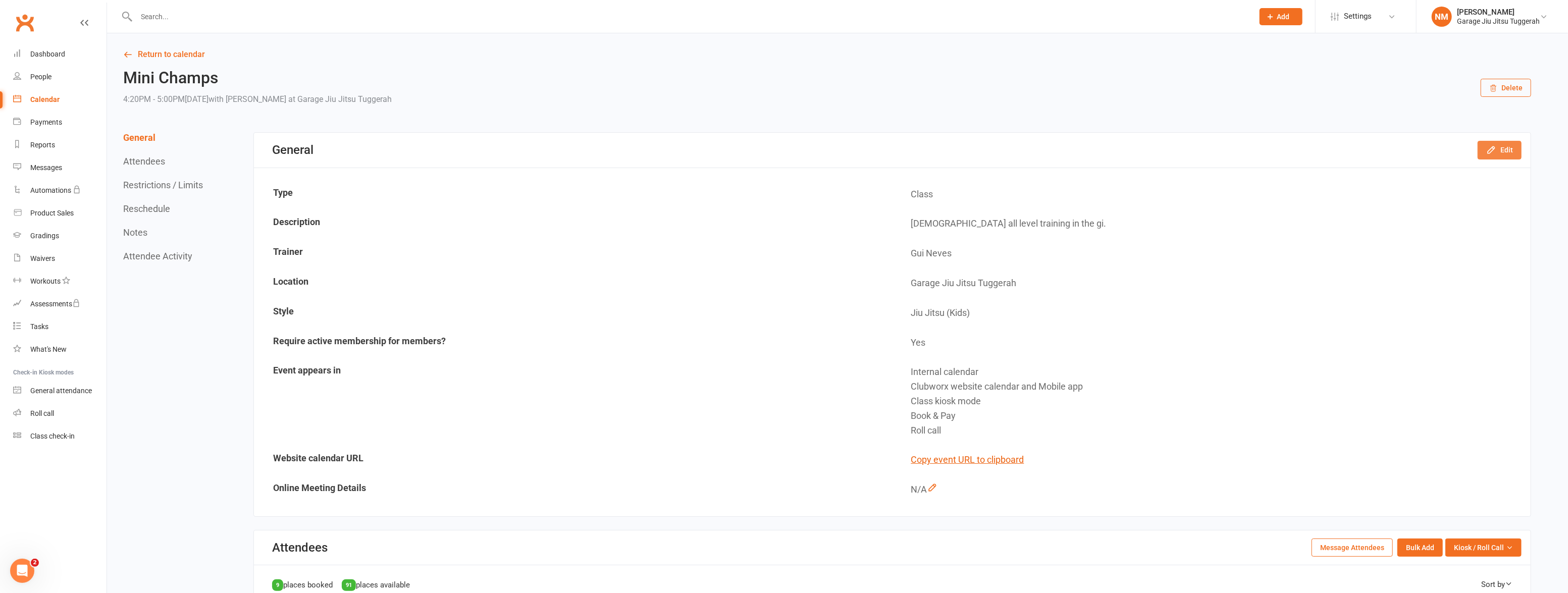
click at [1517, 148] on button "Edit" at bounding box center [1499, 150] width 44 height 18
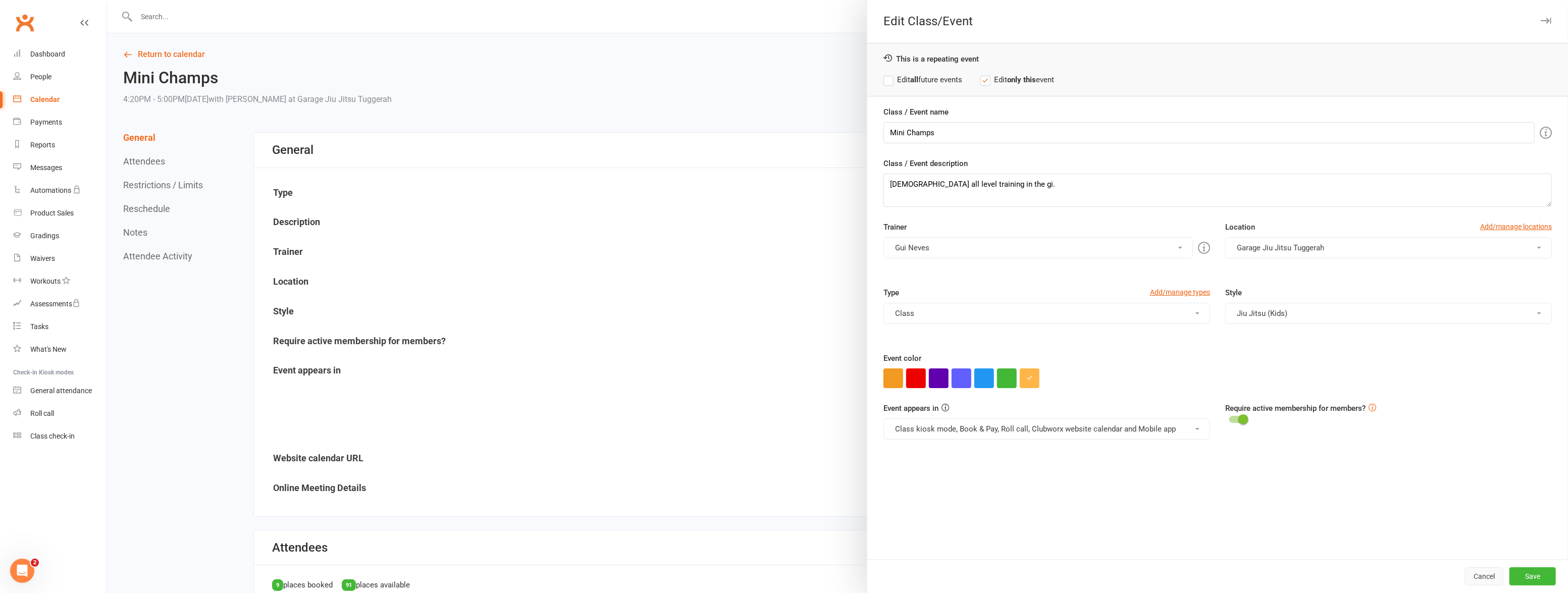
drag, startPoint x: 1462, startPoint y: 575, endPoint x: 1458, endPoint y: 570, distance: 6.4
click at [1465, 574] on button "Cancel" at bounding box center [1484, 577] width 38 height 18
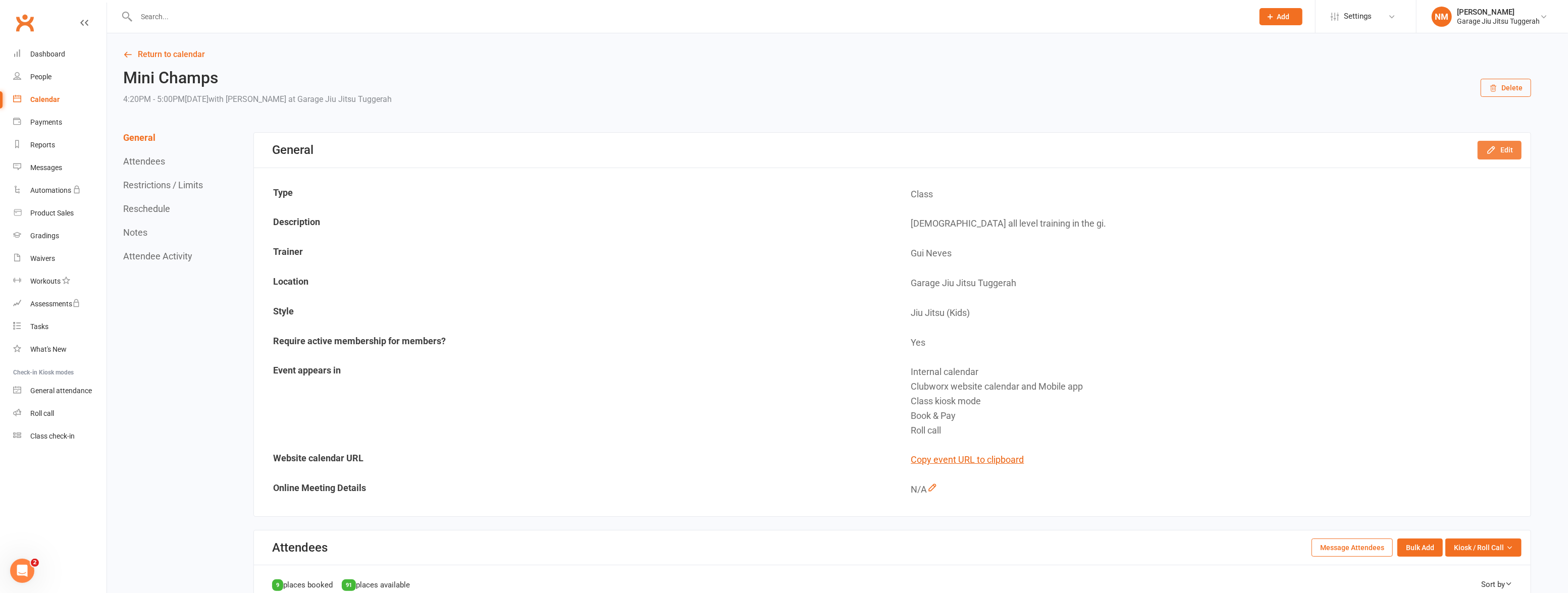
click at [1484, 152] on button "Edit" at bounding box center [1499, 150] width 44 height 18
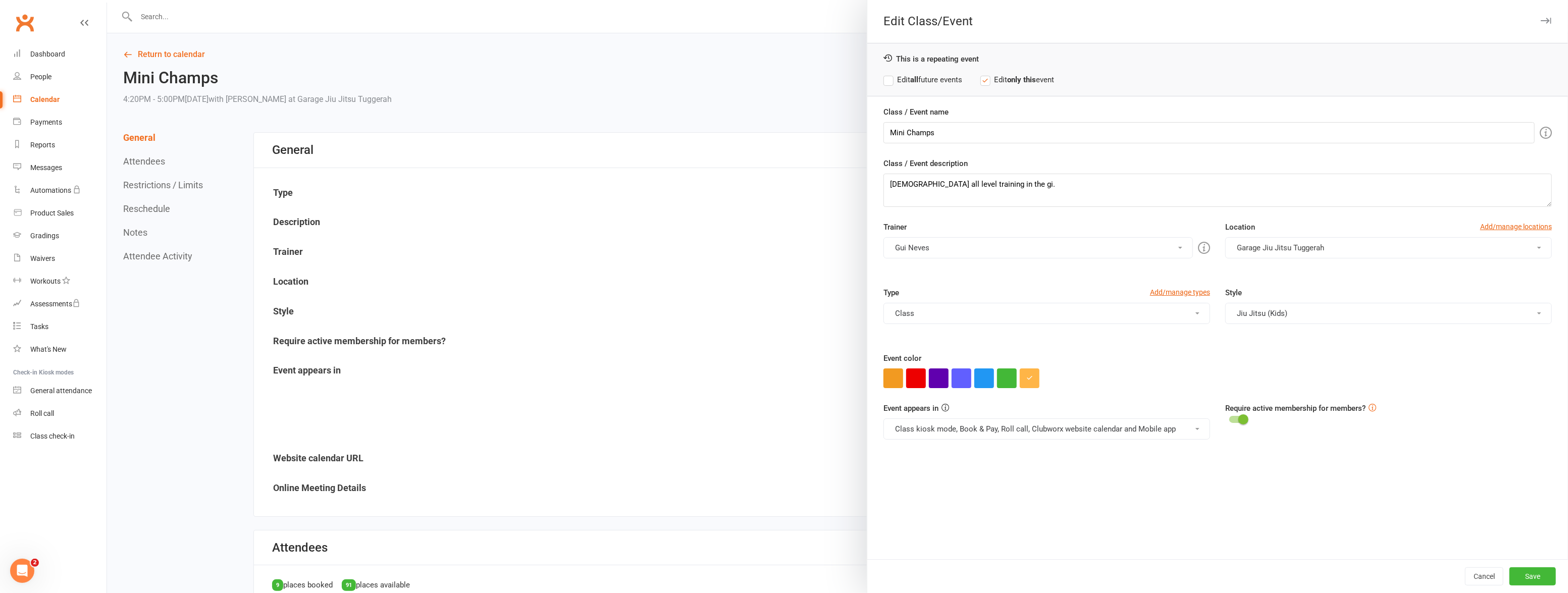
click at [1015, 252] on button "Gui Neves" at bounding box center [1038, 248] width 310 height 21
click at [756, 306] on div at bounding box center [838, 296] width 1461 height 593
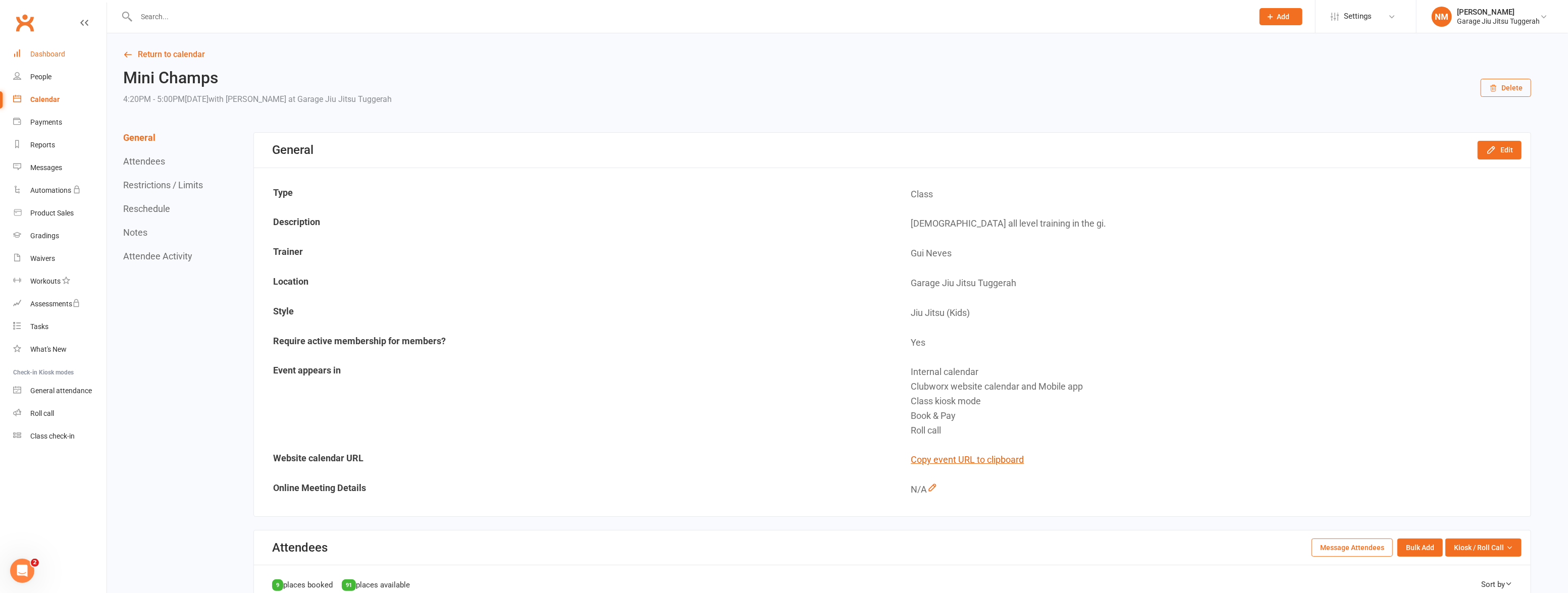
click at [53, 58] on div "Dashboard" at bounding box center [48, 54] width 34 height 8
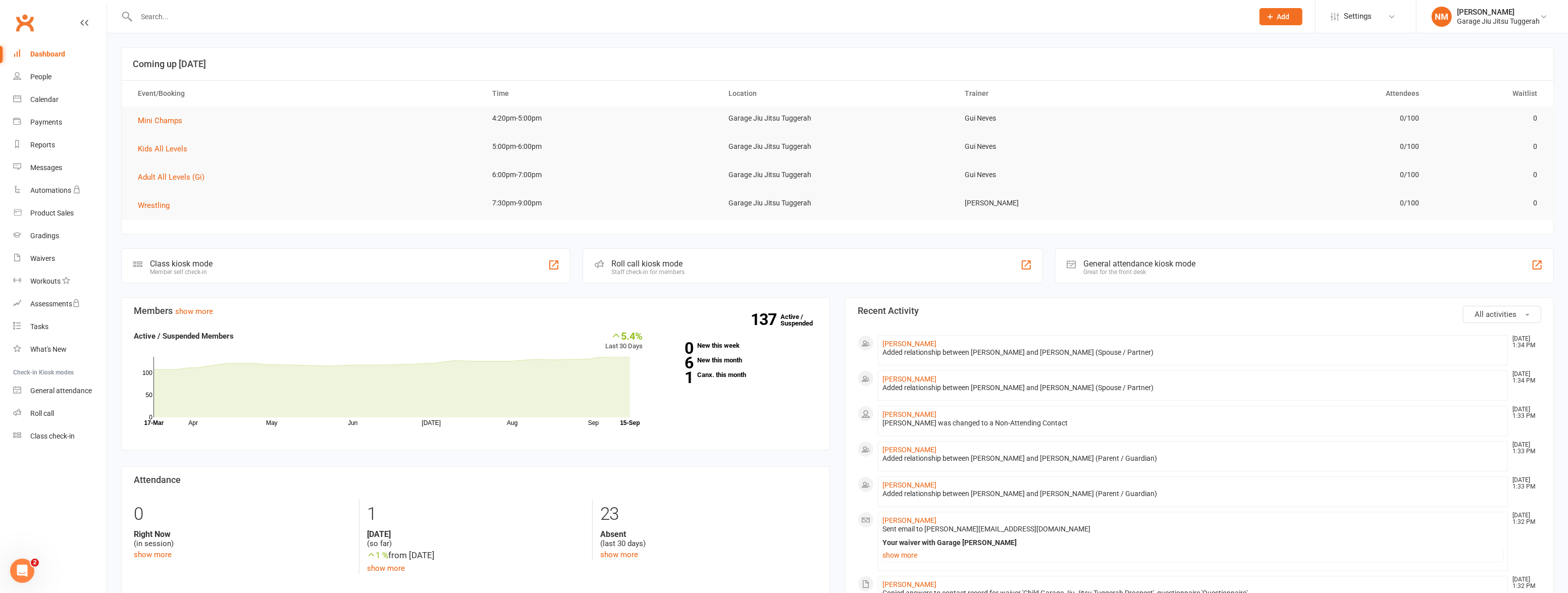
click at [165, 20] on input "text" at bounding box center [690, 17] width 1114 height 14
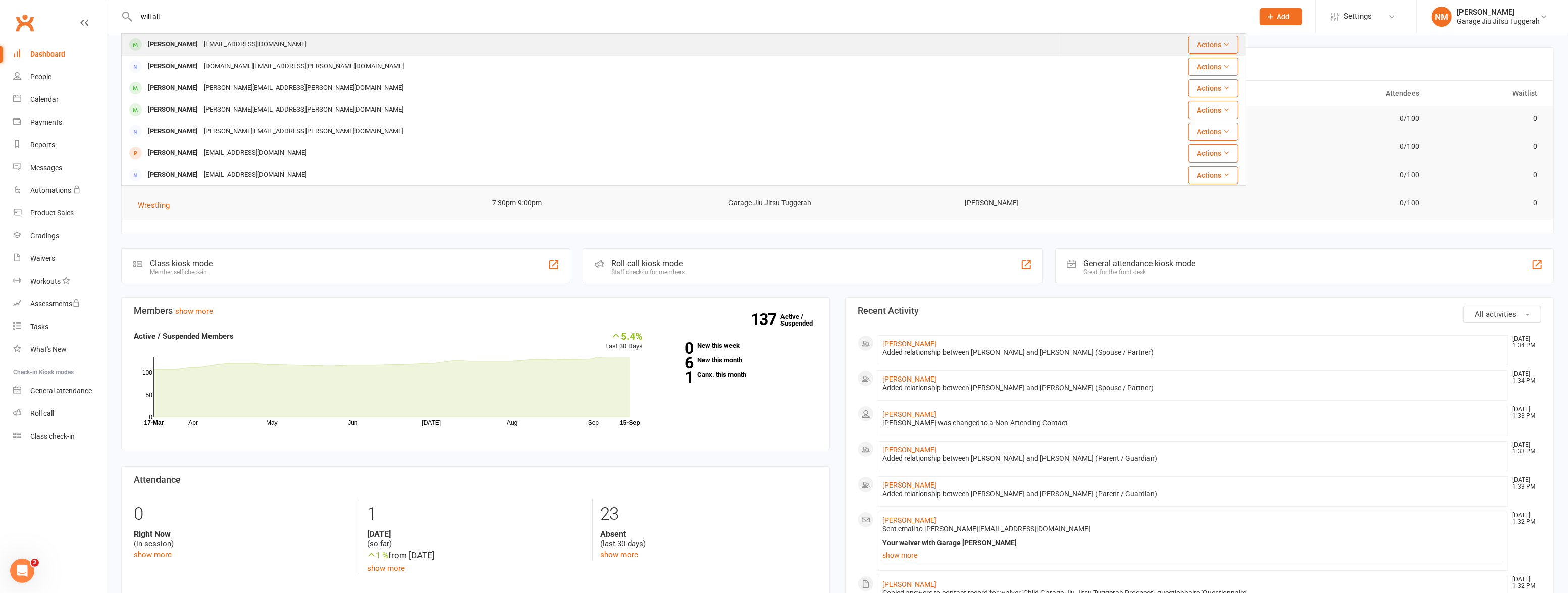
type input "will all"
click at [187, 40] on div "[PERSON_NAME]" at bounding box center [172, 44] width 56 height 15
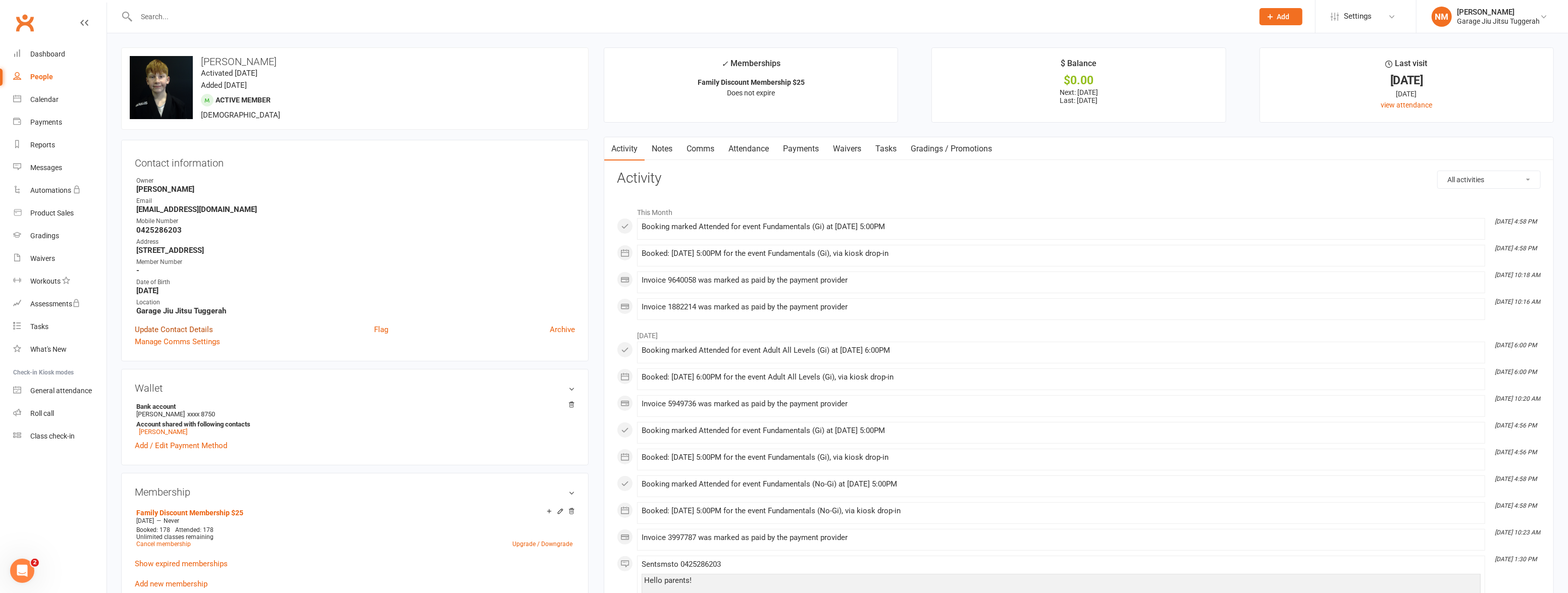
click at [183, 326] on link "Update Contact Details" at bounding box center [174, 329] width 78 height 12
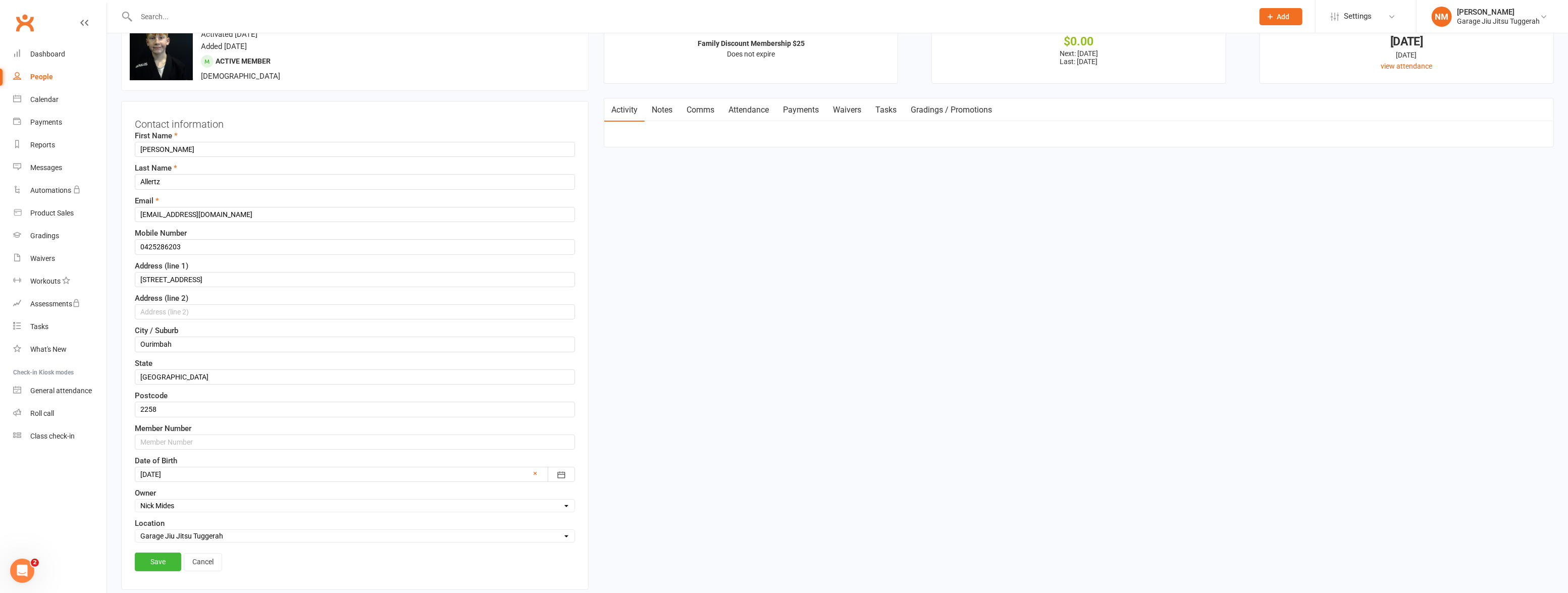
scroll to position [47, 0]
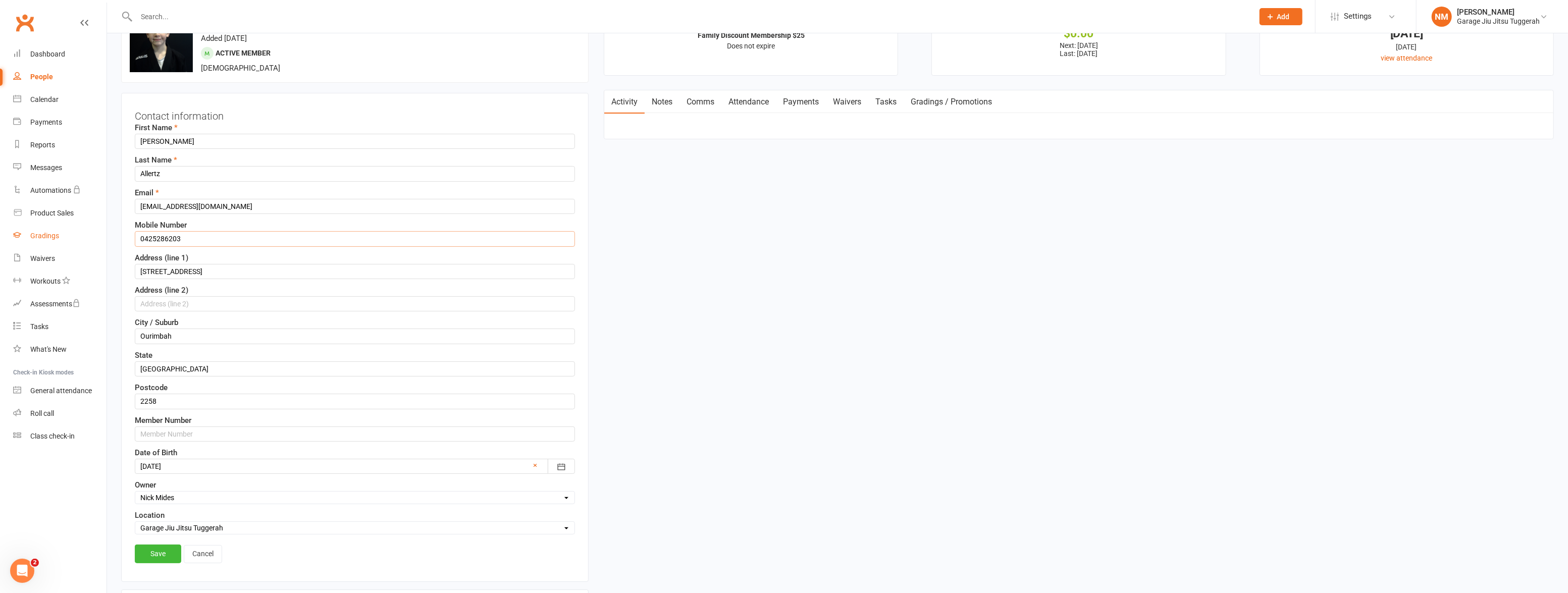
drag, startPoint x: 197, startPoint y: 239, endPoint x: 89, endPoint y: 228, distance: 108.6
type input "0413840710"
drag, startPoint x: 222, startPoint y: 206, endPoint x: 114, endPoint y: 197, distance: 108.4
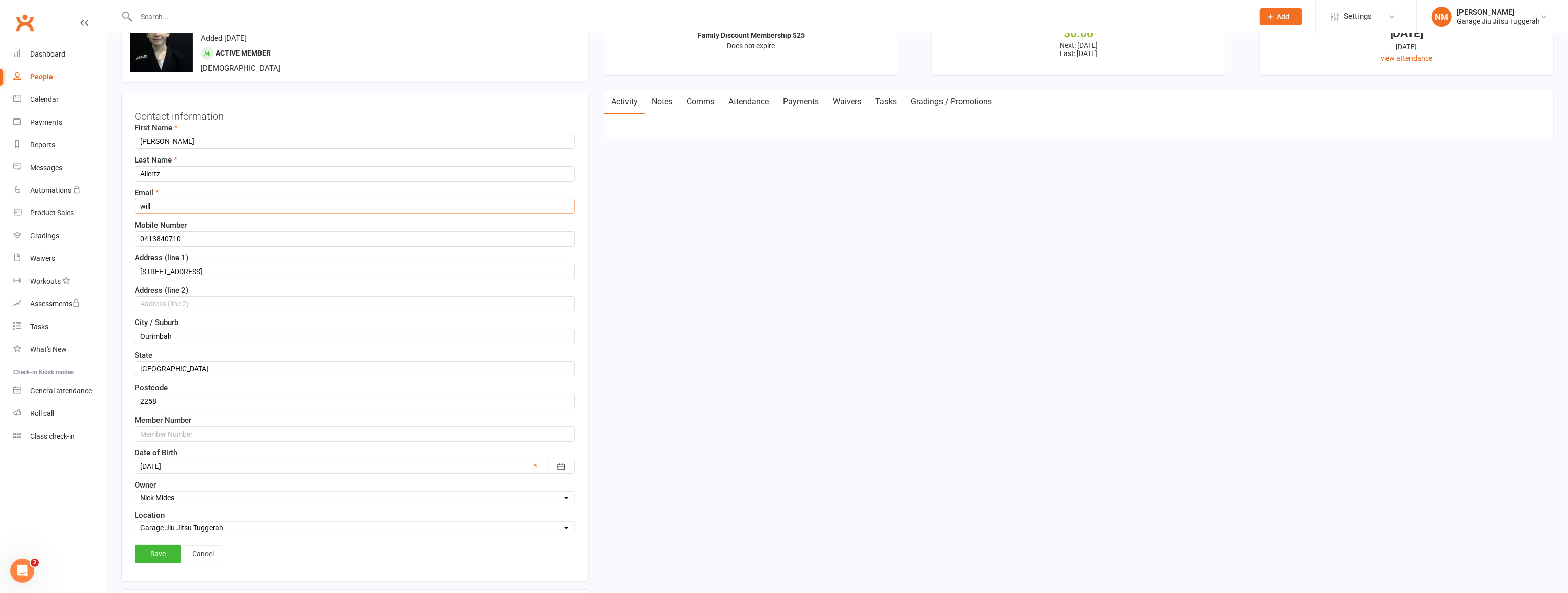
type input "[EMAIL_ADDRESS][DOMAIN_NAME]"
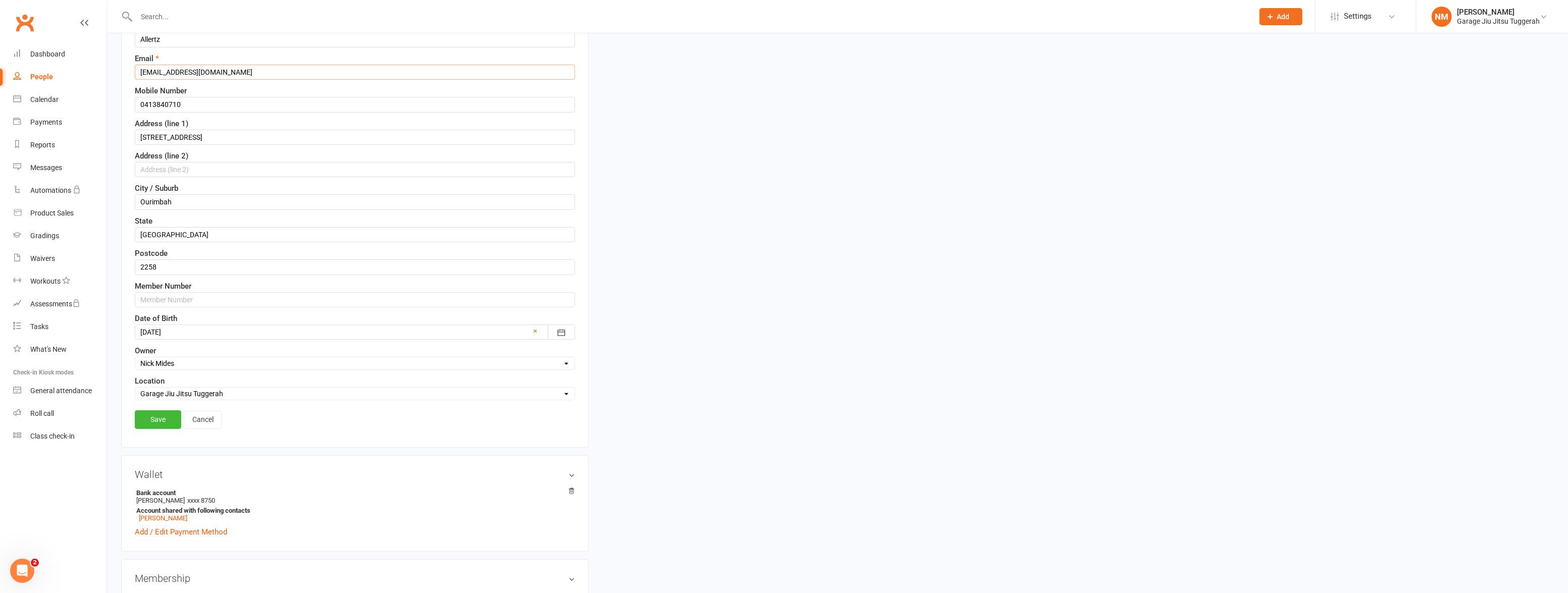
scroll to position [185, 0]
click at [162, 414] on link "Save" at bounding box center [158, 416] width 47 height 18
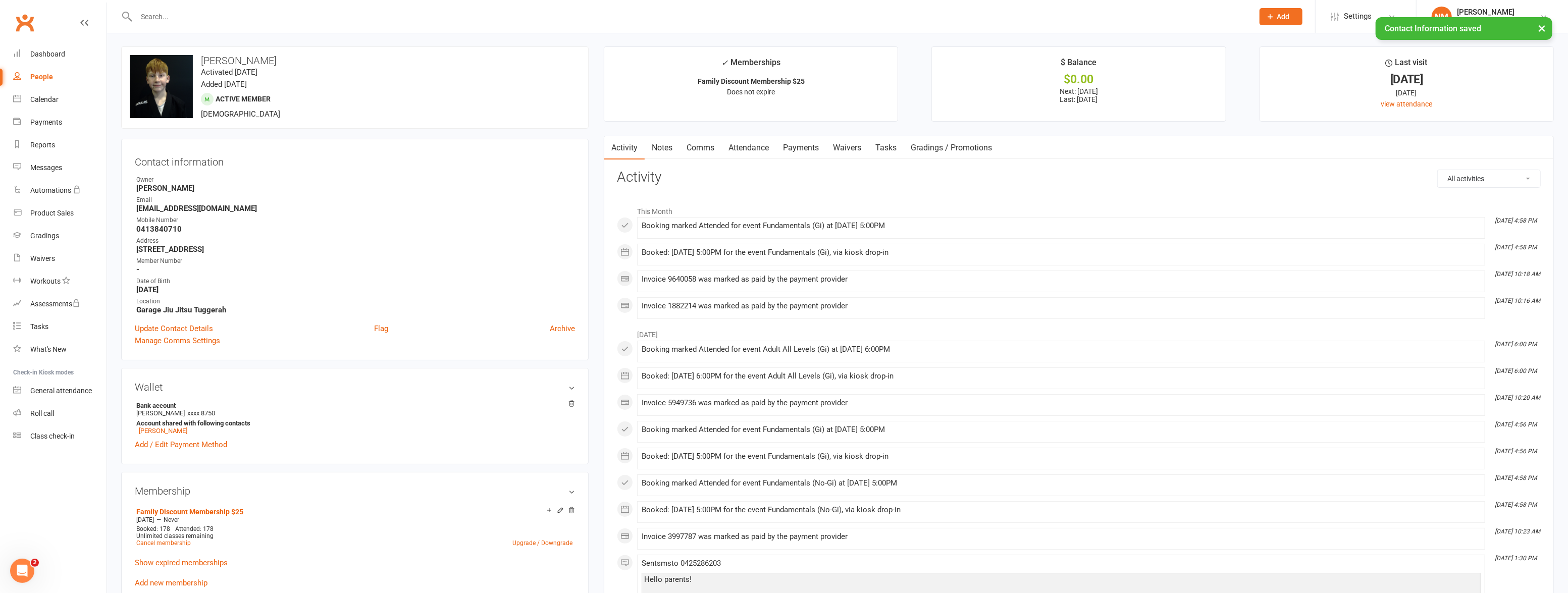
scroll to position [0, 0]
click at [172, 228] on strong "0413840710" at bounding box center [356, 231] width 439 height 9
copy strong "0413840710"
click at [511, 134] on contact-information "upload photo change photo [PERSON_NAME] Activated [DATE] Added [DATE] Active me…" at bounding box center [355, 205] width 467 height 314
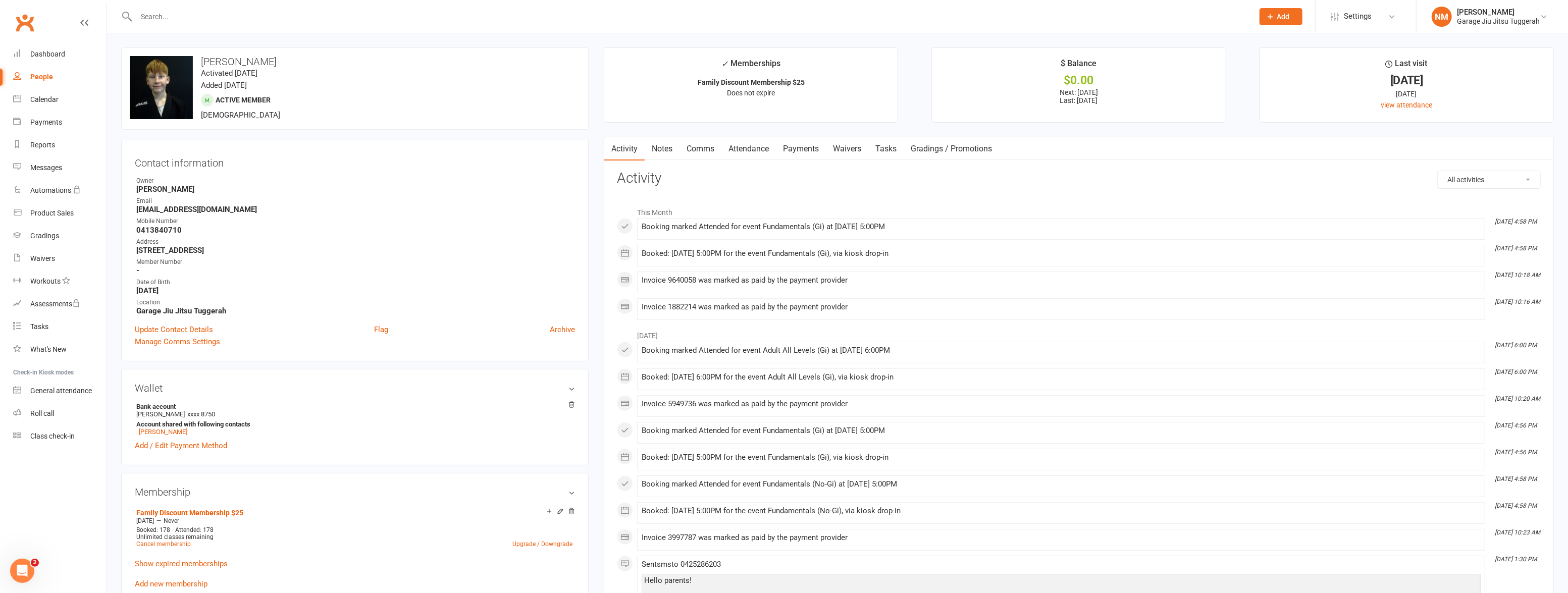
scroll to position [45, 0]
